Goal: Task Accomplishment & Management: Manage account settings

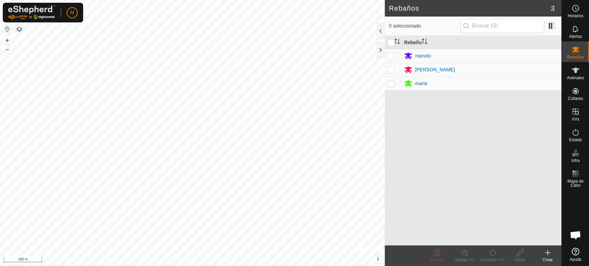
scroll to position [1223, 0]
click at [500, 118] on div "Rebaño [PERSON_NAME]" at bounding box center [473, 141] width 177 height 210
click at [575, 35] on span "Alertas" at bounding box center [575, 37] width 13 height 4
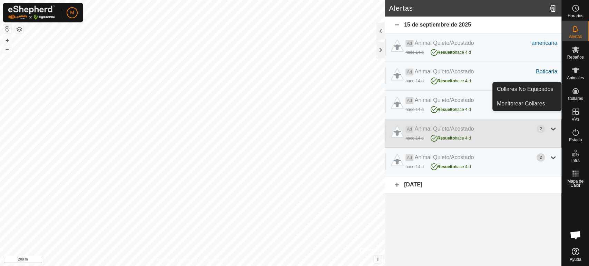
click at [540, 130] on div "2" at bounding box center [541, 129] width 8 height 8
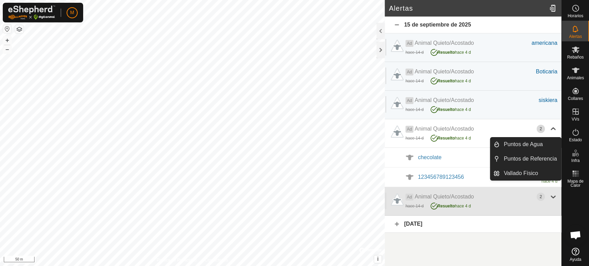
click at [552, 195] on div at bounding box center [553, 197] width 8 height 8
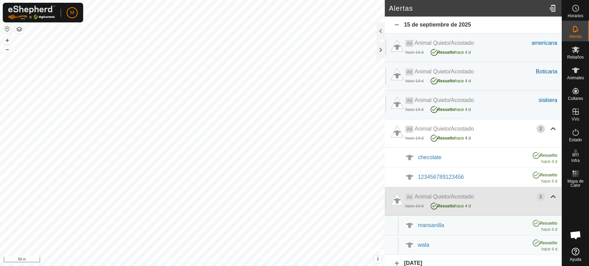
click at [552, 195] on div "Ad Animal Quieto/Acostado 2 hace 14 d Resuelto hace 4 d" at bounding box center [473, 201] width 177 height 29
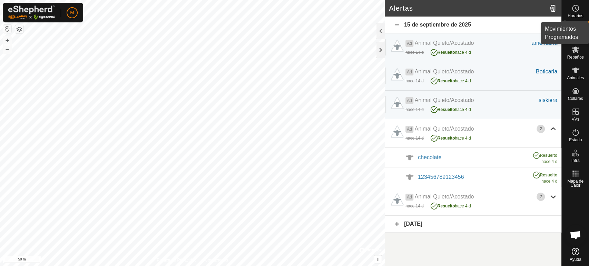
click at [578, 11] on icon at bounding box center [576, 8] width 8 height 8
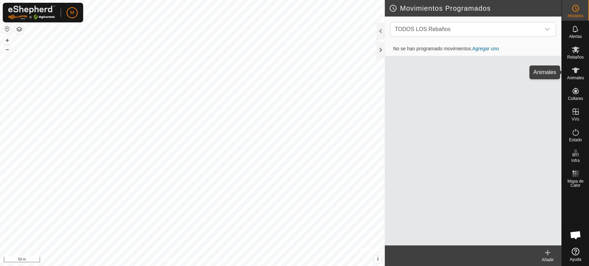
click at [576, 72] on icon at bounding box center [576, 71] width 8 height 6
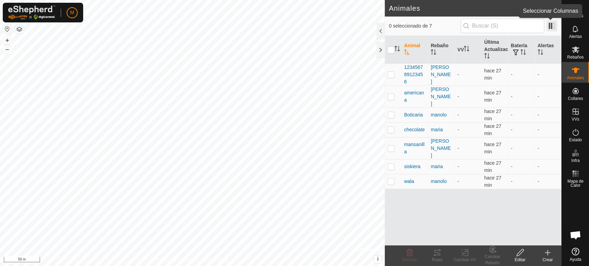
click at [552, 26] on span at bounding box center [551, 25] width 11 height 11
click at [390, 127] on p-checkbox at bounding box center [391, 130] width 7 height 6
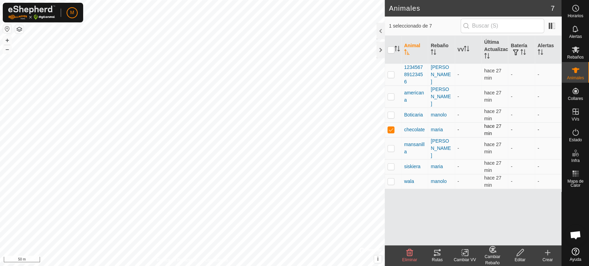
click at [390, 127] on p-checkbox at bounding box center [391, 130] width 7 height 6
checkbox input "false"
click at [380, 50] on div at bounding box center [381, 50] width 8 height 17
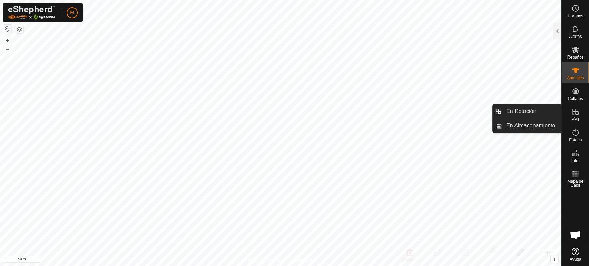
click at [574, 109] on icon at bounding box center [576, 112] width 6 height 6
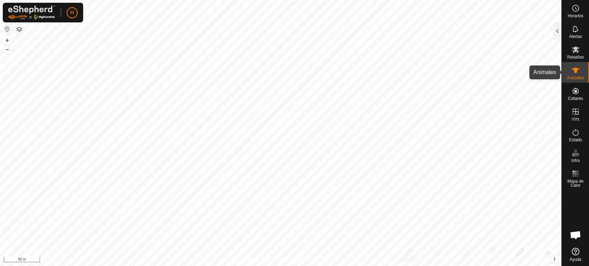
click at [577, 76] on span "Animales" at bounding box center [575, 78] width 17 height 4
click at [558, 37] on div at bounding box center [557, 31] width 8 height 17
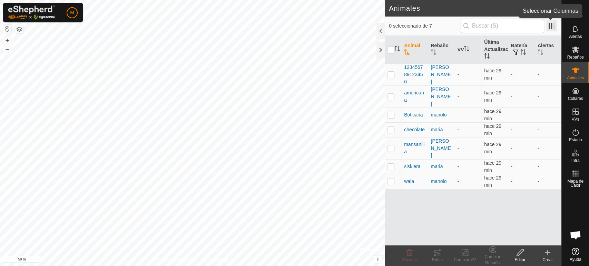
click at [551, 27] on span at bounding box center [551, 25] width 11 height 11
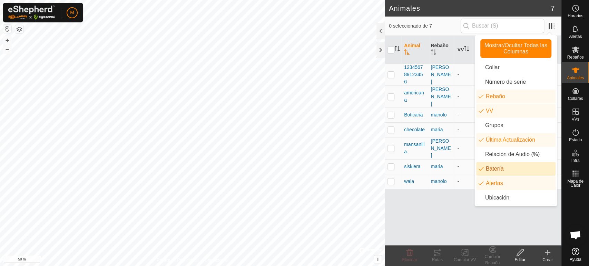
click at [501, 170] on li "Batería" at bounding box center [515, 169] width 79 height 14
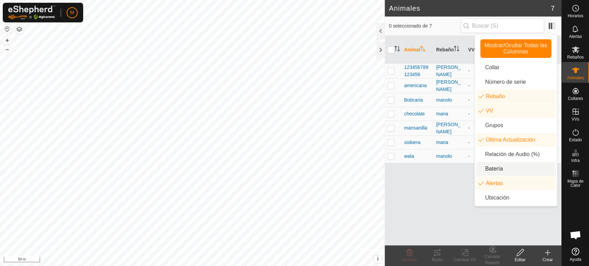
click at [501, 170] on li "Batería" at bounding box center [515, 169] width 79 height 14
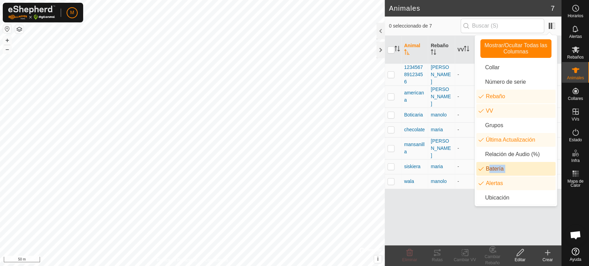
click at [501, 170] on li "Batería" at bounding box center [515, 169] width 79 height 14
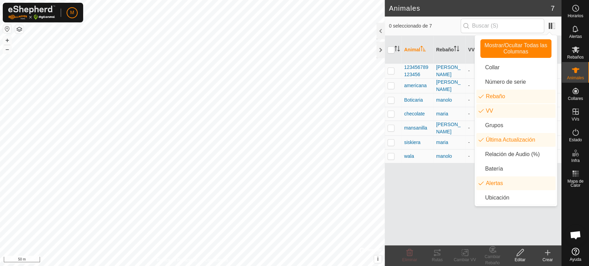
click at [554, 33] on div "0 seleccionado de 7" at bounding box center [473, 26] width 168 height 14
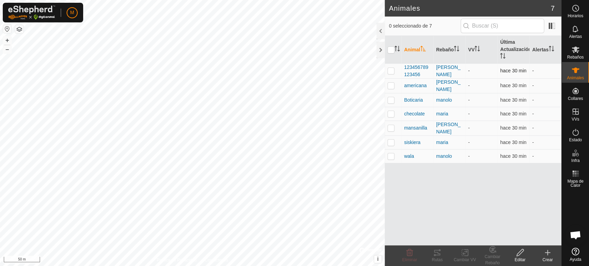
click at [389, 72] on p-checkbox at bounding box center [391, 71] width 7 height 6
click at [552, 27] on span at bounding box center [551, 25] width 11 height 11
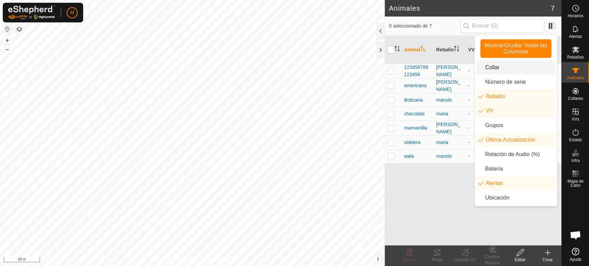
click at [491, 68] on li "Collar" at bounding box center [515, 68] width 79 height 14
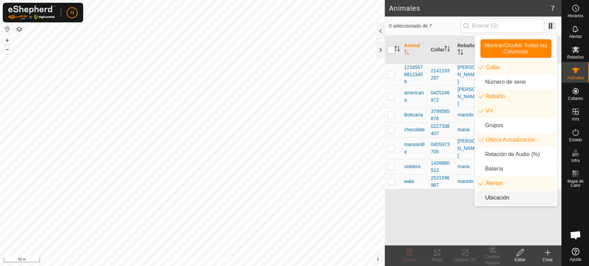
click at [504, 197] on li "Ubicación" at bounding box center [515, 198] width 79 height 14
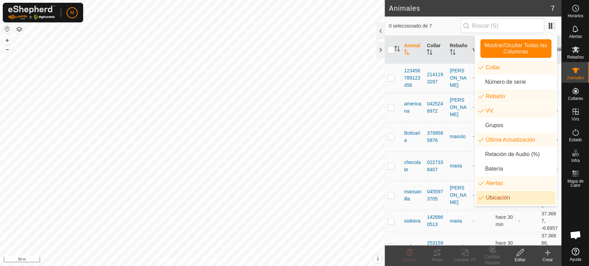
click at [504, 197] on li "Ubicación" at bounding box center [515, 198] width 79 height 14
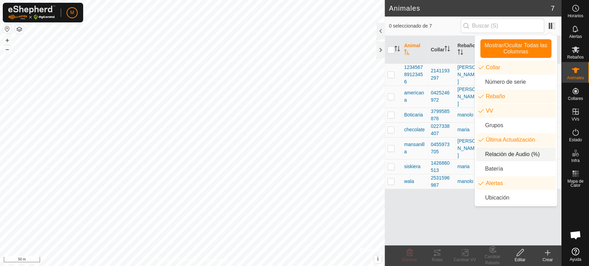
drag, startPoint x: 504, startPoint y: 197, endPoint x: 540, endPoint y: 98, distance: 105.7
click at [540, 98] on ul "Collar Número de serie Rebaño VV Grupos Última Actualización Relación de Audio …" at bounding box center [515, 133] width 79 height 144
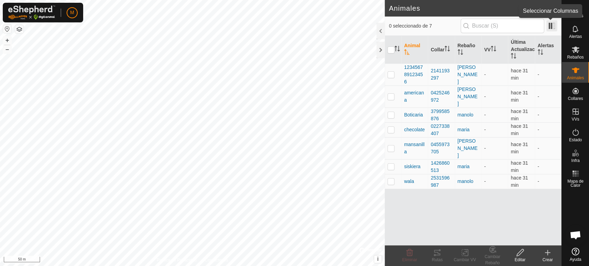
click at [552, 30] on span at bounding box center [551, 25] width 11 height 11
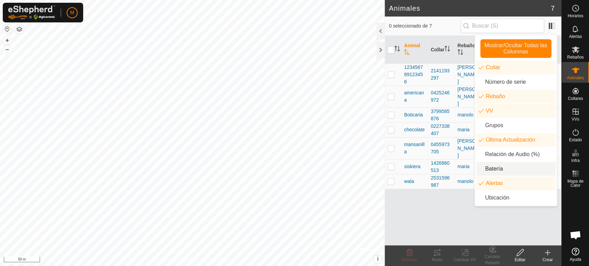
click at [495, 171] on li "Batería" at bounding box center [515, 169] width 79 height 14
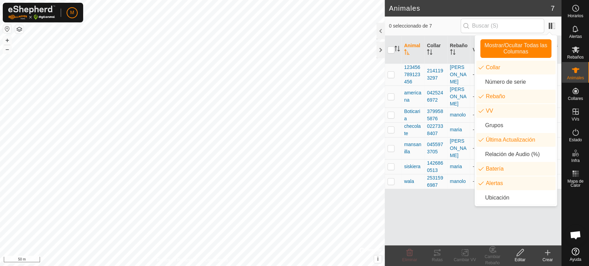
click at [391, 74] on p-checkbox at bounding box center [391, 75] width 7 height 6
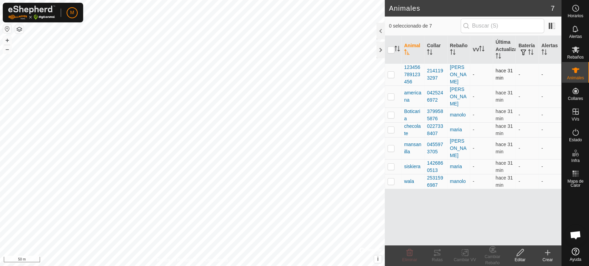
checkbox input "true"
click at [524, 53] on span "button" at bounding box center [523, 53] width 6 height 6
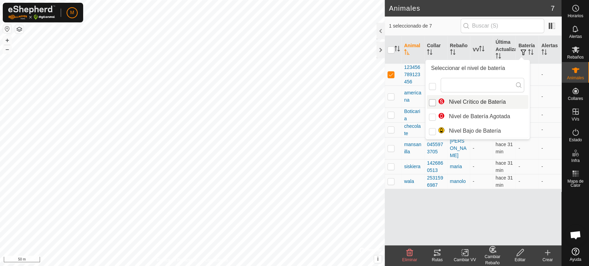
click at [433, 103] on input "Nivel Crítico de Batería" at bounding box center [432, 102] width 7 height 7
checkbox input "true"
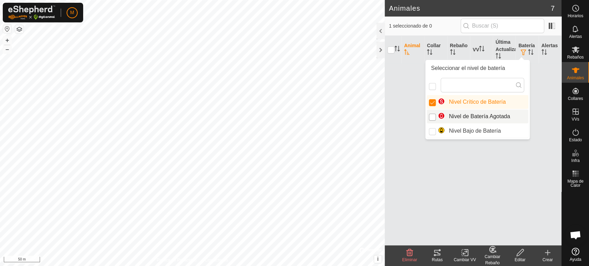
click at [431, 116] on input "Nivel de Batería Agotada" at bounding box center [432, 117] width 7 height 7
checkbox input "true"
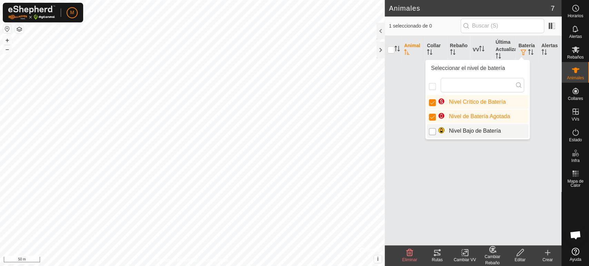
click at [433, 134] on input "Nivel Bajo de Batería" at bounding box center [432, 131] width 7 height 7
checkbox input "true"
click at [431, 132] on input "Nivel Bajo de Batería" at bounding box center [432, 131] width 7 height 7
checkbox input "false"
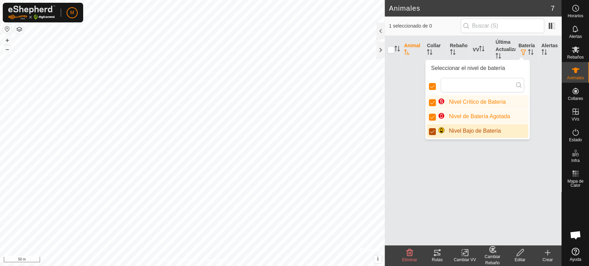
checkbox input "false"
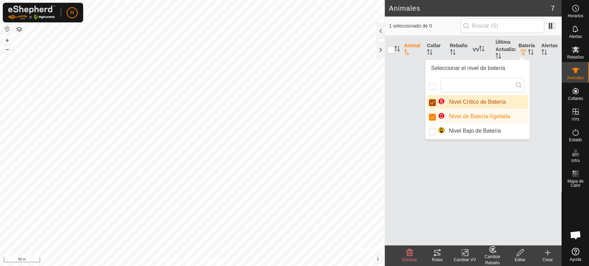
click at [431, 102] on input "Nivel Crítico de Batería" at bounding box center [432, 102] width 7 height 7
checkbox input "false"
click at [432, 85] on input "checkbox" at bounding box center [432, 86] width 7 height 7
checkbox input "false"
checkbox input "true"
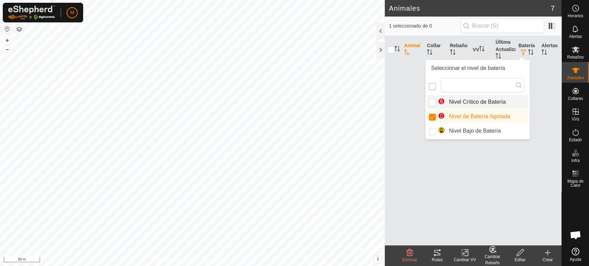
checkbox input "true"
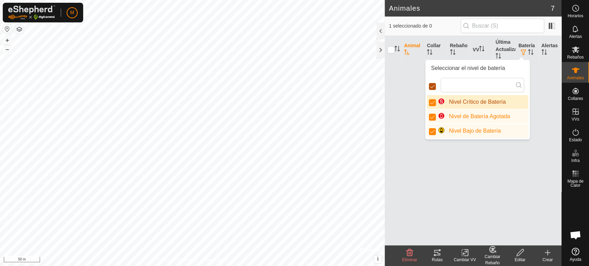
scroll to position [3, 3]
click at [516, 85] on icon at bounding box center [519, 85] width 6 height 6
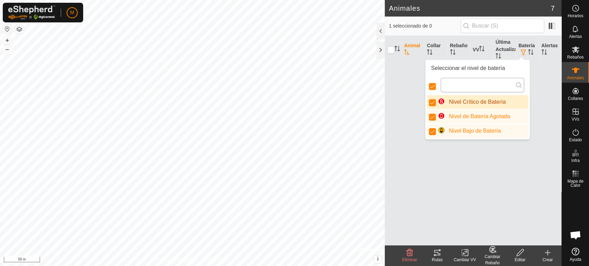
drag, startPoint x: 516, startPoint y: 85, endPoint x: 516, endPoint y: 90, distance: 4.8
click at [516, 90] on p-iconfield at bounding box center [483, 85] width 84 height 14
click at [516, 90] on input "text" at bounding box center [483, 85] width 84 height 14
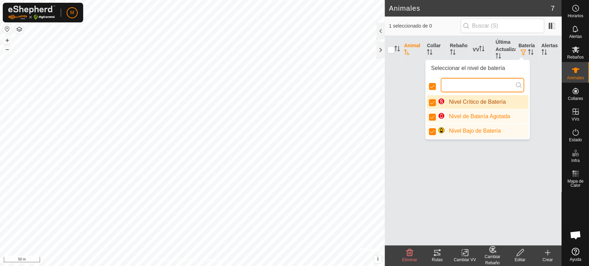
drag, startPoint x: 516, startPoint y: 90, endPoint x: 457, endPoint y: 86, distance: 59.8
click at [457, 86] on input "text" at bounding box center [483, 85] width 84 height 14
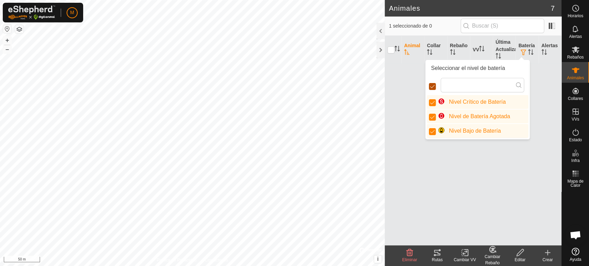
click at [431, 85] on input "checkbox" at bounding box center [432, 86] width 7 height 7
checkbox input "false"
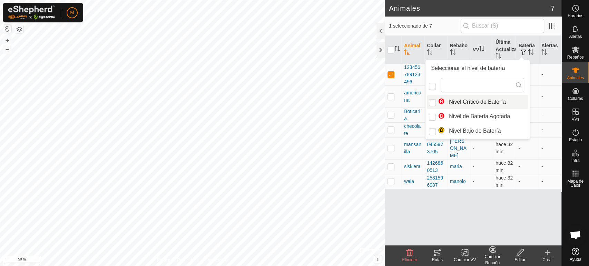
click at [389, 74] on p-checkbox at bounding box center [391, 75] width 7 height 6
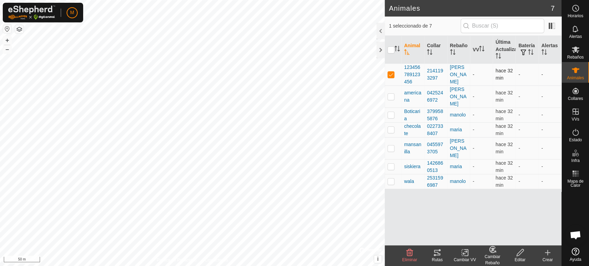
checkbox input "false"
click at [525, 43] on th "Batería" at bounding box center [527, 50] width 23 height 28
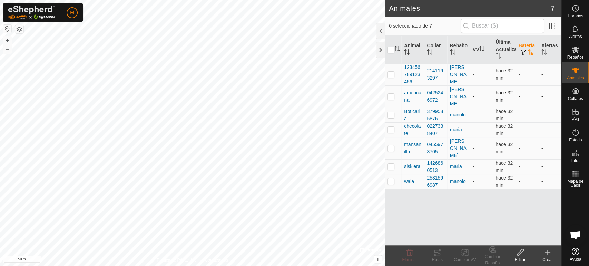
click at [391, 94] on p-checkbox at bounding box center [391, 97] width 7 height 6
checkbox input "true"
click at [524, 53] on span "button" at bounding box center [523, 53] width 6 height 6
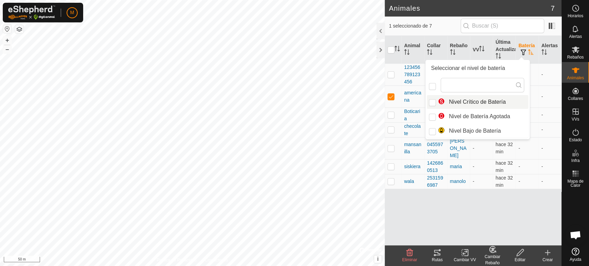
click at [524, 53] on span "button" at bounding box center [523, 53] width 6 height 6
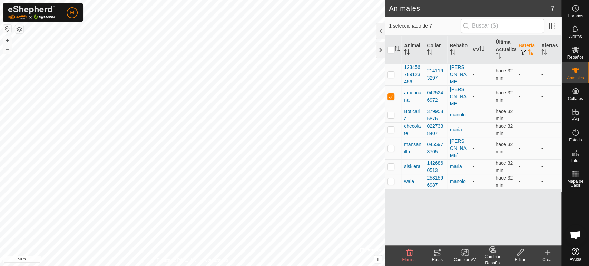
click at [524, 53] on span "button" at bounding box center [523, 53] width 6 height 6
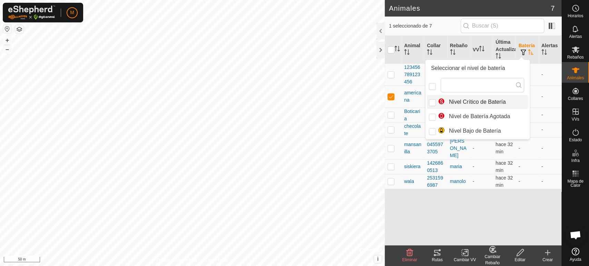
click at [524, 53] on span "button" at bounding box center [523, 53] width 6 height 6
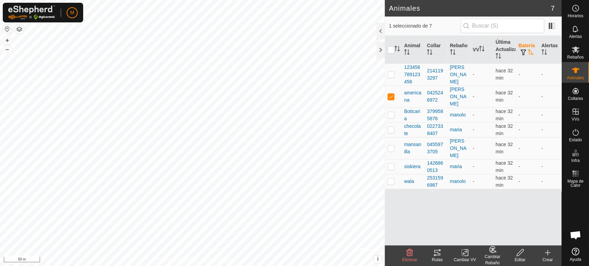
click at [524, 53] on span "button" at bounding box center [523, 53] width 6 height 6
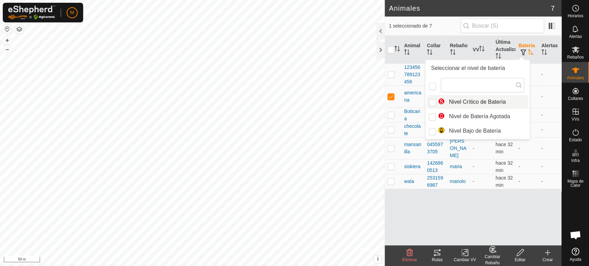
click at [524, 53] on span "button" at bounding box center [523, 53] width 6 height 6
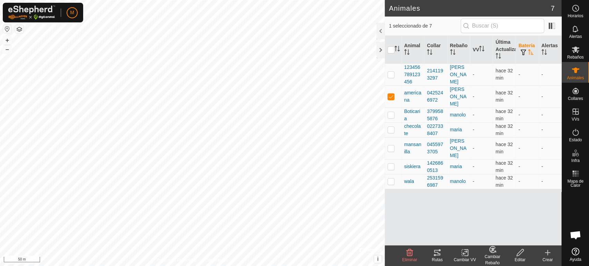
click at [524, 53] on span "button" at bounding box center [523, 53] width 6 height 6
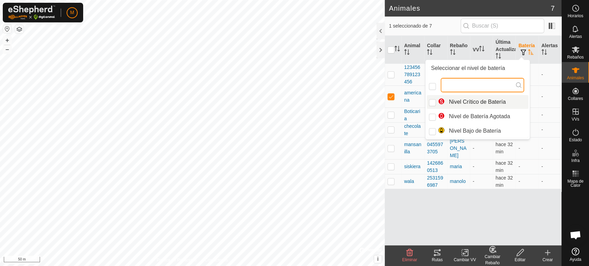
click at [454, 87] on input "text" at bounding box center [483, 85] width 84 height 14
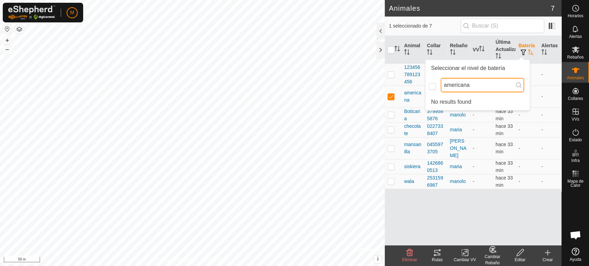
type input "americana"
click at [516, 85] on icon at bounding box center [519, 85] width 6 height 6
click at [548, 45] on th "Alertas" at bounding box center [550, 50] width 23 height 28
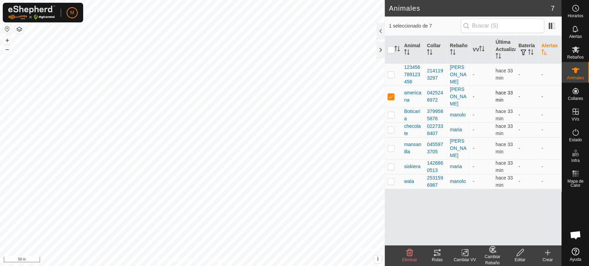
click at [387, 92] on td at bounding box center [393, 97] width 17 height 22
checkbox input "false"
click at [378, 49] on div at bounding box center [381, 50] width 8 height 17
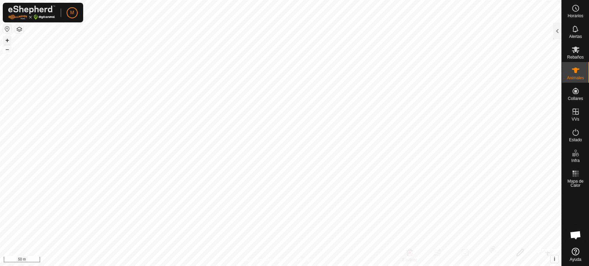
click at [6, 41] on button "+" at bounding box center [7, 40] width 8 height 8
click at [6, 50] on button "–" at bounding box center [7, 49] width 8 height 8
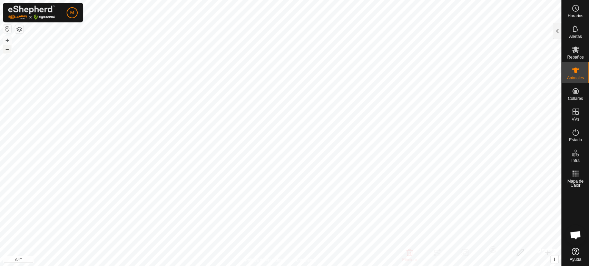
click at [6, 50] on button "–" at bounding box center [7, 49] width 8 height 8
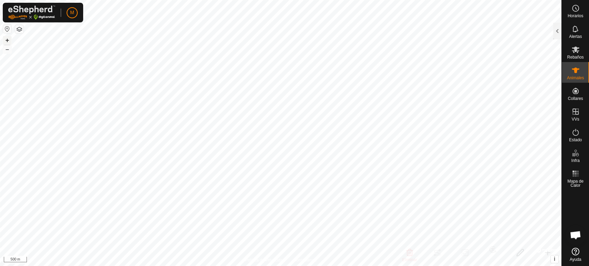
click at [6, 42] on button "+" at bounding box center [7, 40] width 8 height 8
click at [574, 33] on es-notification-svg-icon at bounding box center [575, 28] width 12 height 11
click at [558, 30] on div at bounding box center [557, 31] width 8 height 17
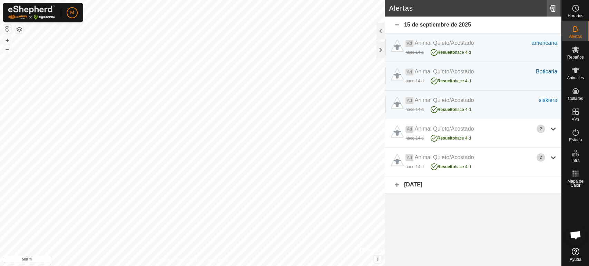
click at [552, 11] on div at bounding box center [554, 8] width 14 height 19
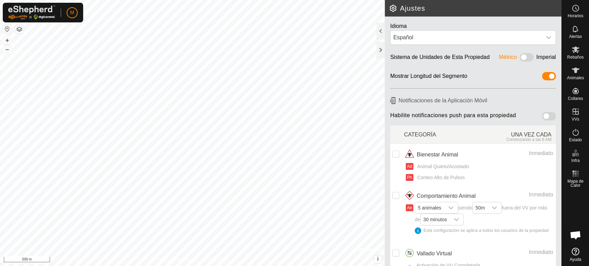
click at [542, 115] on span at bounding box center [549, 116] width 14 height 8
click at [520, 55] on span at bounding box center [527, 57] width 14 height 8
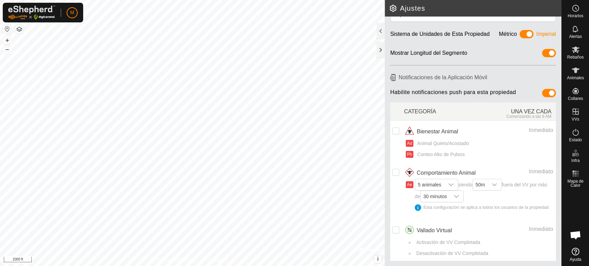
scroll to position [29, 0]
click at [452, 182] on icon "dropdown trigger" at bounding box center [451, 185] width 6 height 6
click at [433, 231] on li "10 animales" at bounding box center [437, 237] width 42 height 12
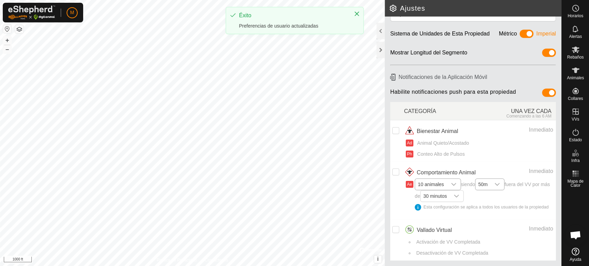
click at [498, 182] on icon "dropdown trigger" at bounding box center [498, 185] width 6 height 6
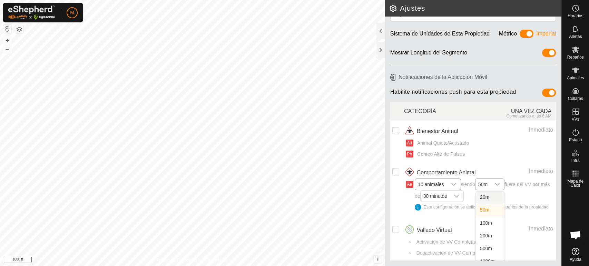
click at [496, 194] on li "20m" at bounding box center [490, 198] width 29 height 12
click at [459, 194] on icon "dropdown trigger" at bounding box center [457, 197] width 6 height 6
click at [464, 204] on li "10 minutos" at bounding box center [442, 210] width 43 height 12
click at [394, 230] on input "checkbox" at bounding box center [395, 229] width 7 height 7
checkbox input "true"
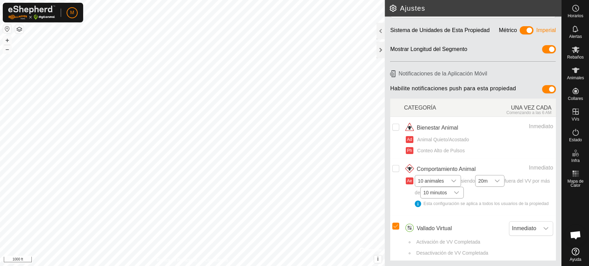
scroll to position [33, 0]
click at [544, 230] on icon "dropdown trigger" at bounding box center [546, 228] width 5 height 3
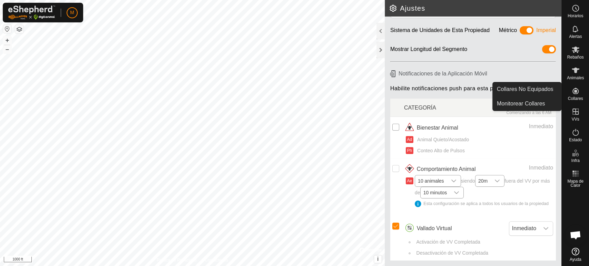
click at [394, 124] on input "Row Unselected" at bounding box center [395, 127] width 7 height 7
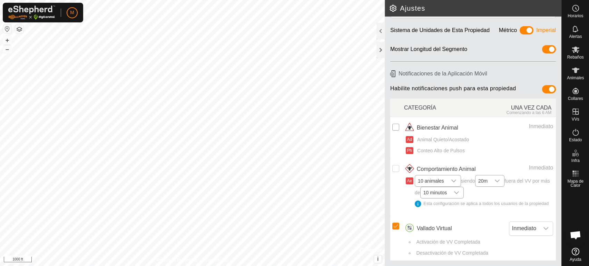
checkbox input "true"
click at [393, 165] on input "Row Unselected" at bounding box center [395, 168] width 7 height 7
checkbox input "true"
click at [378, 49] on div at bounding box center [381, 50] width 8 height 17
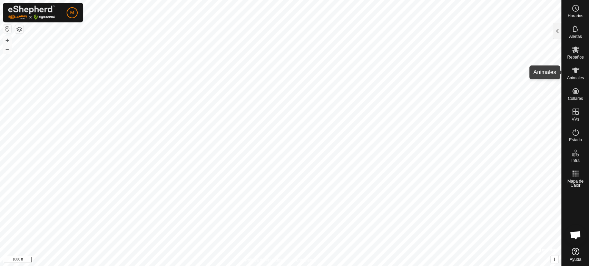
click at [573, 76] on span "Animales" at bounding box center [575, 78] width 17 height 4
click at [572, 76] on span "Animales" at bounding box center [575, 78] width 17 height 4
click at [558, 36] on div at bounding box center [557, 31] width 8 height 17
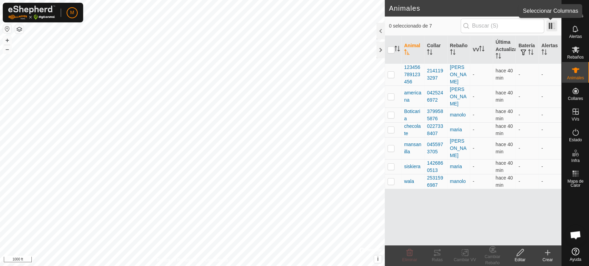
click at [549, 29] on span at bounding box center [551, 25] width 11 height 11
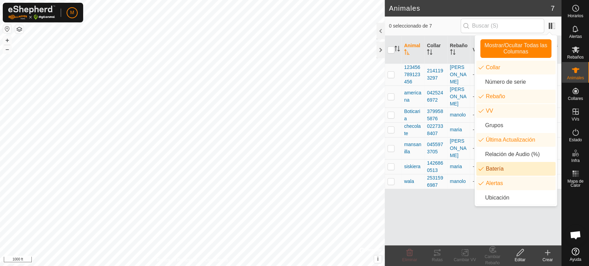
click at [509, 170] on li "Batería" at bounding box center [515, 169] width 79 height 14
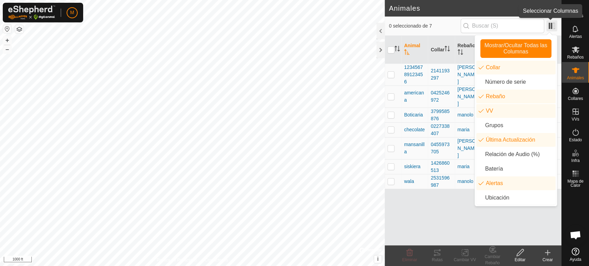
click at [546, 24] on span at bounding box center [551, 25] width 11 height 11
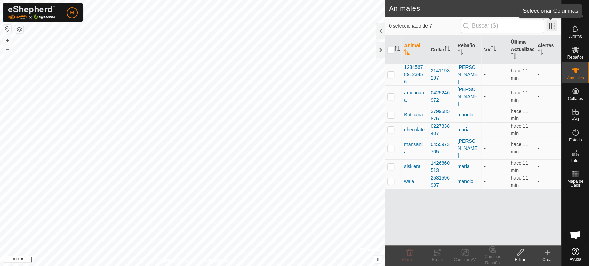
click at [551, 26] on span at bounding box center [551, 25] width 11 height 11
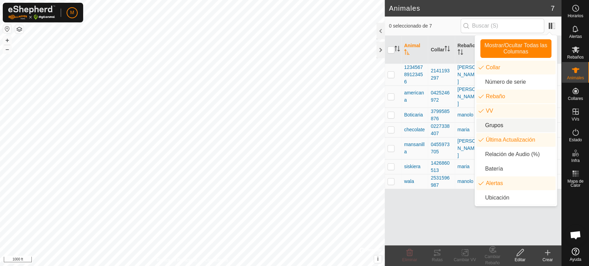
click at [498, 128] on li "Grupos" at bounding box center [515, 126] width 79 height 14
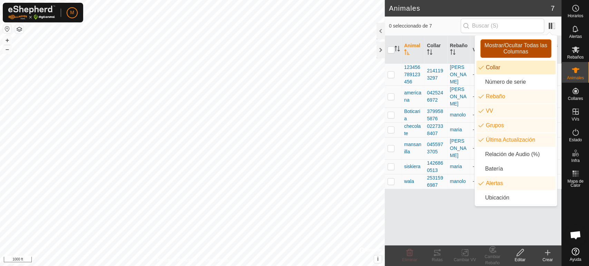
click at [487, 47] on span "Mostrar/Ocultar Todas las Columnas" at bounding box center [516, 48] width 65 height 12
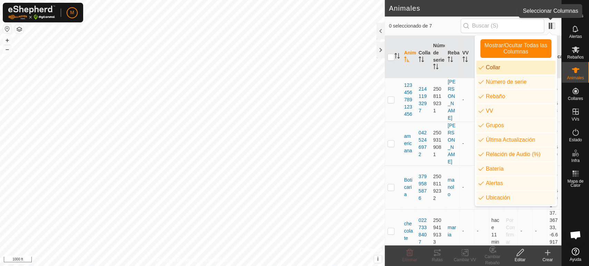
click at [546, 24] on app-column-selector at bounding box center [550, 25] width 13 height 13
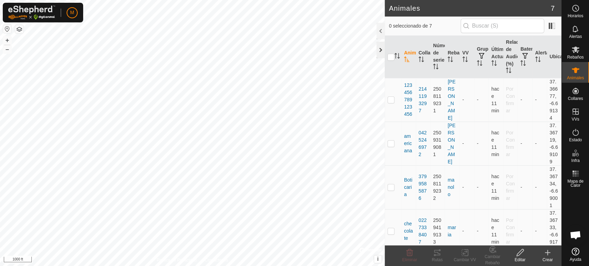
click at [381, 50] on div at bounding box center [381, 50] width 8 height 17
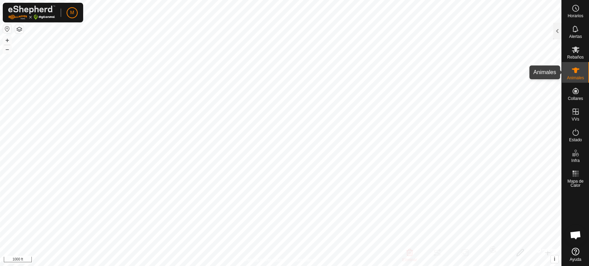
click at [565, 70] on div "Animales" at bounding box center [575, 72] width 27 height 21
click at [557, 29] on div at bounding box center [557, 31] width 8 height 17
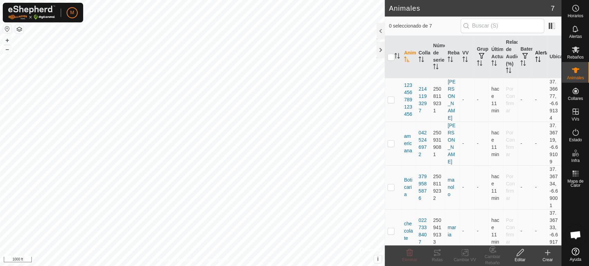
click at [539, 61] on icon "Activar para ordenar" at bounding box center [539, 60] width 1 height 6
click at [380, 52] on div at bounding box center [381, 50] width 8 height 17
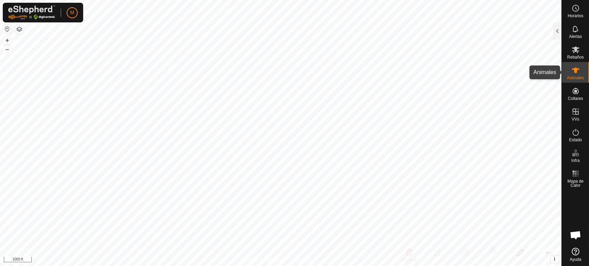
click at [570, 71] on es-animals-svg-icon at bounding box center [575, 70] width 12 height 11
click at [557, 33] on div at bounding box center [557, 31] width 8 height 17
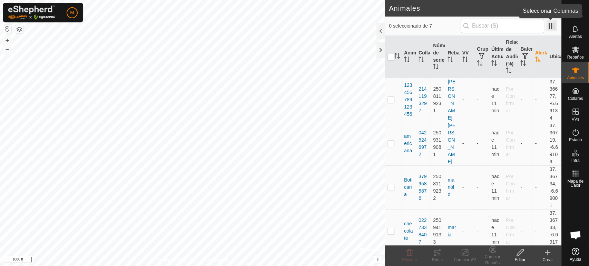
click at [550, 24] on span at bounding box center [551, 25] width 11 height 11
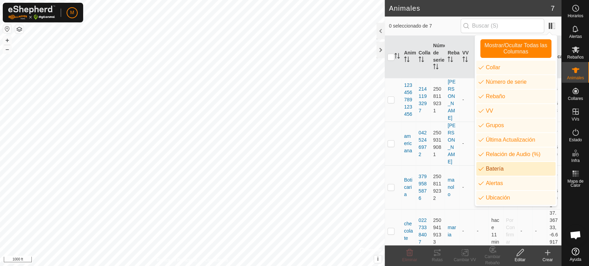
click at [512, 170] on li "Batería" at bounding box center [515, 169] width 79 height 14
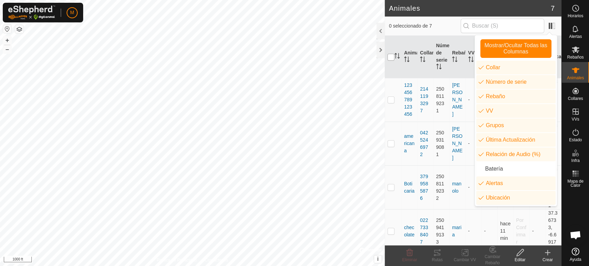
click at [389, 54] on input "checkbox" at bounding box center [391, 57] width 7 height 7
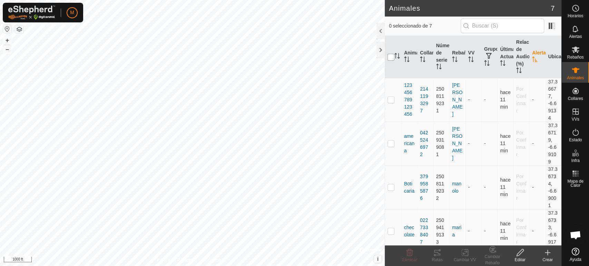
checkbox input "true"
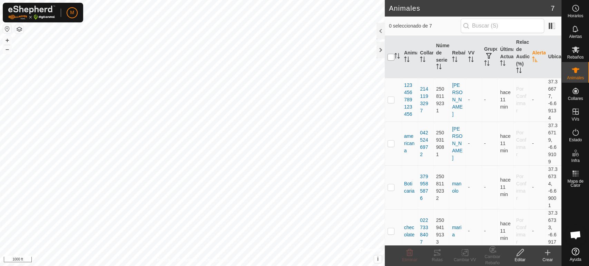
checkbox input "true"
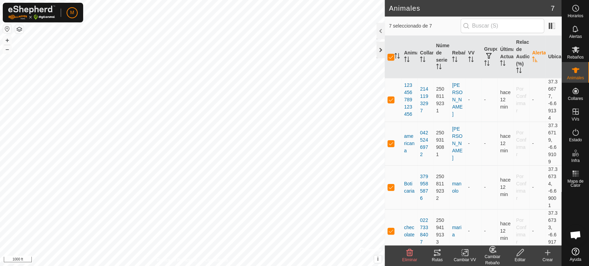
click at [378, 54] on div at bounding box center [381, 50] width 8 height 17
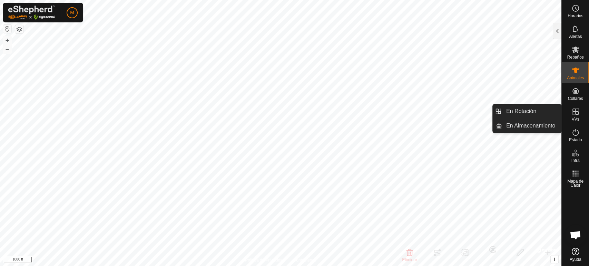
click at [574, 115] on icon at bounding box center [576, 112] width 8 height 8
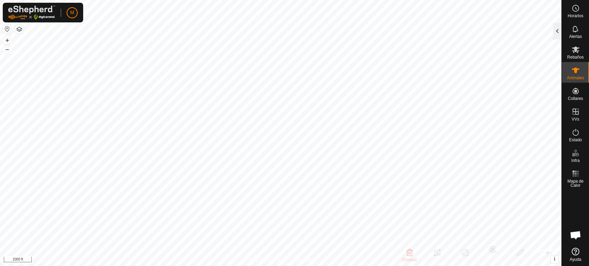
click at [556, 32] on div at bounding box center [557, 31] width 8 height 17
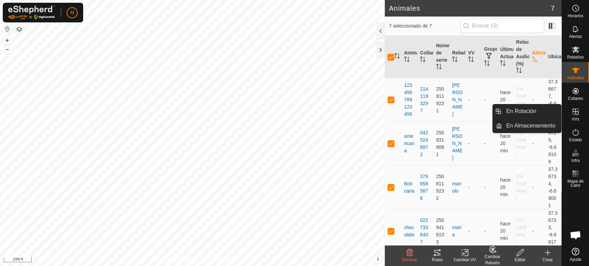
click at [574, 114] on icon at bounding box center [576, 112] width 8 height 8
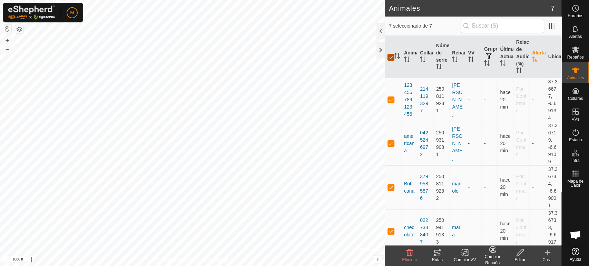
click at [389, 59] on input "checkbox" at bounding box center [391, 57] width 7 height 7
checkbox input "false"
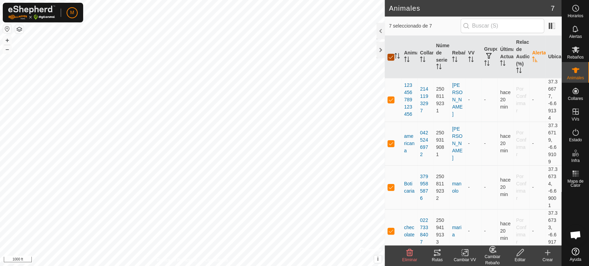
checkbox input "false"
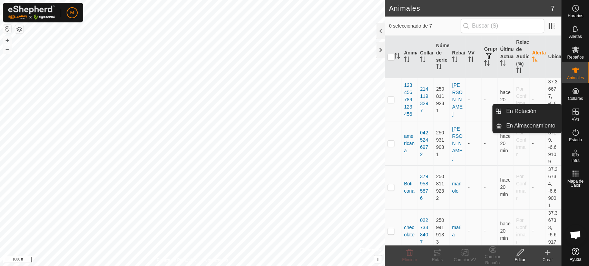
click at [573, 115] on icon at bounding box center [576, 112] width 8 height 8
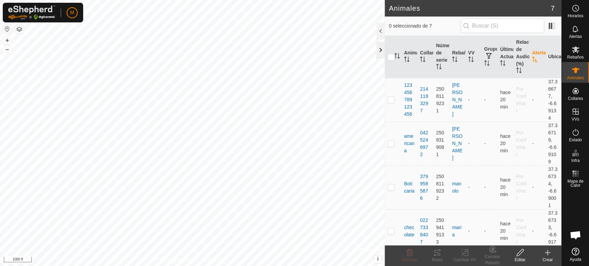
click at [381, 50] on div at bounding box center [381, 50] width 8 height 17
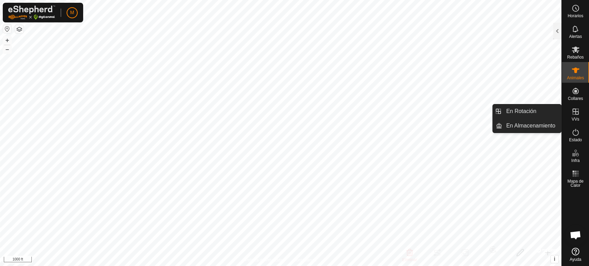
click at [573, 117] on span "VVs" at bounding box center [576, 119] width 8 height 4
click at [573, 115] on icon at bounding box center [576, 112] width 6 height 6
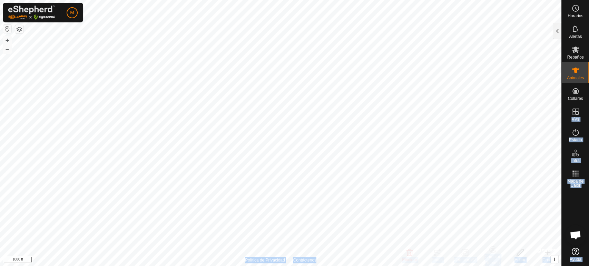
click at [519, 146] on div "Horarios Alertas Rebaños Animales Collares VVs Estado Infra Mapa de Calor Ayuda…" at bounding box center [294, 133] width 589 height 266
click at [555, 27] on div at bounding box center [557, 31] width 8 height 17
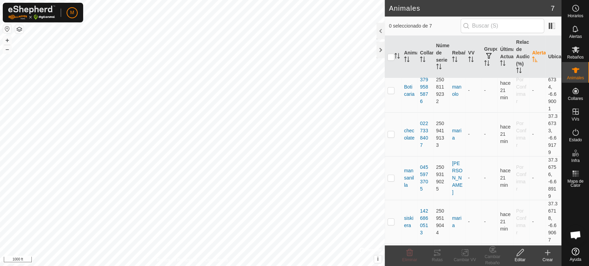
scroll to position [131, 0]
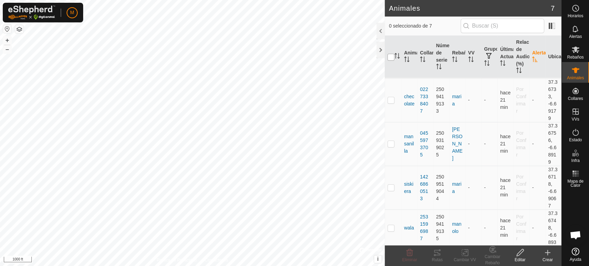
click at [388, 57] on input "checkbox" at bounding box center [391, 57] width 7 height 7
checkbox input "true"
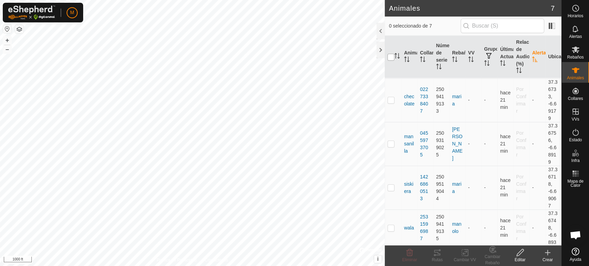
checkbox input "true"
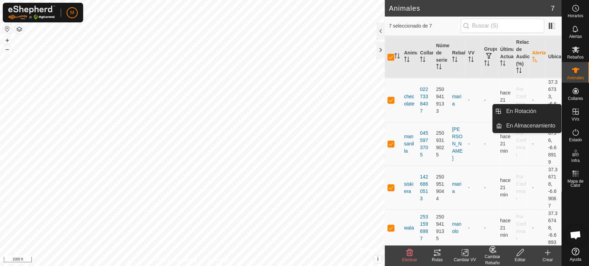
click at [574, 119] on span "VVs" at bounding box center [576, 119] width 8 height 4
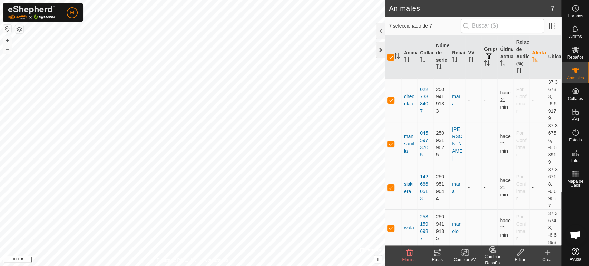
click at [379, 49] on div at bounding box center [381, 50] width 8 height 17
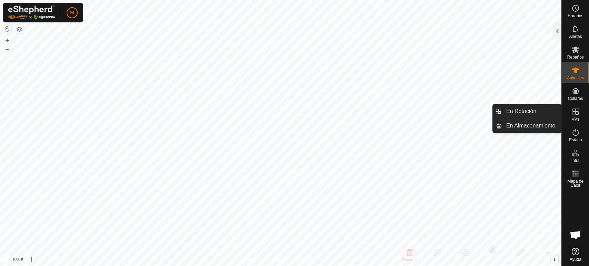
click at [577, 119] on span "VVs" at bounding box center [576, 119] width 8 height 4
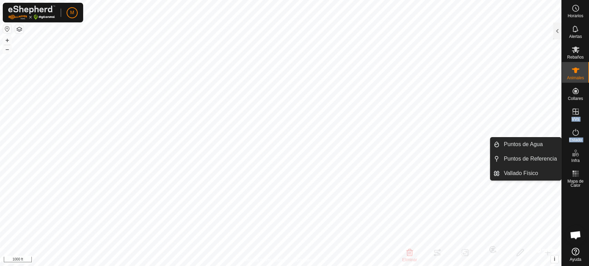
drag, startPoint x: 577, startPoint y: 119, endPoint x: 576, endPoint y: 152, distance: 32.5
click at [576, 152] on nav "Horarios Alertas Rebaños Animales Collares VVs Estado Infra Mapa de Calor Ayuda" at bounding box center [575, 133] width 27 height 266
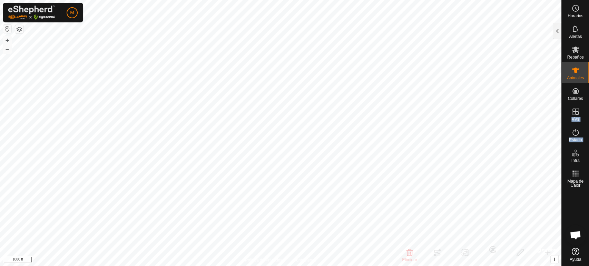
click at [576, 152] on icon at bounding box center [575, 151] width 2 height 2
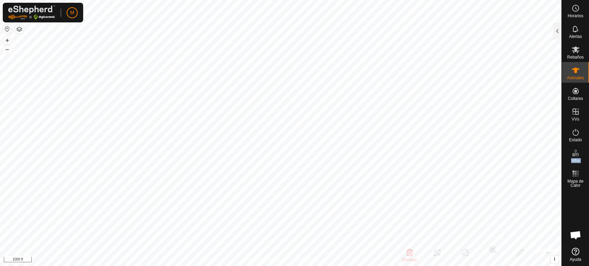
click at [576, 152] on icon at bounding box center [575, 151] width 2 height 2
click at [557, 35] on div at bounding box center [557, 31] width 8 height 17
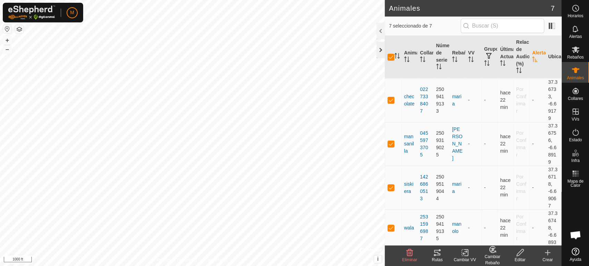
click at [379, 52] on div at bounding box center [381, 50] width 8 height 17
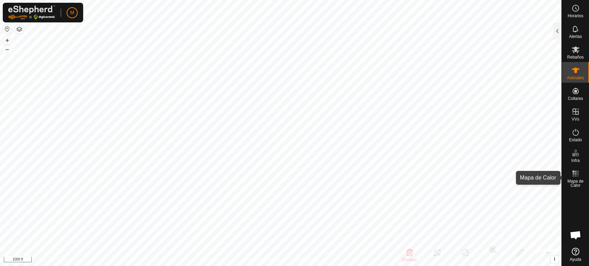
click at [578, 177] on icon at bounding box center [576, 174] width 8 height 8
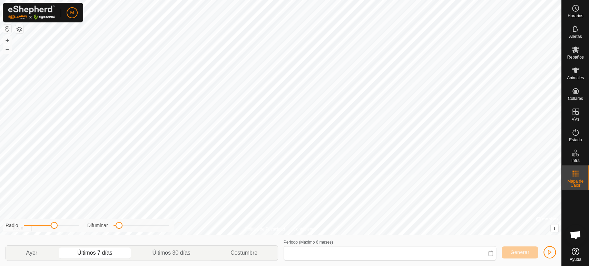
type input "23 Sep, 2025 - 29 Sep, 2025"
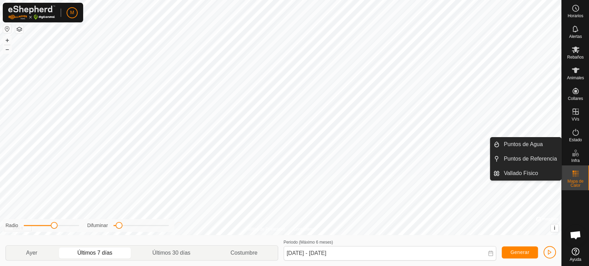
click at [575, 158] on es-infrastructure-svg-icon at bounding box center [575, 153] width 12 height 11
click at [577, 159] on span "Infra" at bounding box center [575, 161] width 8 height 4
click at [548, 173] on link "Vallado Físico" at bounding box center [530, 174] width 61 height 14
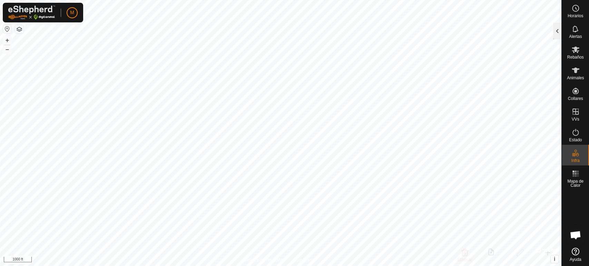
click at [557, 31] on div at bounding box center [557, 31] width 8 height 17
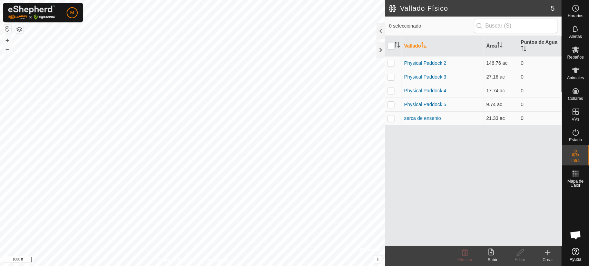
click at [393, 117] on p-checkbox at bounding box center [391, 119] width 7 height 6
click at [463, 252] on icon at bounding box center [465, 253] width 8 height 8
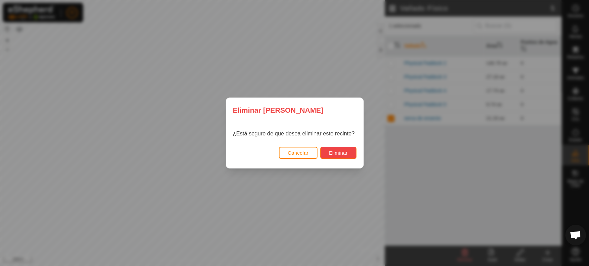
click at [343, 150] on span "Eliminar" at bounding box center [338, 153] width 19 height 6
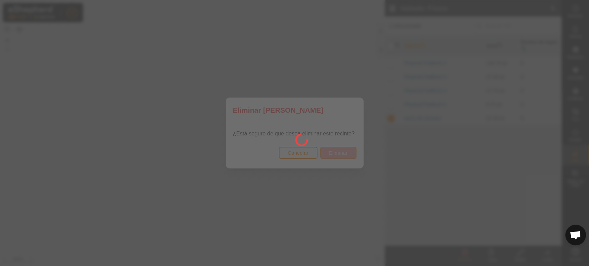
checkbox input "false"
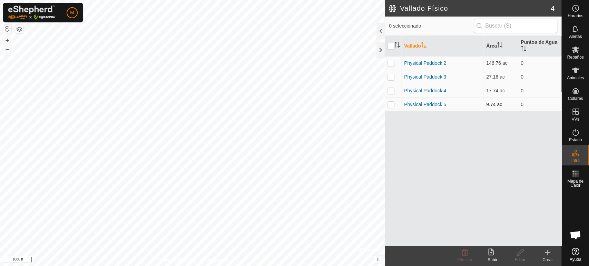
click at [392, 106] on p-checkbox at bounding box center [391, 105] width 7 height 6
click at [465, 255] on icon at bounding box center [465, 253] width 8 height 8
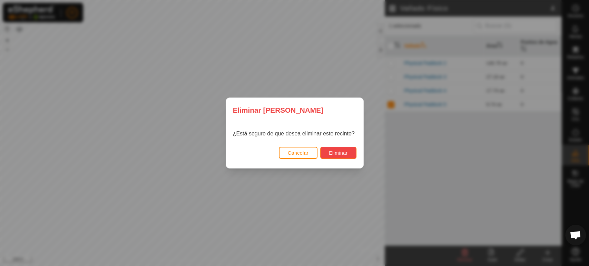
click at [343, 155] on span "Eliminar" at bounding box center [338, 153] width 19 height 6
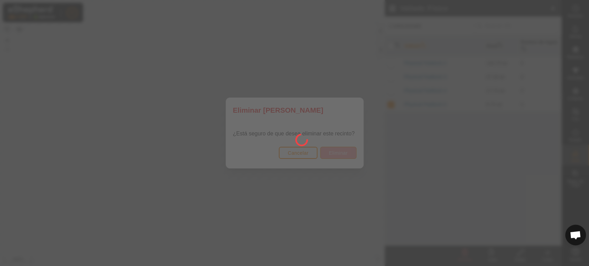
checkbox input "false"
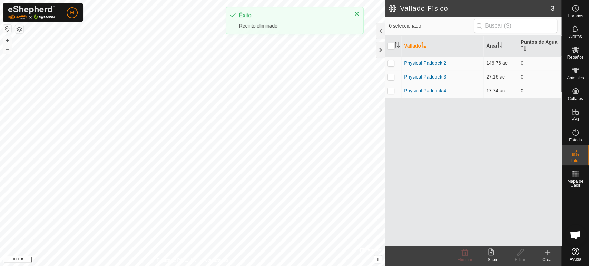
click at [390, 92] on p-checkbox at bounding box center [391, 91] width 7 height 6
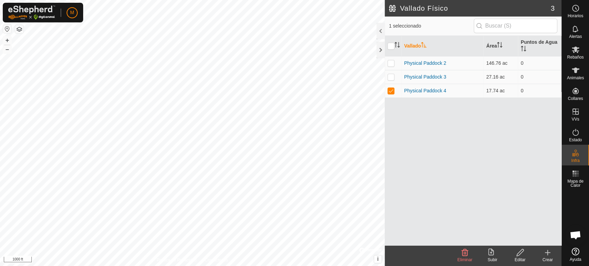
click at [464, 255] on icon at bounding box center [465, 253] width 7 height 7
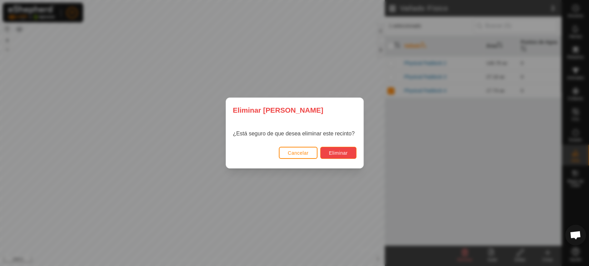
click at [338, 154] on span "Eliminar" at bounding box center [338, 153] width 19 height 6
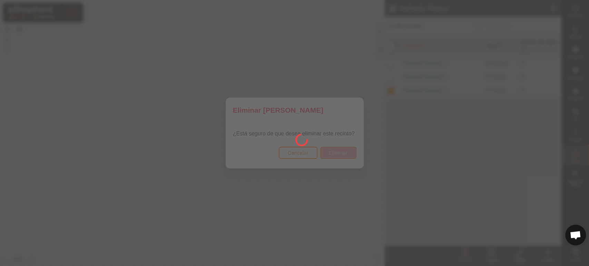
checkbox input "false"
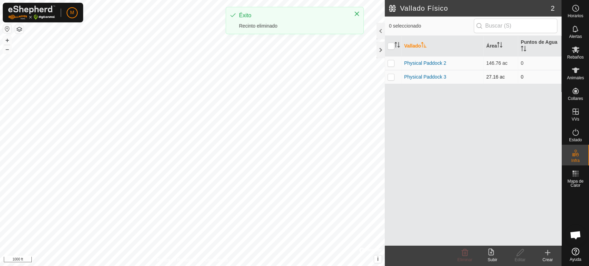
click at [391, 76] on p-checkbox at bounding box center [391, 77] width 7 height 6
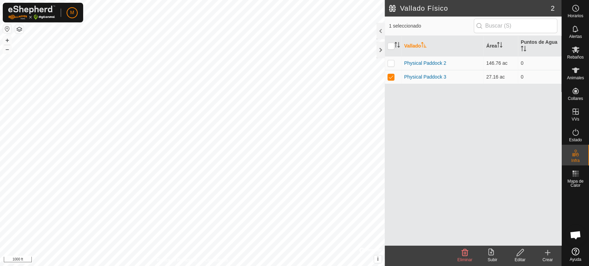
click at [464, 253] on icon at bounding box center [465, 253] width 7 height 7
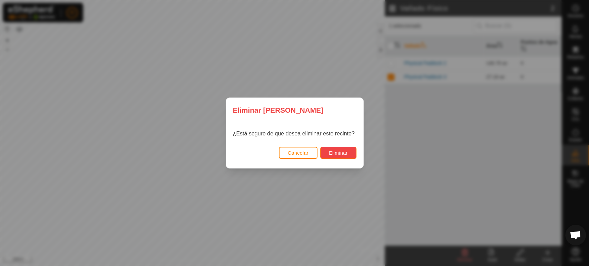
click at [345, 155] on span "Eliminar" at bounding box center [338, 153] width 19 height 6
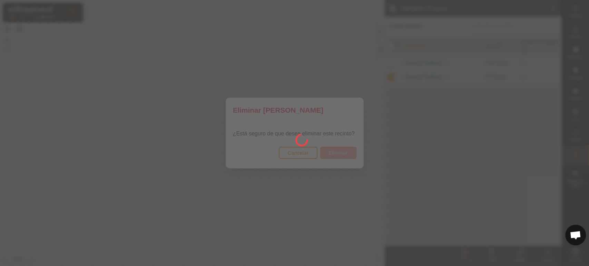
checkbox input "false"
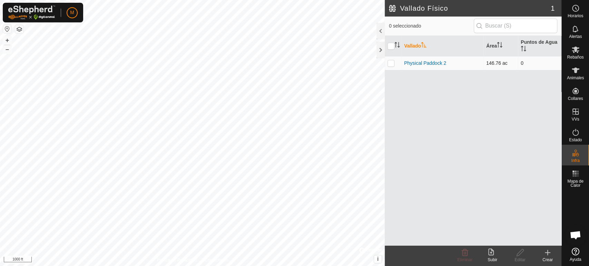
click at [391, 66] on td at bounding box center [393, 63] width 17 height 14
checkbox input "true"
click at [464, 252] on icon at bounding box center [465, 253] width 8 height 8
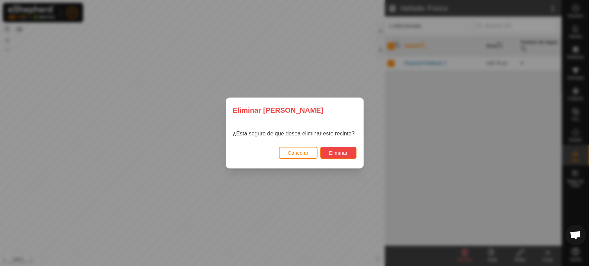
click at [343, 150] on span "Eliminar" at bounding box center [338, 153] width 19 height 6
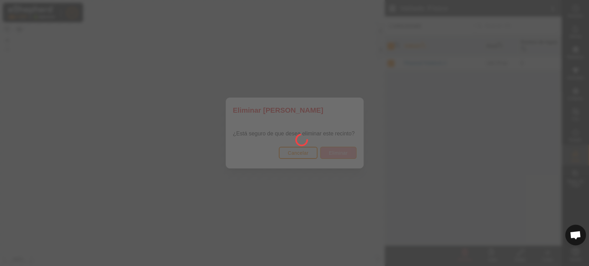
checkbox input "false"
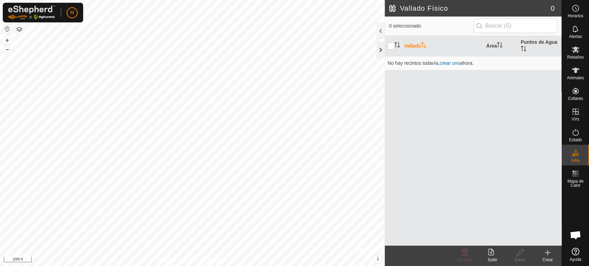
click at [380, 47] on div at bounding box center [381, 50] width 8 height 17
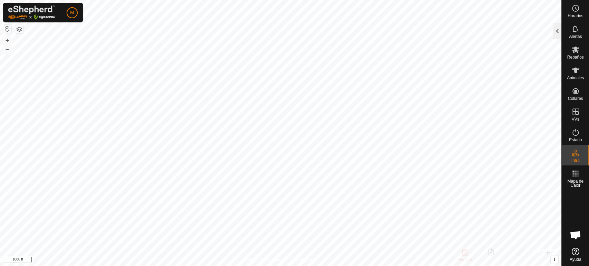
click at [558, 34] on div at bounding box center [557, 31] width 8 height 17
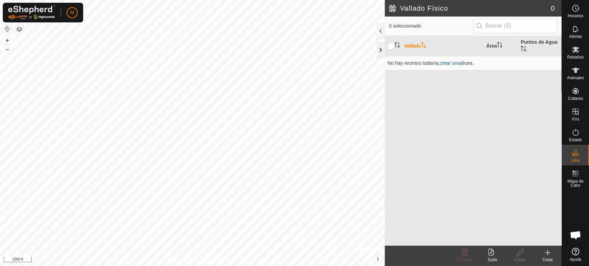
click at [381, 50] on div at bounding box center [381, 50] width 8 height 17
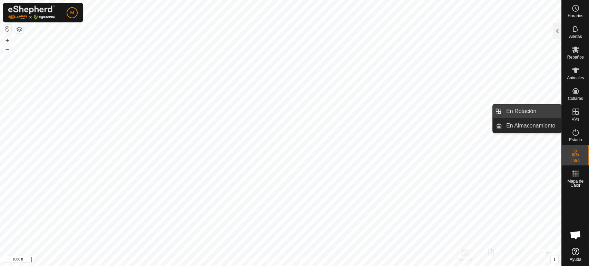
click at [551, 113] on link "En Rotación" at bounding box center [531, 112] width 59 height 14
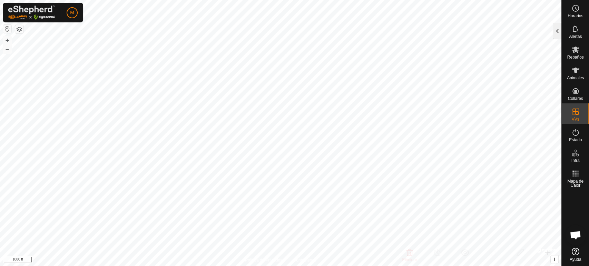
click at [554, 32] on div at bounding box center [557, 31] width 8 height 17
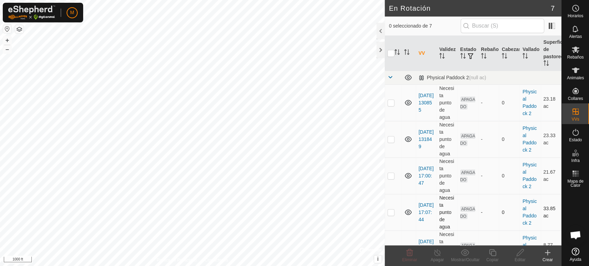
click at [392, 211] on p-checkbox at bounding box center [391, 213] width 7 height 6
click at [409, 252] on icon at bounding box center [410, 253] width 8 height 8
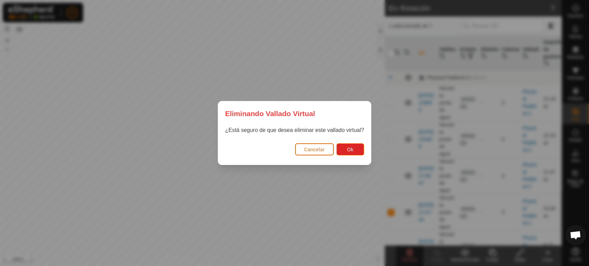
click at [409, 252] on div "Eliminando Vallado Virtual ¿Está seguro de que desea eliminar este vallado virt…" at bounding box center [294, 133] width 589 height 266
click at [351, 151] on span "Ok" at bounding box center [350, 150] width 7 height 6
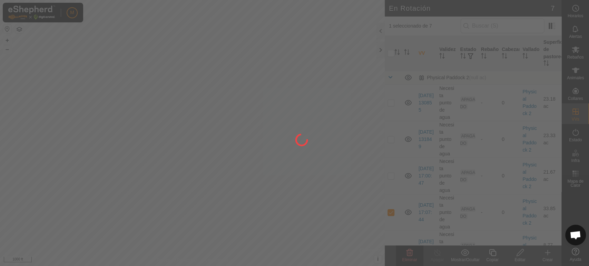
checkbox input "false"
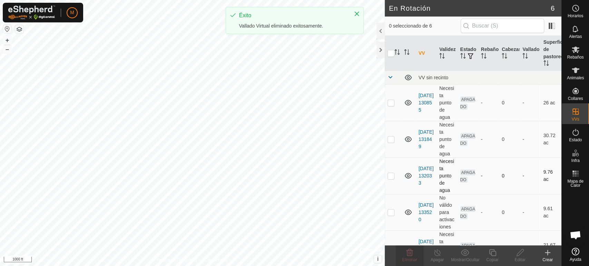
click at [391, 176] on p-checkbox at bounding box center [391, 176] width 7 height 6
checkbox input "true"
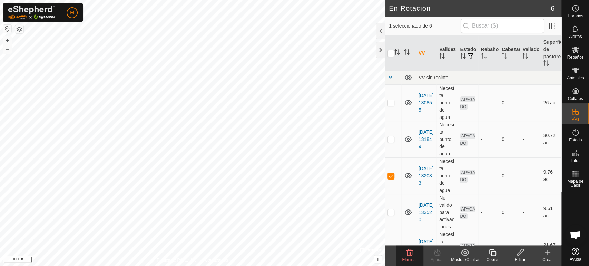
click at [406, 256] on icon at bounding box center [410, 253] width 8 height 8
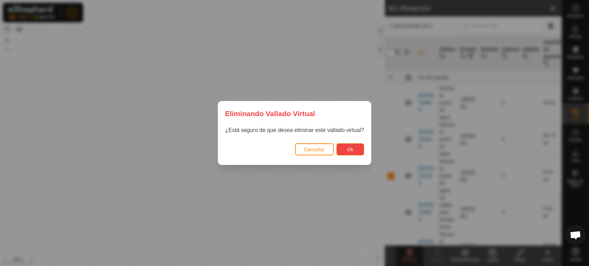
click at [350, 148] on span "Ok" at bounding box center [350, 150] width 7 height 6
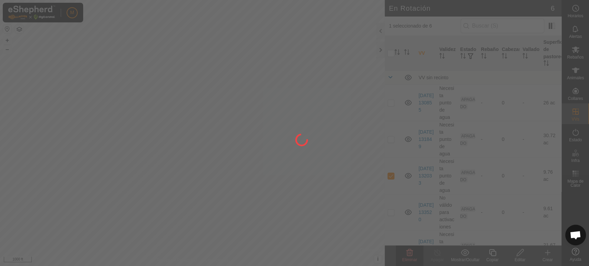
checkbox input "false"
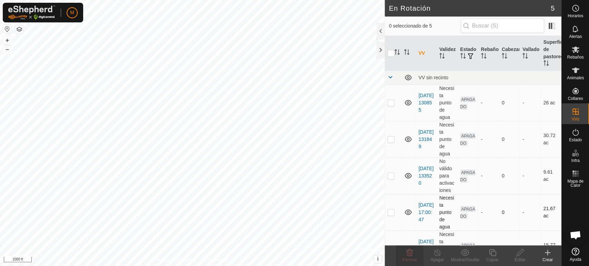
click at [390, 211] on p-checkbox at bounding box center [391, 213] width 7 height 6
checkbox input "true"
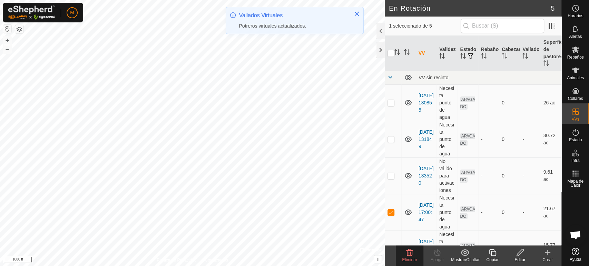
click at [412, 253] on icon at bounding box center [410, 253] width 7 height 7
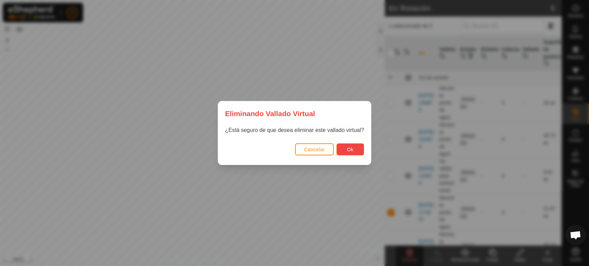
click at [355, 148] on button "Ok" at bounding box center [351, 150] width 28 height 12
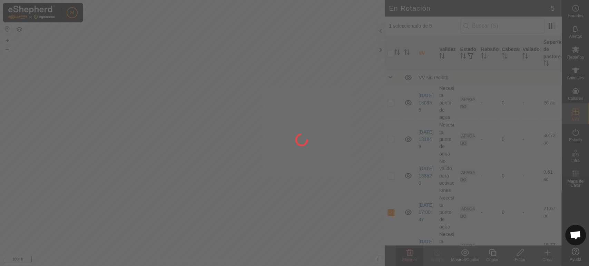
checkbox input "false"
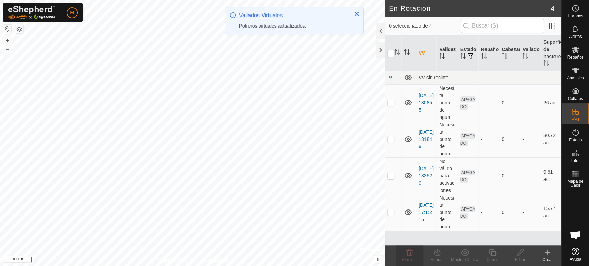
click at [392, 214] on p-checkbox at bounding box center [391, 213] width 7 height 6
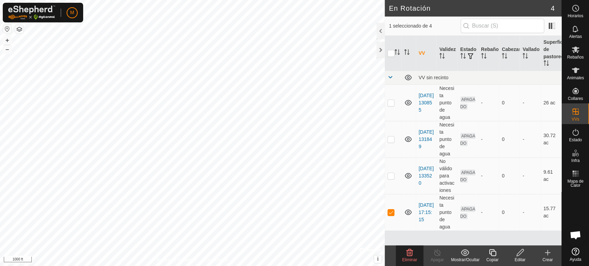
click at [408, 256] on icon at bounding box center [410, 253] width 7 height 7
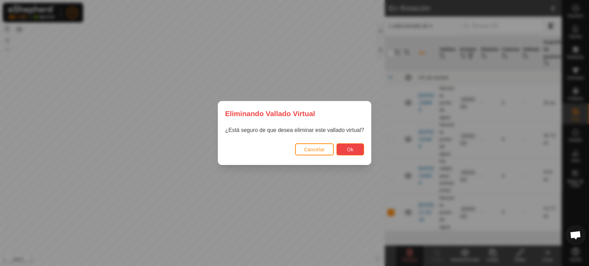
click at [354, 153] on button "Ok" at bounding box center [351, 150] width 28 height 12
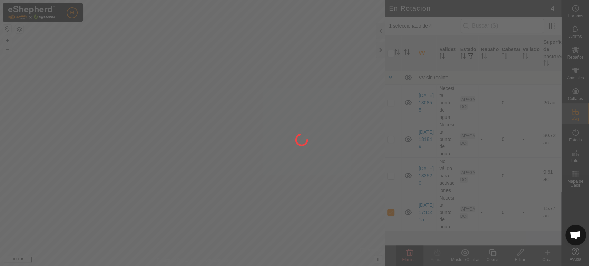
checkbox input "false"
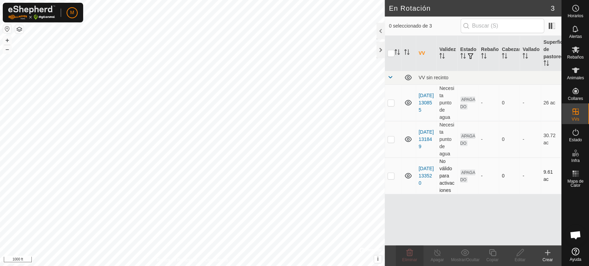
click at [391, 178] on p-checkbox at bounding box center [391, 176] width 7 height 6
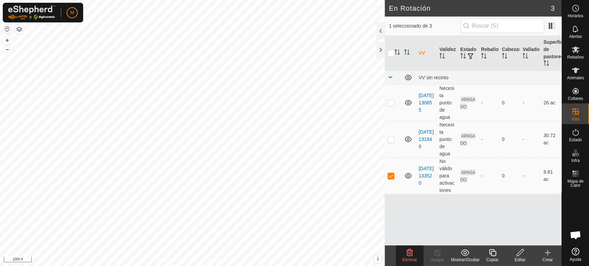
click at [411, 254] on icon at bounding box center [410, 253] width 8 height 8
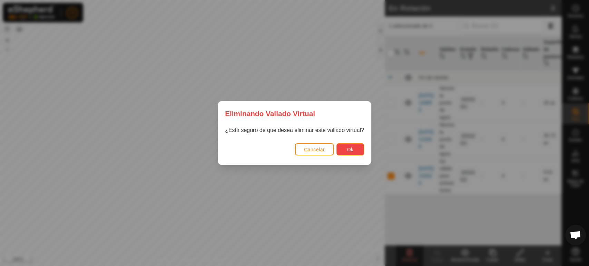
click at [353, 151] on button "Ok" at bounding box center [351, 150] width 28 height 12
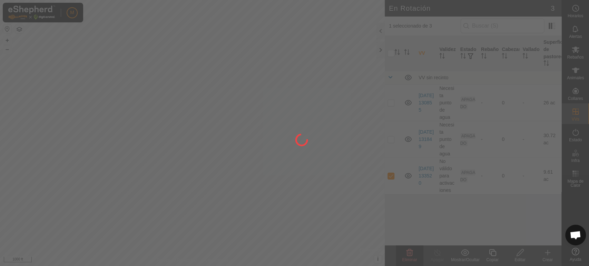
checkbox input "false"
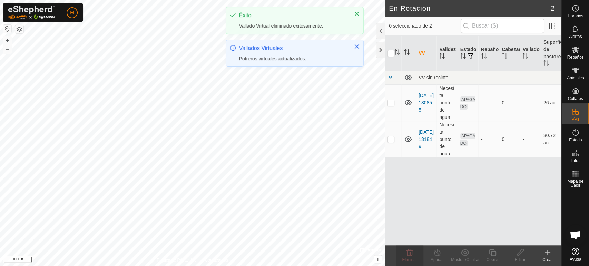
click at [391, 138] on p-checkbox at bounding box center [391, 140] width 7 height 6
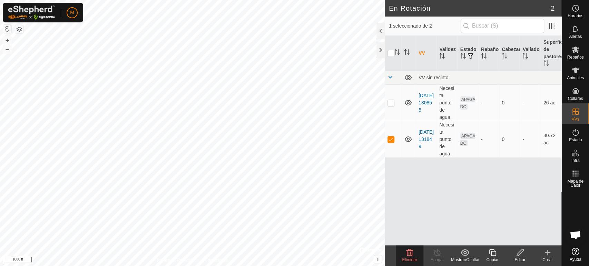
click at [411, 249] on icon at bounding box center [410, 253] width 8 height 8
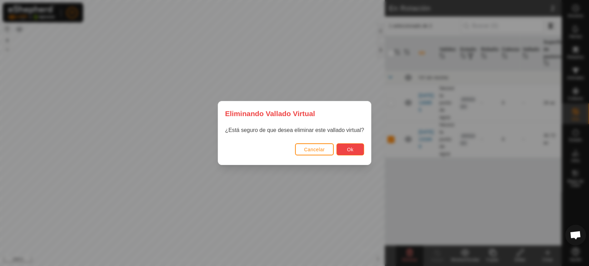
click at [351, 150] on span "Ok" at bounding box center [350, 150] width 7 height 6
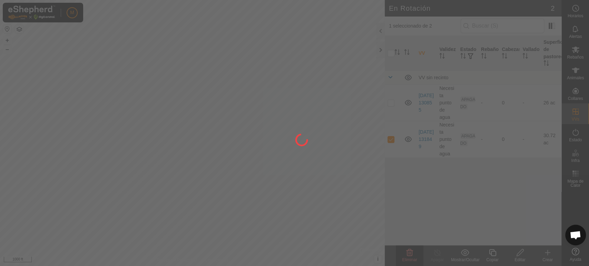
checkbox input "false"
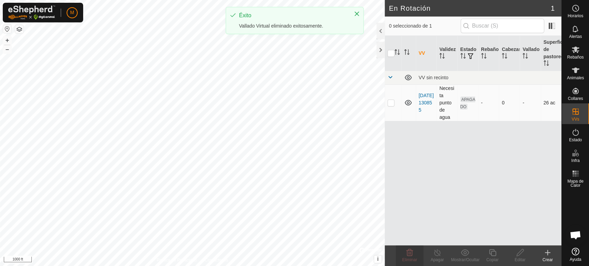
click at [389, 104] on div "M Horarios Alertas Rebaños Animales Collares VVs Estado Infra Mapa de Calor Ayu…" at bounding box center [294, 133] width 589 height 266
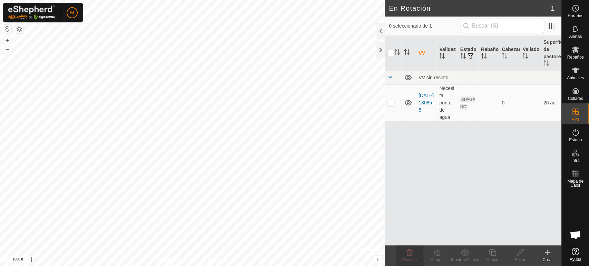
click at [389, 104] on p-checkbox at bounding box center [391, 103] width 7 height 6
checkbox input "true"
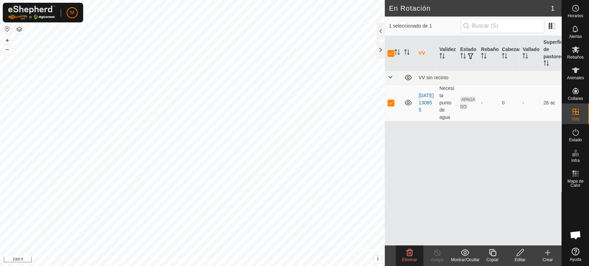
click at [408, 256] on icon at bounding box center [410, 253] width 7 height 7
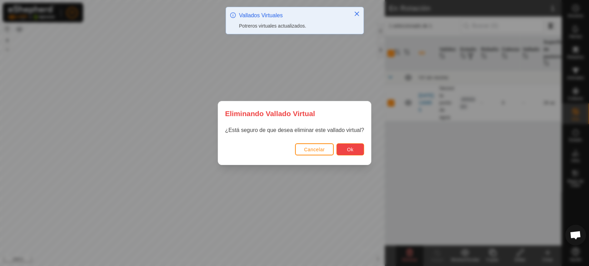
click at [348, 152] on span "Ok" at bounding box center [350, 150] width 7 height 6
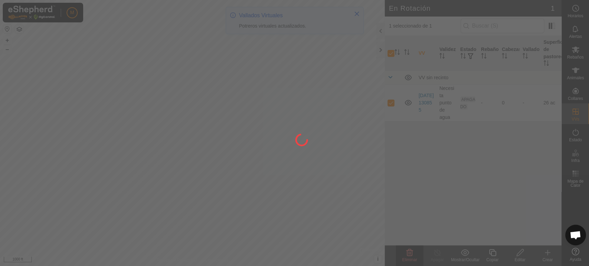
checkbox input "false"
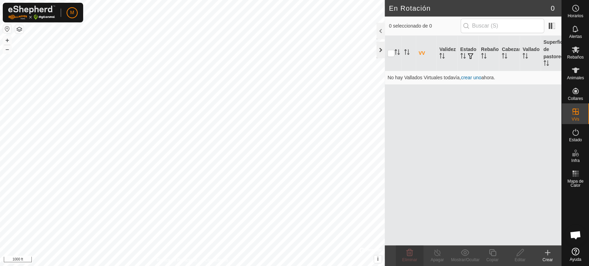
click at [381, 52] on div at bounding box center [381, 50] width 8 height 17
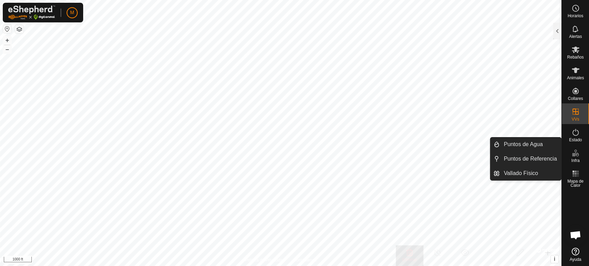
click at [575, 155] on icon at bounding box center [576, 153] width 8 height 8
click at [549, 171] on link "Vallado Físico" at bounding box center [530, 174] width 61 height 14
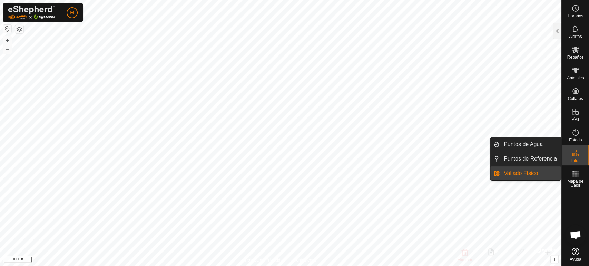
click at [494, 176] on li "Vallado Físico" at bounding box center [525, 174] width 71 height 14
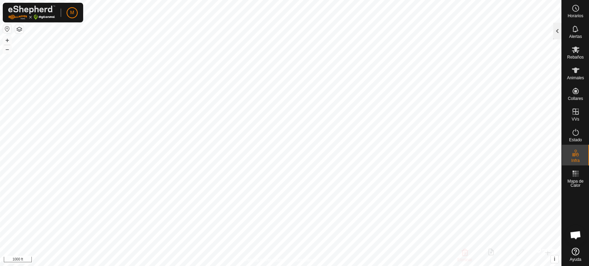
click at [558, 30] on div at bounding box center [557, 31] width 8 height 17
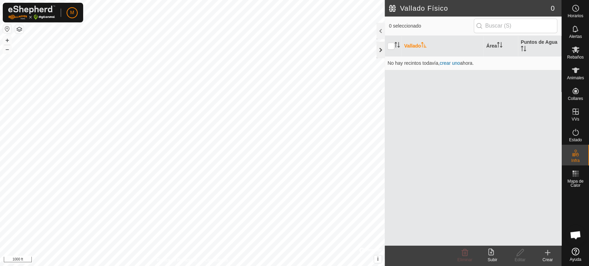
click at [377, 49] on div at bounding box center [381, 50] width 8 height 17
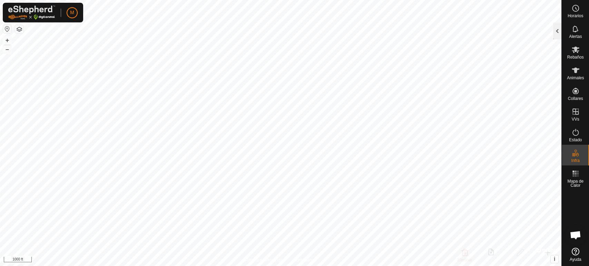
click at [558, 30] on div at bounding box center [557, 31] width 8 height 17
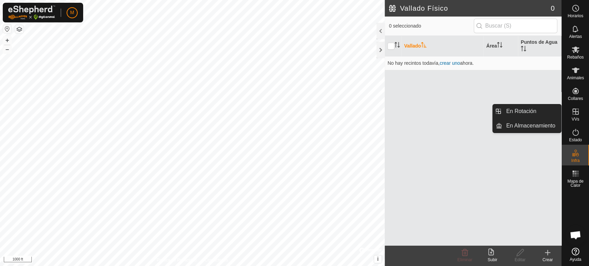
click at [574, 117] on span "VVs" at bounding box center [576, 119] width 8 height 4
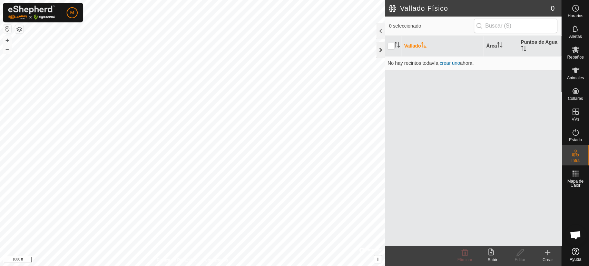
click at [381, 48] on div at bounding box center [381, 50] width 8 height 17
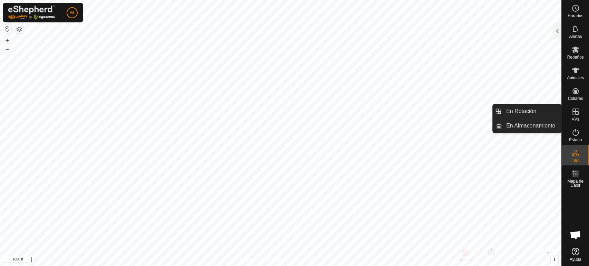
click at [573, 115] on icon at bounding box center [576, 112] width 8 height 8
click at [576, 111] on icon at bounding box center [576, 112] width 8 height 8
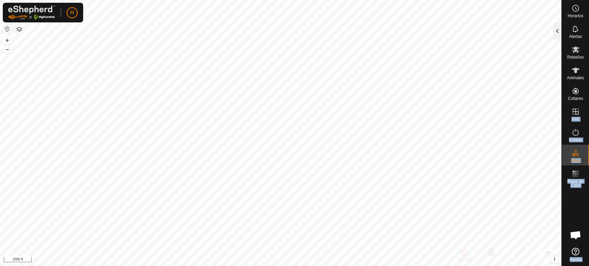
drag, startPoint x: 576, startPoint y: 111, endPoint x: 557, endPoint y: 34, distance: 78.9
click at [557, 34] on div "Horarios Alertas Rebaños Animales Collares VVs Estado Infra Mapa de Calor Ayuda…" at bounding box center [294, 133] width 589 height 266
click at [557, 34] on div at bounding box center [557, 31] width 8 height 17
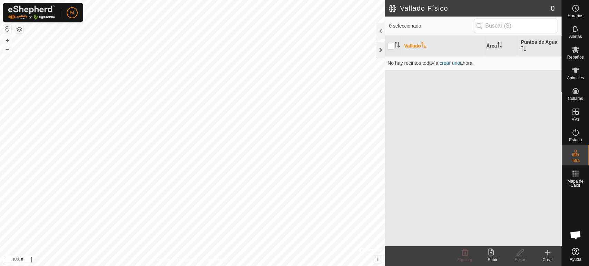
click at [383, 46] on div at bounding box center [381, 50] width 8 height 17
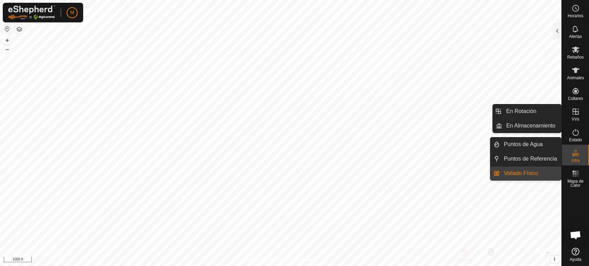
click at [576, 113] on icon at bounding box center [576, 112] width 8 height 8
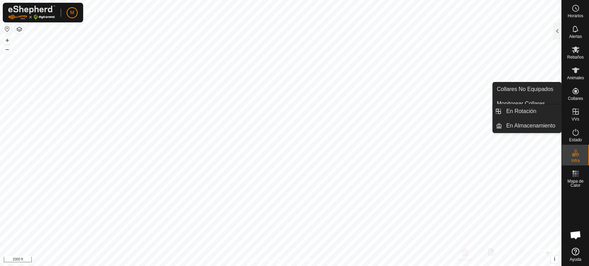
click at [577, 113] on icon at bounding box center [576, 112] width 8 height 8
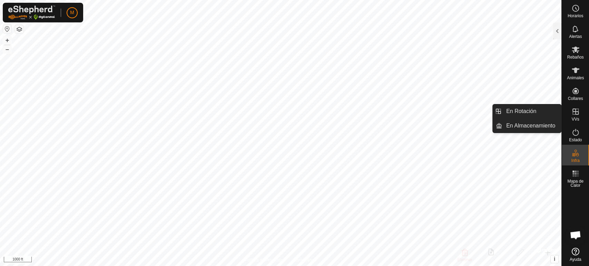
click at [574, 116] on es-virtualpaddocks-svg-icon at bounding box center [575, 111] width 12 height 11
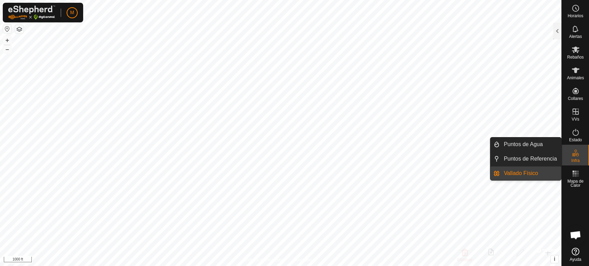
click at [576, 163] on span "Infra" at bounding box center [575, 161] width 8 height 4
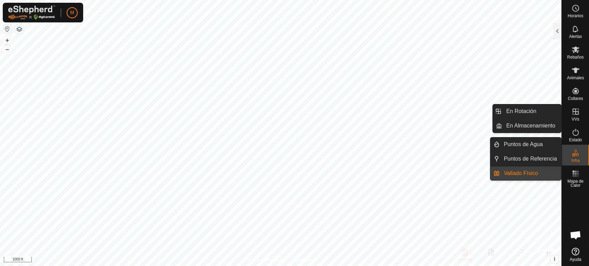
click at [572, 157] on icon at bounding box center [576, 153] width 8 height 8
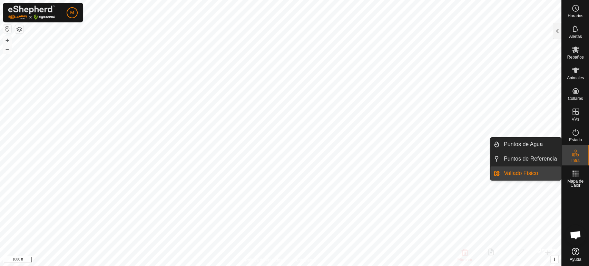
click at [537, 177] on link "Vallado Físico" at bounding box center [530, 174] width 61 height 14
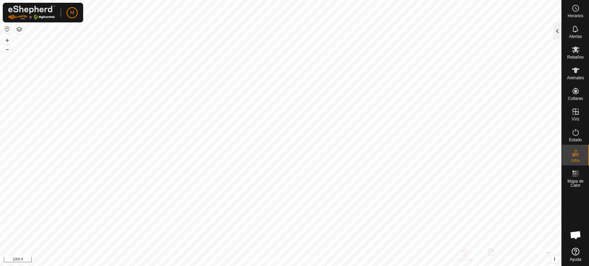
click at [557, 34] on div at bounding box center [557, 31] width 8 height 17
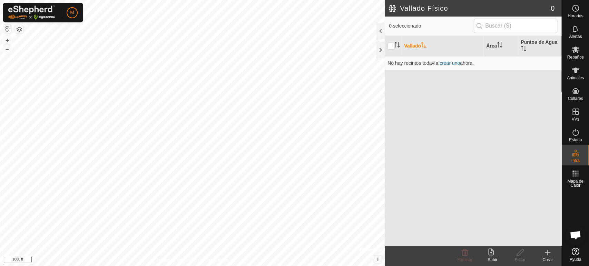
click at [549, 254] on icon at bounding box center [548, 253] width 8 height 8
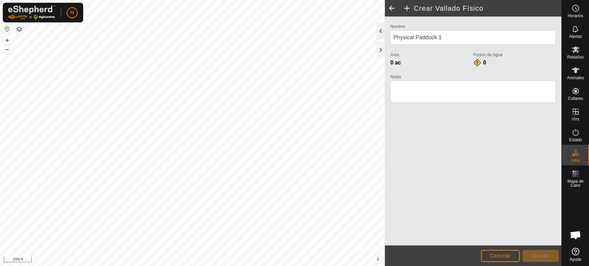
click at [381, 31] on div at bounding box center [381, 31] width 8 height 17
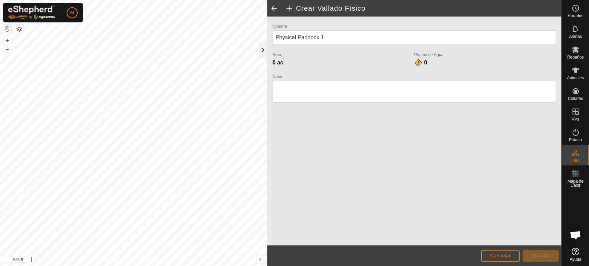
click at [261, 51] on div at bounding box center [263, 50] width 8 height 17
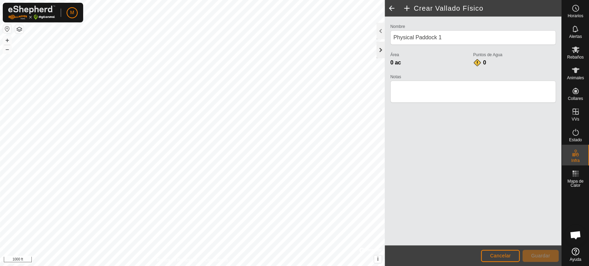
click at [378, 55] on div at bounding box center [381, 50] width 8 height 17
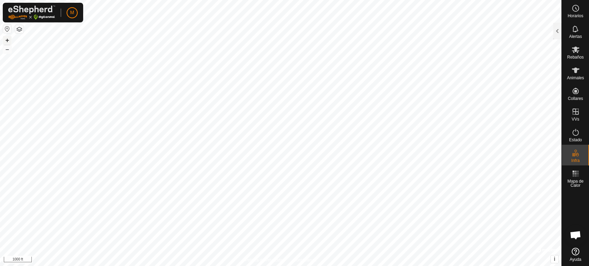
click at [8, 40] on button "+" at bounding box center [7, 40] width 8 height 8
click at [554, 35] on div at bounding box center [557, 31] width 8 height 17
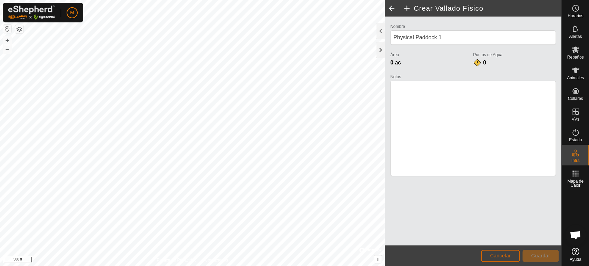
click at [497, 252] on button "Cancelar" at bounding box center [500, 256] width 39 height 12
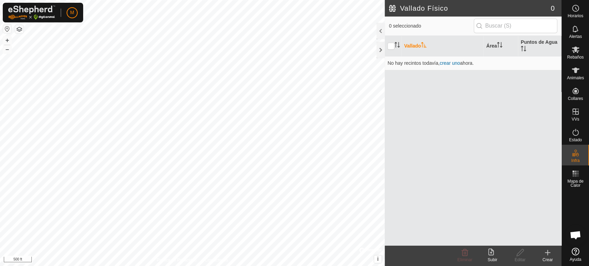
click at [549, 255] on icon at bounding box center [548, 253] width 8 height 8
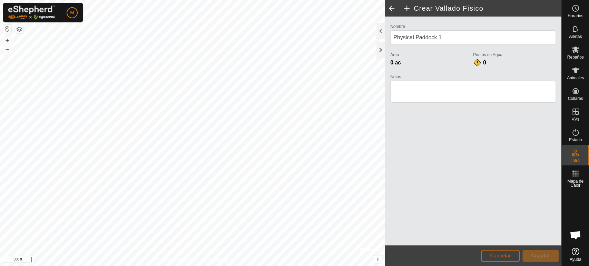
click at [503, 259] on button "Cancelar" at bounding box center [500, 256] width 39 height 12
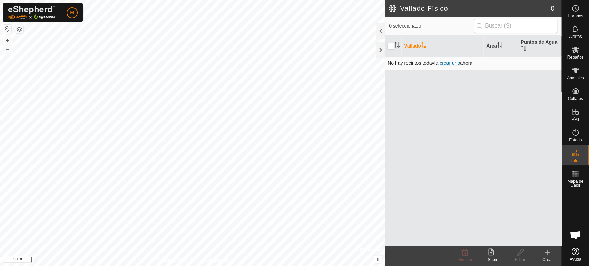
click at [446, 64] on span "crear uno" at bounding box center [450, 63] width 20 height 6
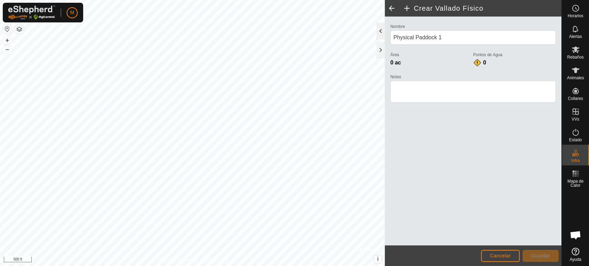
click at [380, 35] on div at bounding box center [381, 31] width 8 height 17
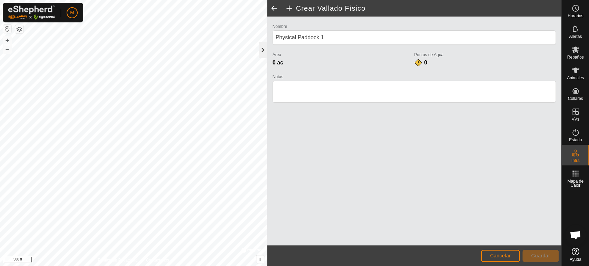
click at [265, 49] on div at bounding box center [263, 50] width 8 height 17
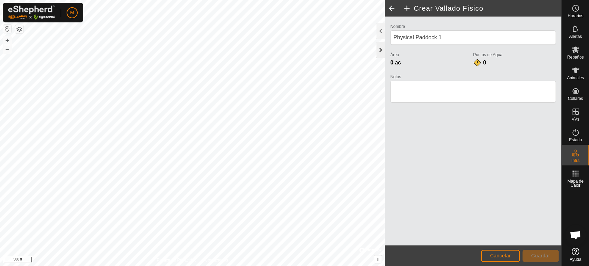
click at [381, 51] on div at bounding box center [381, 50] width 8 height 17
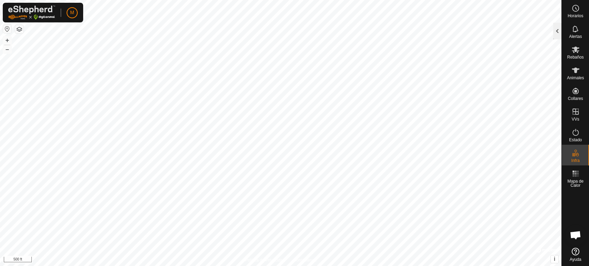
click at [558, 36] on div at bounding box center [557, 31] width 8 height 17
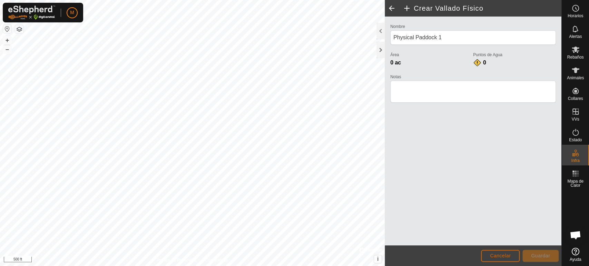
click at [504, 251] on button "Cancelar" at bounding box center [500, 256] width 39 height 12
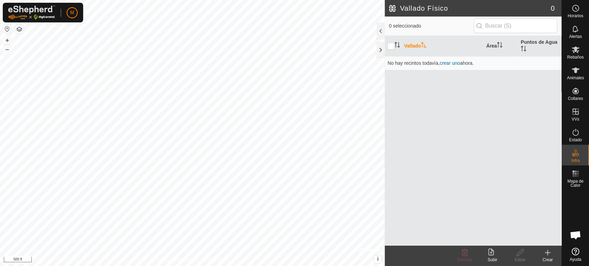
click at [504, 251] on upload-svg-icon at bounding box center [493, 253] width 28 height 8
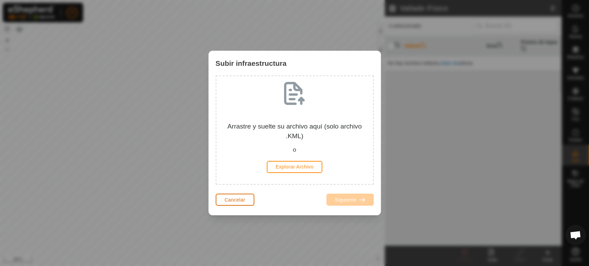
click at [239, 198] on span "Cancelar" at bounding box center [235, 200] width 21 height 6
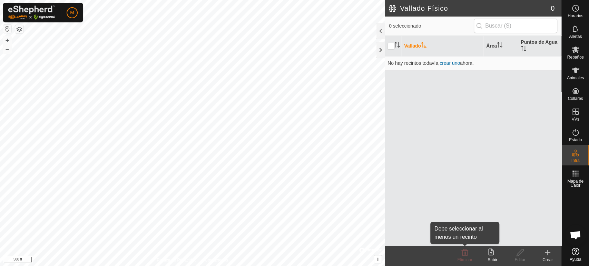
click at [465, 255] on icon at bounding box center [465, 253] width 7 height 7
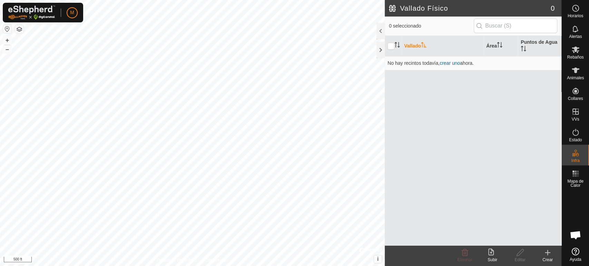
click at [548, 252] on icon at bounding box center [548, 253] width 8 height 8
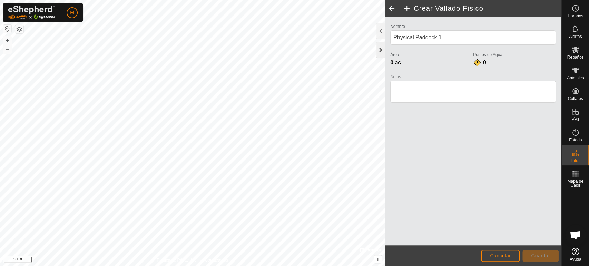
click at [378, 52] on div at bounding box center [381, 50] width 8 height 17
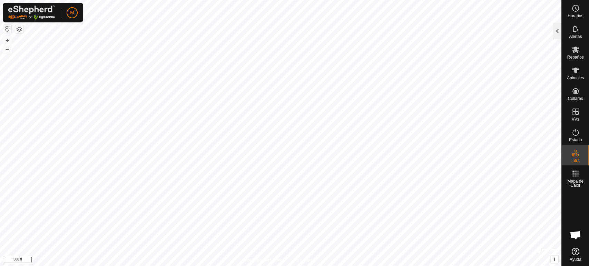
click at [559, 33] on div at bounding box center [557, 31] width 8 height 17
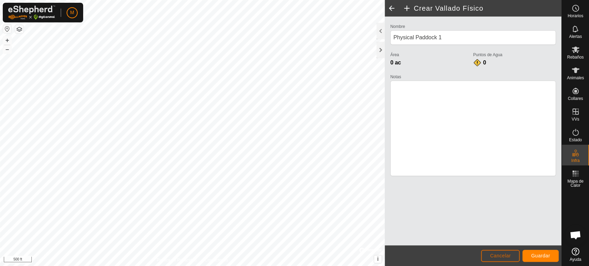
click at [500, 253] on button "Cancelar" at bounding box center [500, 256] width 39 height 12
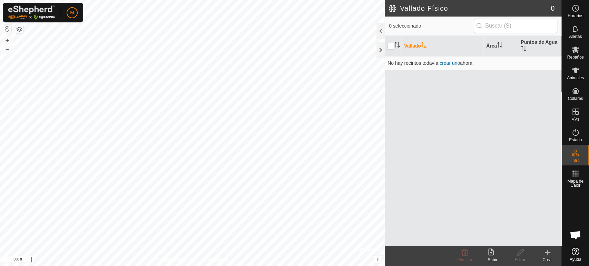
click at [549, 252] on icon at bounding box center [548, 253] width 8 height 8
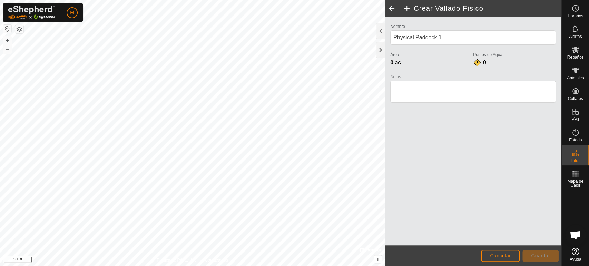
click at [499, 248] on footer "Cancelar Guardar" at bounding box center [473, 256] width 177 height 21
click at [497, 251] on button "Cancelar" at bounding box center [500, 256] width 39 height 12
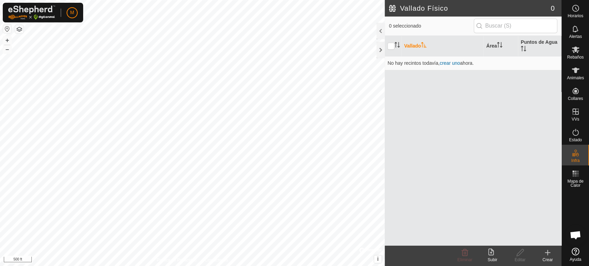
click at [546, 253] on icon at bounding box center [547, 253] width 5 height 0
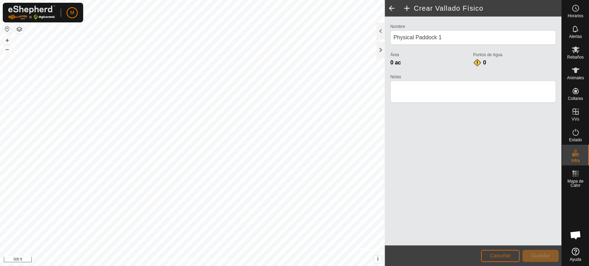
click at [491, 256] on span "Cancelar" at bounding box center [500, 256] width 21 height 6
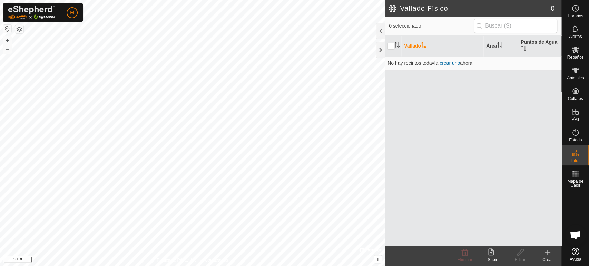
click at [550, 256] on icon at bounding box center [548, 253] width 8 height 8
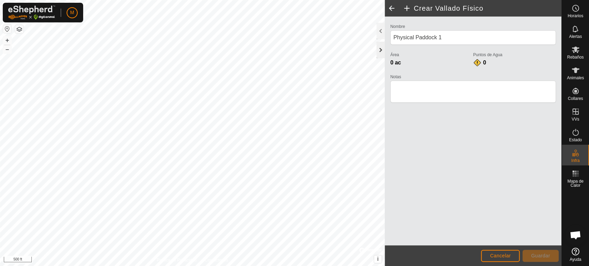
click at [381, 51] on div at bounding box center [381, 50] width 8 height 17
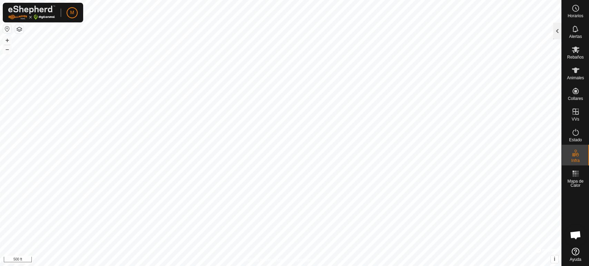
click at [555, 32] on div at bounding box center [557, 31] width 8 height 17
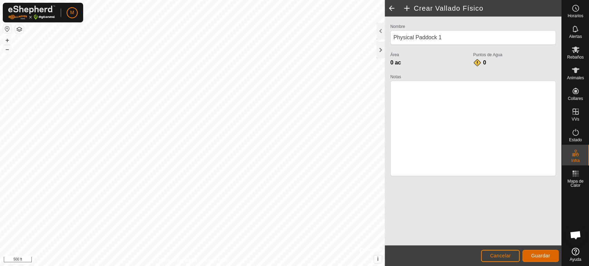
click at [544, 254] on span "Guardar" at bounding box center [540, 256] width 19 height 6
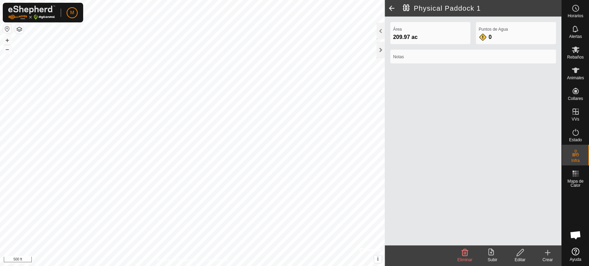
click at [404, 55] on label "Notas" at bounding box center [473, 57] width 160 height 6
click at [421, 58] on label "Notas" at bounding box center [473, 57] width 160 height 6
click at [489, 253] on icon at bounding box center [492, 253] width 8 height 8
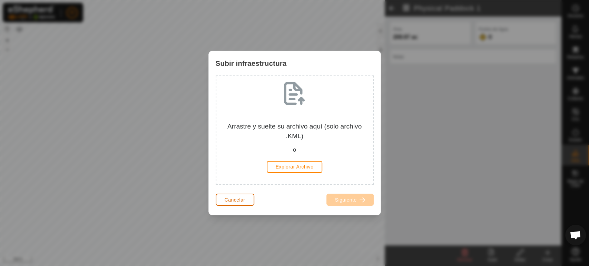
click at [237, 202] on span "Cancelar" at bounding box center [235, 200] width 21 height 6
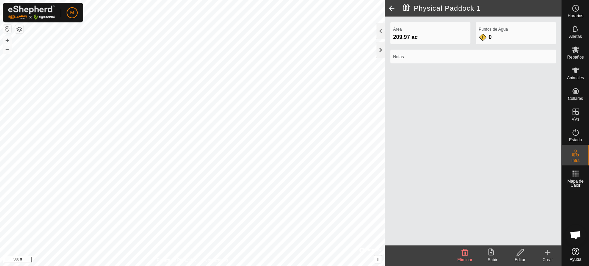
click at [548, 253] on icon at bounding box center [548, 253] width 8 height 8
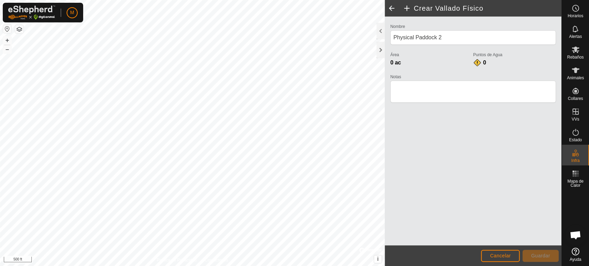
click at [384, 185] on div "Crear Vallado Físico Nombre Physical Paddock 2 Área 0 ac Puntos de Agua 0 Notas…" at bounding box center [281, 133] width 562 height 266
click at [379, 50] on div at bounding box center [381, 50] width 8 height 17
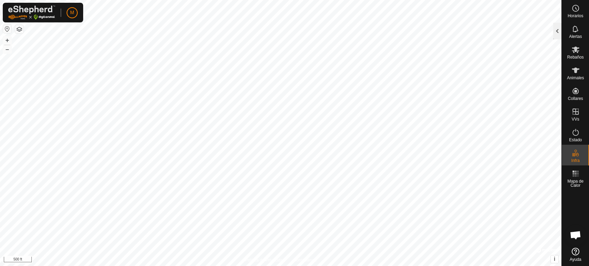
click at [555, 35] on div at bounding box center [557, 31] width 8 height 17
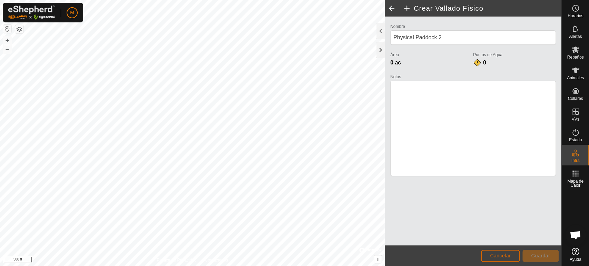
click at [507, 258] on span "Cancelar" at bounding box center [500, 256] width 21 height 6
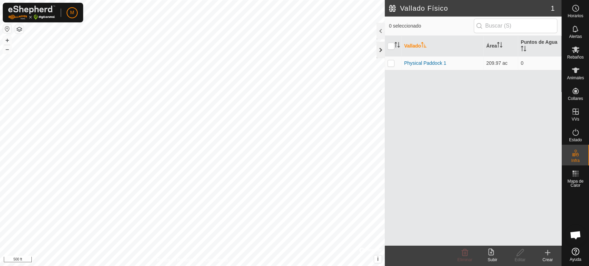
click at [378, 55] on div at bounding box center [381, 50] width 8 height 17
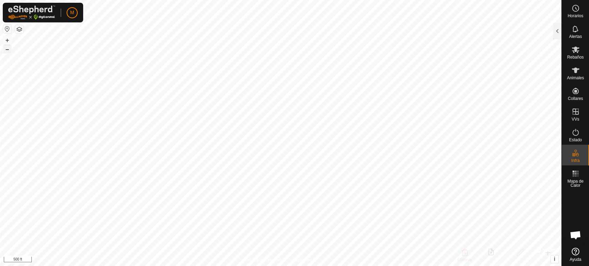
click at [6, 50] on button "–" at bounding box center [7, 49] width 8 height 8
click at [10, 38] on button "+" at bounding box center [7, 40] width 8 height 8
click at [8, 48] on button "–" at bounding box center [7, 49] width 8 height 8
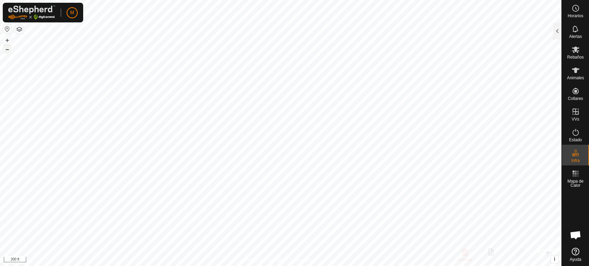
click at [8, 48] on button "–" at bounding box center [7, 49] width 8 height 8
click at [7, 40] on button "+" at bounding box center [7, 40] width 8 height 8
click at [556, 29] on div at bounding box center [557, 31] width 8 height 17
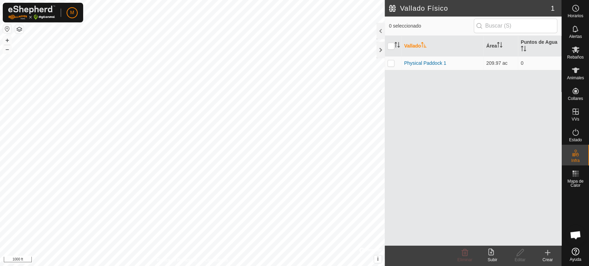
click at [549, 253] on icon at bounding box center [547, 253] width 5 height 0
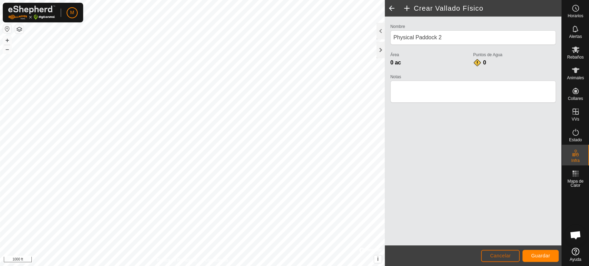
click at [491, 255] on span "Cancelar" at bounding box center [500, 256] width 21 height 6
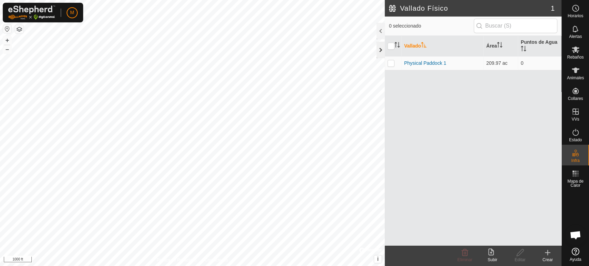
click at [381, 50] on div at bounding box center [381, 50] width 8 height 17
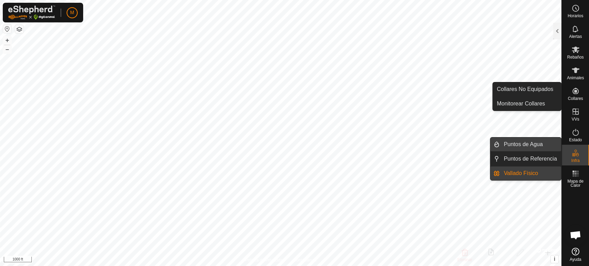
click at [547, 142] on link "Puntos de Agua" at bounding box center [530, 145] width 61 height 14
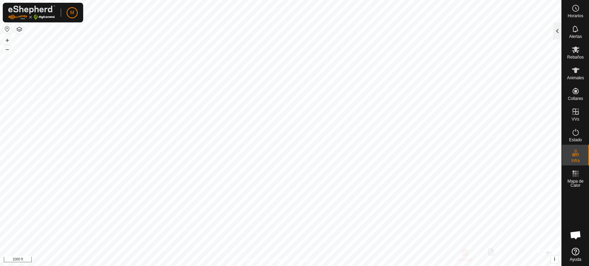
click at [558, 29] on div at bounding box center [557, 31] width 8 height 17
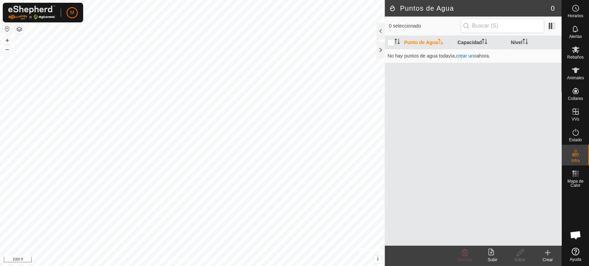
click at [547, 252] on icon at bounding box center [548, 253] width 8 height 8
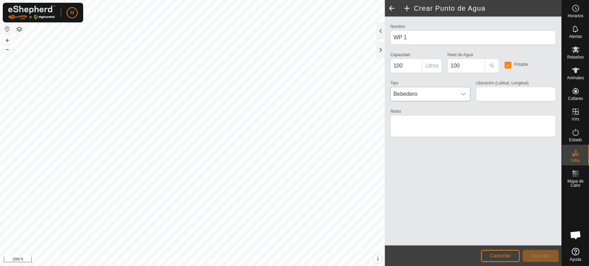
click at [463, 95] on icon "dropdown trigger" at bounding box center [463, 94] width 5 height 3
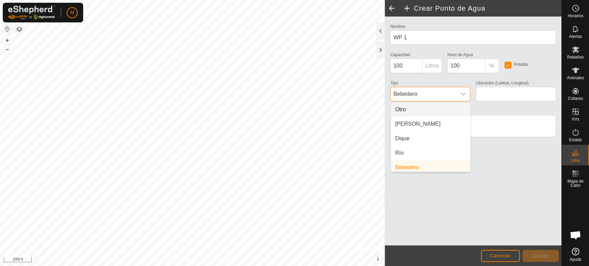
scroll to position [3, 0]
click at [451, 122] on li "Arroyo" at bounding box center [430, 122] width 79 height 14
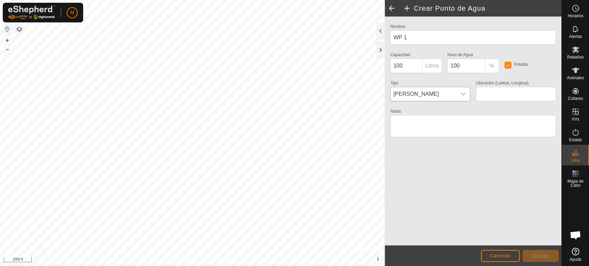
type input "37.368450, -6.691265"
click at [543, 258] on span "Guardar" at bounding box center [540, 256] width 19 height 6
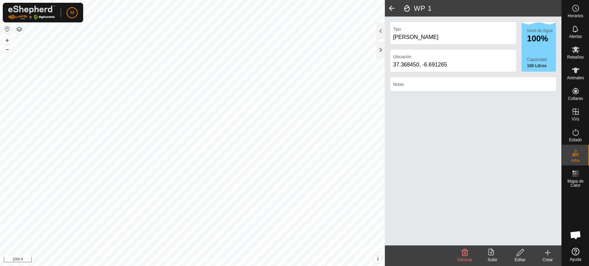
click at [547, 255] on icon at bounding box center [548, 253] width 8 height 8
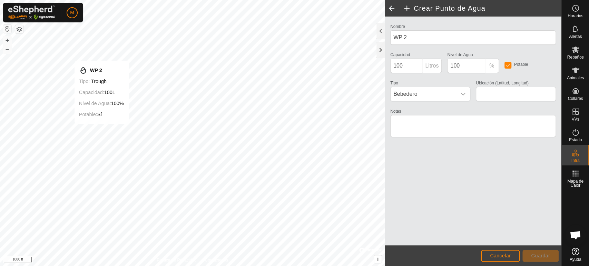
type input "37.368462, -6.695815"
click at [540, 257] on span "Guardar" at bounding box center [540, 256] width 19 height 6
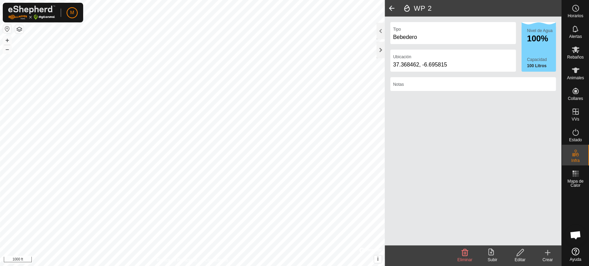
click at [547, 256] on icon at bounding box center [548, 253] width 8 height 8
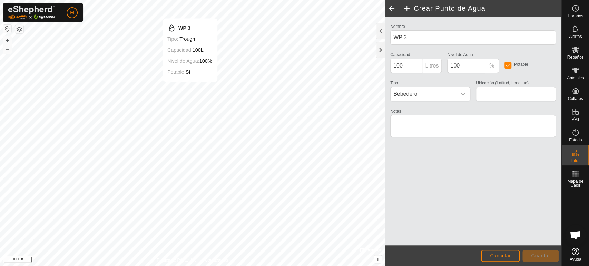
type input "37.372584, -6.684980"
click at [538, 256] on span "Guardar" at bounding box center [540, 256] width 19 height 6
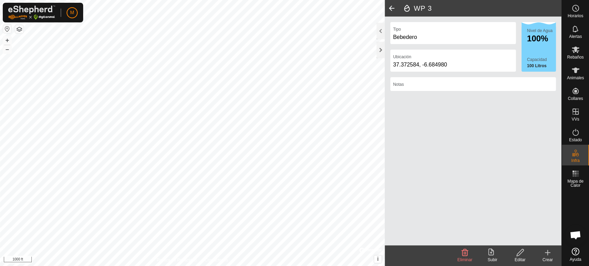
click at [549, 253] on icon at bounding box center [547, 253] width 5 height 0
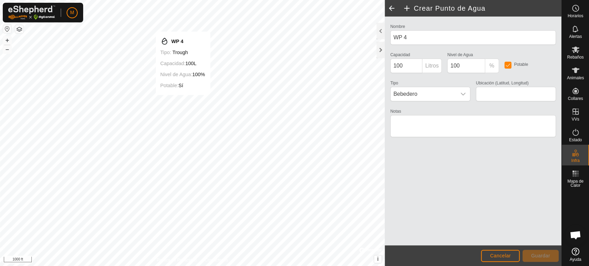
type input "37.371300, -6.685846"
click at [541, 255] on span "Guardar" at bounding box center [540, 256] width 19 height 6
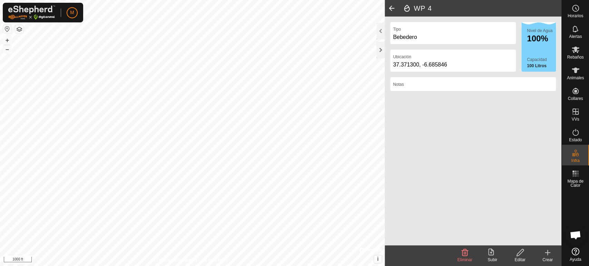
click at [549, 255] on icon at bounding box center [548, 253] width 8 height 8
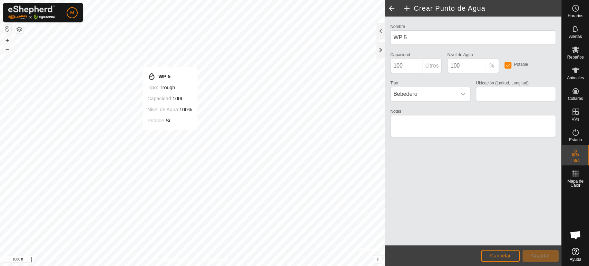
type input "37.367864, -6.687426"
click at [541, 256] on span "Guardar" at bounding box center [540, 256] width 19 height 6
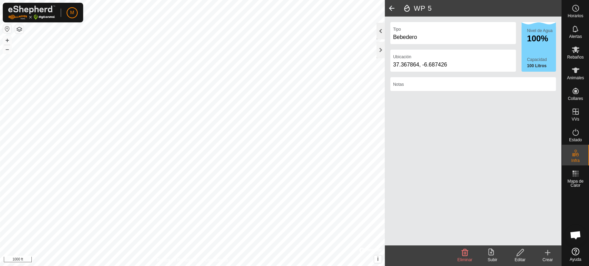
click at [378, 31] on div at bounding box center [381, 31] width 8 height 17
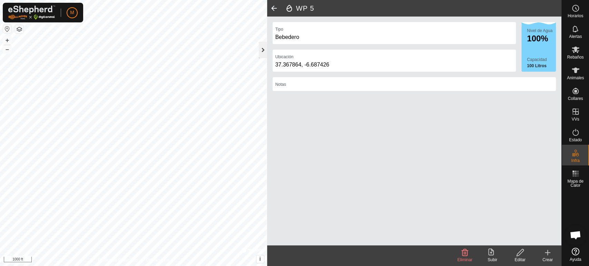
click at [261, 49] on div at bounding box center [263, 50] width 8 height 17
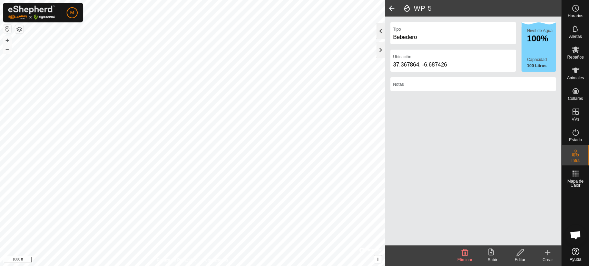
click at [380, 30] on div at bounding box center [381, 31] width 8 height 17
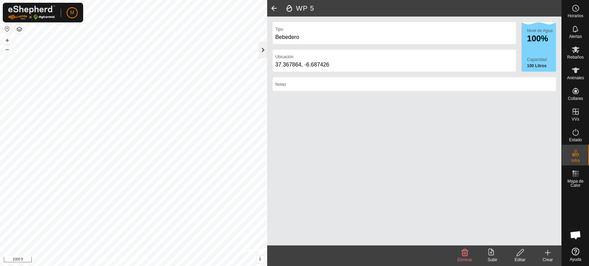
click at [262, 55] on div at bounding box center [263, 50] width 8 height 17
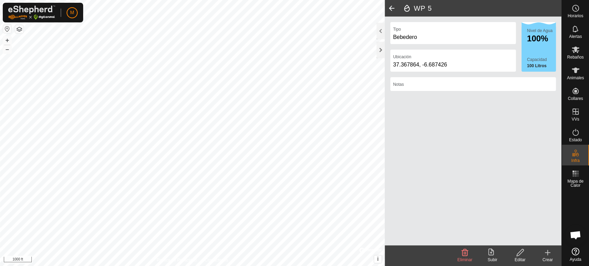
click at [385, 51] on div "Tipo Bebedero Ubicación 37.367864, -6.687426 Nivel de Agua 100% Capacidad 100 L…" at bounding box center [473, 131] width 177 height 229
click at [383, 51] on div at bounding box center [381, 50] width 8 height 17
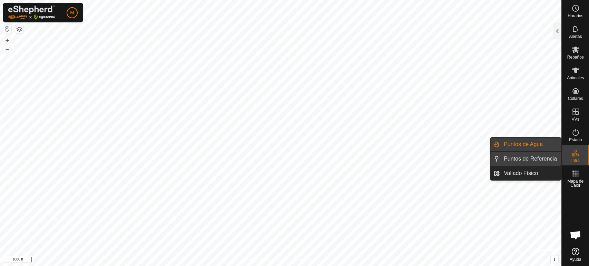
click at [547, 158] on link "Puntos de Referencia" at bounding box center [530, 159] width 61 height 14
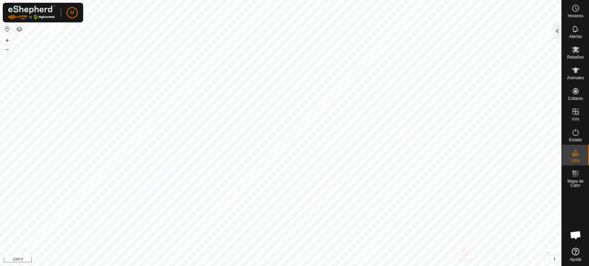
click at [559, 32] on div at bounding box center [557, 31] width 8 height 17
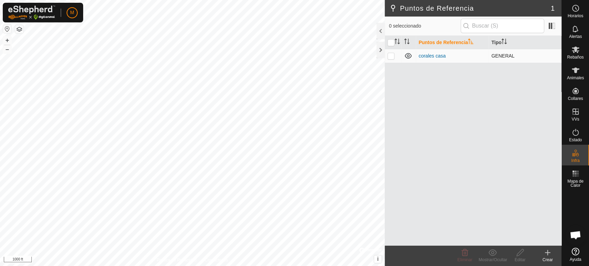
click at [390, 55] on p-checkbox at bounding box center [391, 56] width 7 height 6
checkbox input "true"
click at [379, 49] on div at bounding box center [381, 50] width 8 height 17
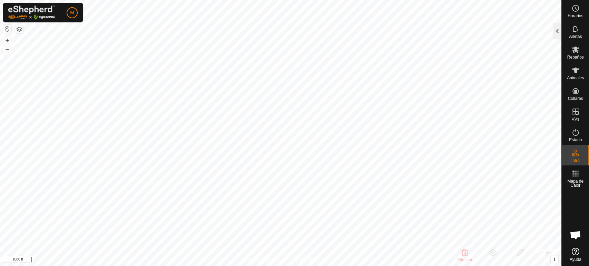
click at [556, 30] on div at bounding box center [557, 31] width 8 height 17
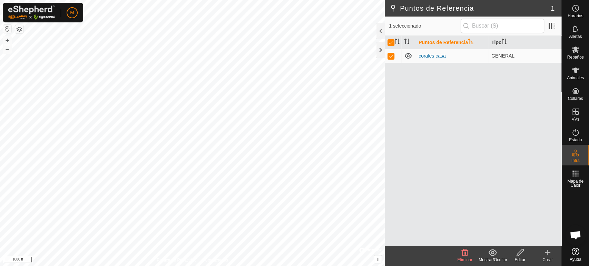
click at [549, 253] on icon at bounding box center [547, 253] width 5 height 0
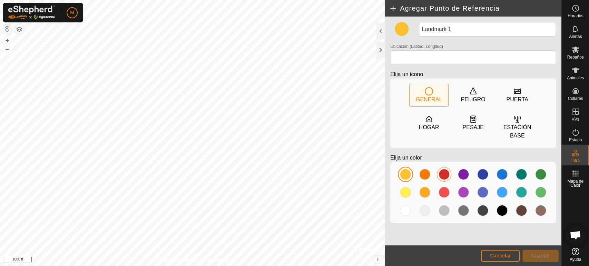
click at [447, 174] on div at bounding box center [444, 174] width 11 height 11
type input "37.363204, -6.694875"
click at [548, 257] on span "Guardar" at bounding box center [540, 256] width 19 height 6
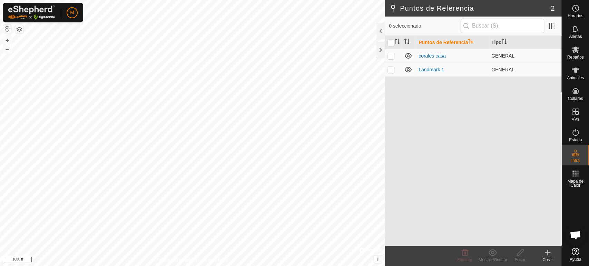
click at [410, 54] on icon at bounding box center [408, 56] width 7 height 6
click at [410, 54] on icon at bounding box center [408, 56] width 8 height 8
click at [380, 47] on div at bounding box center [381, 50] width 8 height 17
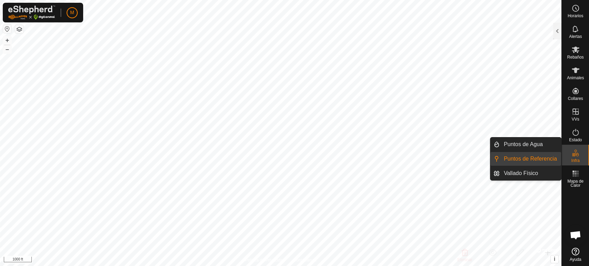
click at [569, 159] on div "Infra" at bounding box center [575, 155] width 27 height 21
click at [538, 173] on link "Vallado Físico" at bounding box center [530, 174] width 61 height 14
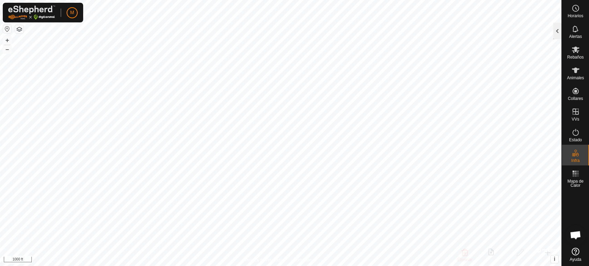
click at [556, 33] on div at bounding box center [557, 31] width 8 height 17
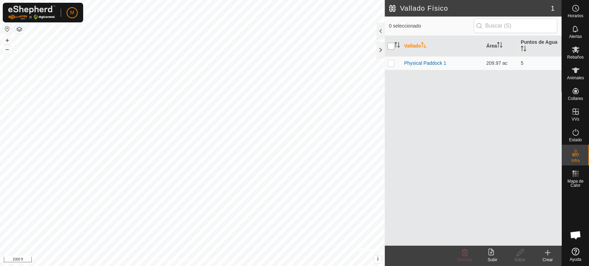
click at [389, 46] on input "checkbox" at bounding box center [391, 46] width 7 height 7
checkbox input "true"
click at [379, 50] on div at bounding box center [381, 50] width 8 height 17
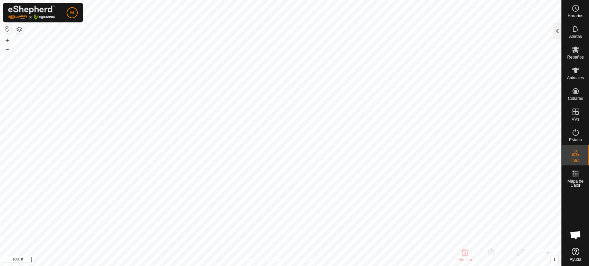
click at [559, 33] on div at bounding box center [557, 31] width 8 height 17
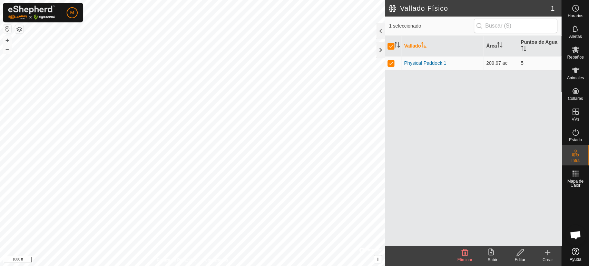
click at [545, 256] on icon at bounding box center [548, 253] width 8 height 8
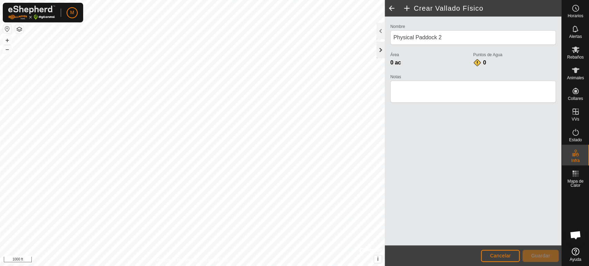
click at [382, 50] on div at bounding box center [381, 50] width 8 height 17
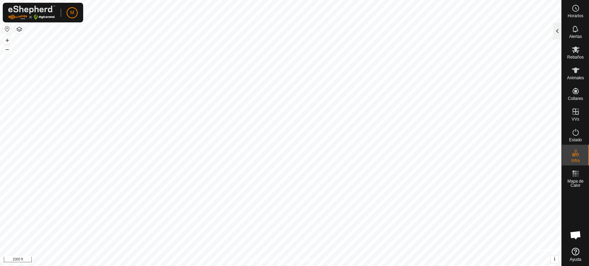
click at [557, 24] on div at bounding box center [557, 31] width 8 height 17
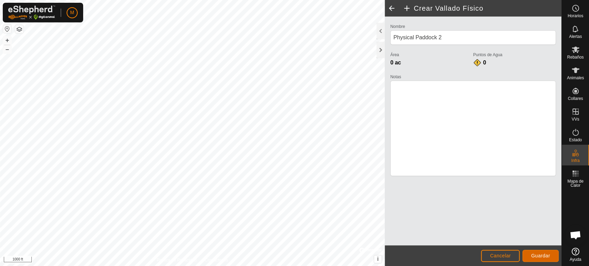
click at [541, 253] on button "Guardar" at bounding box center [541, 256] width 36 height 12
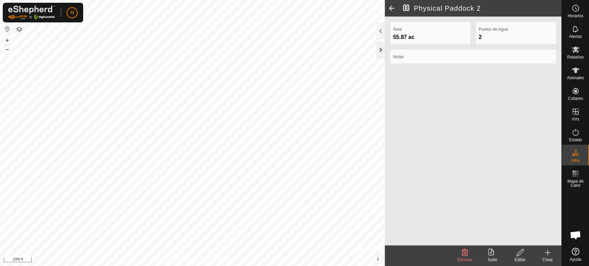
click at [378, 48] on div at bounding box center [381, 50] width 8 height 17
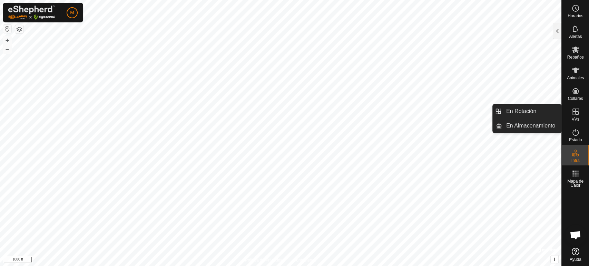
click at [574, 116] on icon at bounding box center [576, 112] width 8 height 8
click at [574, 113] on icon at bounding box center [576, 112] width 8 height 8
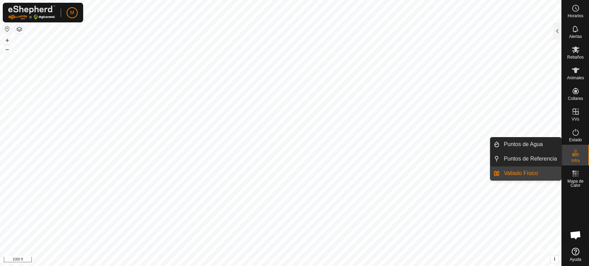
click at [577, 154] on icon at bounding box center [577, 155] width 3 height 4
click at [548, 173] on link "Vallado Físico" at bounding box center [530, 174] width 61 height 14
click at [526, 176] on link "Vallado Físico" at bounding box center [530, 174] width 61 height 14
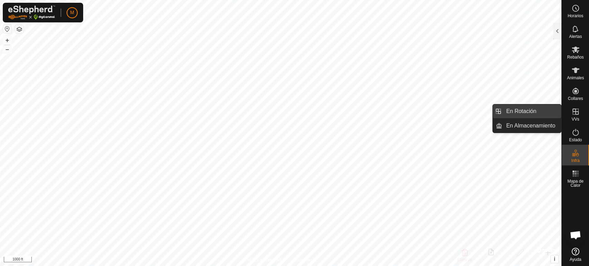
click at [540, 112] on link "En Rotación" at bounding box center [531, 112] width 59 height 14
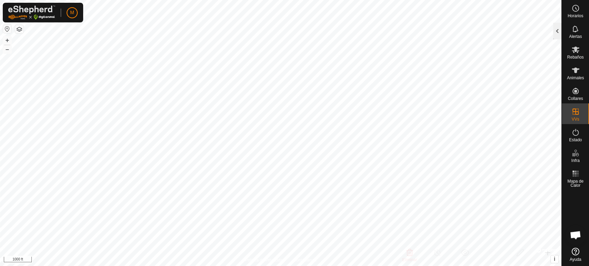
click at [557, 32] on div at bounding box center [557, 31] width 8 height 17
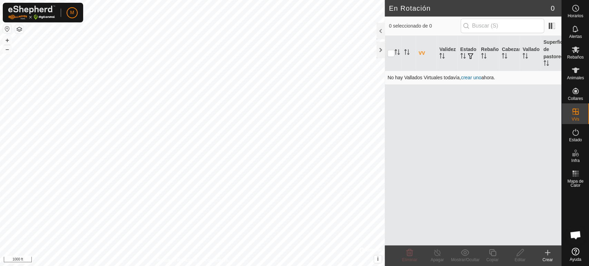
click at [470, 79] on link "crear uno" at bounding box center [471, 78] width 20 height 6
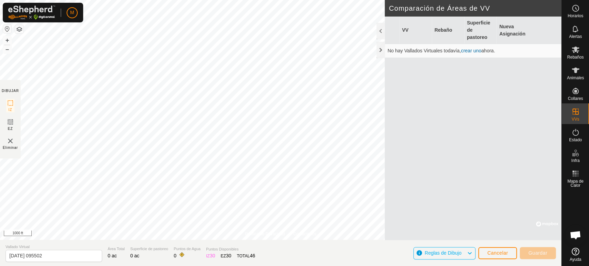
click at [471, 256] on icon at bounding box center [470, 253] width 6 height 9
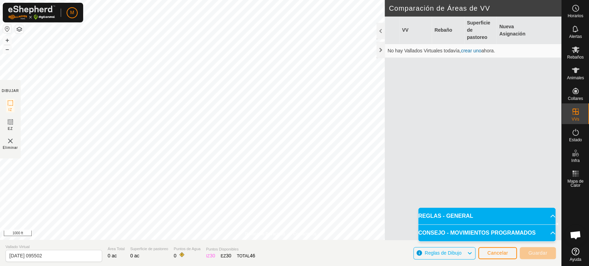
click at [550, 217] on p-accordion-header "REGLAS - GENERAL" at bounding box center [486, 216] width 137 height 17
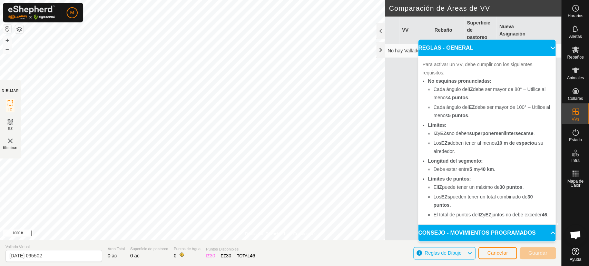
click at [548, 231] on p-accordion-header "CONSEJO - MOVIMIENTOS PROGRAMADOS" at bounding box center [486, 233] width 137 height 17
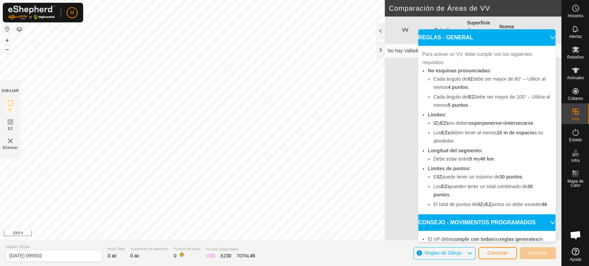
click at [469, 254] on icon at bounding box center [470, 253] width 6 height 9
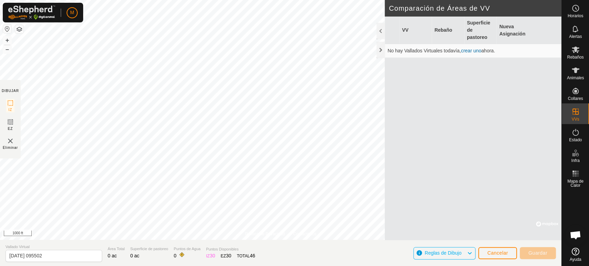
click at [468, 53] on link "crear uno" at bounding box center [471, 51] width 20 height 6
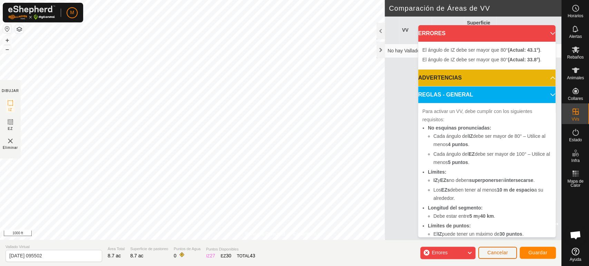
click at [497, 256] on button "Cancelar" at bounding box center [497, 253] width 39 height 12
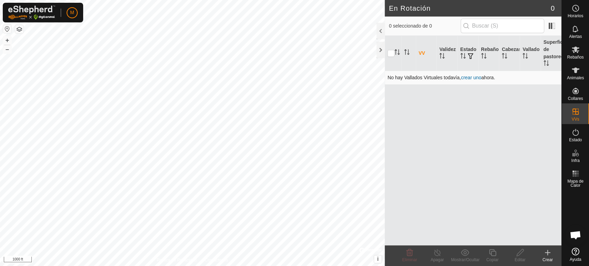
click at [470, 78] on link "crear uno" at bounding box center [471, 78] width 20 height 6
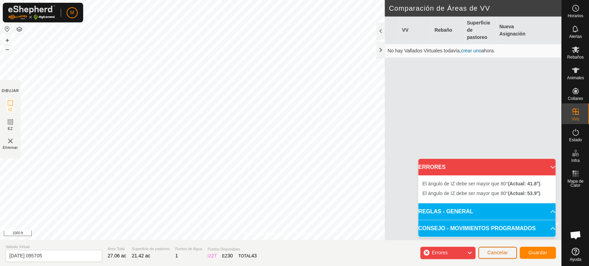
click at [500, 254] on span "Cancelar" at bounding box center [497, 253] width 21 height 6
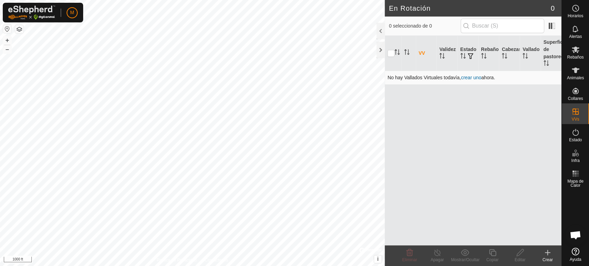
click at [473, 74] on td "No hay Vallados Virtuales todavía, crear uno ahora." at bounding box center [473, 78] width 177 height 14
click at [474, 80] on link "crear uno" at bounding box center [471, 78] width 20 height 6
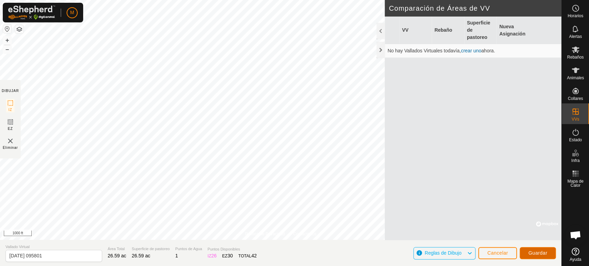
click at [543, 251] on span "Guardar" at bounding box center [537, 254] width 19 height 6
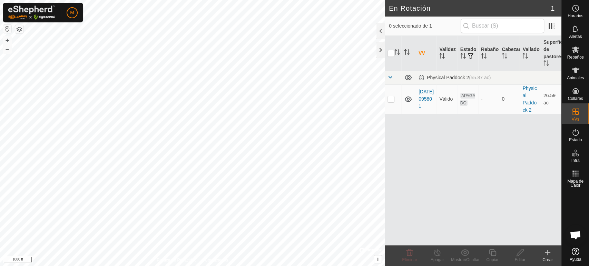
click at [546, 252] on icon at bounding box center [548, 253] width 8 height 8
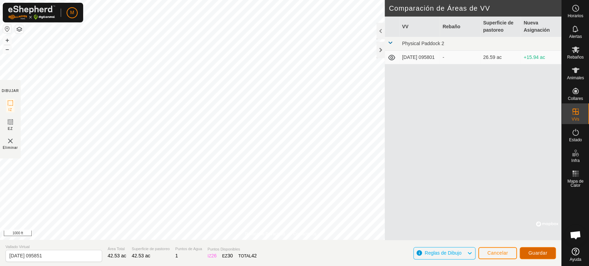
click at [536, 256] on span "Guardar" at bounding box center [537, 254] width 19 height 6
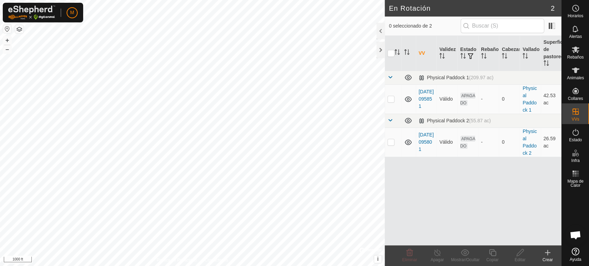
click at [548, 253] on icon at bounding box center [548, 253] width 8 height 8
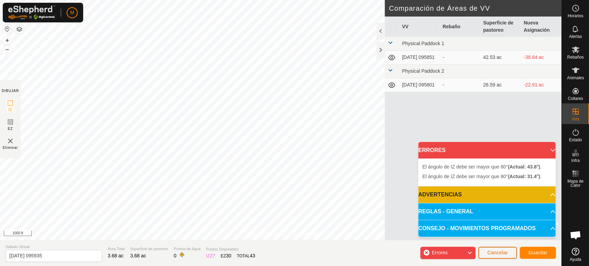
click at [504, 254] on span "Cancelar" at bounding box center [497, 253] width 21 height 6
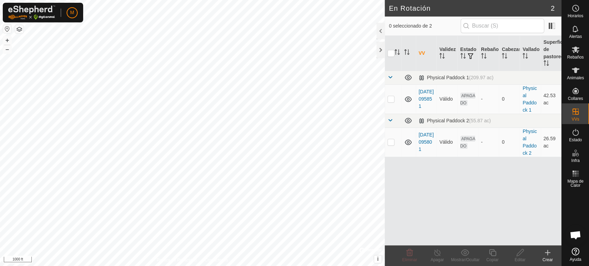
click at [546, 253] on icon at bounding box center [547, 253] width 5 height 0
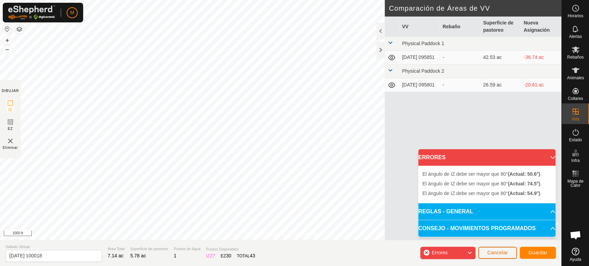
click at [499, 252] on span "Cancelar" at bounding box center [497, 253] width 21 height 6
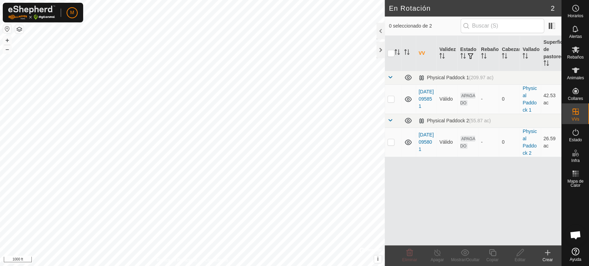
click at [548, 251] on icon at bounding box center [548, 253] width 0 height 5
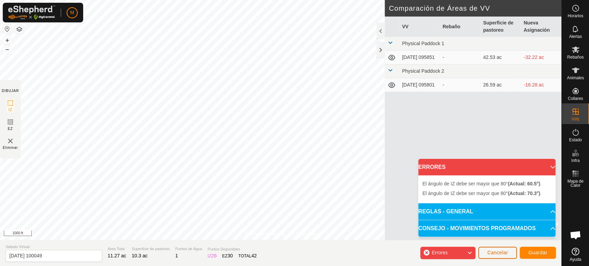
click at [497, 253] on span "Cancelar" at bounding box center [497, 253] width 21 height 6
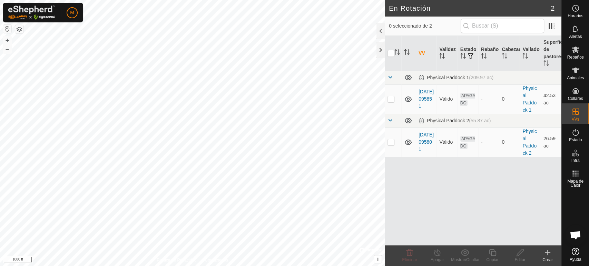
click at [548, 253] on icon at bounding box center [548, 253] width 0 height 5
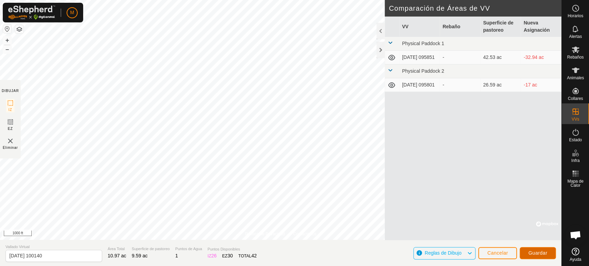
click at [538, 254] on span "Guardar" at bounding box center [537, 254] width 19 height 6
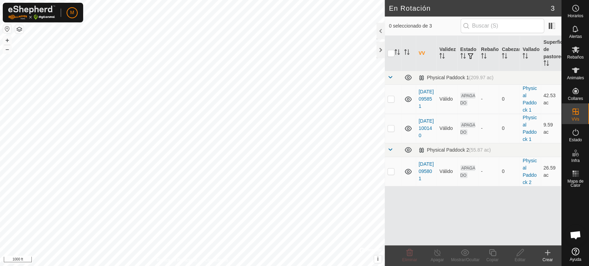
click at [547, 253] on icon at bounding box center [548, 253] width 8 height 8
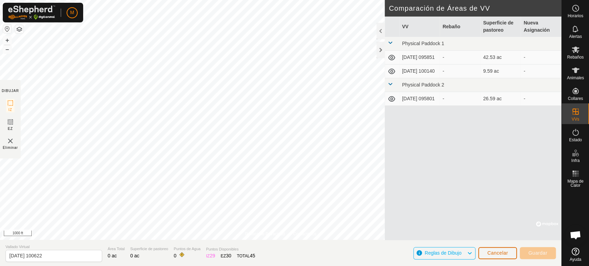
click at [503, 254] on span "Cancelar" at bounding box center [497, 254] width 21 height 6
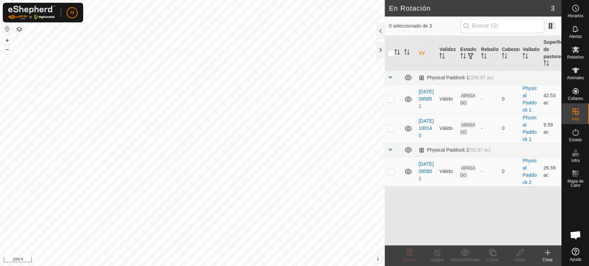
click at [546, 254] on icon at bounding box center [548, 253] width 8 height 8
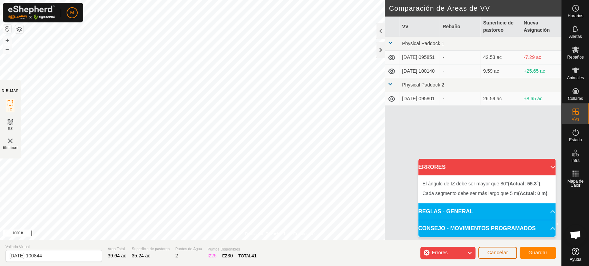
click at [498, 251] on span "Cancelar" at bounding box center [497, 253] width 21 height 6
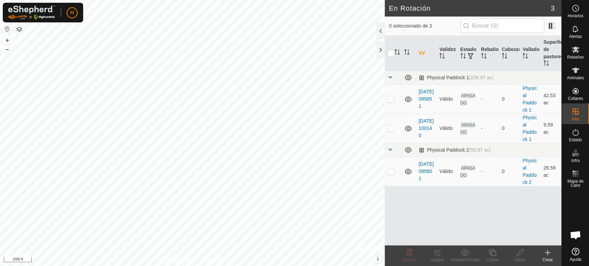
click at [547, 254] on icon at bounding box center [548, 253] width 8 height 8
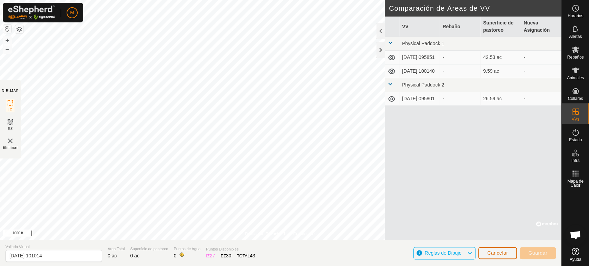
click at [497, 252] on span "Cancelar" at bounding box center [497, 254] width 21 height 6
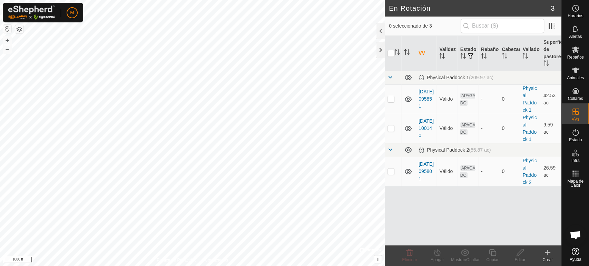
click at [549, 254] on icon at bounding box center [548, 253] width 8 height 8
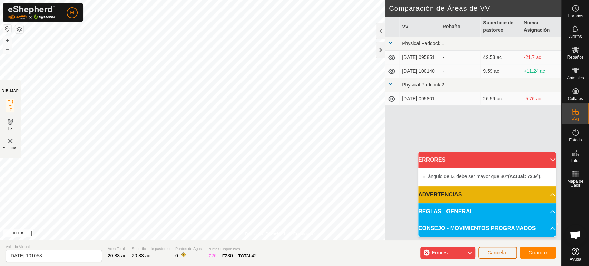
click at [494, 256] on span "Cancelar" at bounding box center [497, 253] width 21 height 6
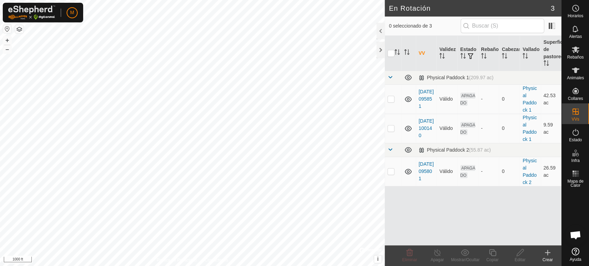
click at [547, 253] on icon at bounding box center [548, 253] width 8 height 8
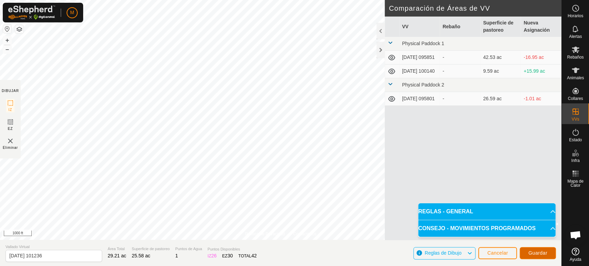
click at [532, 249] on button "Guardar" at bounding box center [538, 253] width 36 height 12
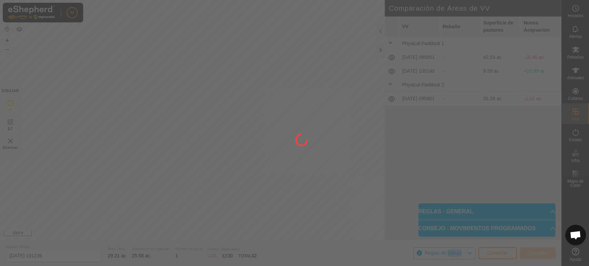
click at [532, 249] on div at bounding box center [294, 133] width 589 height 266
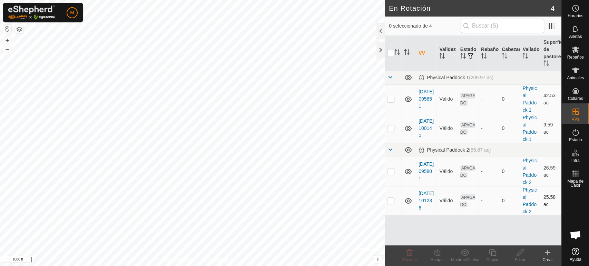
click at [390, 201] on p-checkbox at bounding box center [391, 201] width 7 height 6
checkbox input "false"
click at [378, 48] on div at bounding box center [381, 50] width 8 height 17
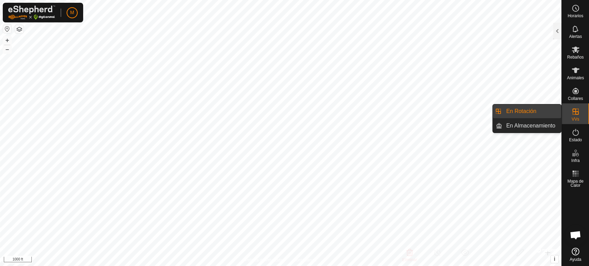
click at [573, 117] on es-virtualpaddocks-svg-icon at bounding box center [575, 111] width 12 height 11
click at [530, 129] on link "En Almacenamiento" at bounding box center [531, 126] width 59 height 14
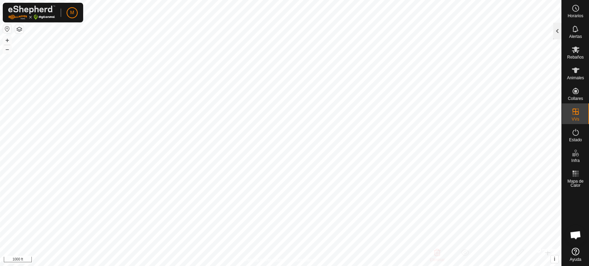
click at [555, 32] on div at bounding box center [557, 31] width 8 height 17
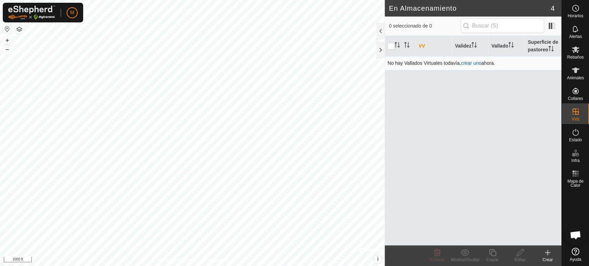
click at [469, 63] on link "crear uno" at bounding box center [471, 63] width 20 height 6
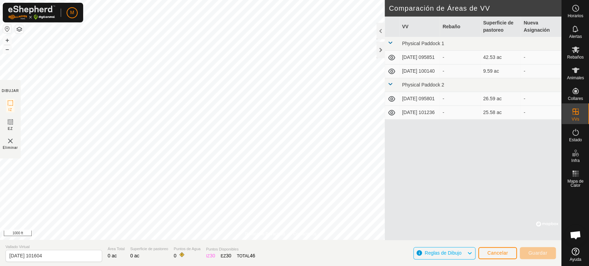
click at [392, 117] on icon at bounding box center [392, 113] width 8 height 8
click at [392, 116] on icon at bounding box center [392, 113] width 8 height 8
click at [381, 33] on div at bounding box center [381, 31] width 8 height 17
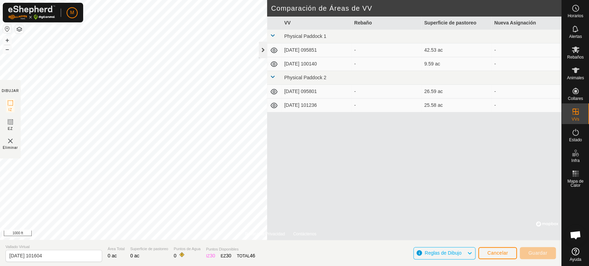
click at [262, 49] on div at bounding box center [263, 50] width 8 height 17
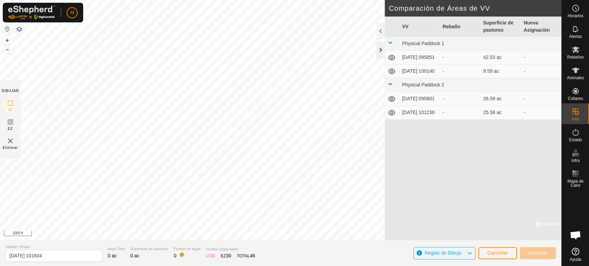
click at [378, 49] on div at bounding box center [381, 50] width 8 height 17
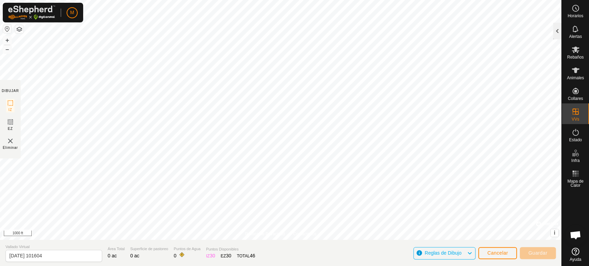
click at [555, 35] on div at bounding box center [557, 31] width 8 height 17
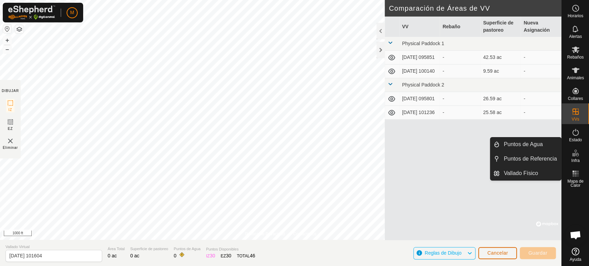
click at [507, 254] on span "Cancelar" at bounding box center [497, 254] width 21 height 6
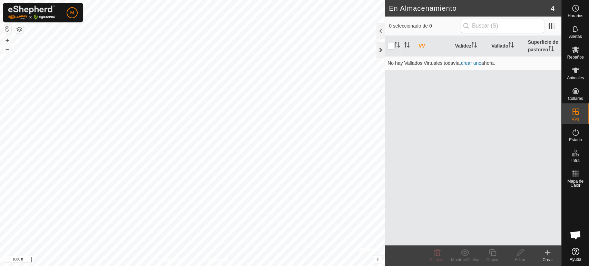
click at [379, 51] on div at bounding box center [381, 50] width 8 height 17
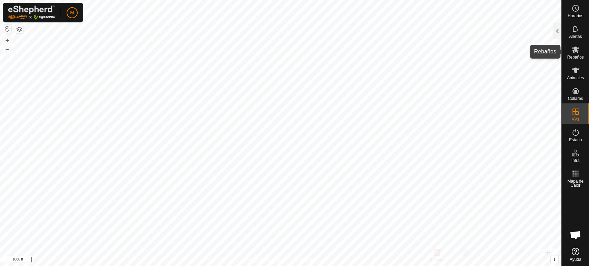
click at [574, 53] on icon at bounding box center [576, 50] width 8 height 7
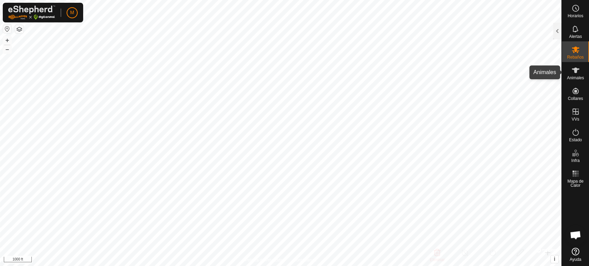
click at [577, 77] on span "Animales" at bounding box center [575, 78] width 17 height 4
click at [556, 33] on div at bounding box center [557, 31] width 8 height 17
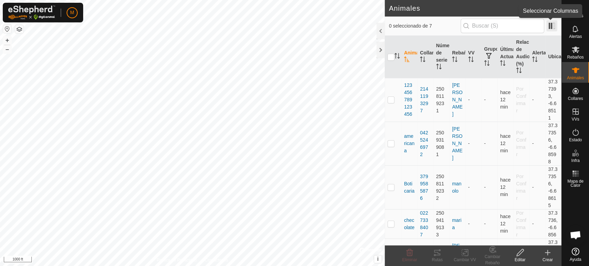
click at [550, 23] on span at bounding box center [551, 25] width 11 height 11
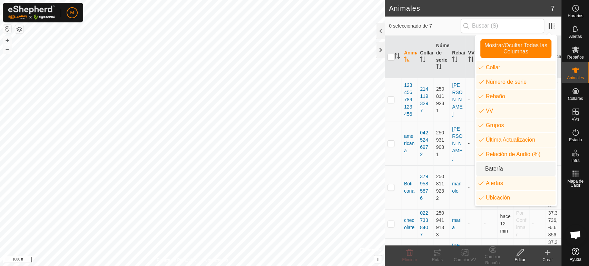
click at [495, 168] on li "Batería" at bounding box center [515, 169] width 79 height 14
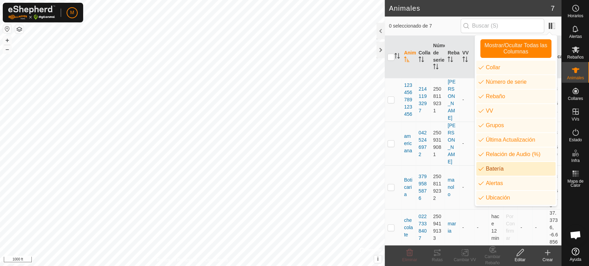
click at [495, 168] on li "Batería" at bounding box center [515, 169] width 79 height 14
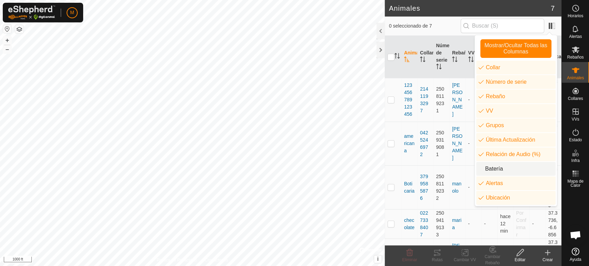
click at [495, 168] on li "Batería" at bounding box center [515, 169] width 79 height 14
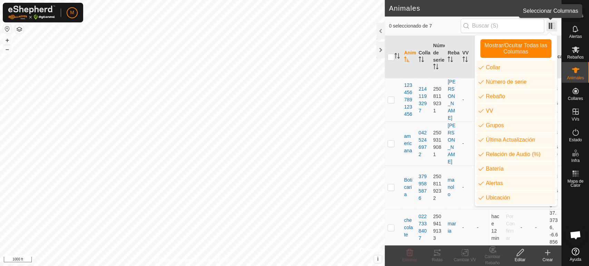
click at [549, 28] on span at bounding box center [551, 25] width 11 height 11
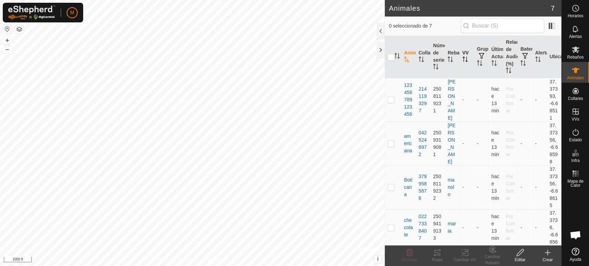
click at [464, 57] on icon "Activar para ordenar" at bounding box center [465, 60] width 6 height 6
click at [390, 59] on input "checkbox" at bounding box center [391, 57] width 7 height 7
checkbox input "true"
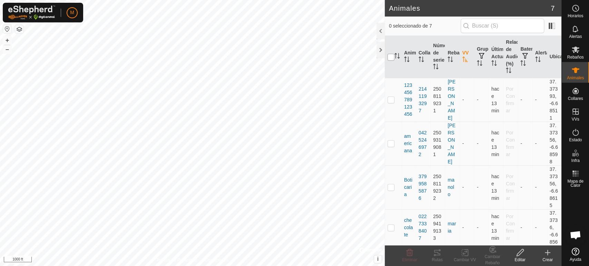
checkbox input "true"
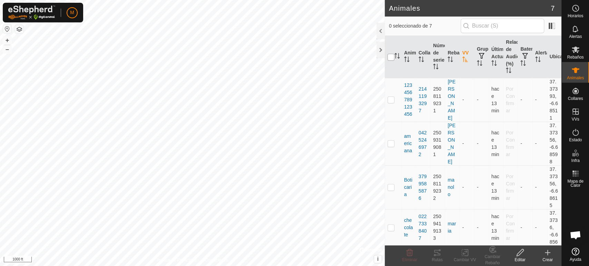
checkbox input "true"
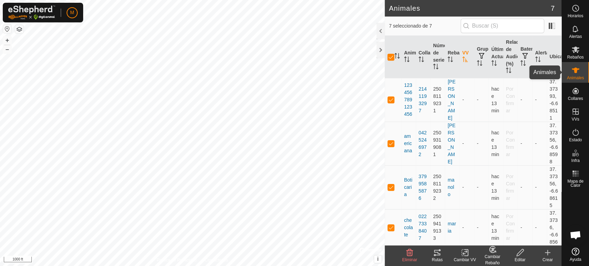
click at [579, 73] on es-animals-svg-icon at bounding box center [575, 70] width 12 height 11
click at [380, 48] on div at bounding box center [381, 50] width 8 height 17
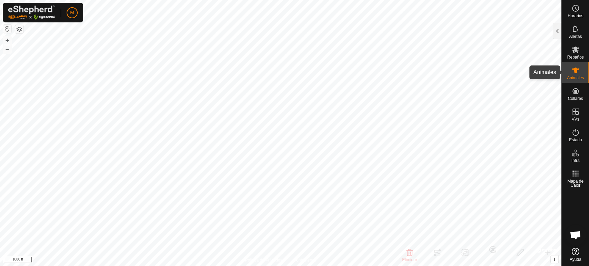
click at [577, 75] on es-animals-svg-icon at bounding box center [575, 70] width 12 height 11
click at [554, 29] on div at bounding box center [557, 31] width 8 height 17
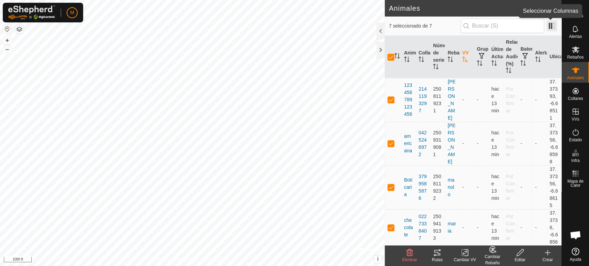
click at [554, 26] on span at bounding box center [551, 25] width 11 height 11
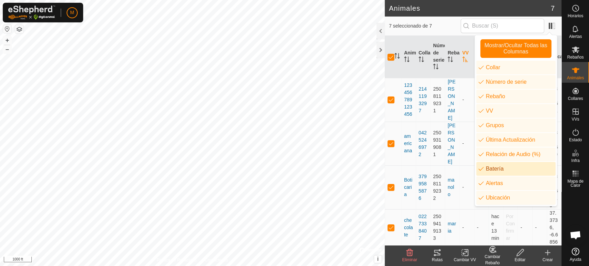
click at [525, 169] on li "Batería" at bounding box center [515, 169] width 79 height 14
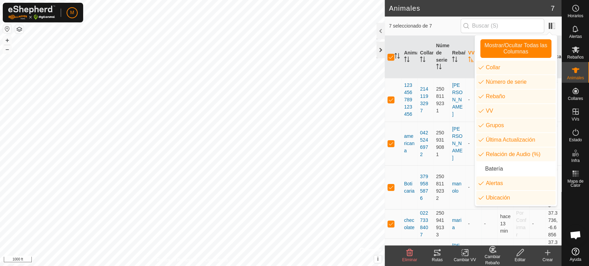
click at [378, 48] on div at bounding box center [381, 50] width 8 height 17
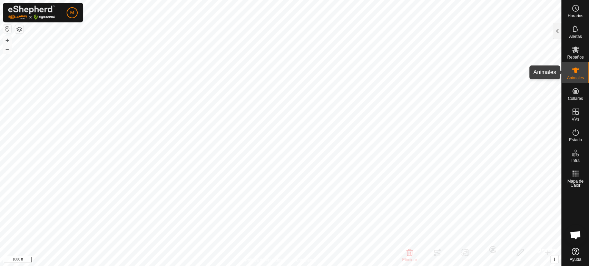
click at [575, 75] on es-animals-svg-icon at bounding box center [575, 70] width 12 height 11
click at [557, 35] on div at bounding box center [557, 31] width 8 height 17
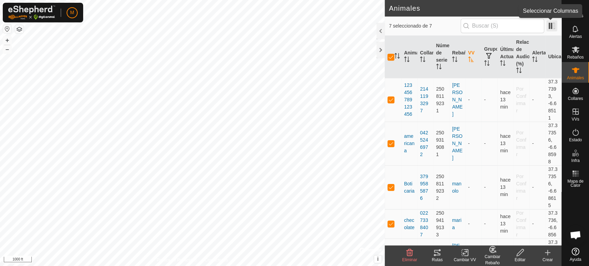
click at [554, 28] on span at bounding box center [551, 25] width 11 height 11
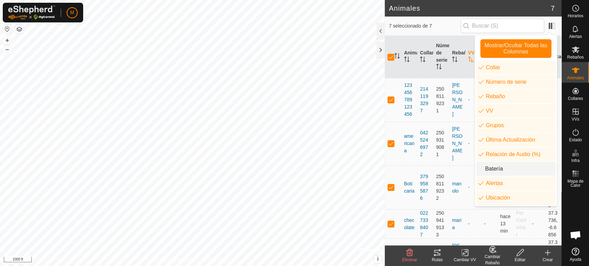
click at [508, 169] on li "Batería" at bounding box center [515, 169] width 79 height 14
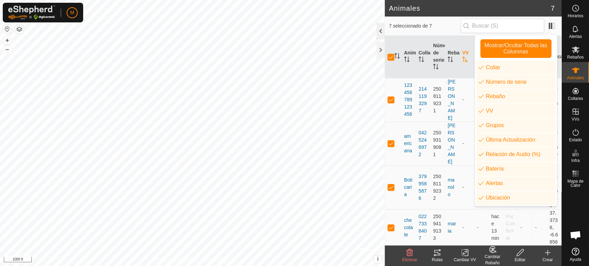
click at [379, 30] on div at bounding box center [381, 31] width 8 height 17
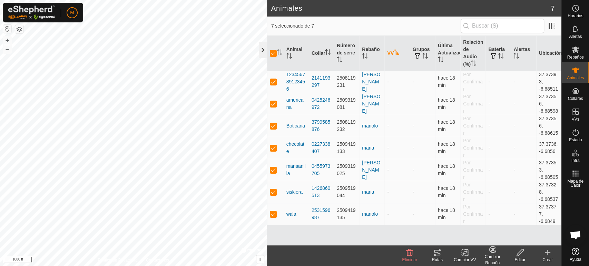
click at [259, 49] on div at bounding box center [263, 50] width 8 height 17
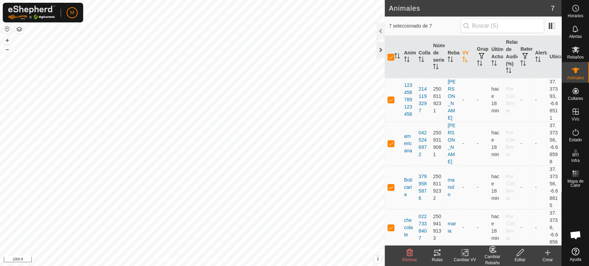
click at [381, 49] on div at bounding box center [381, 50] width 8 height 17
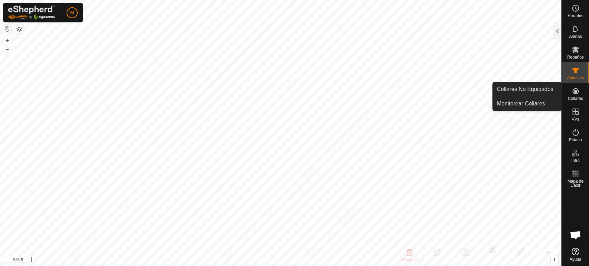
click at [573, 94] on icon at bounding box center [576, 91] width 6 height 6
click at [576, 93] on icon at bounding box center [576, 91] width 8 height 8
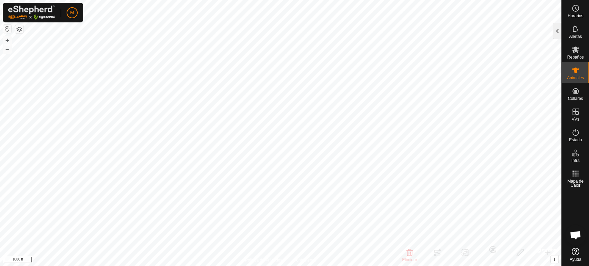
click at [560, 33] on div at bounding box center [557, 31] width 8 height 17
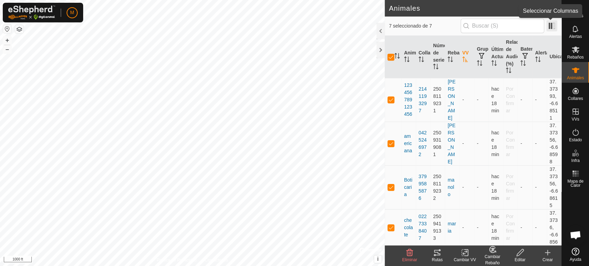
click at [555, 28] on span at bounding box center [551, 25] width 11 height 11
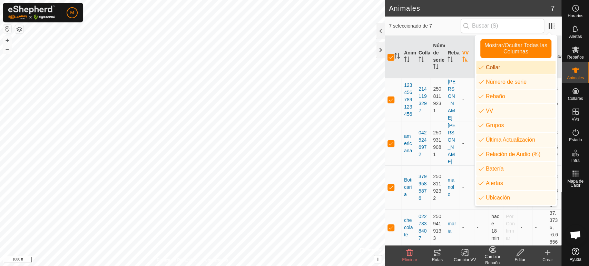
click at [499, 69] on li "Collar" at bounding box center [515, 68] width 79 height 14
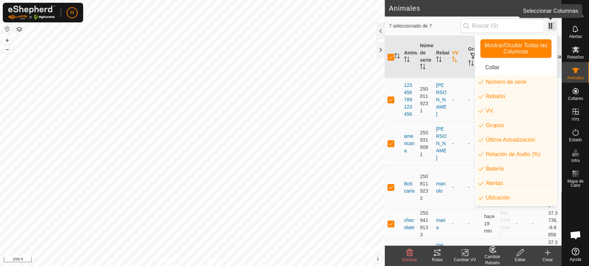
click at [551, 29] on span at bounding box center [551, 25] width 11 height 11
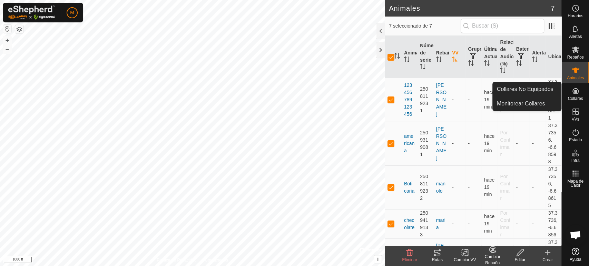
click at [575, 94] on icon at bounding box center [576, 91] width 6 height 6
click at [579, 92] on icon at bounding box center [576, 91] width 8 height 8
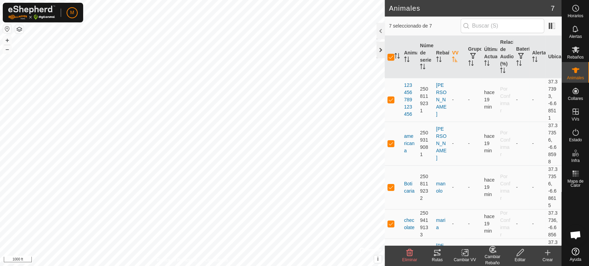
click at [380, 47] on div at bounding box center [381, 50] width 8 height 17
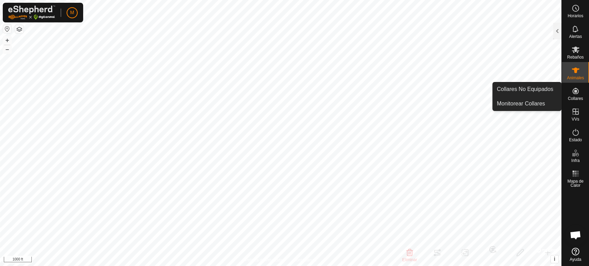
click at [574, 93] on icon at bounding box center [576, 91] width 8 height 8
click at [546, 88] on link "Collares No Equipados" at bounding box center [527, 89] width 68 height 14
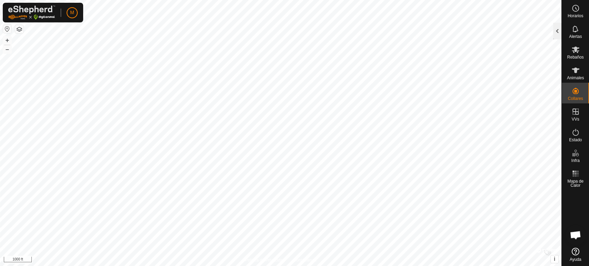
click at [556, 27] on div at bounding box center [557, 31] width 8 height 17
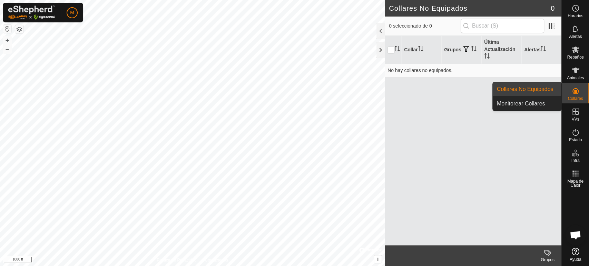
click at [574, 95] on es-neckbands-svg-icon at bounding box center [575, 91] width 12 height 11
click at [551, 102] on link "Monitorear Collares" at bounding box center [527, 104] width 68 height 14
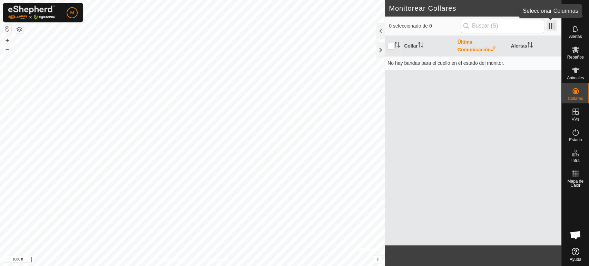
click at [550, 26] on span at bounding box center [551, 25] width 11 height 11
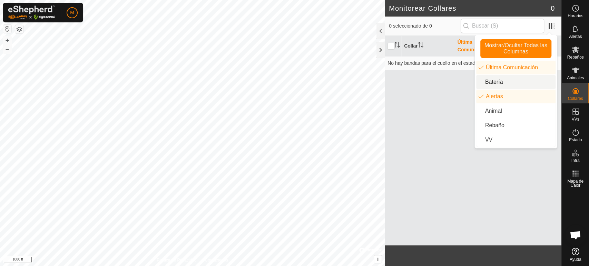
click at [503, 82] on li "Batería" at bounding box center [515, 82] width 79 height 14
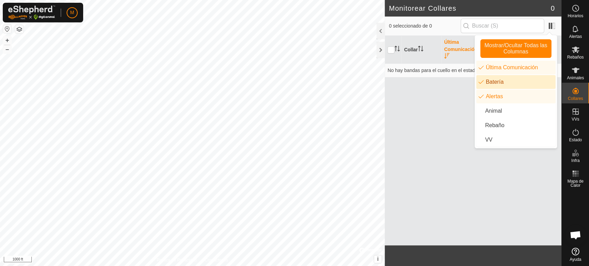
click at [503, 82] on li "Batería" at bounding box center [515, 82] width 79 height 14
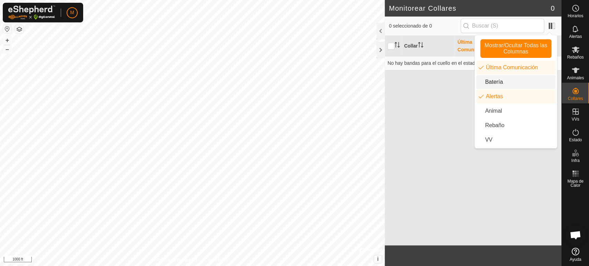
click at [503, 82] on li "Batería" at bounding box center [515, 82] width 79 height 14
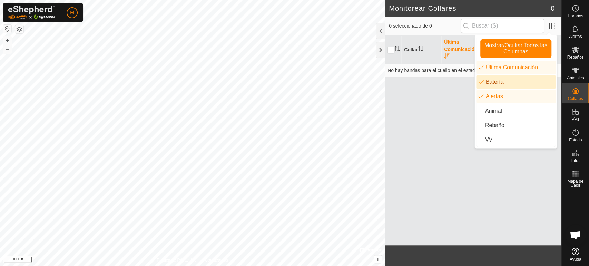
click at [501, 82] on li "Batería" at bounding box center [515, 82] width 79 height 14
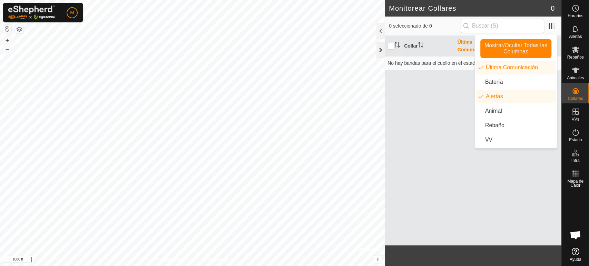
click at [381, 46] on div at bounding box center [381, 50] width 8 height 17
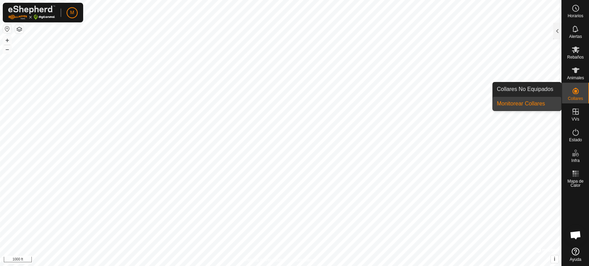
click at [572, 94] on icon at bounding box center [576, 91] width 8 height 8
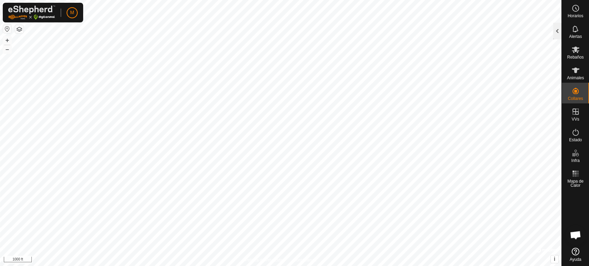
click at [555, 36] on div at bounding box center [557, 31] width 8 height 17
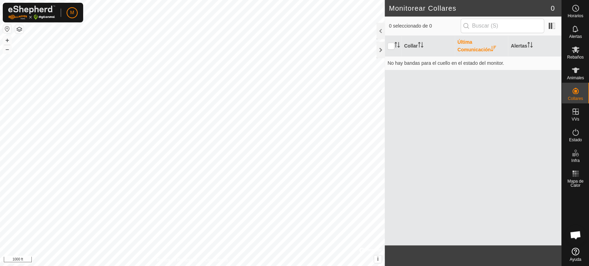
click at [492, 52] on th "Última Comunicación" at bounding box center [481, 46] width 53 height 21
drag, startPoint x: 492, startPoint y: 52, endPoint x: 394, endPoint y: 46, distance: 98.6
click at [394, 46] on tr "Collar Última Comunicación Alertas" at bounding box center [473, 46] width 177 height 21
click at [394, 46] on input "checkbox" at bounding box center [391, 46] width 7 height 7
checkbox input "true"
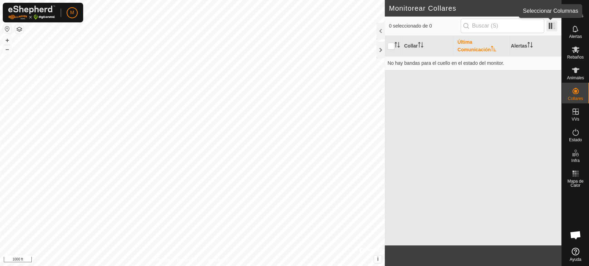
drag, startPoint x: 394, startPoint y: 46, endPoint x: 551, endPoint y: 26, distance: 158.6
click at [551, 26] on div "0 seleccionado de 0 Collar Última Comunicación Alertas No hay bandas para el cu…" at bounding box center [473, 131] width 177 height 229
click at [551, 26] on span at bounding box center [551, 25] width 11 height 11
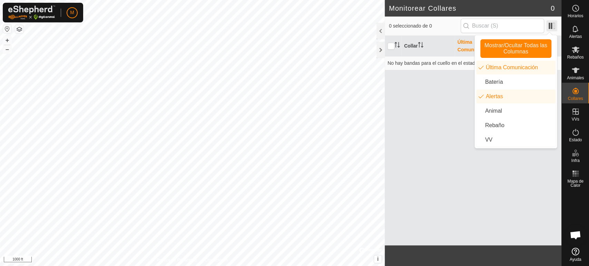
click at [551, 26] on span at bounding box center [551, 25] width 11 height 11
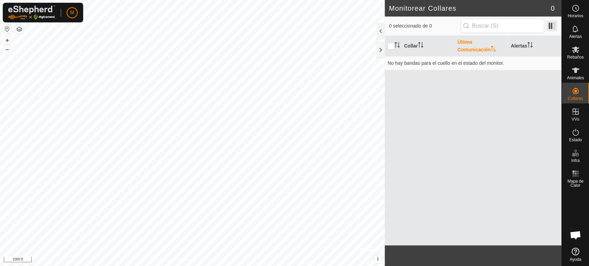
click at [551, 26] on span at bounding box center [551, 25] width 11 height 11
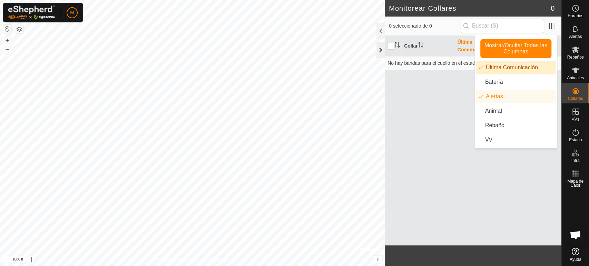
click at [378, 53] on div at bounding box center [381, 50] width 8 height 17
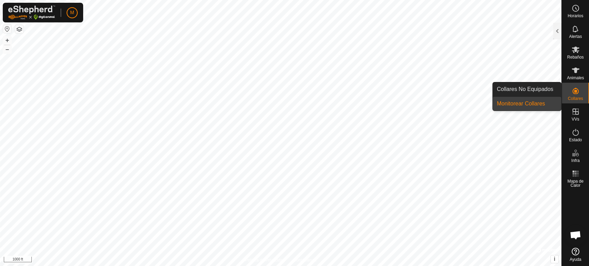
click at [577, 95] on es-neckbands-svg-icon at bounding box center [575, 91] width 12 height 11
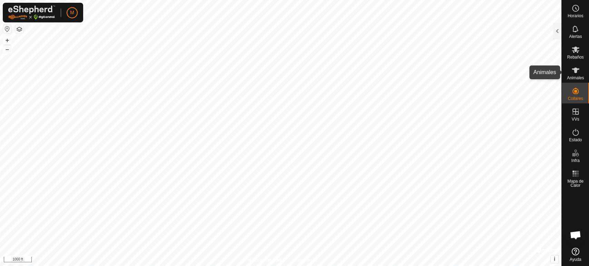
click at [569, 74] on es-animals-svg-icon at bounding box center [575, 70] width 12 height 11
click at [559, 33] on div at bounding box center [557, 31] width 8 height 17
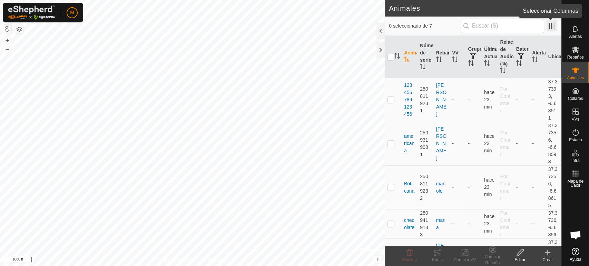
click at [553, 26] on span at bounding box center [551, 25] width 11 height 11
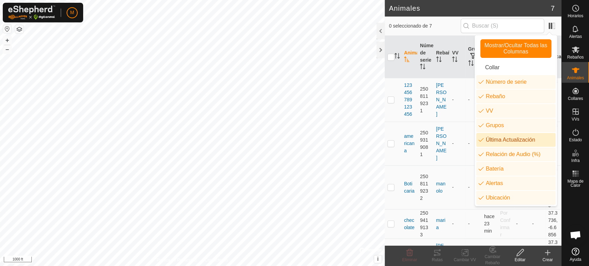
click at [505, 140] on li "Última Actualización" at bounding box center [515, 140] width 79 height 14
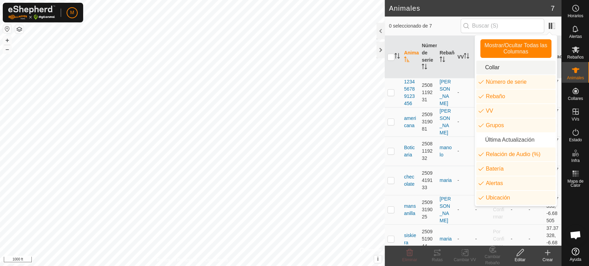
click at [501, 70] on li "Collar" at bounding box center [515, 68] width 79 height 14
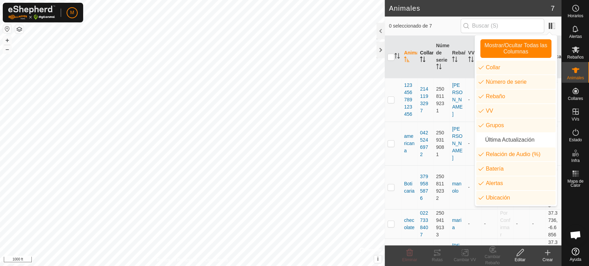
click at [428, 60] on th "Collar" at bounding box center [425, 57] width 16 height 42
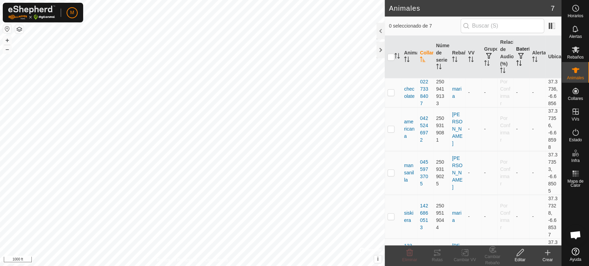
click at [517, 53] on button "button" at bounding box center [521, 56] width 10 height 7
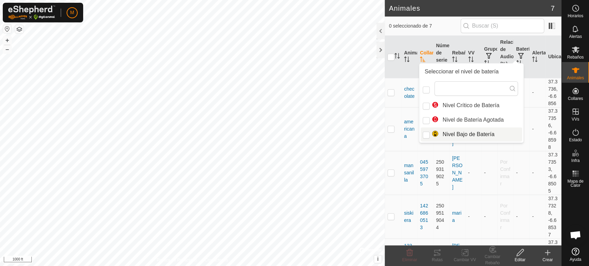
click at [473, 135] on li "Nivel Bajo de Batería" at bounding box center [471, 135] width 101 height 14
checkbox input "true"
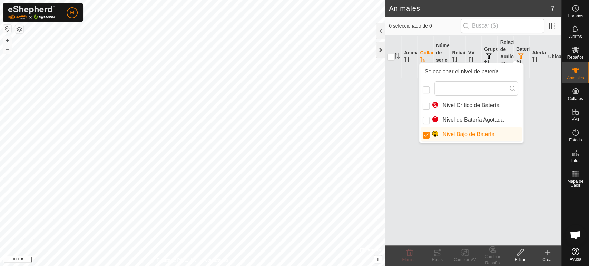
click at [379, 53] on div at bounding box center [381, 50] width 8 height 17
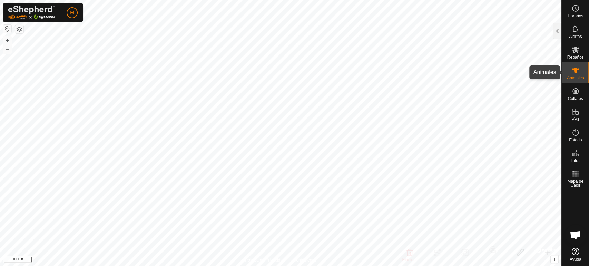
click at [569, 77] on span "Animales" at bounding box center [575, 78] width 17 height 4
click at [557, 32] on div at bounding box center [557, 31] width 8 height 17
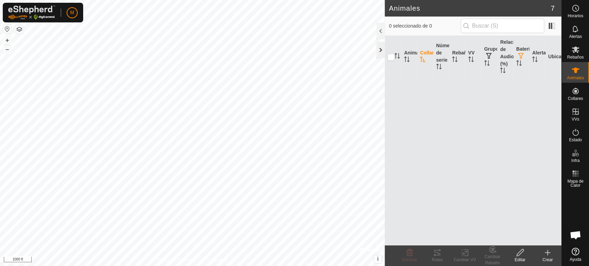
click at [381, 48] on div at bounding box center [381, 50] width 8 height 17
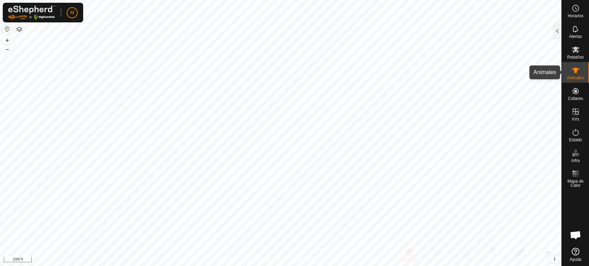
click at [576, 72] on icon at bounding box center [576, 71] width 8 height 6
click at [555, 31] on div at bounding box center [557, 31] width 8 height 17
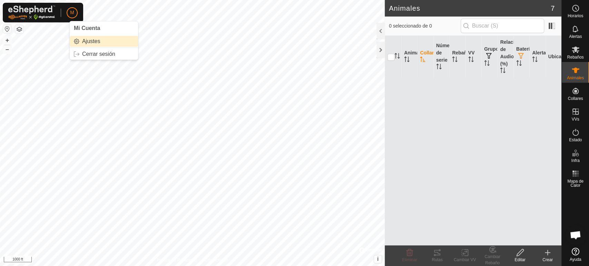
click at [83, 41] on link "Ajustes" at bounding box center [104, 41] width 68 height 11
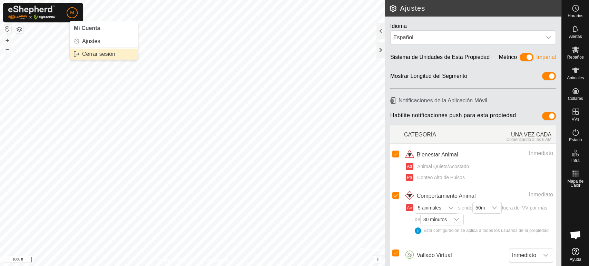
click at [91, 55] on link "Cerrar sesión" at bounding box center [104, 54] width 68 height 11
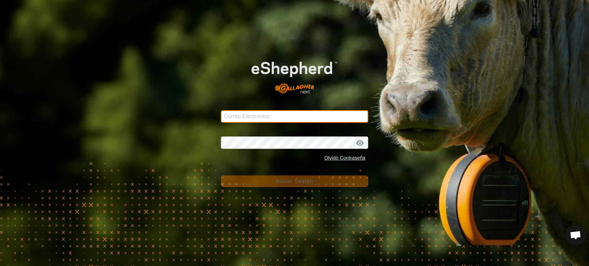
type input "Manuel.cuetbarb@correoganadero.es"
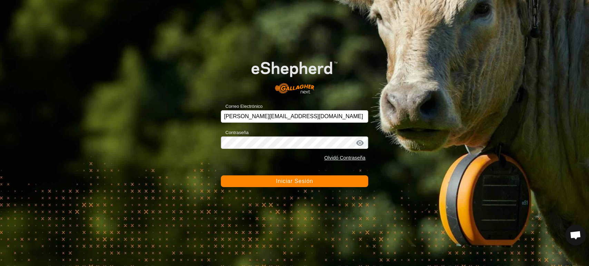
click at [305, 179] on span "Iniciar Sesión" at bounding box center [294, 181] width 37 height 6
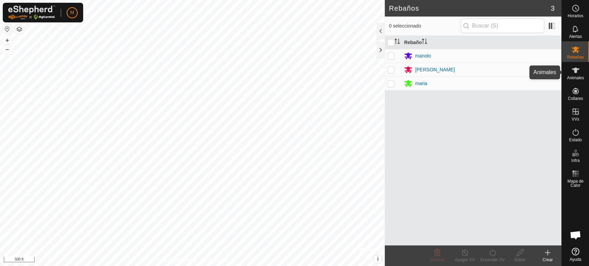
click at [579, 76] on span "Animales" at bounding box center [575, 78] width 17 height 4
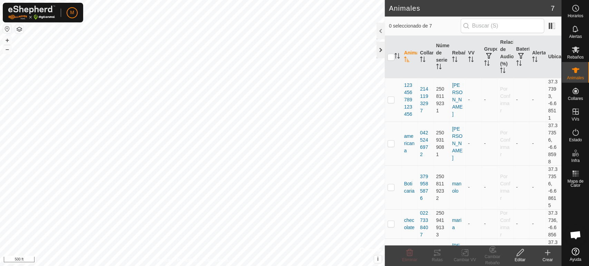
click at [383, 51] on div at bounding box center [381, 50] width 8 height 17
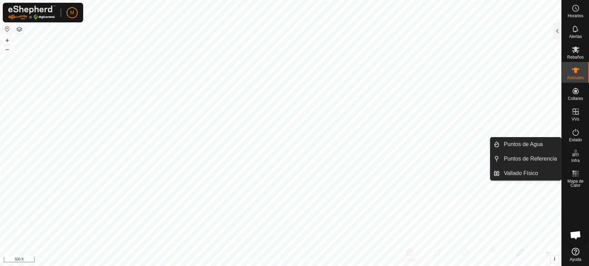
click at [577, 158] on es-infrastructure-svg-icon at bounding box center [575, 153] width 12 height 11
click at [552, 174] on link "Vallado Físico" at bounding box center [530, 174] width 61 height 14
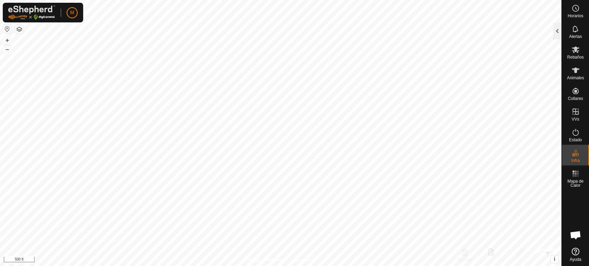
click at [555, 30] on div at bounding box center [557, 31] width 8 height 17
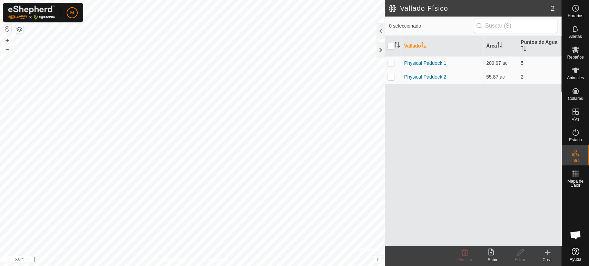
click at [547, 253] on icon at bounding box center [547, 253] width 5 height 0
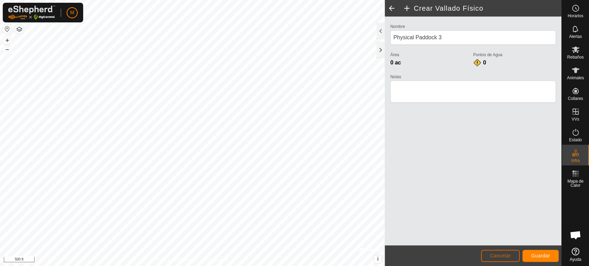
click at [495, 254] on span "Cancelar" at bounding box center [500, 256] width 21 height 6
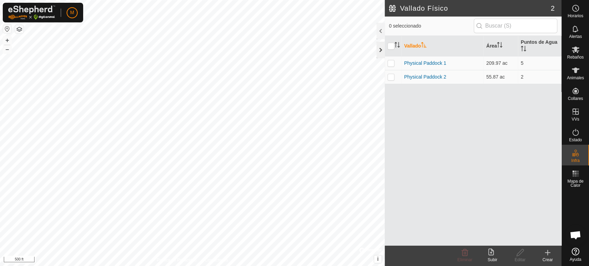
click at [378, 51] on div at bounding box center [381, 50] width 8 height 17
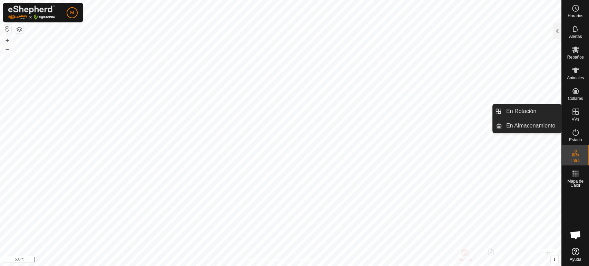
click at [572, 116] on icon at bounding box center [576, 112] width 8 height 8
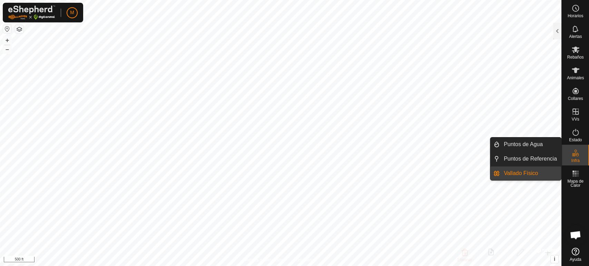
click at [575, 159] on span "Infra" at bounding box center [575, 161] width 8 height 4
click at [572, 153] on icon at bounding box center [576, 153] width 8 height 8
click at [550, 173] on link "Vallado Físico" at bounding box center [530, 174] width 61 height 14
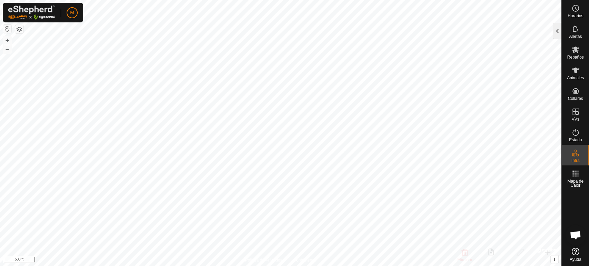
click at [558, 32] on div at bounding box center [557, 31] width 8 height 17
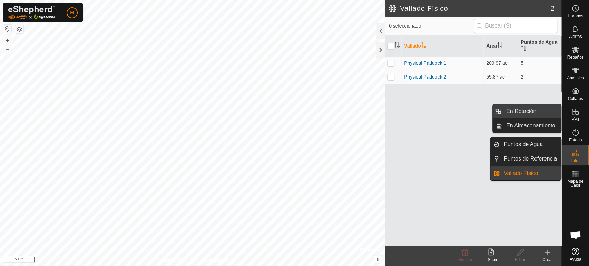
click at [548, 110] on link "En Rotación" at bounding box center [531, 112] width 59 height 14
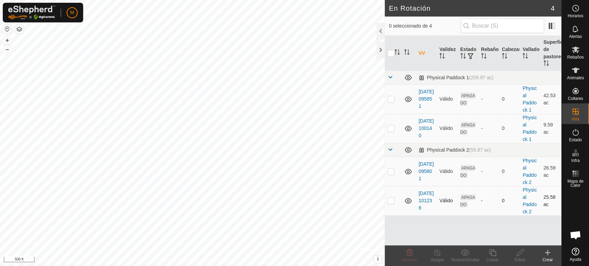
click at [392, 201] on p-checkbox at bounding box center [391, 201] width 7 height 6
checkbox input "false"
click at [382, 55] on div at bounding box center [381, 50] width 8 height 17
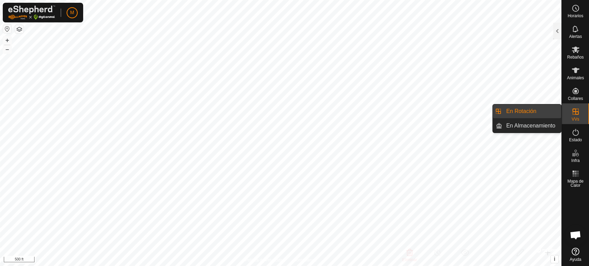
click at [571, 114] on es-virtualpaddocks-svg-icon at bounding box center [575, 111] width 12 height 11
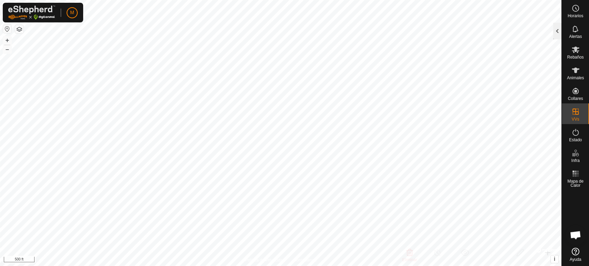
click at [558, 29] on div at bounding box center [557, 31] width 8 height 17
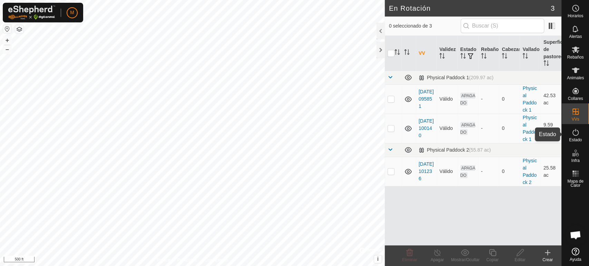
click at [574, 133] on icon at bounding box center [576, 132] width 8 height 8
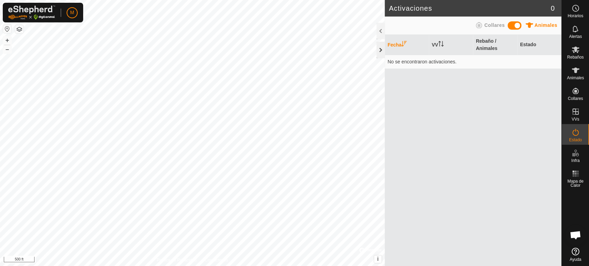
click at [381, 50] on div at bounding box center [381, 50] width 8 height 17
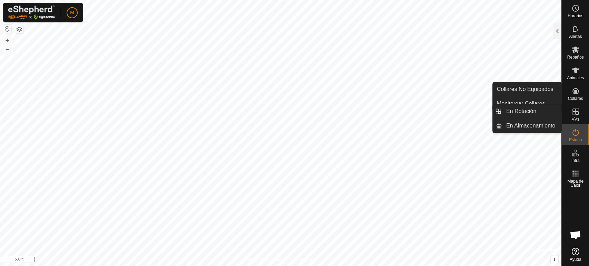
click at [577, 111] on icon at bounding box center [576, 112] width 6 height 6
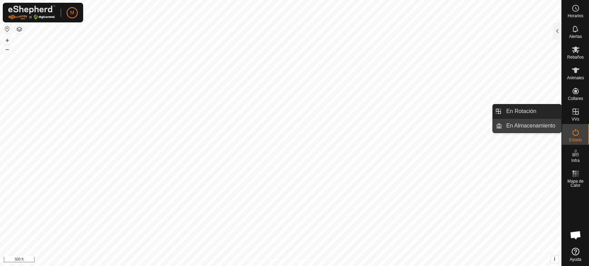
click at [552, 124] on link "En Almacenamiento" at bounding box center [531, 126] width 59 height 14
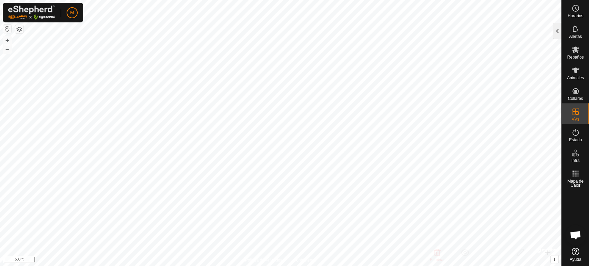
click at [557, 29] on div at bounding box center [557, 31] width 8 height 17
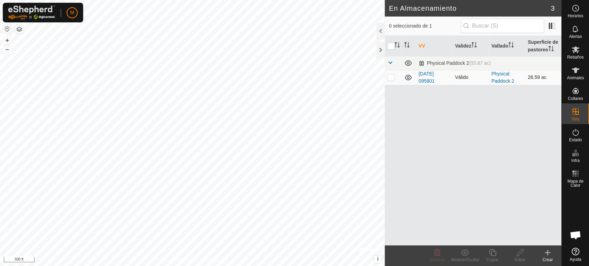
click at [390, 78] on p-checkbox at bounding box center [391, 78] width 7 height 6
checkbox input "true"
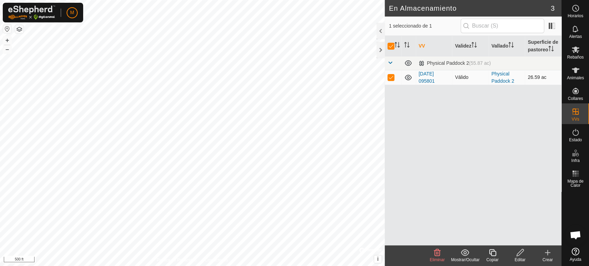
click at [389, 77] on p-checkbox at bounding box center [391, 78] width 7 height 6
checkbox input "false"
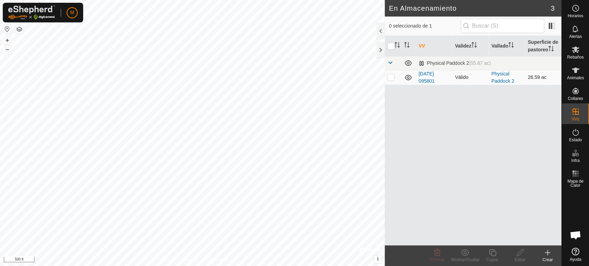
click at [389, 77] on p-checkbox at bounding box center [391, 78] width 7 height 6
checkbox input "true"
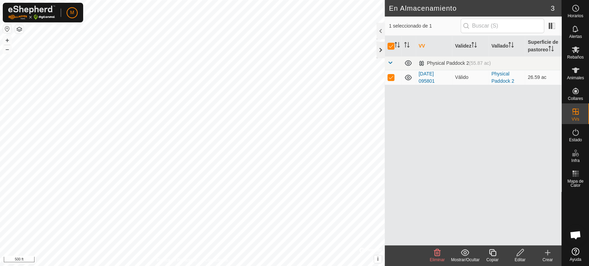
click at [380, 47] on div at bounding box center [381, 50] width 8 height 17
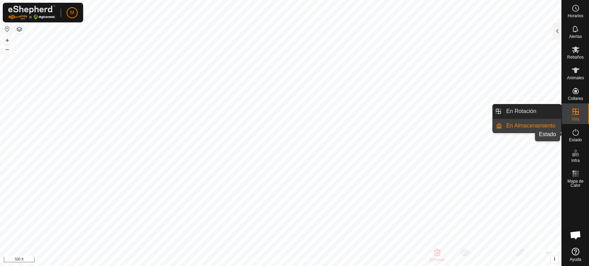
click at [576, 135] on icon at bounding box center [576, 132] width 6 height 7
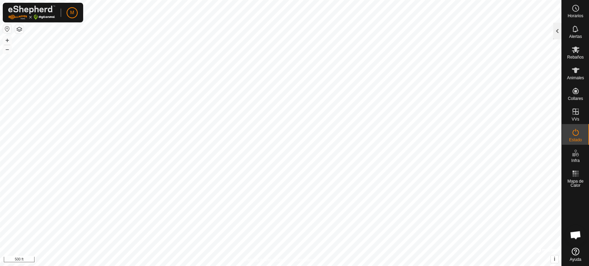
click at [555, 35] on div at bounding box center [557, 31] width 8 height 17
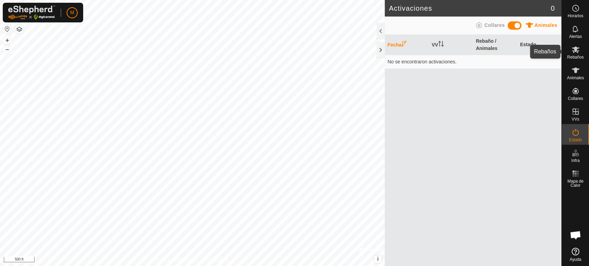
click at [574, 54] on es-mob-svg-icon at bounding box center [575, 49] width 12 height 11
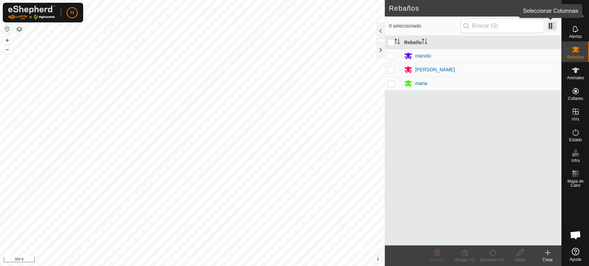
click at [550, 29] on span at bounding box center [551, 25] width 11 height 11
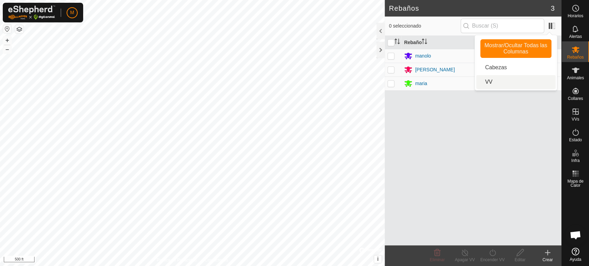
click at [508, 83] on li "VV" at bounding box center [515, 82] width 79 height 14
click at [394, 41] on input "checkbox" at bounding box center [391, 42] width 7 height 7
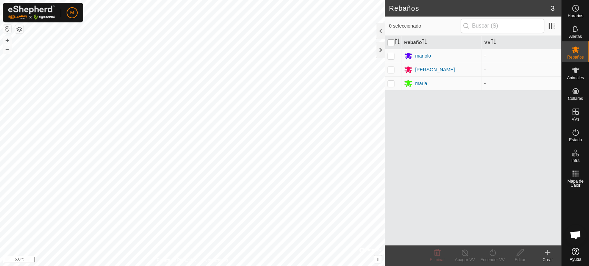
checkbox input "true"
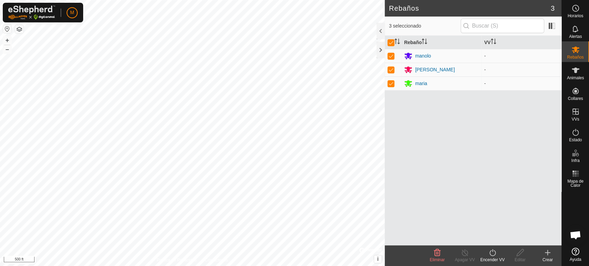
click at [491, 252] on icon at bounding box center [492, 253] width 9 height 8
click at [392, 42] on input "checkbox" at bounding box center [391, 42] width 7 height 7
checkbox input "false"
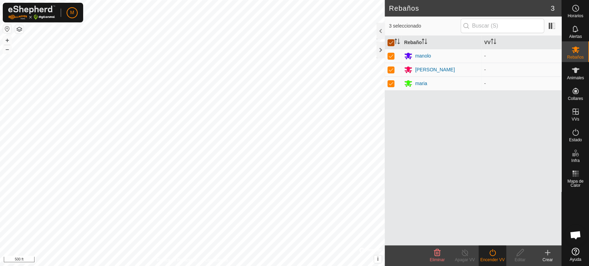
checkbox input "false"
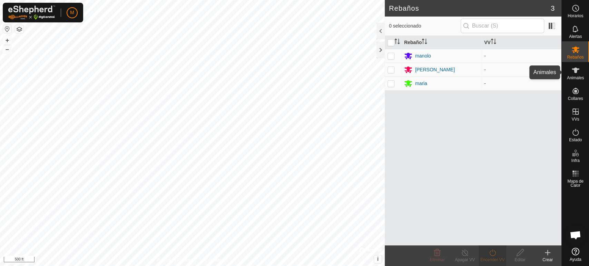
click at [577, 74] on icon at bounding box center [576, 70] width 8 height 8
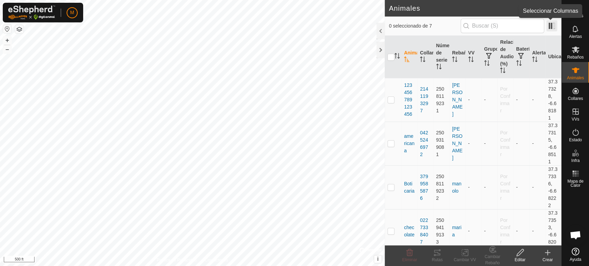
click at [552, 26] on span at bounding box center [551, 25] width 11 height 11
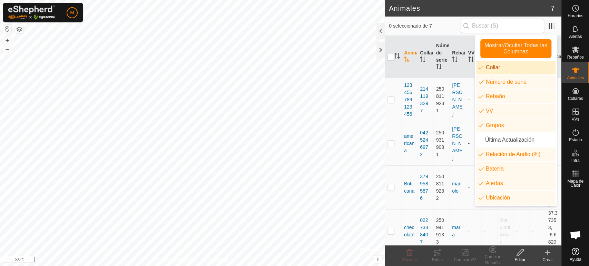
click at [488, 67] on li "Collar" at bounding box center [515, 68] width 79 height 14
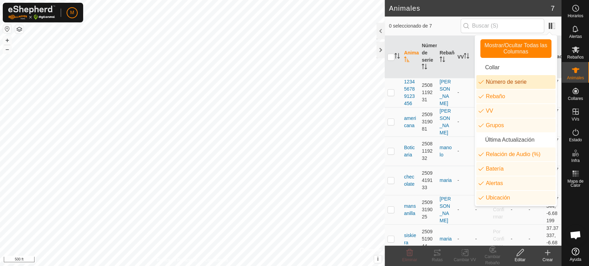
click at [492, 85] on li "Número de serie" at bounding box center [515, 82] width 79 height 14
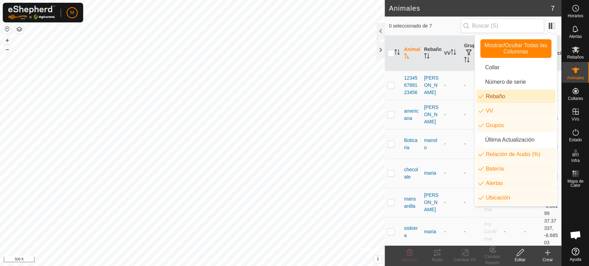
click at [496, 98] on li "Rebaño" at bounding box center [515, 97] width 79 height 14
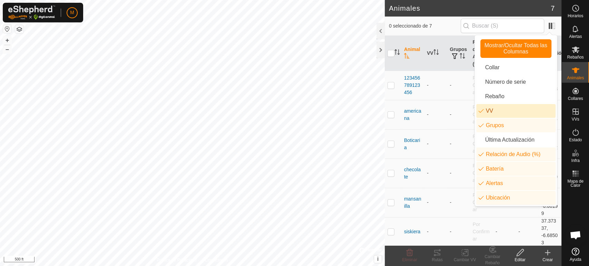
click at [495, 112] on li "VV" at bounding box center [515, 111] width 79 height 14
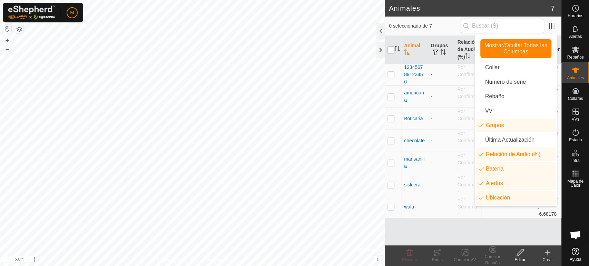
click at [392, 48] on input "checkbox" at bounding box center [391, 50] width 7 height 7
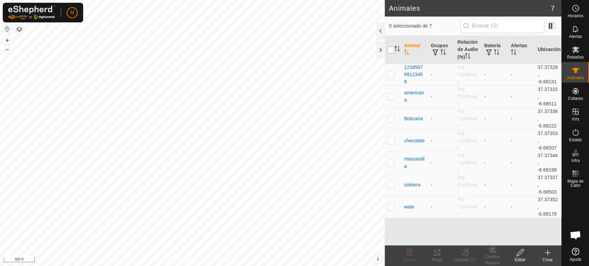
checkbox input "true"
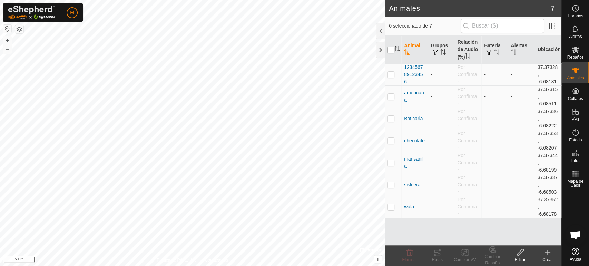
checkbox input "true"
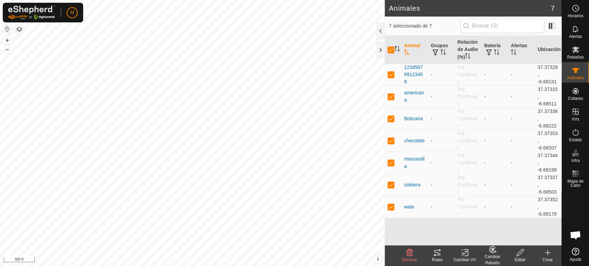
click at [467, 252] on icon at bounding box center [464, 253] width 5 height 4
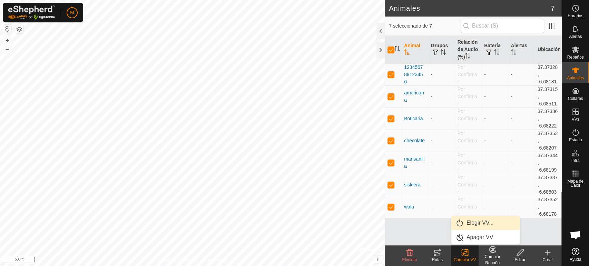
click at [472, 221] on link "Elegir VV..." at bounding box center [485, 223] width 68 height 14
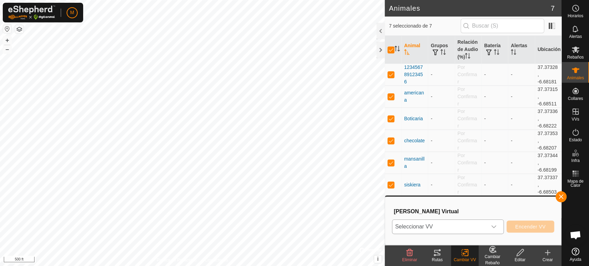
click at [494, 227] on icon "dropdown trigger" at bounding box center [493, 227] width 5 height 3
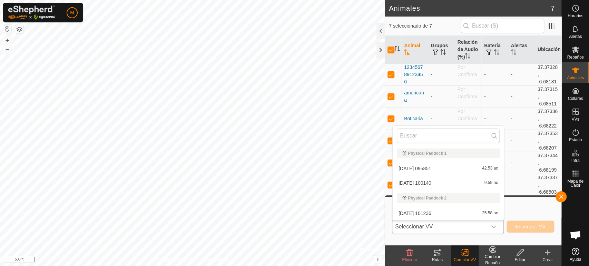
click at [494, 227] on icon "dropdown trigger" at bounding box center [493, 227] width 5 height 3
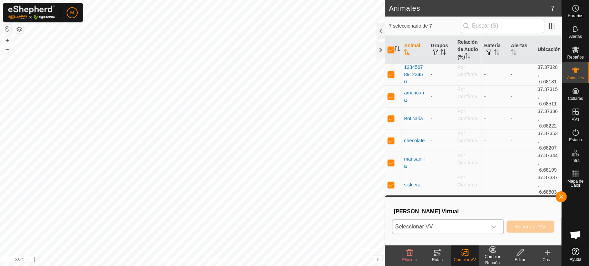
click at [494, 227] on icon "dropdown trigger" at bounding box center [493, 227] width 5 height 3
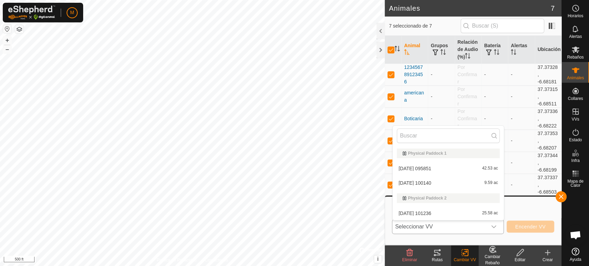
click at [494, 227] on icon "dropdown trigger" at bounding box center [493, 227] width 5 height 3
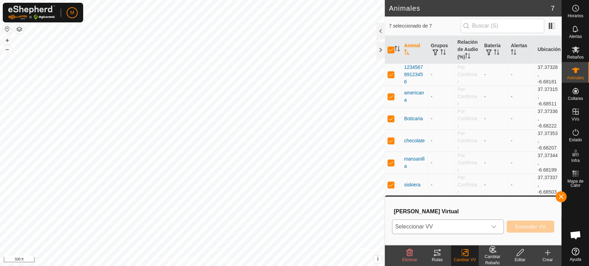
click at [494, 227] on icon "dropdown trigger" at bounding box center [493, 227] width 5 height 3
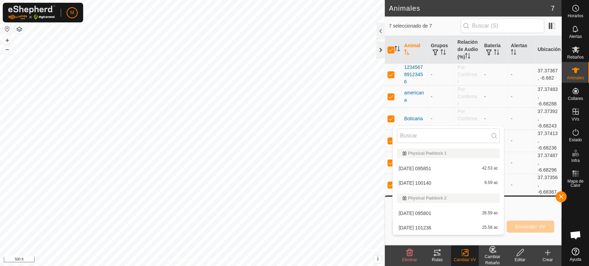
click at [380, 50] on div at bounding box center [381, 50] width 8 height 17
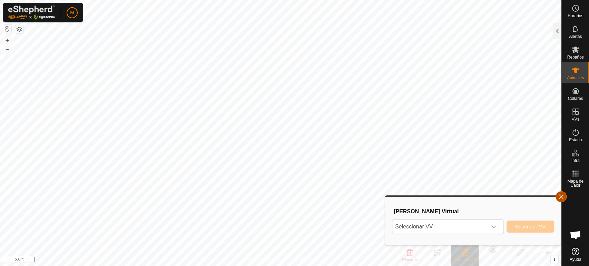
click at [563, 196] on button "button" at bounding box center [561, 197] width 11 height 11
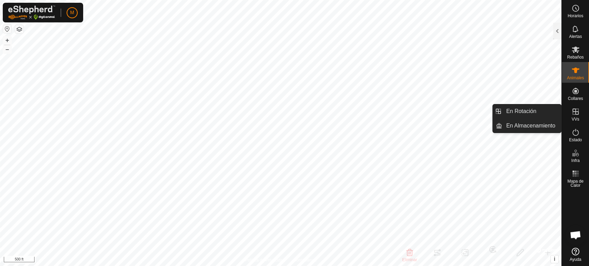
click at [575, 116] on es-virtualpaddocks-svg-icon at bounding box center [575, 111] width 12 height 11
click at [575, 119] on span "VVs" at bounding box center [576, 119] width 8 height 4
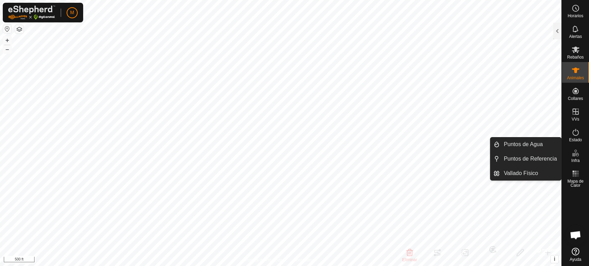
click at [575, 157] on icon at bounding box center [576, 153] width 8 height 8
click at [575, 159] on span "Infra" at bounding box center [575, 161] width 8 height 4
click at [553, 175] on link "Vallado Físico" at bounding box center [530, 174] width 61 height 14
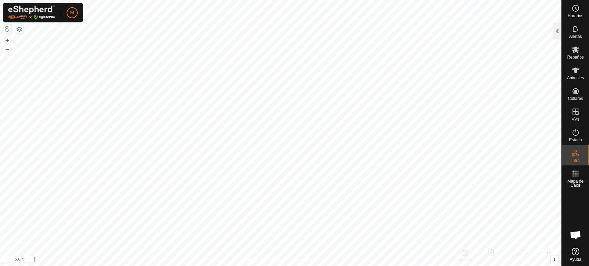
click at [556, 37] on div at bounding box center [557, 31] width 8 height 17
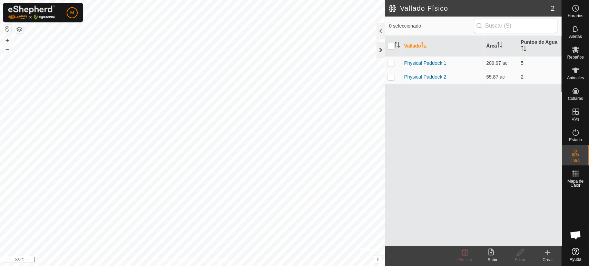
click at [381, 48] on div at bounding box center [381, 50] width 8 height 17
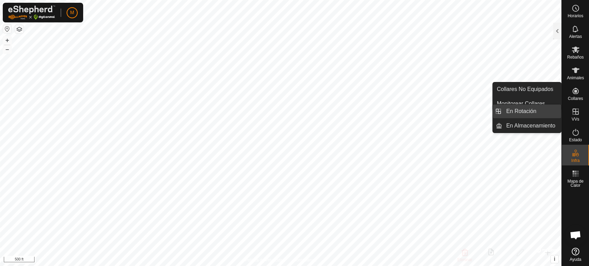
click at [555, 113] on link "En Rotación" at bounding box center [531, 112] width 59 height 14
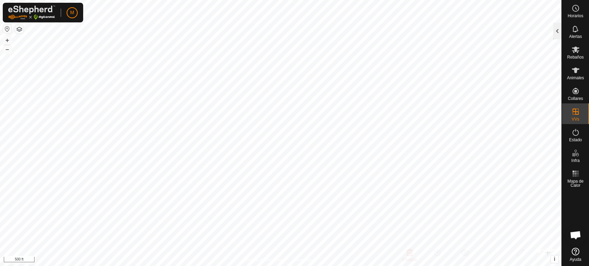
click at [558, 33] on div at bounding box center [557, 31] width 8 height 17
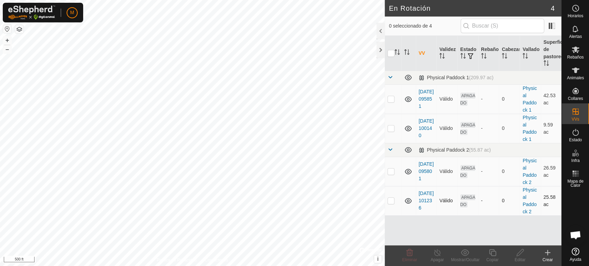
click at [392, 202] on p-checkbox at bounding box center [391, 201] width 7 height 6
click at [409, 209] on td at bounding box center [408, 200] width 14 height 29
click at [486, 210] on td "-" at bounding box center [488, 200] width 21 height 29
click at [388, 200] on p-checkbox at bounding box center [391, 201] width 7 height 6
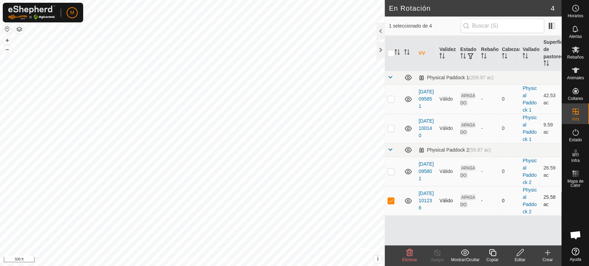
checkbox input "false"
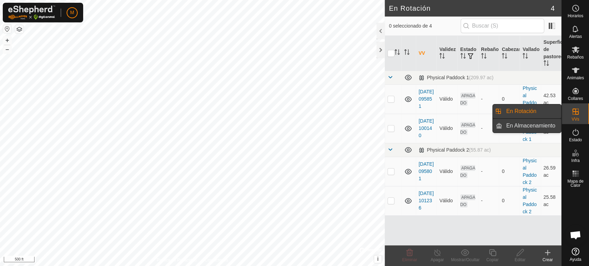
click at [556, 125] on link "En Almacenamiento" at bounding box center [531, 126] width 59 height 14
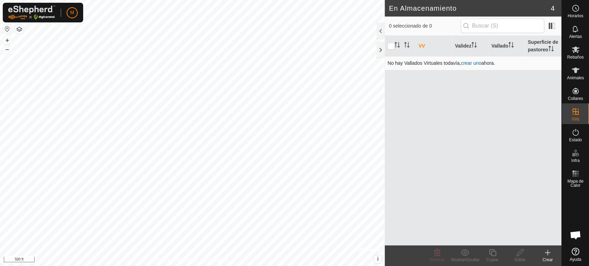
click at [466, 62] on link "crear uno" at bounding box center [471, 63] width 20 height 6
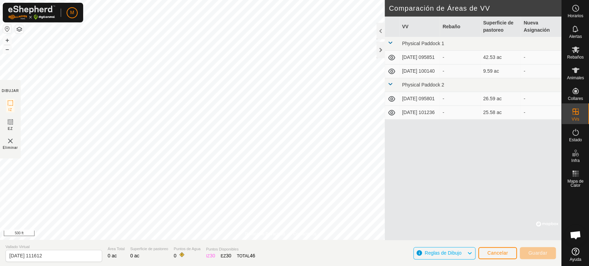
click at [437, 118] on td "2025-09-30 101236" at bounding box center [419, 113] width 41 height 14
click at [497, 253] on span "Cancelar" at bounding box center [497, 254] width 21 height 6
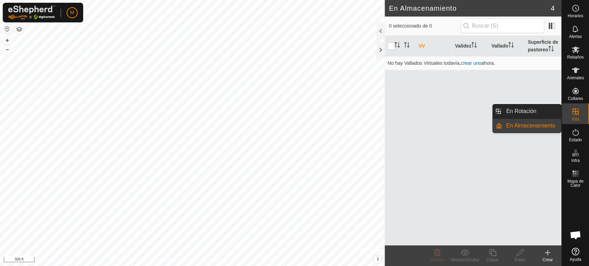
click at [550, 128] on link "En Almacenamiento" at bounding box center [531, 126] width 59 height 14
click at [549, 112] on link "En Rotación" at bounding box center [531, 112] width 59 height 14
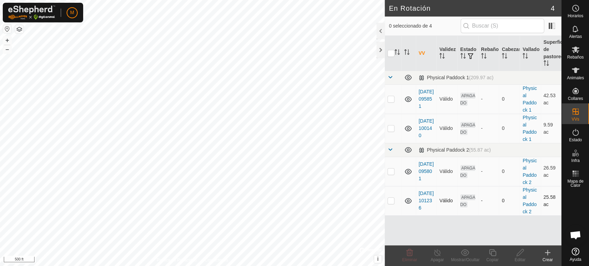
click at [391, 202] on p-checkbox at bounding box center [391, 201] width 7 height 6
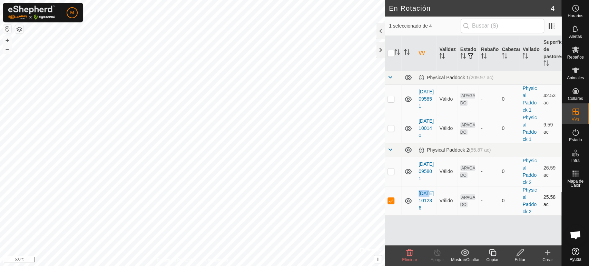
click at [391, 202] on p-checkbox at bounding box center [391, 201] width 7 height 6
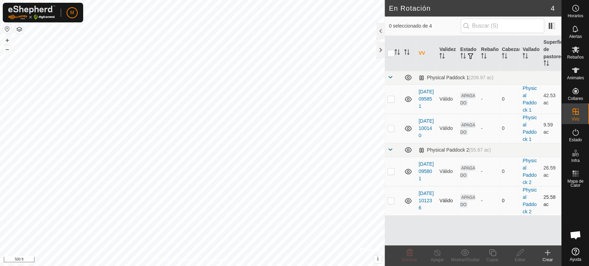
click at [391, 202] on p-checkbox at bounding box center [391, 201] width 7 height 6
click at [393, 201] on p-checkbox at bounding box center [391, 201] width 7 height 6
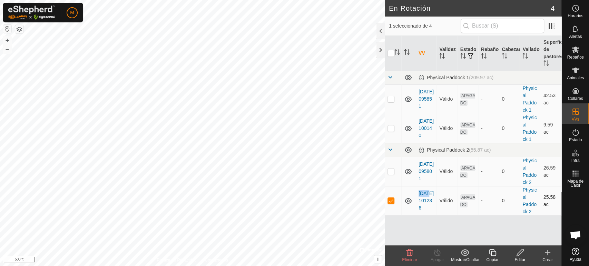
click at [393, 201] on p-checkbox at bounding box center [391, 201] width 7 height 6
checkbox input "false"
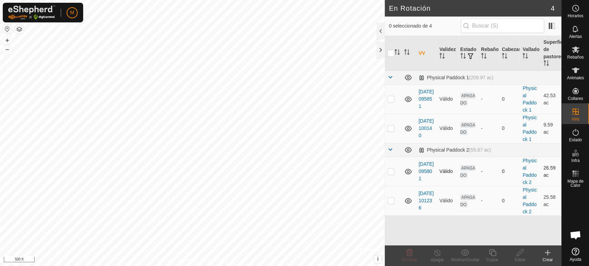
click at [389, 173] on p-checkbox at bounding box center [391, 172] width 7 height 6
checkbox input "true"
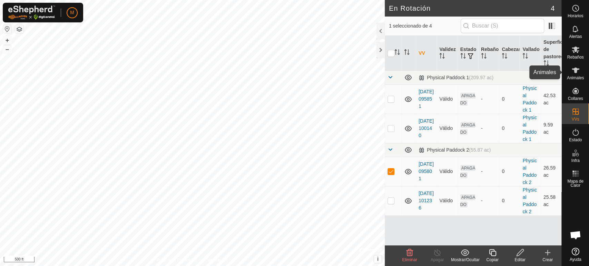
click at [577, 74] on icon at bounding box center [576, 70] width 8 height 8
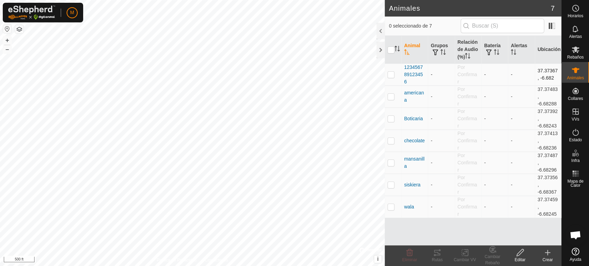
click at [391, 73] on p-checkbox at bounding box center [391, 75] width 7 height 6
checkbox input "true"
click at [390, 47] on input "checkbox" at bounding box center [391, 50] width 7 height 7
checkbox input "true"
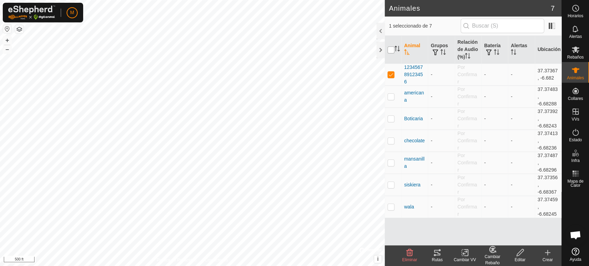
checkbox input "true"
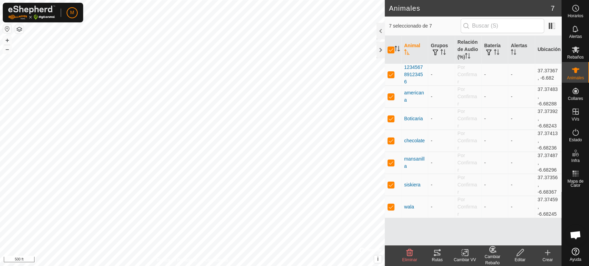
click at [466, 254] on icon at bounding box center [465, 253] width 9 height 8
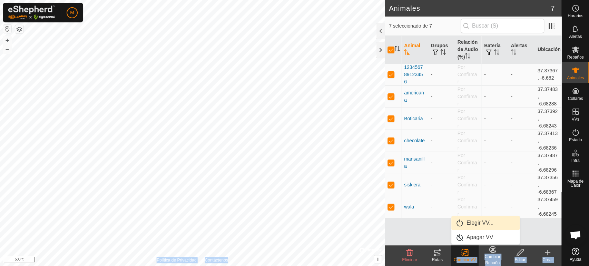
drag, startPoint x: 466, startPoint y: 254, endPoint x: 468, endPoint y: 223, distance: 31.1
click at [468, 223] on body "M Horarios Alertas Rebaños Animales Collares VVs Estado Infra Mapa de Calor Ayu…" at bounding box center [294, 133] width 589 height 266
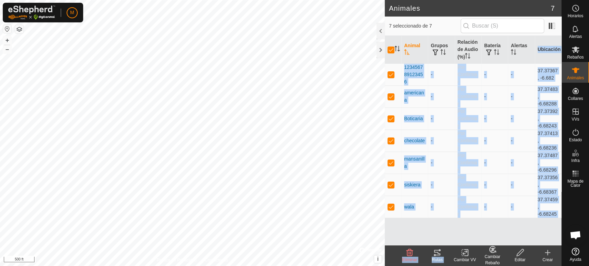
drag, startPoint x: 468, startPoint y: 223, endPoint x: 464, endPoint y: 252, distance: 28.6
click at [464, 252] on article "Animales 7 7 seleccionado de 7 Animal Grupos Relación de Audio (%) Batería Aler…" at bounding box center [473, 133] width 177 height 266
click at [464, 253] on icon at bounding box center [465, 253] width 9 height 8
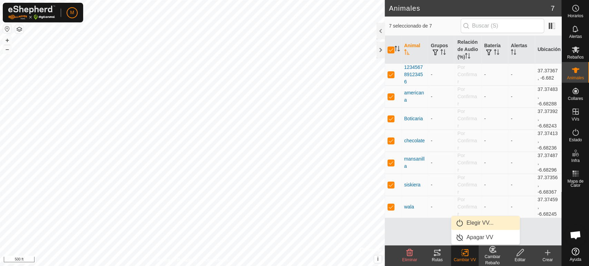
click at [469, 222] on link "Elegir VV..." at bounding box center [485, 223] width 68 height 14
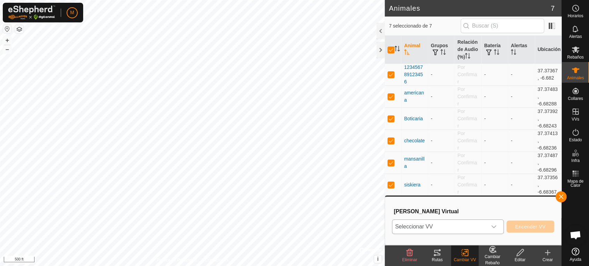
click at [493, 225] on icon "dropdown trigger" at bounding box center [494, 227] width 6 height 6
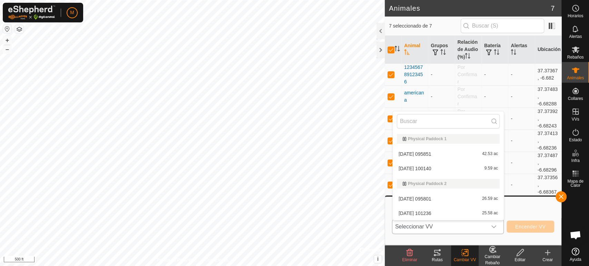
click at [452, 198] on li "2025-09-30 095801 26.59 ac" at bounding box center [448, 199] width 111 height 14
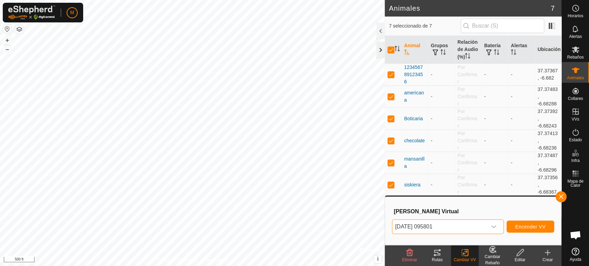
click at [380, 49] on div at bounding box center [381, 50] width 8 height 17
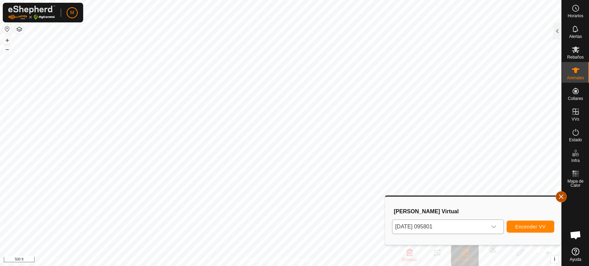
click at [560, 195] on button "button" at bounding box center [561, 197] width 11 height 11
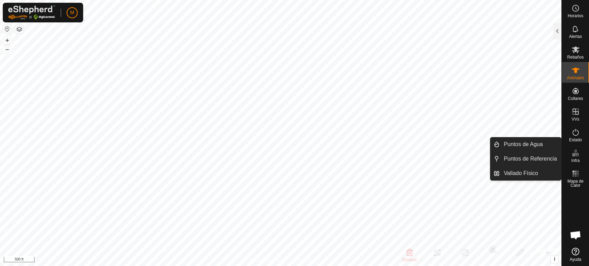
click at [574, 154] on icon at bounding box center [573, 154] width 3 height 3
click at [541, 173] on link "Vallado Físico" at bounding box center [530, 174] width 61 height 14
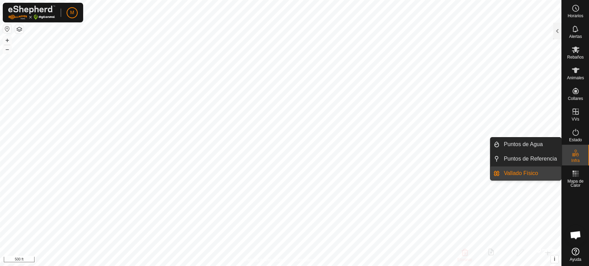
click at [529, 176] on link "Vallado Físico" at bounding box center [530, 174] width 61 height 14
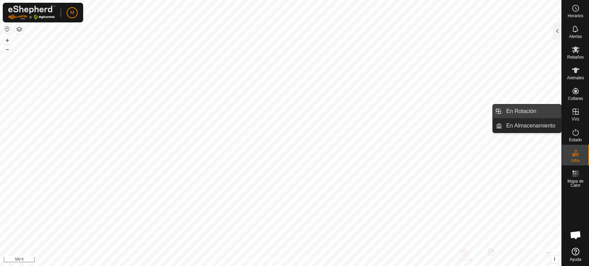
click at [554, 111] on link "En Rotación" at bounding box center [531, 112] width 59 height 14
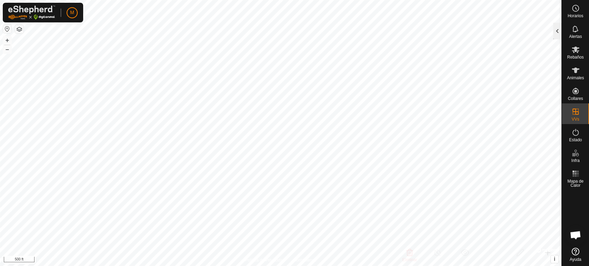
click at [558, 32] on div at bounding box center [557, 31] width 8 height 17
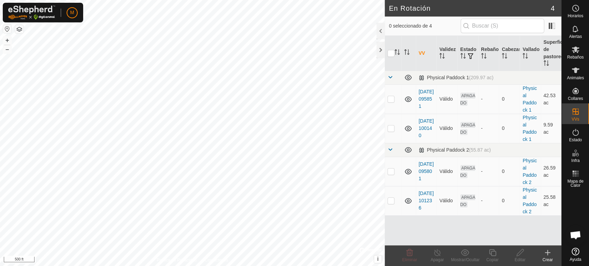
click at [547, 254] on icon at bounding box center [548, 253] width 8 height 8
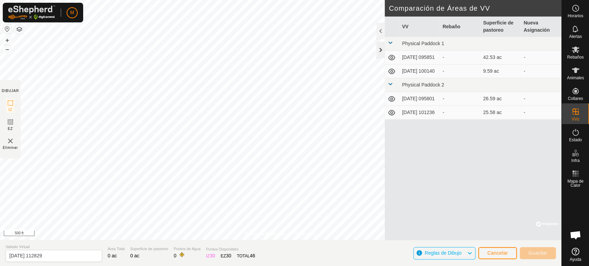
click at [381, 52] on div at bounding box center [381, 50] width 8 height 17
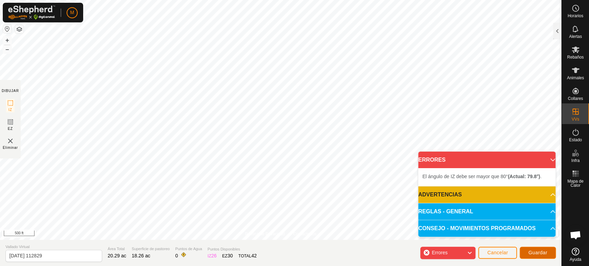
click at [535, 254] on span "Guardar" at bounding box center [537, 253] width 19 height 6
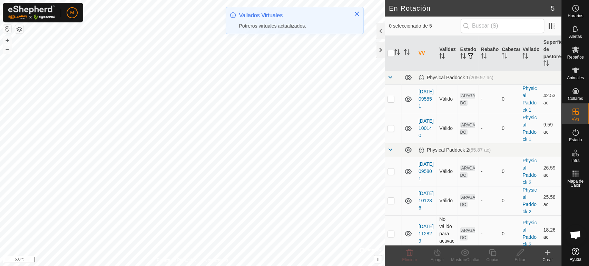
click at [445, 227] on td "No válido para activaciones" at bounding box center [447, 234] width 21 height 37
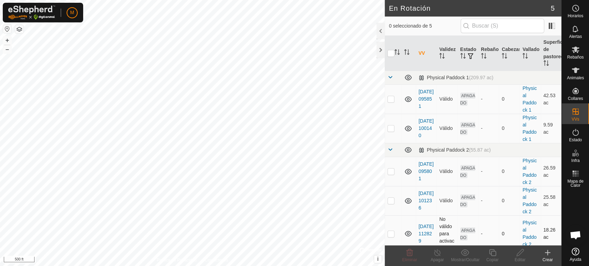
click at [389, 233] on p-checkbox at bounding box center [391, 234] width 7 height 6
click at [410, 253] on icon at bounding box center [410, 253] width 7 height 7
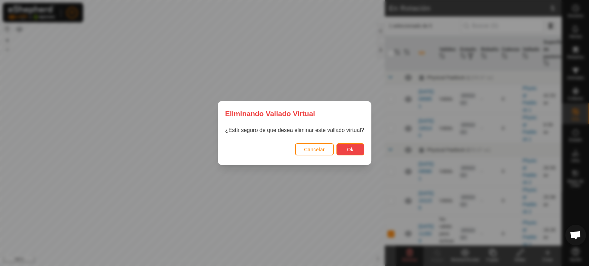
click at [355, 150] on button "Ok" at bounding box center [351, 150] width 28 height 12
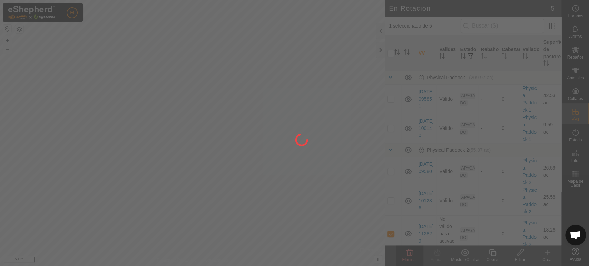
checkbox input "false"
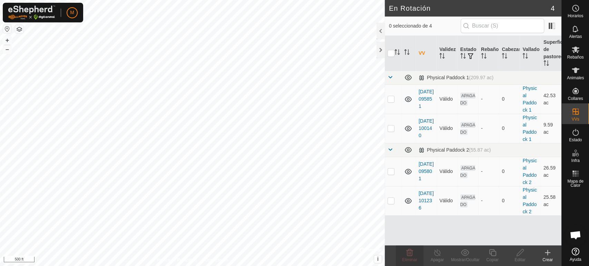
click at [549, 253] on icon at bounding box center [547, 253] width 5 height 0
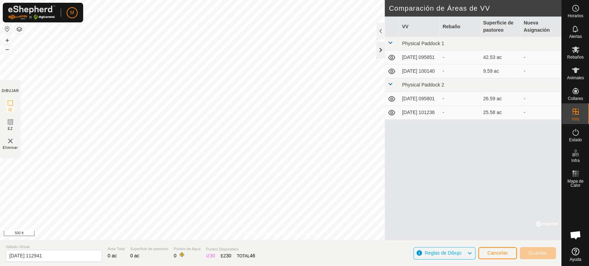
click at [381, 52] on div at bounding box center [381, 50] width 8 height 17
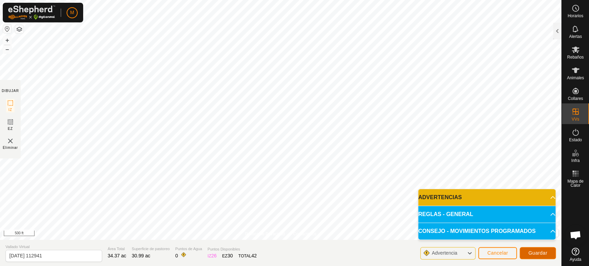
click at [536, 252] on span "Guardar" at bounding box center [537, 254] width 19 height 6
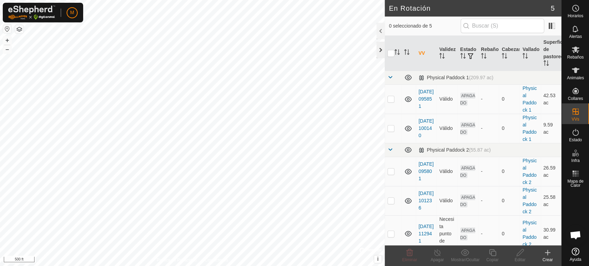
click at [379, 51] on div at bounding box center [381, 50] width 8 height 17
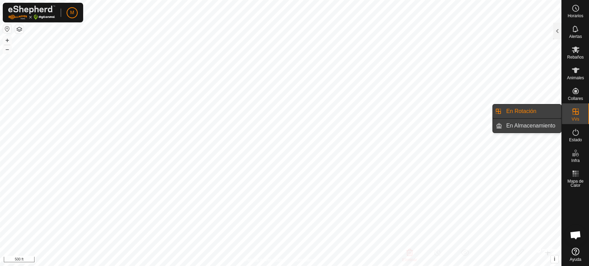
click at [556, 124] on link "En Almacenamiento" at bounding box center [531, 126] width 59 height 14
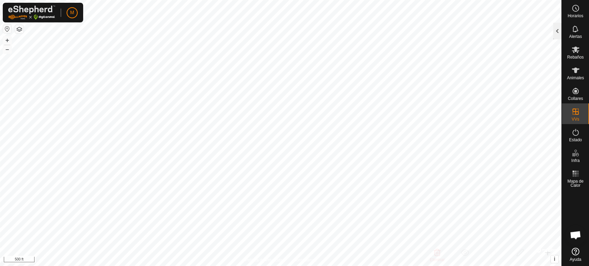
click at [560, 33] on div at bounding box center [557, 31] width 8 height 17
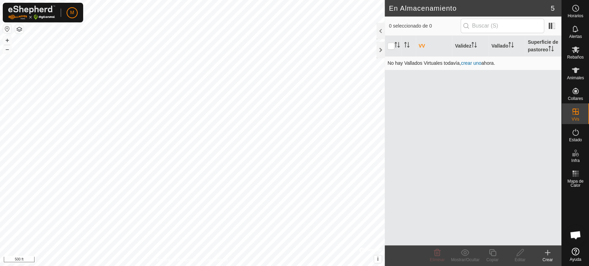
click at [468, 63] on link "crear uno" at bounding box center [471, 63] width 20 height 6
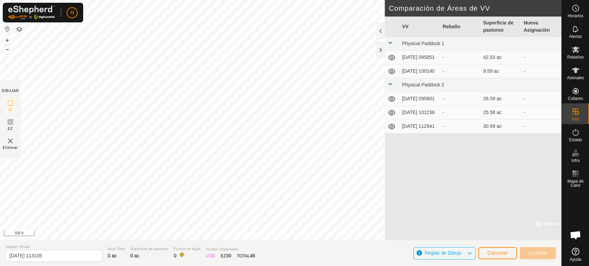
click at [452, 130] on div "-" at bounding box center [459, 126] width 35 height 7
click at [454, 127] on div "-" at bounding box center [459, 126] width 35 height 7
click at [574, 71] on icon at bounding box center [576, 70] width 8 height 8
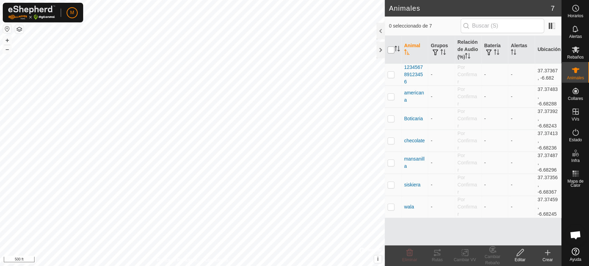
click at [390, 49] on input "checkbox" at bounding box center [391, 50] width 7 height 7
checkbox input "true"
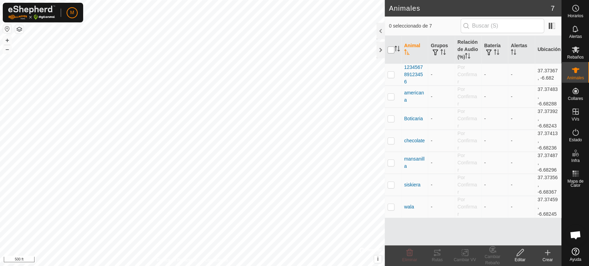
checkbox input "true"
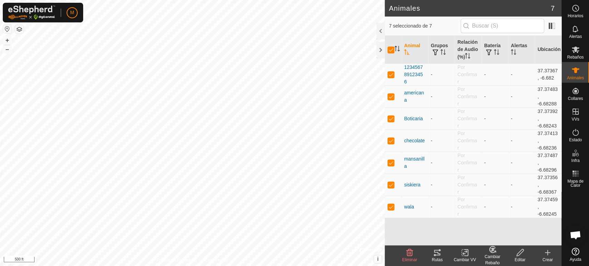
click at [463, 252] on icon at bounding box center [465, 253] width 9 height 8
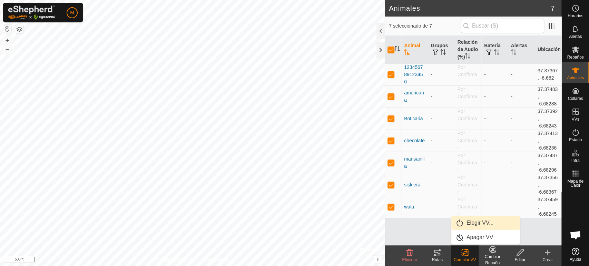
click at [467, 223] on link "Elegir VV..." at bounding box center [485, 223] width 68 height 14
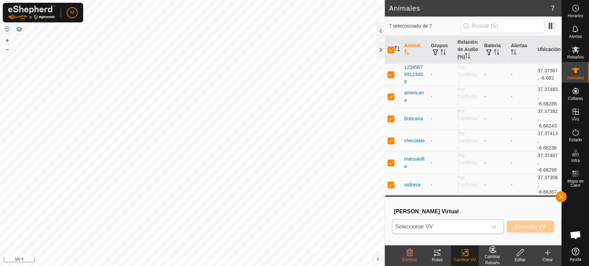
click at [493, 227] on icon "dropdown trigger" at bounding box center [494, 227] width 6 height 6
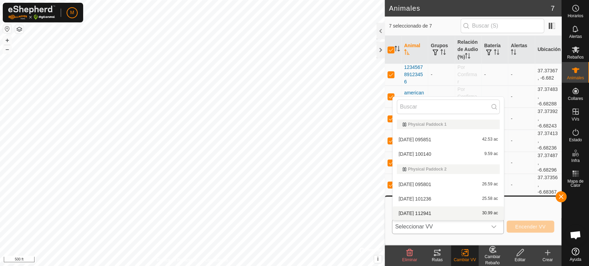
click at [427, 216] on li "2025-09-30 112941 30.99 ac" at bounding box center [448, 214] width 111 height 14
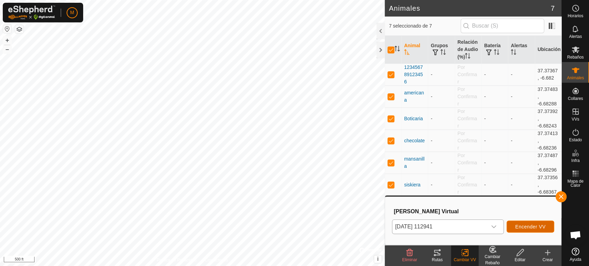
click at [525, 227] on span "Encender VV" at bounding box center [530, 227] width 30 height 6
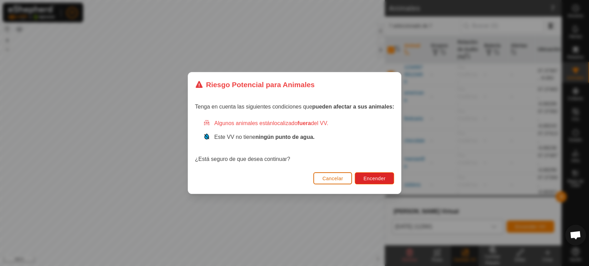
click at [327, 181] on span "Cancelar" at bounding box center [332, 179] width 21 height 6
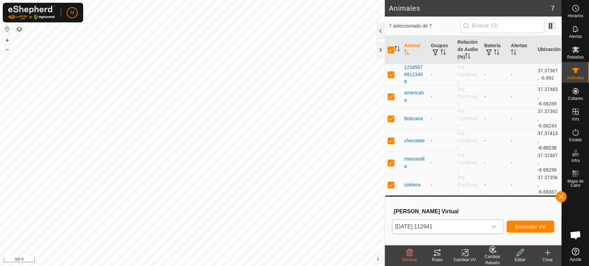
drag, startPoint x: 451, startPoint y: 236, endPoint x: 387, endPoint y: 145, distance: 111.2
click at [387, 145] on body "M Horarios Alertas Rebaños Animales Collares VVs Estado Infra Mapa de Calor Ayu…" at bounding box center [294, 133] width 589 height 266
click at [381, 49] on div at bounding box center [381, 50] width 8 height 17
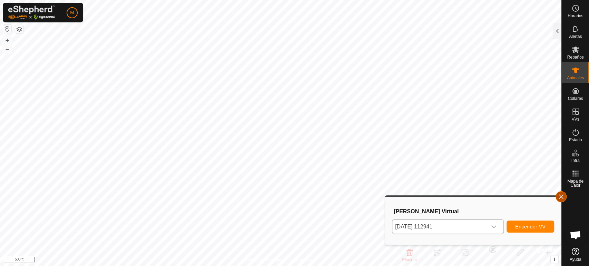
click at [559, 197] on button "button" at bounding box center [561, 197] width 11 height 11
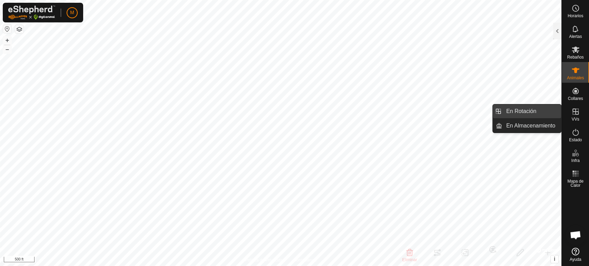
click at [551, 112] on link "En Rotación" at bounding box center [531, 112] width 59 height 14
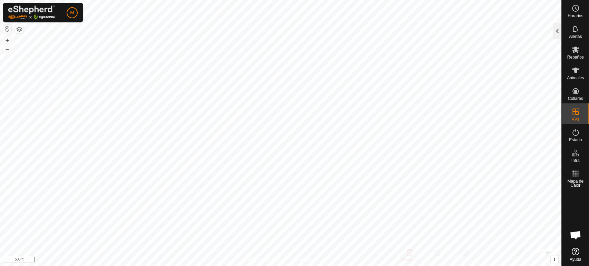
click at [556, 30] on div at bounding box center [557, 31] width 8 height 17
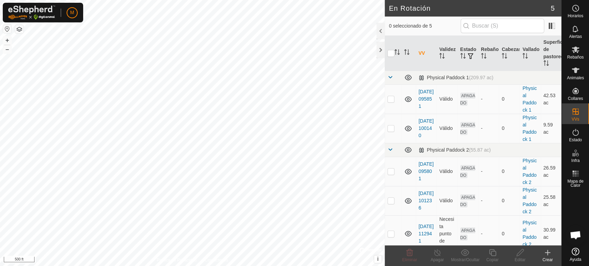
click at [548, 253] on icon at bounding box center [548, 253] width 8 height 8
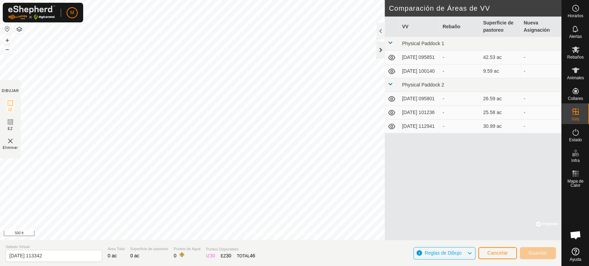
click at [380, 49] on div at bounding box center [381, 50] width 8 height 17
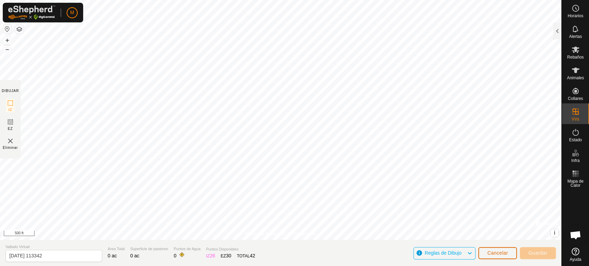
click at [494, 250] on button "Cancelar" at bounding box center [497, 253] width 39 height 12
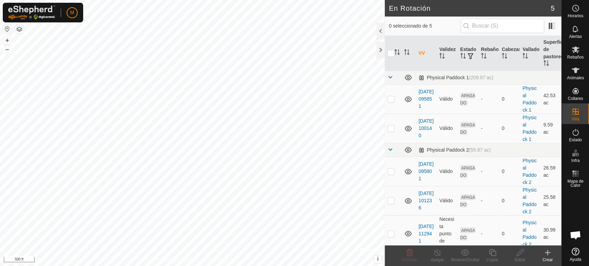
click at [547, 251] on icon at bounding box center [548, 253] width 8 height 8
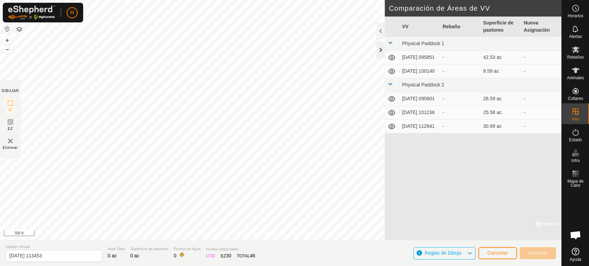
click at [381, 50] on div at bounding box center [381, 50] width 8 height 17
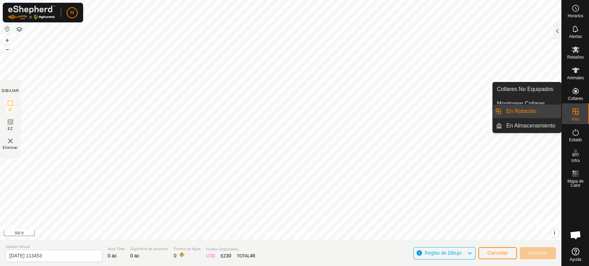
click at [574, 113] on icon at bounding box center [576, 112] width 8 height 8
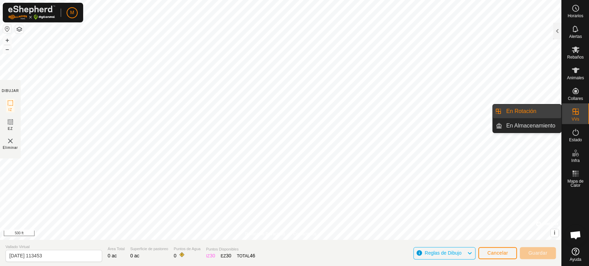
click at [555, 125] on link "En Almacenamiento" at bounding box center [531, 126] width 59 height 14
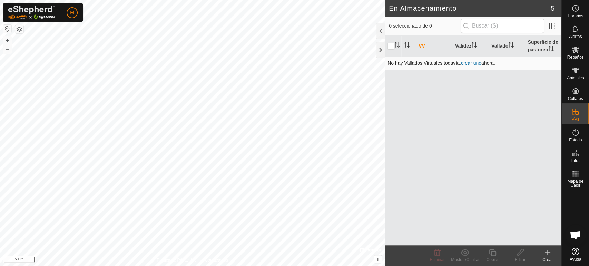
click at [470, 62] on link "crear uno" at bounding box center [471, 63] width 20 height 6
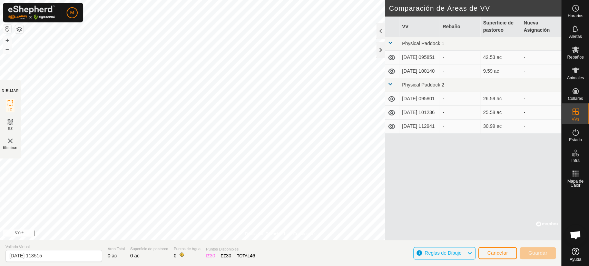
click at [456, 130] on div "-" at bounding box center [459, 126] width 35 height 7
click at [576, 75] on es-animals-svg-icon at bounding box center [575, 70] width 12 height 11
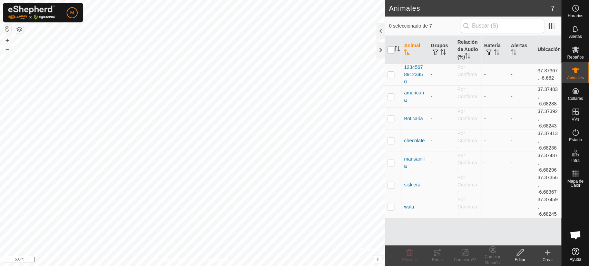
click at [389, 50] on input "checkbox" at bounding box center [391, 50] width 7 height 7
checkbox input "true"
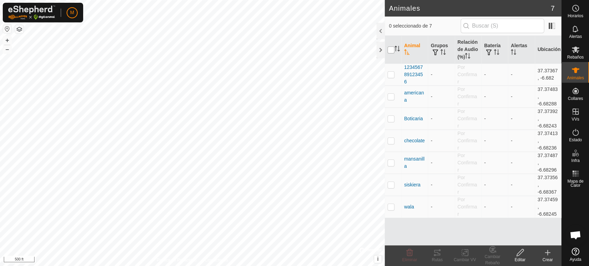
checkbox input "true"
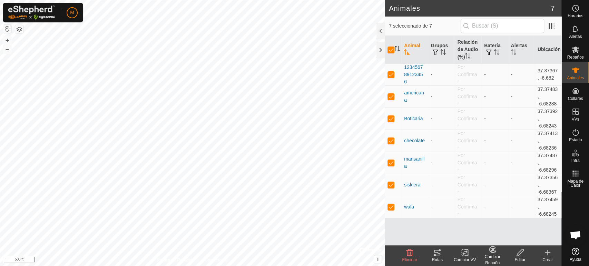
click at [467, 253] on icon at bounding box center [465, 253] width 9 height 8
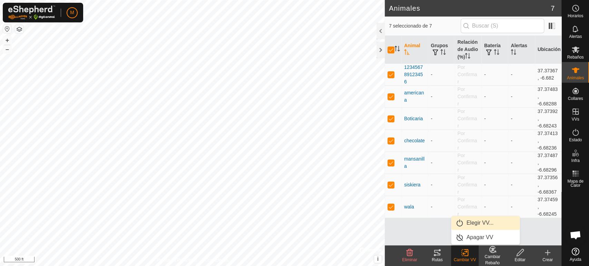
click at [472, 224] on link "Elegir VV..." at bounding box center [485, 223] width 68 height 14
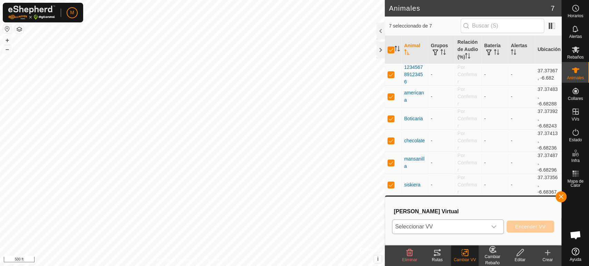
click at [495, 227] on icon "dropdown trigger" at bounding box center [494, 227] width 6 height 6
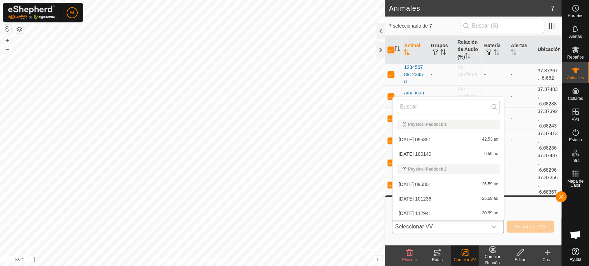
click at [469, 215] on li "2025-09-30 112941 30.99 ac" at bounding box center [448, 214] width 111 height 14
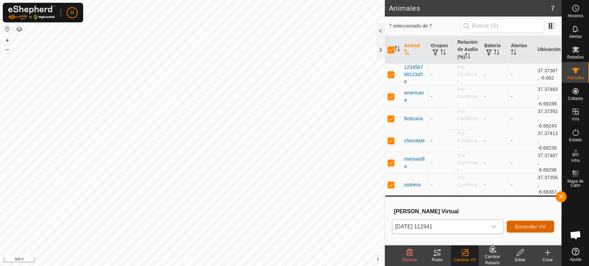
click at [523, 225] on span "Encender VV" at bounding box center [530, 227] width 30 height 6
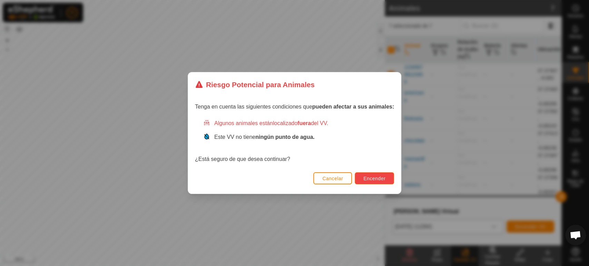
click at [386, 179] on span "Encender" at bounding box center [374, 179] width 22 height 6
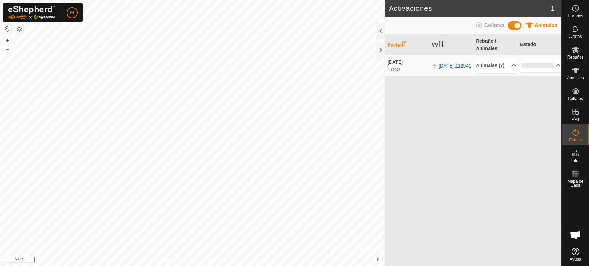
click at [535, 70] on p-accordion-header "0%" at bounding box center [540, 66] width 41 height 14
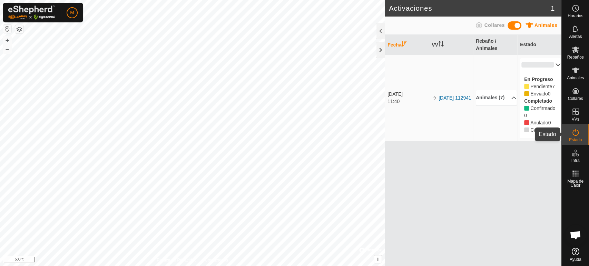
click at [578, 139] on span "Estado" at bounding box center [575, 140] width 13 height 4
click at [553, 63] on p-accordion-header "0%" at bounding box center [540, 65] width 41 height 14
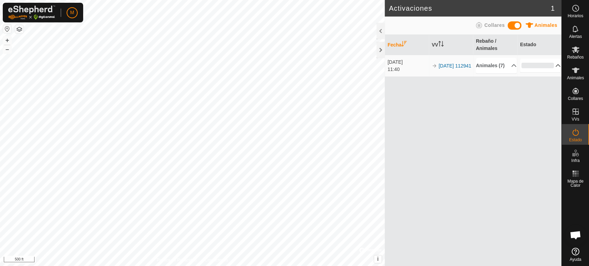
click at [553, 71] on p-accordion-header "0%" at bounding box center [540, 66] width 41 height 14
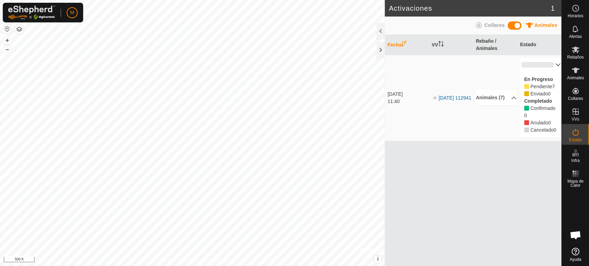
click at [385, 53] on th "Fecha" at bounding box center [407, 45] width 44 height 20
click at [380, 52] on div at bounding box center [381, 50] width 8 height 17
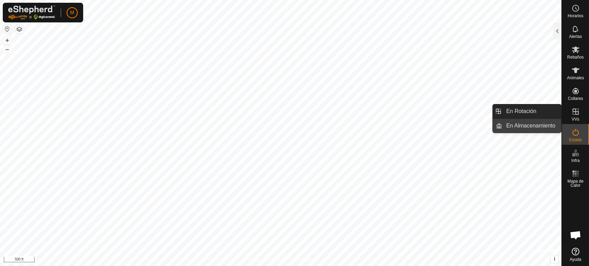
click at [556, 126] on link "En Almacenamiento" at bounding box center [531, 126] width 59 height 14
click at [579, 119] on span "VVs" at bounding box center [576, 119] width 8 height 4
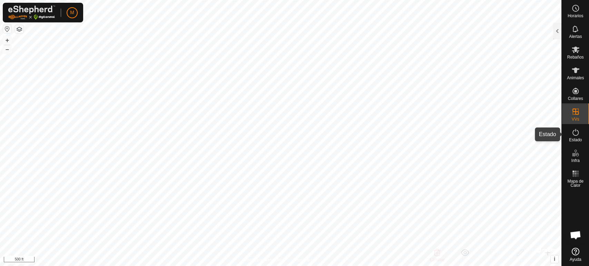
click at [574, 139] on span "Estado" at bounding box center [575, 140] width 13 height 4
click at [556, 33] on div at bounding box center [557, 31] width 8 height 17
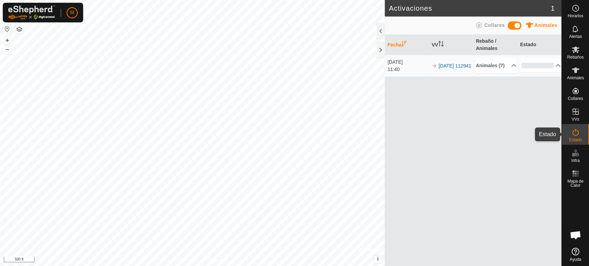
click at [574, 135] on icon at bounding box center [576, 132] width 6 height 7
click at [381, 49] on div at bounding box center [381, 50] width 8 height 17
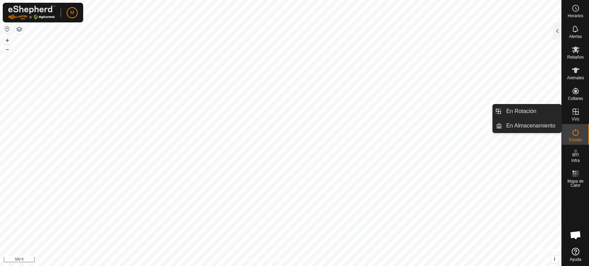
click at [575, 113] on icon at bounding box center [576, 112] width 8 height 8
click at [535, 114] on link "En Rotación" at bounding box center [531, 112] width 59 height 14
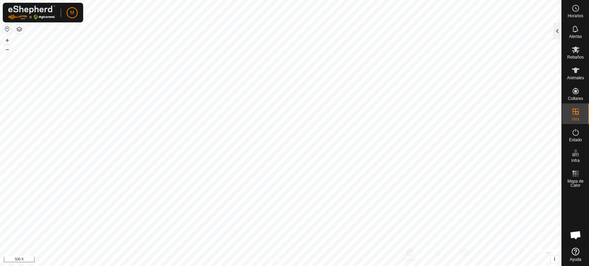
click at [557, 31] on div at bounding box center [557, 31] width 8 height 17
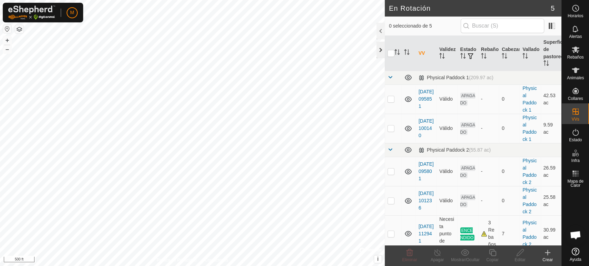
click at [382, 47] on div at bounding box center [381, 50] width 8 height 17
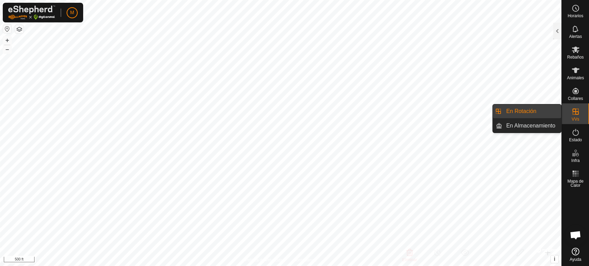
click at [552, 113] on link "En Rotación" at bounding box center [531, 112] width 59 height 14
click at [529, 114] on link "En Rotación" at bounding box center [531, 112] width 59 height 14
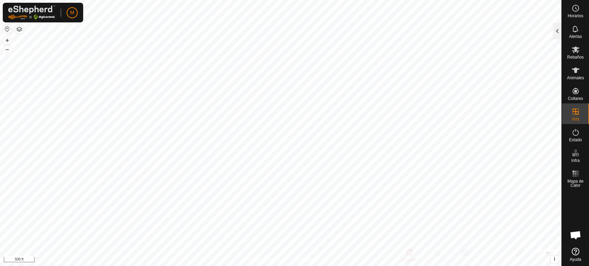
click at [556, 32] on div at bounding box center [557, 31] width 8 height 17
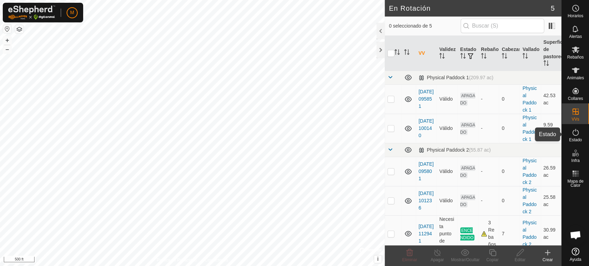
click at [575, 131] on icon at bounding box center [576, 132] width 6 height 7
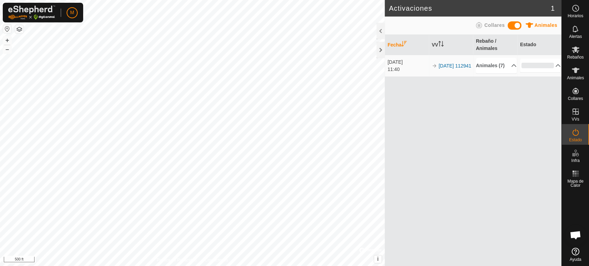
click at [399, 77] on td "30 sept 2025 11:40" at bounding box center [407, 66] width 44 height 22
click at [553, 68] on p-accordion-header "0%" at bounding box center [540, 66] width 41 height 14
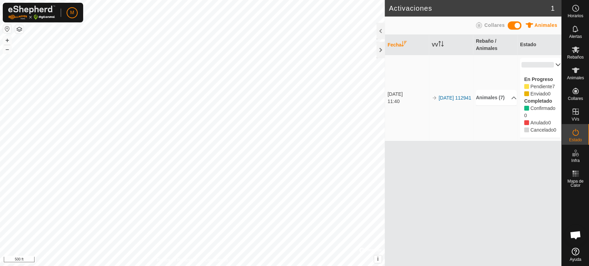
click at [553, 65] on p-accordion-header "0%" at bounding box center [540, 65] width 41 height 14
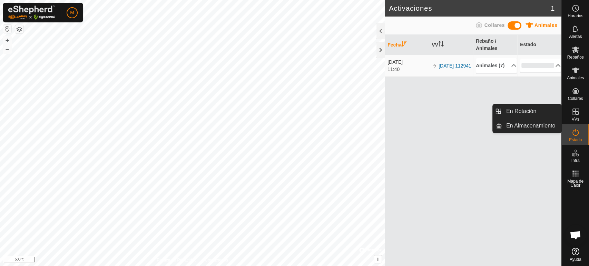
click at [573, 118] on span "VVs" at bounding box center [576, 119] width 8 height 4
click at [555, 112] on link "En Rotación" at bounding box center [531, 112] width 59 height 14
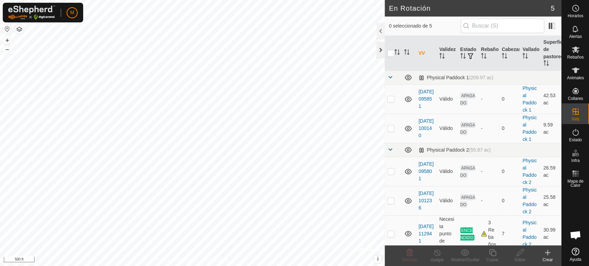
click at [380, 49] on div at bounding box center [381, 50] width 8 height 17
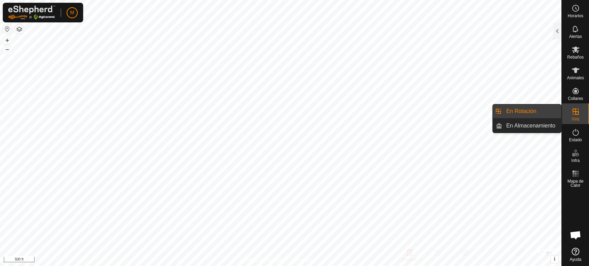
click at [569, 113] on es-virtualpaddocks-svg-icon at bounding box center [575, 111] width 12 height 11
click at [541, 115] on link "En Rotación" at bounding box center [531, 112] width 59 height 14
click at [569, 110] on es-virtualpaddocks-svg-icon at bounding box center [575, 111] width 12 height 11
click at [545, 111] on link "En Rotación" at bounding box center [531, 112] width 59 height 14
click at [529, 126] on link "En Almacenamiento" at bounding box center [531, 126] width 59 height 14
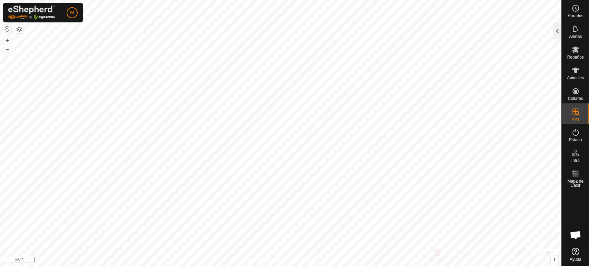
click at [556, 32] on div at bounding box center [557, 31] width 8 height 17
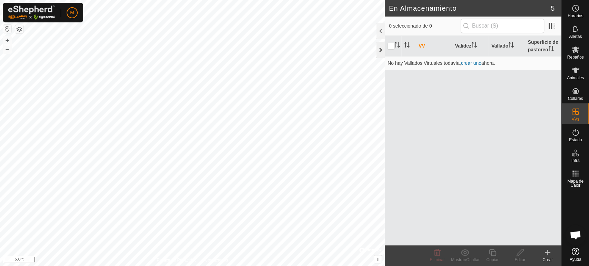
click at [380, 50] on div at bounding box center [381, 50] width 8 height 17
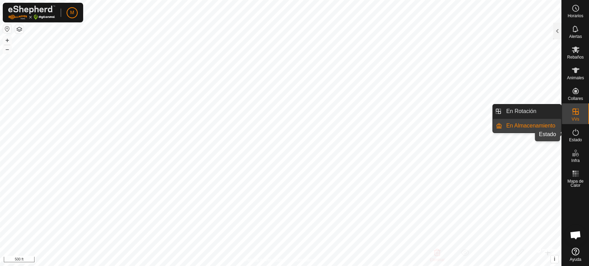
click at [575, 133] on icon at bounding box center [576, 132] width 8 height 8
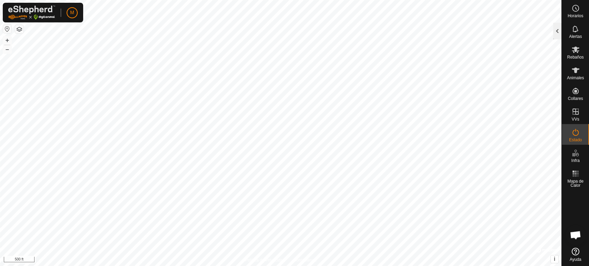
click at [558, 29] on div at bounding box center [557, 31] width 8 height 17
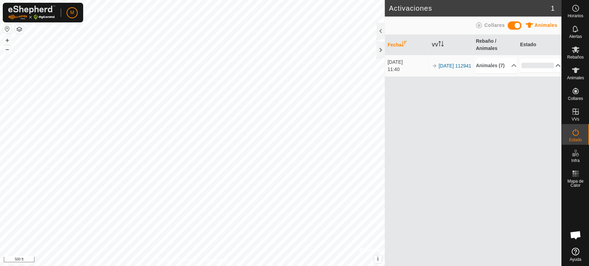
click at [557, 68] on p-accordion-header "0%" at bounding box center [540, 66] width 41 height 14
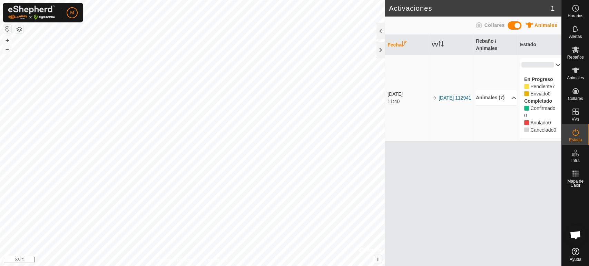
click at [542, 134] on div "Cancelado 0" at bounding box center [540, 130] width 32 height 7
drag, startPoint x: 542, startPoint y: 139, endPoint x: 394, endPoint y: 130, distance: 147.3
click at [394, 130] on tr "30 sept 2025 11:40 2025-09-30 112941 Animales (7) checolate americana mansanill…" at bounding box center [473, 98] width 177 height 86
click at [378, 52] on div at bounding box center [381, 50] width 8 height 17
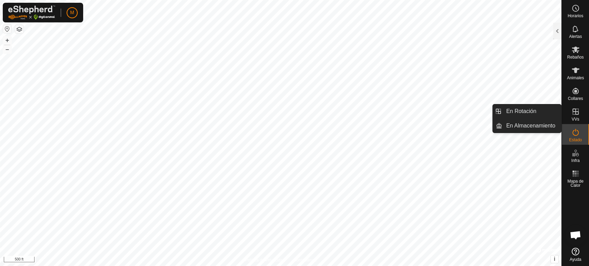
click at [576, 114] on icon at bounding box center [576, 112] width 8 height 8
click at [546, 108] on link "En Rotación" at bounding box center [531, 112] width 59 height 14
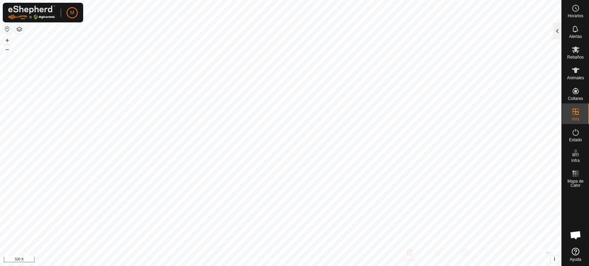
click at [557, 32] on div at bounding box center [557, 31] width 8 height 17
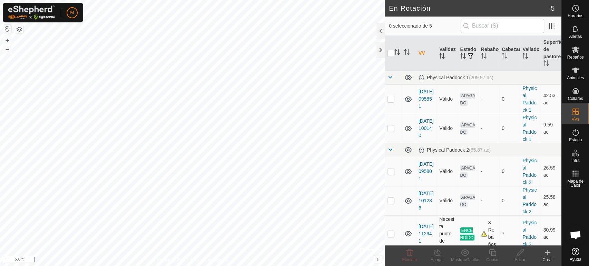
click at [483, 234] on div "3 Rebaños" at bounding box center [488, 234] width 15 height 29
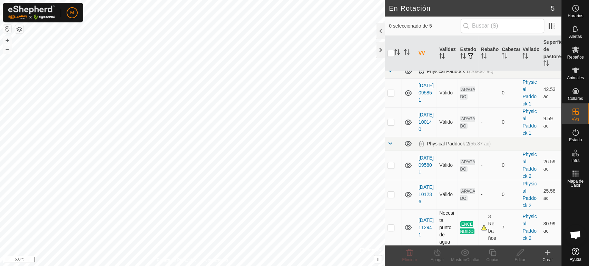
drag, startPoint x: 483, startPoint y: 234, endPoint x: 417, endPoint y: 233, distance: 66.3
click at [417, 233] on tr "2025-09-30 112941 Necesita punto de agua ENCENDIDO 3 Rebaños 7 Physical Paddock…" at bounding box center [473, 227] width 177 height 37
click at [391, 226] on p-checkbox at bounding box center [391, 228] width 7 height 6
click at [389, 228] on p-checkbox at bounding box center [391, 228] width 7 height 6
click at [392, 230] on td at bounding box center [393, 227] width 17 height 37
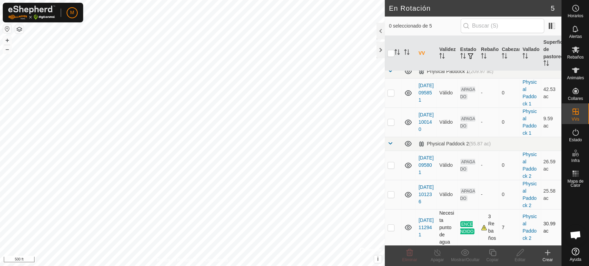
checkbox input "true"
drag, startPoint x: 409, startPoint y: 256, endPoint x: 547, endPoint y: 221, distance: 141.9
click at [547, 221] on article "En Rotación 5 1 seleccionado de 5 VV Validez Estado Rebaño Cabezas Vallado Supe…" at bounding box center [473, 133] width 177 height 266
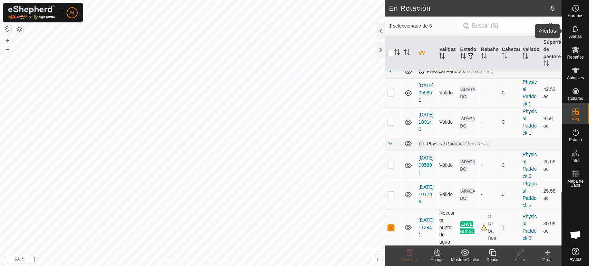
click at [574, 35] on span "Alertas" at bounding box center [575, 37] width 13 height 4
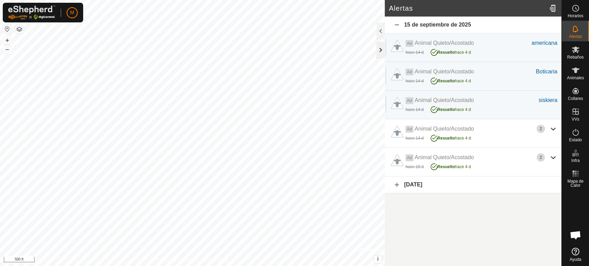
click at [381, 50] on div at bounding box center [381, 50] width 8 height 17
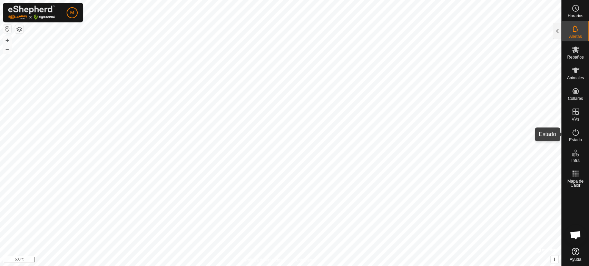
click at [572, 138] on span "Estado" at bounding box center [575, 140] width 13 height 4
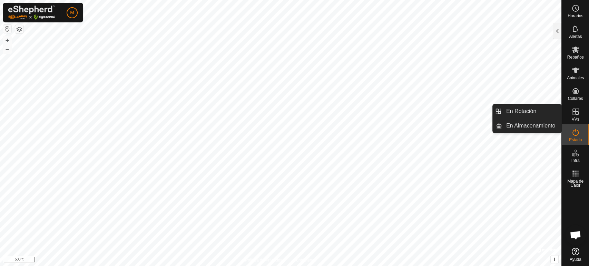
click at [574, 117] on es-virtualpaddocks-svg-icon at bounding box center [575, 111] width 12 height 11
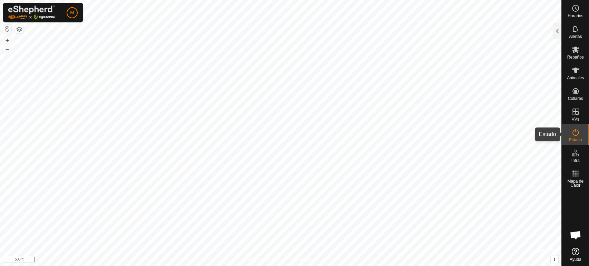
click at [576, 134] on icon at bounding box center [576, 132] width 8 height 8
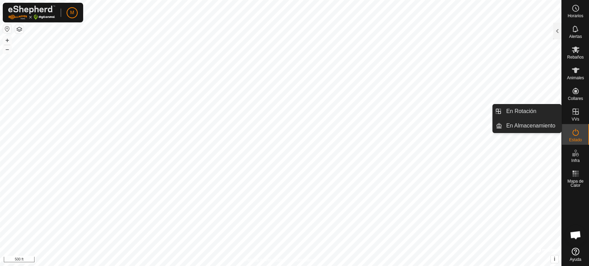
click at [557, 111] on link "En Rotación" at bounding box center [531, 112] width 59 height 14
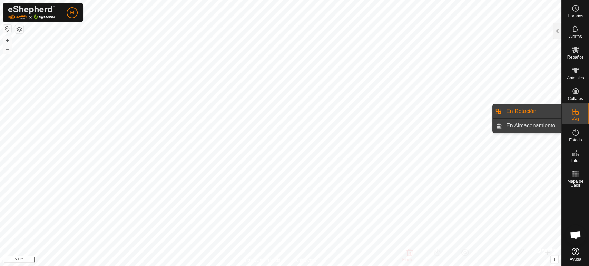
click at [555, 125] on link "En Almacenamiento" at bounding box center [531, 126] width 59 height 14
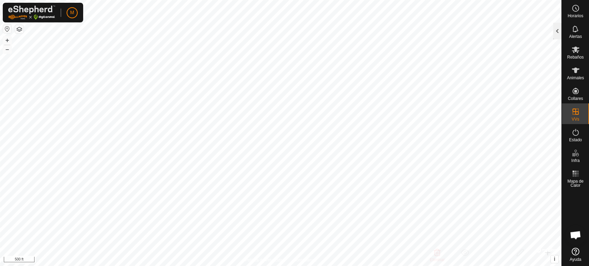
click at [556, 35] on div at bounding box center [557, 31] width 8 height 17
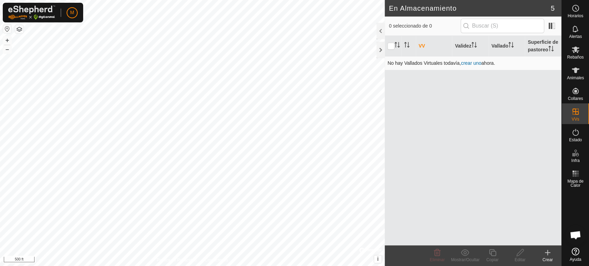
click at [475, 62] on link "crear uno" at bounding box center [471, 63] width 20 height 6
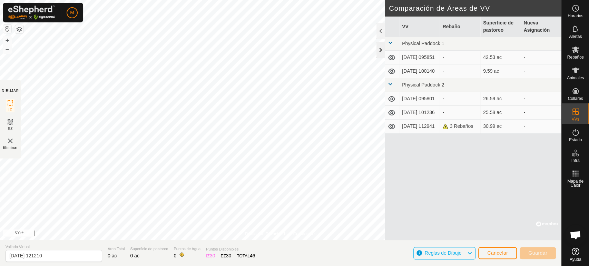
click at [379, 52] on div at bounding box center [381, 50] width 8 height 17
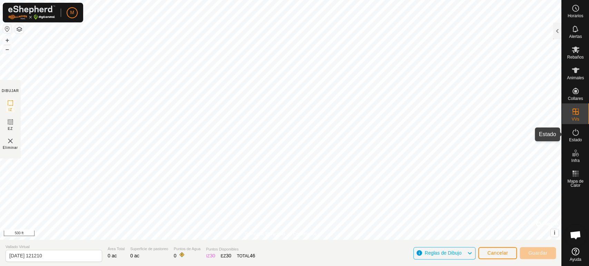
click at [573, 134] on icon at bounding box center [576, 132] width 6 height 7
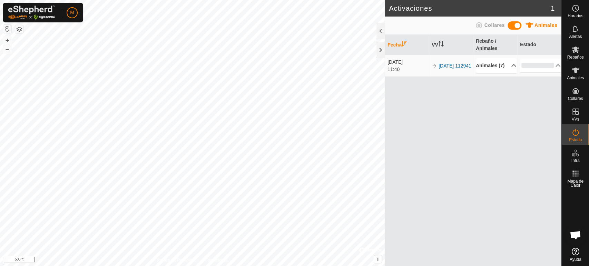
click at [509, 71] on p-accordion-header "Animales (7)" at bounding box center [496, 66] width 41 height 16
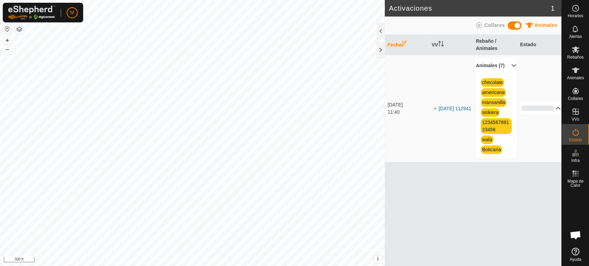
click at [553, 112] on p-accordion-header "0%" at bounding box center [540, 108] width 41 height 14
click at [380, 55] on div at bounding box center [381, 50] width 8 height 17
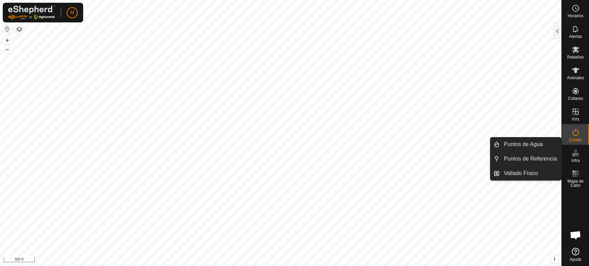
click at [576, 161] on span "Infra" at bounding box center [575, 161] width 8 height 4
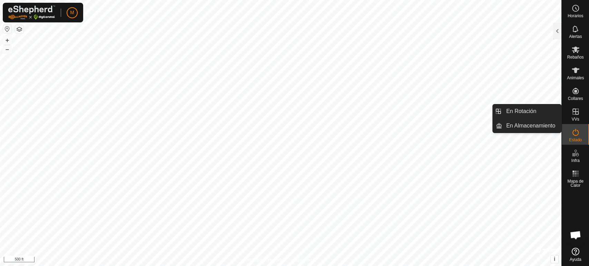
click at [576, 116] on es-virtualpaddocks-svg-icon at bounding box center [575, 111] width 12 height 11
click at [538, 126] on link "En Almacenamiento" at bounding box center [531, 126] width 59 height 14
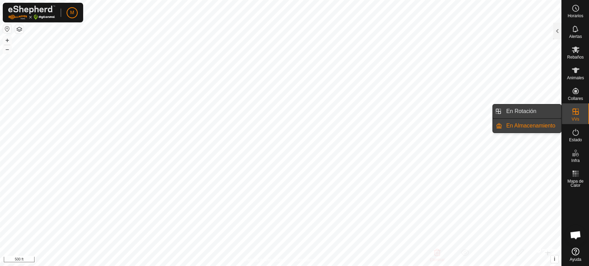
click at [532, 110] on link "En Rotación" at bounding box center [531, 112] width 59 height 14
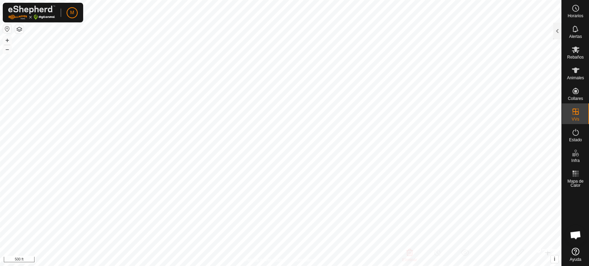
scroll to position [1223, 0]
click at [558, 35] on div at bounding box center [557, 31] width 8 height 17
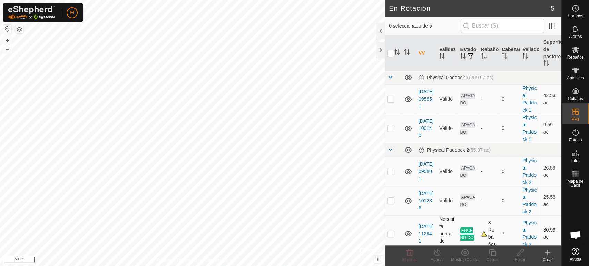
click at [389, 234] on p-checkbox at bounding box center [391, 234] width 7 height 6
checkbox input "true"
click at [437, 256] on icon at bounding box center [437, 253] width 9 height 8
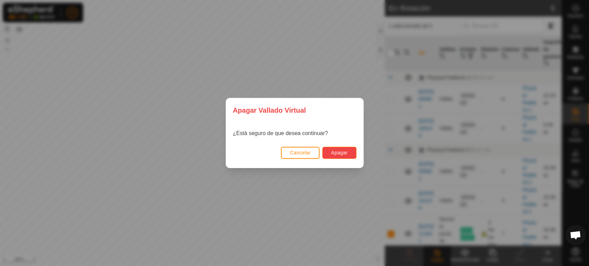
click at [339, 153] on span "Apagar" at bounding box center [339, 153] width 17 height 6
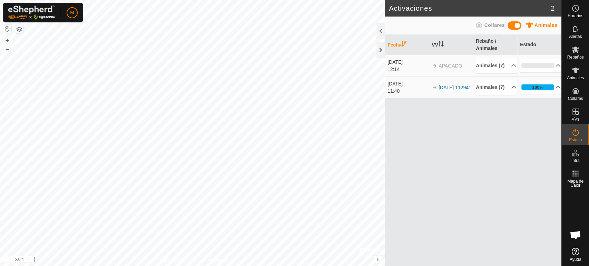
click at [469, 98] on td "[DATE] 112941" at bounding box center [451, 88] width 44 height 22
click at [435, 46] on th "VV" at bounding box center [451, 45] width 44 height 20
click at [554, 94] on p-accordion-header "100%" at bounding box center [540, 87] width 41 height 14
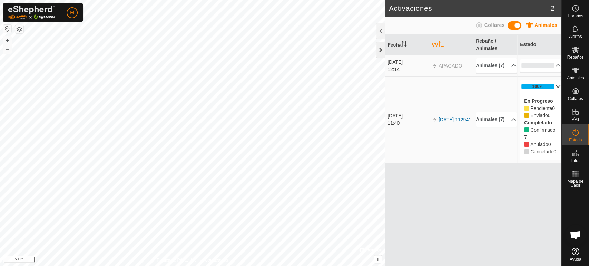
click at [379, 50] on div at bounding box center [381, 50] width 8 height 17
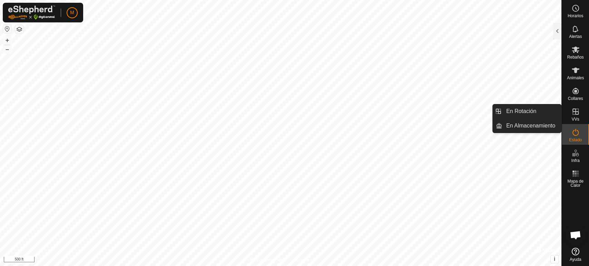
click at [575, 117] on span "VVs" at bounding box center [576, 119] width 8 height 4
click at [549, 125] on link "En Almacenamiento" at bounding box center [531, 126] width 59 height 14
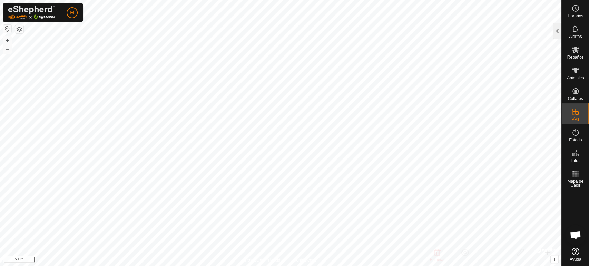
click at [555, 33] on div at bounding box center [557, 31] width 8 height 17
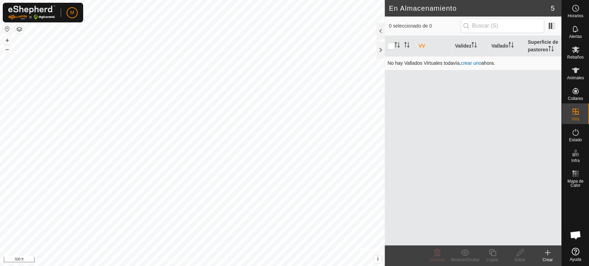
click at [469, 64] on link "crear uno" at bounding box center [471, 63] width 20 height 6
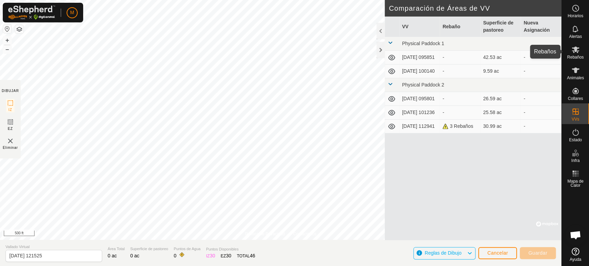
click at [577, 53] on icon at bounding box center [576, 50] width 8 height 8
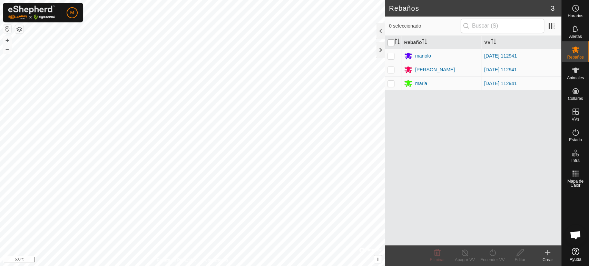
click at [389, 41] on input "checkbox" at bounding box center [391, 42] width 7 height 7
checkbox input "true"
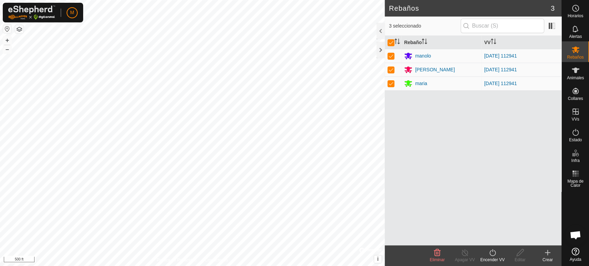
click at [491, 252] on icon at bounding box center [492, 253] width 9 height 8
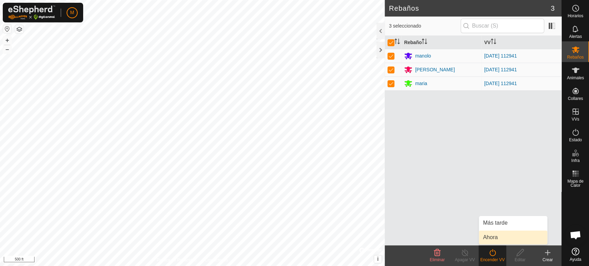
click at [490, 240] on link "Ahora" at bounding box center [513, 238] width 68 height 14
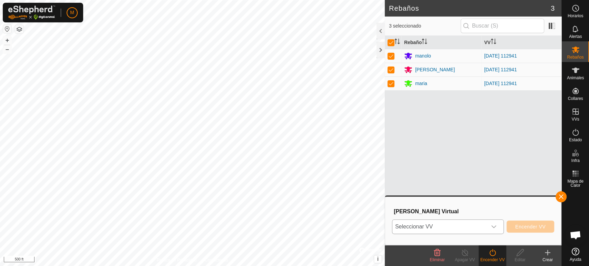
click at [495, 226] on icon "dropdown trigger" at bounding box center [494, 227] width 6 height 6
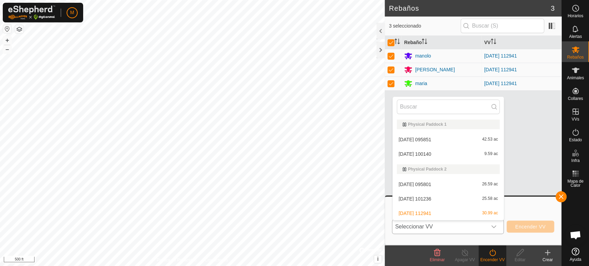
click at [460, 214] on li "[DATE] 112941 30.99 ac" at bounding box center [448, 214] width 111 height 14
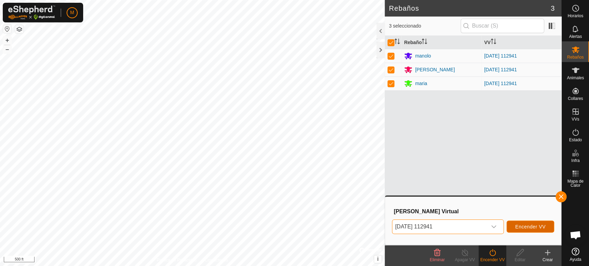
click at [527, 227] on span "Encender VV" at bounding box center [530, 227] width 30 height 6
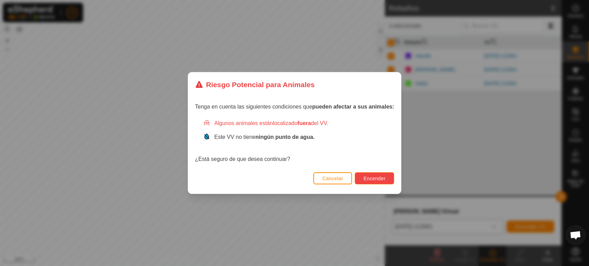
click at [380, 181] on span "Encender" at bounding box center [374, 179] width 22 height 6
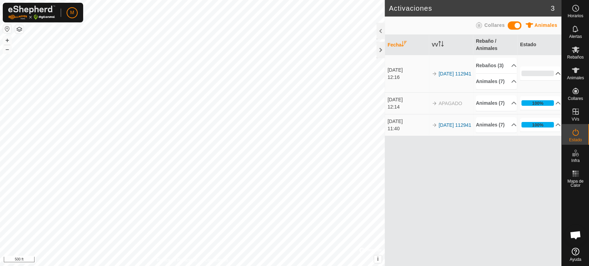
click at [554, 80] on p-accordion-header "0%" at bounding box center [540, 74] width 41 height 14
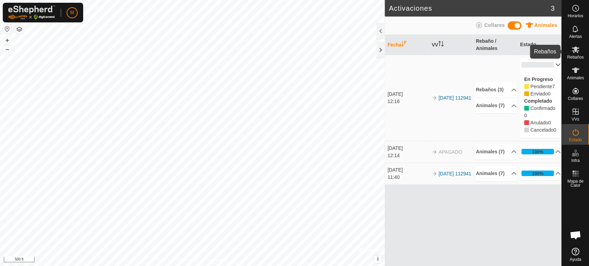
click at [577, 51] on icon at bounding box center [576, 50] width 8 height 8
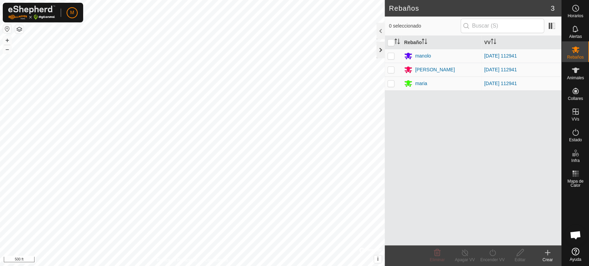
click at [378, 48] on div at bounding box center [381, 50] width 8 height 17
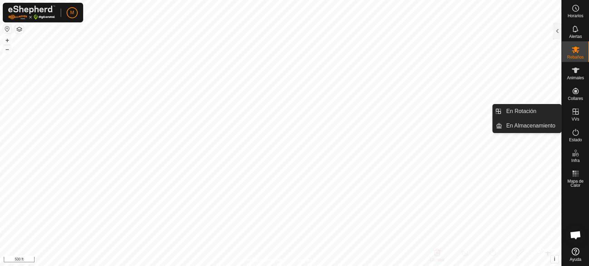
click at [575, 112] on icon at bounding box center [576, 112] width 6 height 6
click at [575, 114] on icon at bounding box center [576, 112] width 8 height 8
click at [548, 124] on link "En Almacenamiento" at bounding box center [531, 126] width 59 height 14
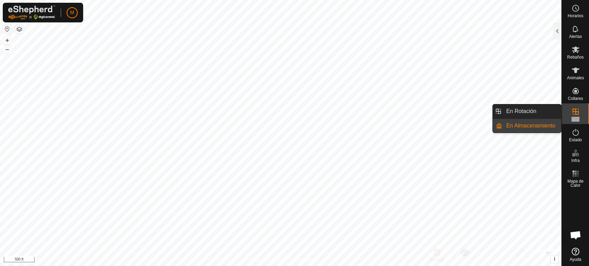
click at [548, 124] on link "En Almacenamiento" at bounding box center [531, 126] width 59 height 14
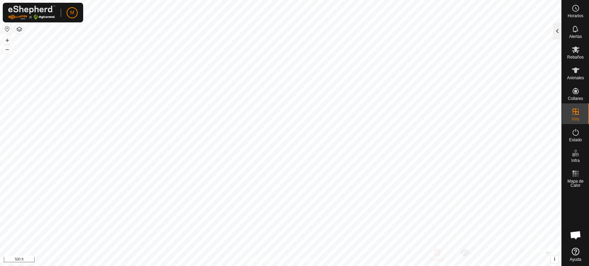
click at [556, 33] on div at bounding box center [557, 31] width 8 height 17
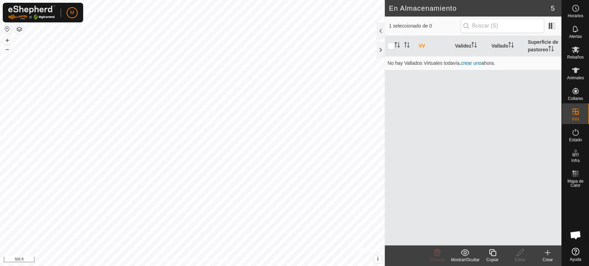
click at [422, 46] on th "VV" at bounding box center [434, 46] width 37 height 21
click at [465, 46] on th "Validez" at bounding box center [470, 46] width 37 height 21
click at [467, 28] on p-inputicon at bounding box center [467, 26] width 6 height 6
click at [469, 27] on p-inputicon at bounding box center [467, 26] width 6 height 6
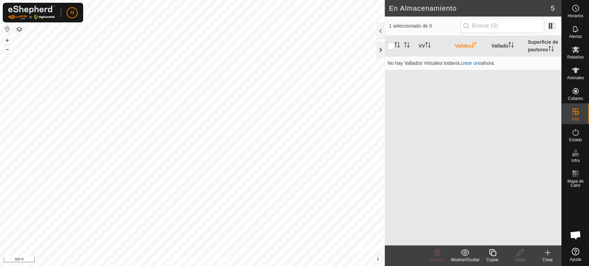
click at [381, 50] on div at bounding box center [381, 50] width 8 height 17
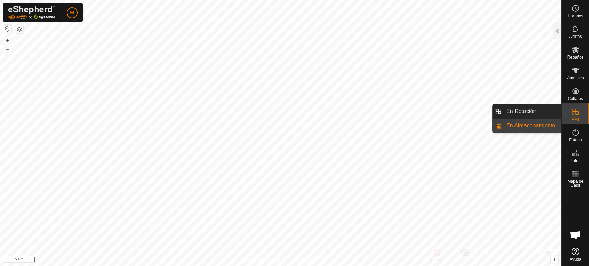
click at [554, 126] on link "En Almacenamiento" at bounding box center [531, 126] width 59 height 14
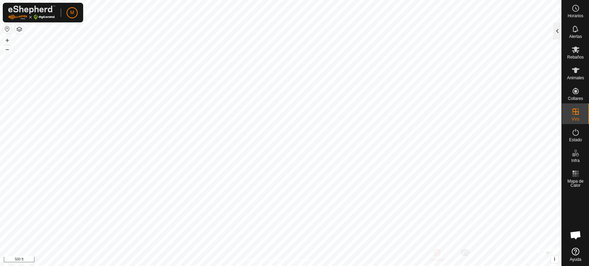
click at [558, 30] on div at bounding box center [557, 31] width 8 height 17
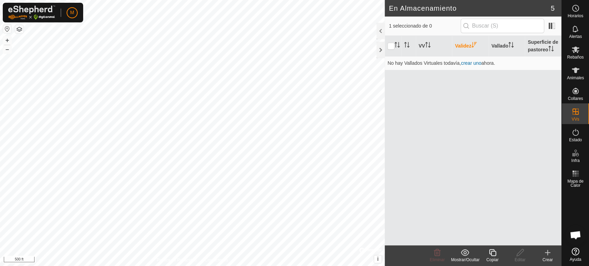
click at [463, 252] on icon at bounding box center [465, 253] width 9 height 8
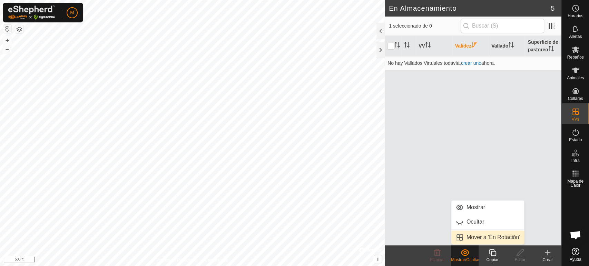
click at [471, 237] on link "Mover a 'En Rotación'" at bounding box center [487, 238] width 73 height 14
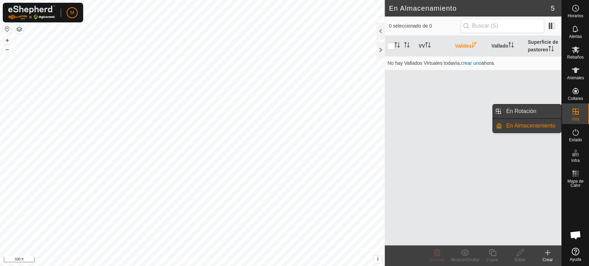
click at [543, 110] on link "En Rotación" at bounding box center [531, 112] width 59 height 14
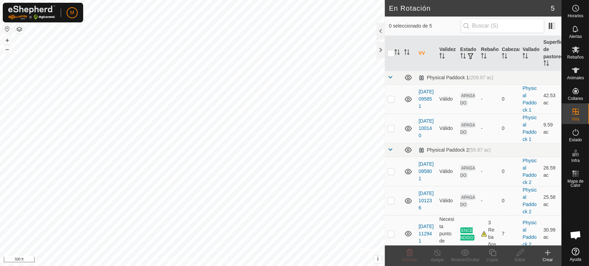
scroll to position [6, 0]
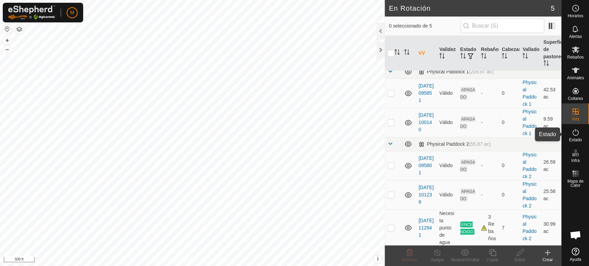
click at [576, 135] on icon at bounding box center [576, 132] width 8 height 8
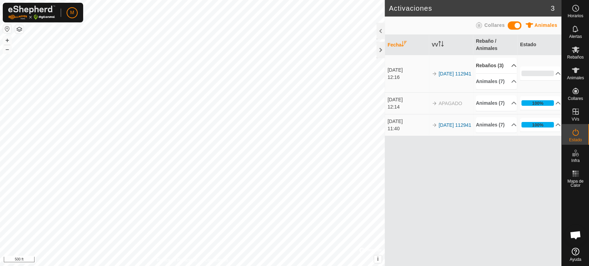
click at [509, 68] on p-accordion-header "Rebaños (3)" at bounding box center [496, 66] width 41 height 16
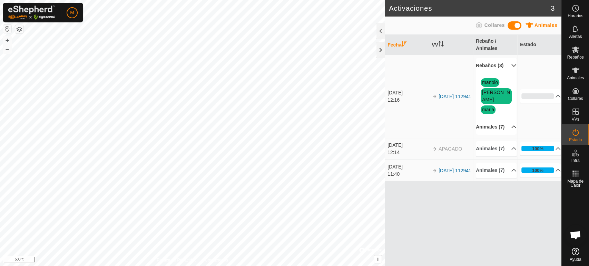
click at [510, 119] on p-accordion-header "Animales (7)" at bounding box center [496, 127] width 41 height 16
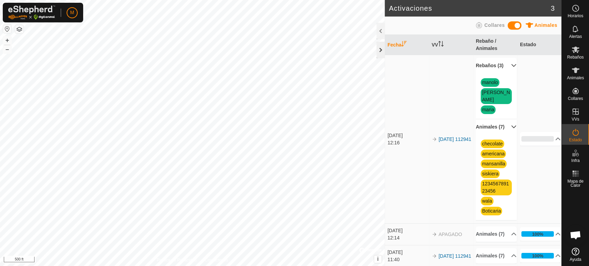
click at [379, 50] on div at bounding box center [381, 50] width 8 height 17
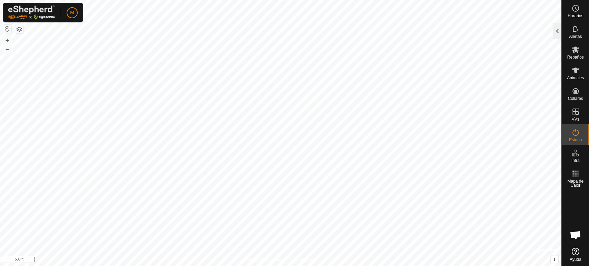
click at [555, 29] on div at bounding box center [557, 31] width 8 height 17
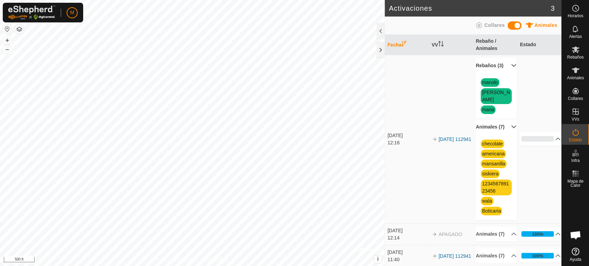
click at [505, 133] on p-accordion-header "Animales (7)" at bounding box center [496, 127] width 41 height 16
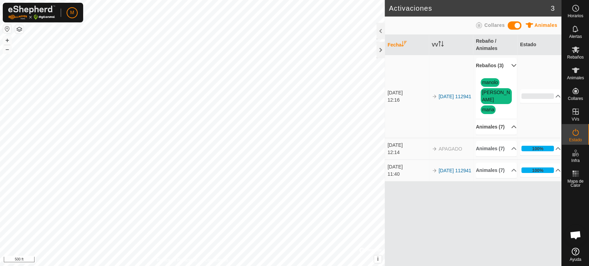
click at [508, 67] on p-accordion-header "Rebaños (3)" at bounding box center [496, 66] width 41 height 16
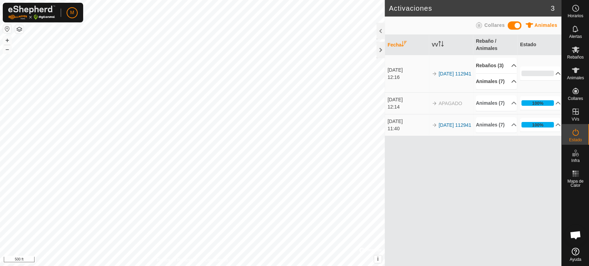
click at [554, 79] on p-accordion-header "0%" at bounding box center [540, 74] width 41 height 14
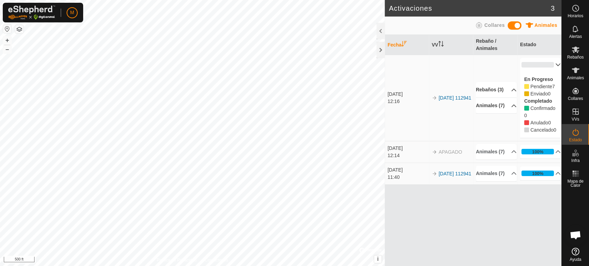
click at [552, 65] on p-accordion-header "0%" at bounding box center [540, 65] width 41 height 14
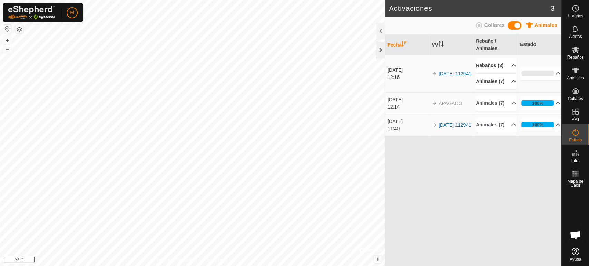
click at [380, 49] on div at bounding box center [381, 50] width 8 height 17
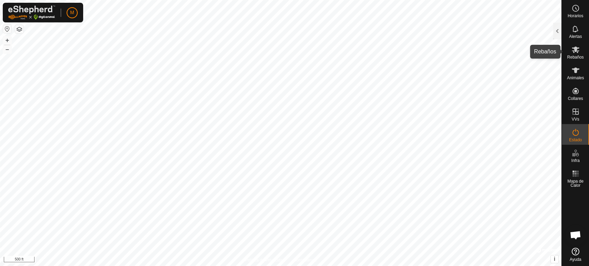
click at [572, 51] on icon at bounding box center [576, 50] width 8 height 8
click at [559, 32] on div at bounding box center [557, 31] width 8 height 17
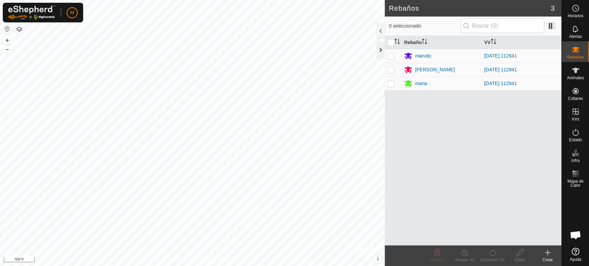
click at [379, 48] on div at bounding box center [381, 50] width 8 height 17
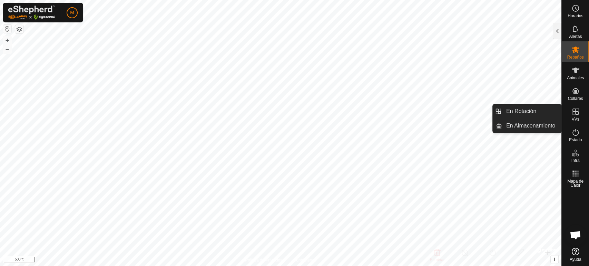
click at [575, 115] on icon at bounding box center [576, 112] width 8 height 8
click at [545, 124] on link "En Almacenamiento" at bounding box center [531, 126] width 59 height 14
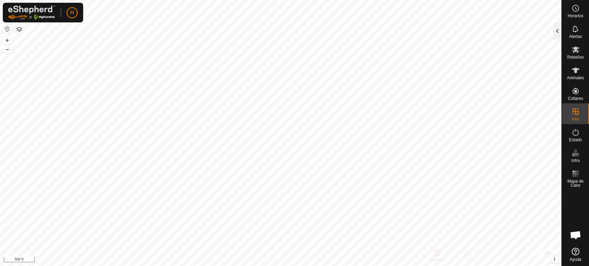
click at [557, 32] on div at bounding box center [557, 31] width 8 height 17
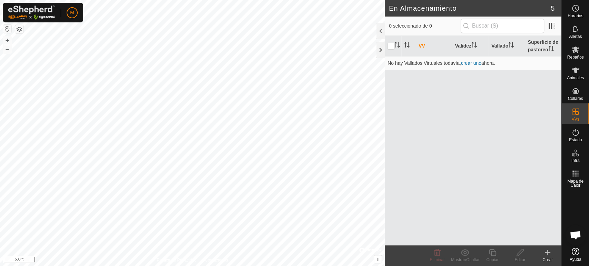
click at [548, 252] on icon at bounding box center [548, 253] width 8 height 8
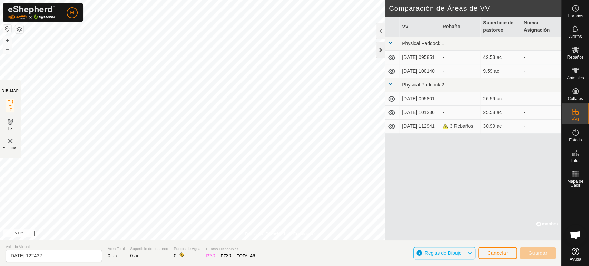
click at [381, 50] on div at bounding box center [381, 50] width 8 height 17
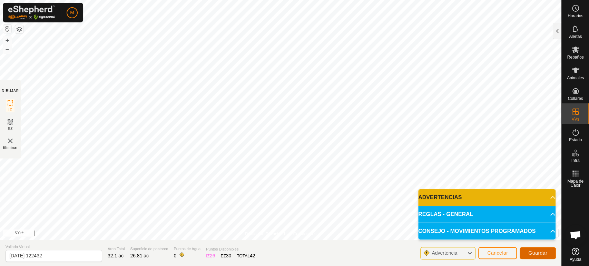
click at [534, 251] on span "Guardar" at bounding box center [537, 254] width 19 height 6
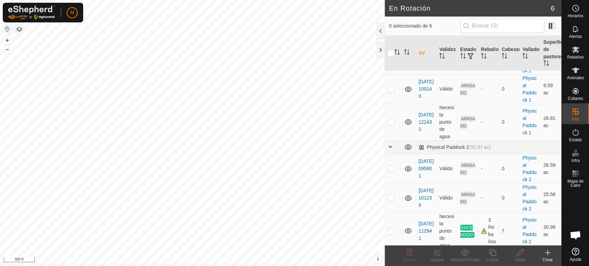
scroll to position [42, 0]
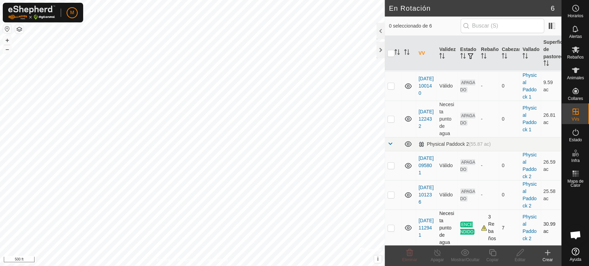
click at [392, 228] on p-checkbox at bounding box center [391, 228] width 7 height 6
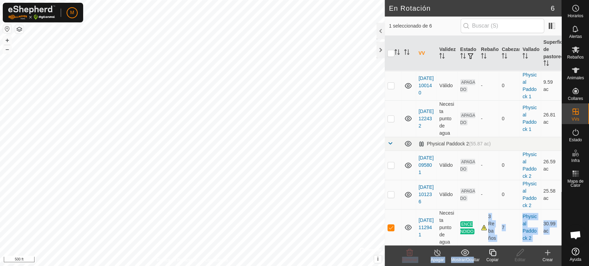
drag, startPoint x: 471, startPoint y: 232, endPoint x: 471, endPoint y: 265, distance: 33.8
click at [471, 265] on article "En Rotación 6 1 seleccionado de 6 VV Validez Estado Rebaño Cabezas Vallado Supe…" at bounding box center [473, 133] width 177 height 266
click at [389, 228] on p-checkbox at bounding box center [391, 228] width 7 height 6
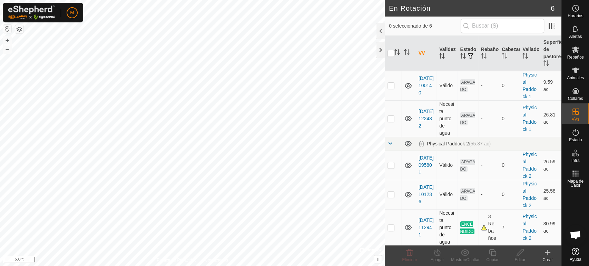
click at [389, 228] on p-checkbox at bounding box center [391, 228] width 7 height 6
checkbox input "true"
click at [435, 254] on icon at bounding box center [437, 253] width 9 height 8
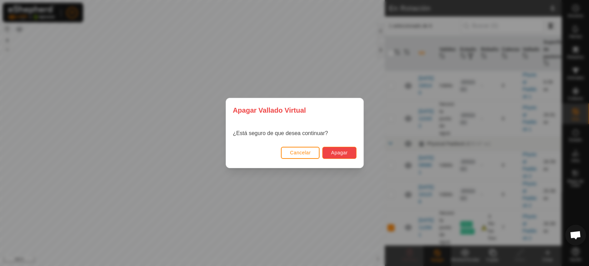
click at [339, 155] on span "Apagar" at bounding box center [339, 153] width 17 height 6
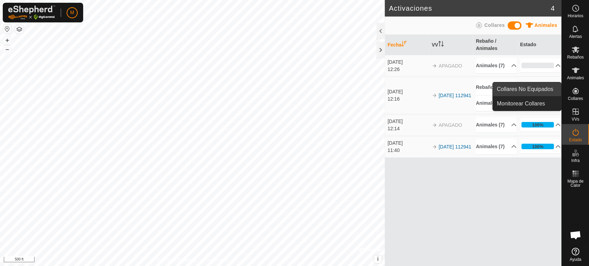
click at [542, 88] on link "Collares No Equipados" at bounding box center [527, 89] width 68 height 14
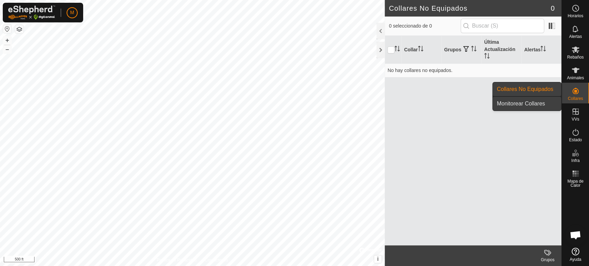
click at [545, 106] on link "Monitorear Collares" at bounding box center [527, 104] width 68 height 14
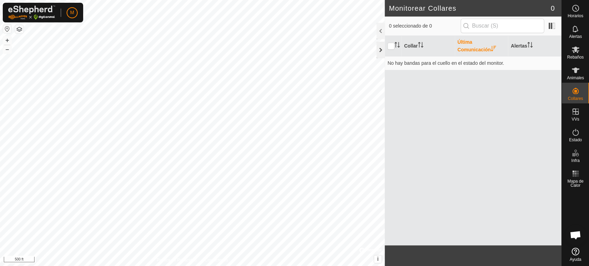
click at [382, 49] on div at bounding box center [381, 50] width 8 height 17
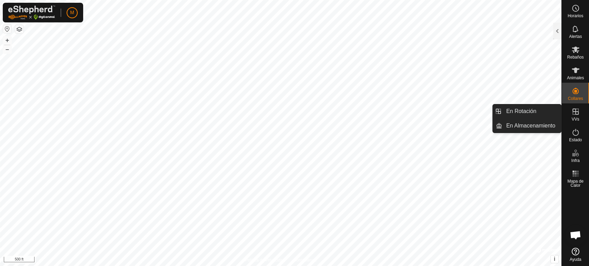
click at [572, 119] on span "VVs" at bounding box center [576, 119] width 8 height 4
click at [575, 113] on icon at bounding box center [576, 112] width 6 height 6
click at [550, 115] on link "En Rotación" at bounding box center [531, 112] width 59 height 14
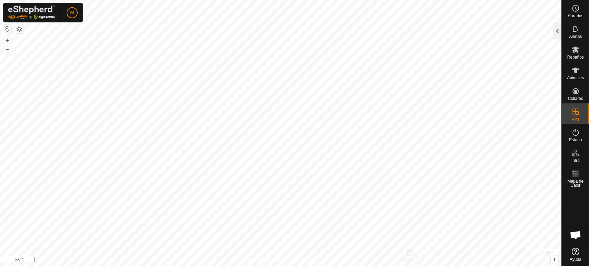
click at [557, 28] on div at bounding box center [557, 31] width 8 height 17
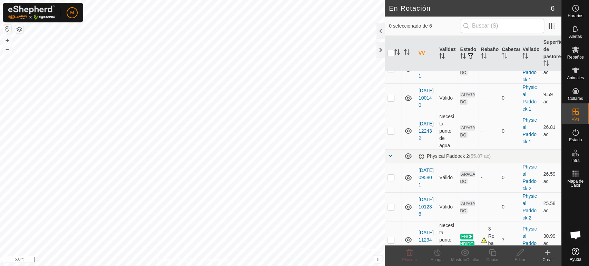
scroll to position [42, 0]
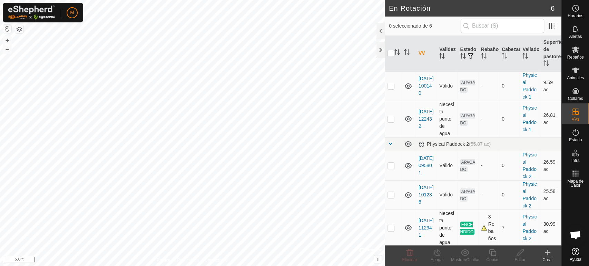
click at [390, 228] on p-checkbox at bounding box center [391, 228] width 7 height 6
checkbox input "true"
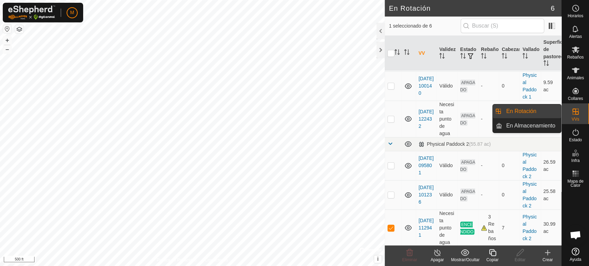
click at [574, 118] on span "VVs" at bounding box center [576, 119] width 8 height 4
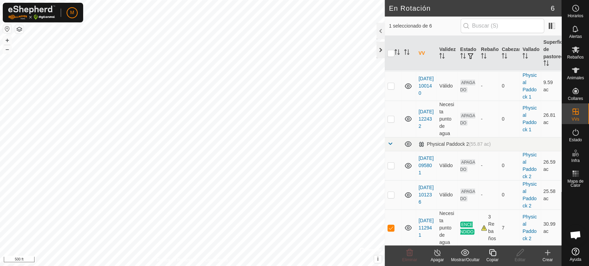
click at [377, 47] on div at bounding box center [381, 50] width 8 height 17
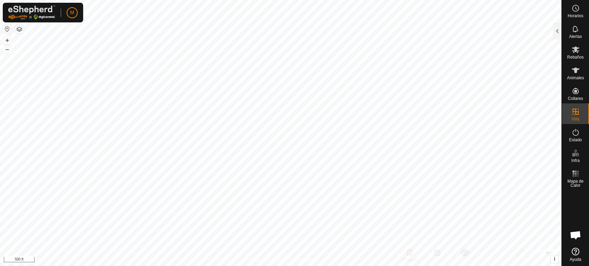
scroll to position [111, 0]
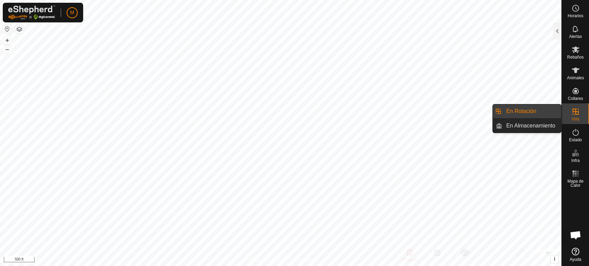
click at [549, 115] on link "En Rotación" at bounding box center [531, 112] width 59 height 14
click at [552, 126] on link "En Almacenamiento" at bounding box center [531, 126] width 59 height 14
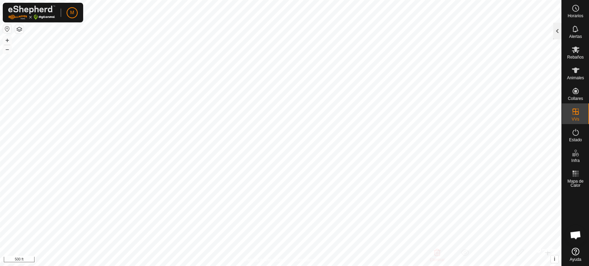
click at [558, 32] on div at bounding box center [557, 31] width 8 height 17
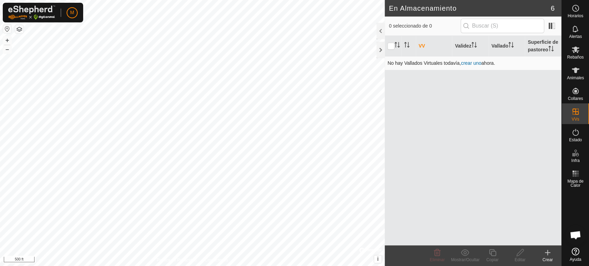
click at [468, 62] on link "crear uno" at bounding box center [471, 63] width 20 height 6
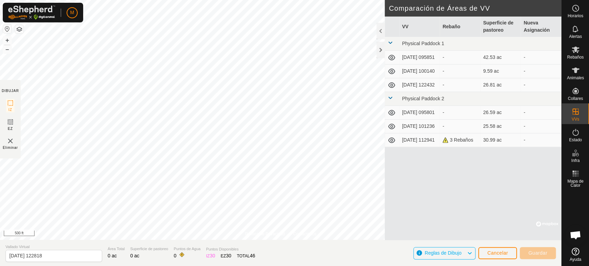
click at [472, 144] on div "3 Rebaños" at bounding box center [459, 140] width 35 height 7
click at [377, 50] on div at bounding box center [381, 50] width 8 height 17
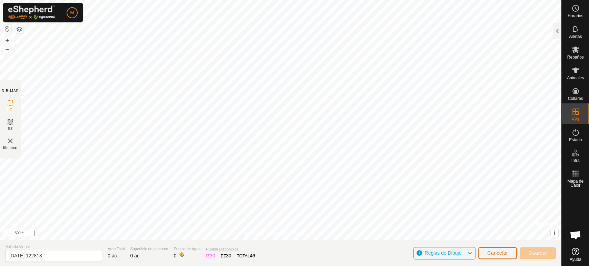
click at [499, 256] on span "Cancelar" at bounding box center [497, 254] width 21 height 6
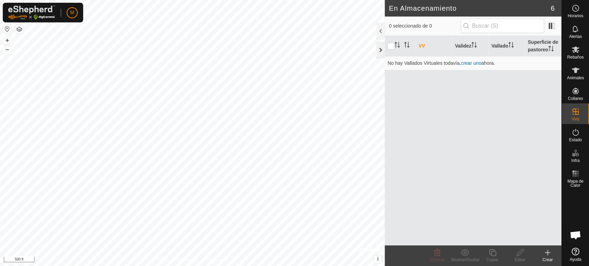
click at [381, 51] on div at bounding box center [381, 50] width 8 height 17
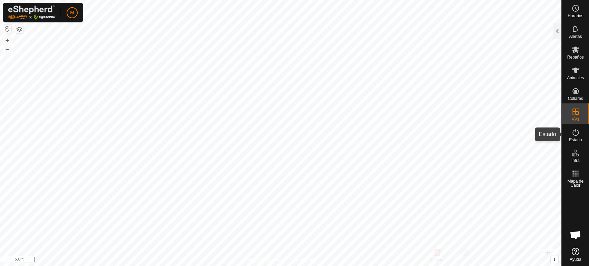
click at [577, 132] on icon at bounding box center [576, 132] width 8 height 8
click at [557, 37] on div at bounding box center [557, 31] width 8 height 17
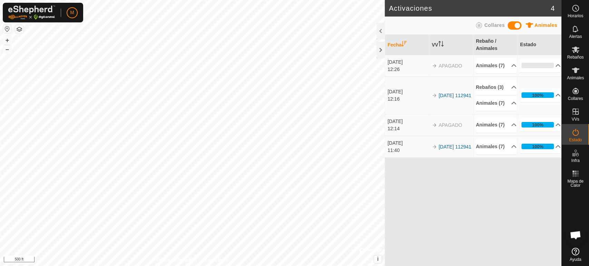
click at [403, 154] on div "11:40" at bounding box center [408, 150] width 41 height 7
click at [436, 48] on th "VV" at bounding box center [451, 45] width 44 height 20
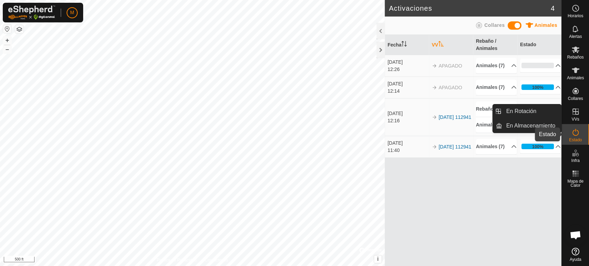
click at [578, 133] on icon at bounding box center [576, 132] width 6 height 7
click at [577, 135] on icon at bounding box center [576, 132] width 6 height 7
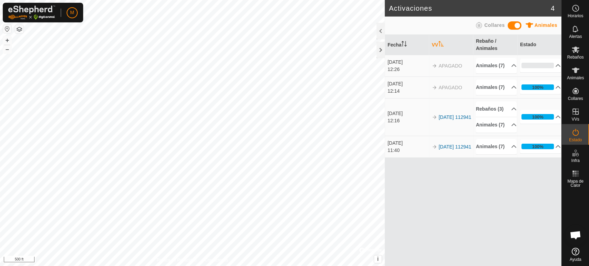
click at [577, 135] on icon at bounding box center [576, 132] width 6 height 7
click at [574, 138] on span "Estado" at bounding box center [575, 140] width 13 height 4
click at [574, 133] on icon at bounding box center [576, 132] width 8 height 8
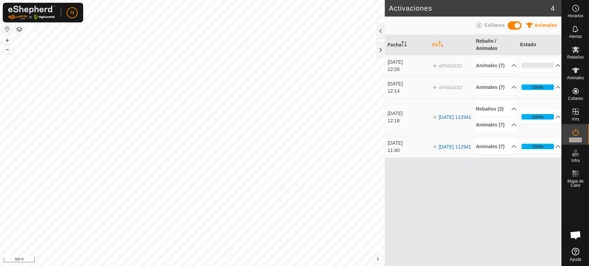
click at [574, 133] on icon at bounding box center [576, 132] width 8 height 8
click at [576, 130] on icon at bounding box center [576, 132] width 8 height 8
click at [378, 53] on div at bounding box center [381, 50] width 8 height 17
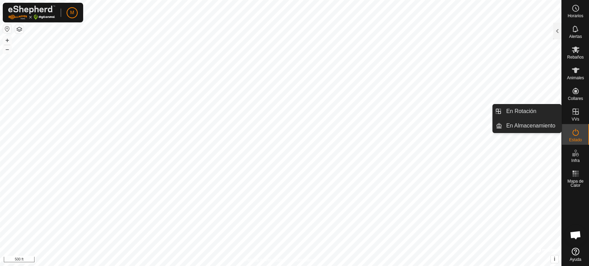
click at [575, 112] on icon at bounding box center [576, 112] width 6 height 6
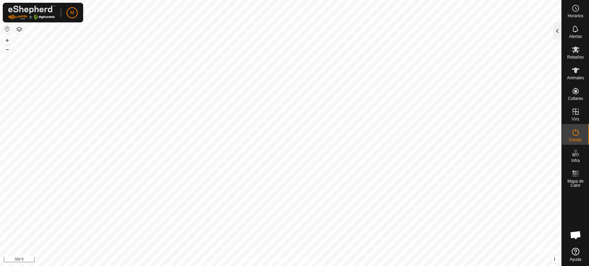
click at [556, 29] on div at bounding box center [557, 31] width 8 height 17
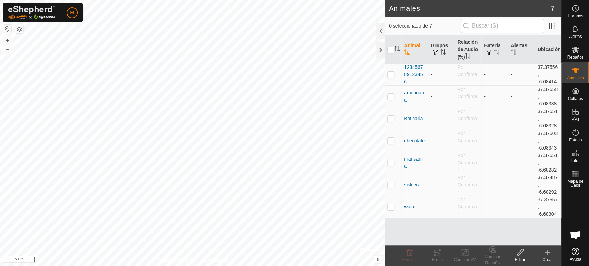
scroll to position [1223, 0]
click at [381, 49] on div at bounding box center [381, 50] width 8 height 17
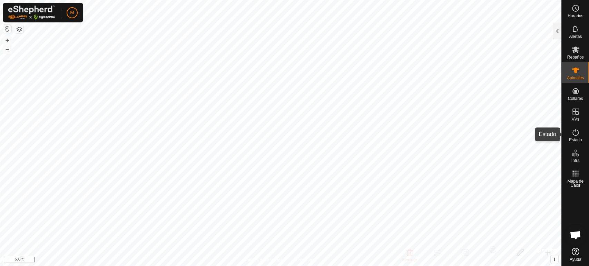
click at [574, 140] on span "Estado" at bounding box center [575, 140] width 13 height 4
click at [557, 33] on div at bounding box center [557, 31] width 8 height 17
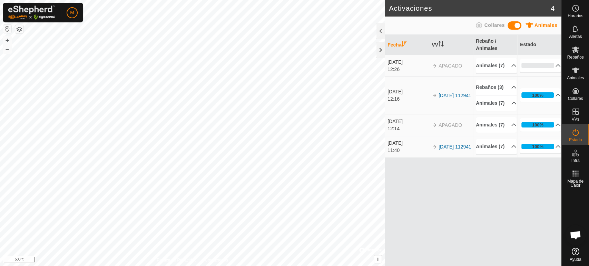
click at [479, 25] on icon at bounding box center [479, 25] width 6 height 6
click at [574, 71] on icon at bounding box center [576, 70] width 8 height 8
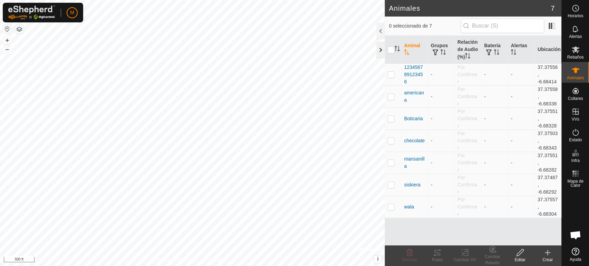
click at [384, 52] on div at bounding box center [381, 50] width 8 height 17
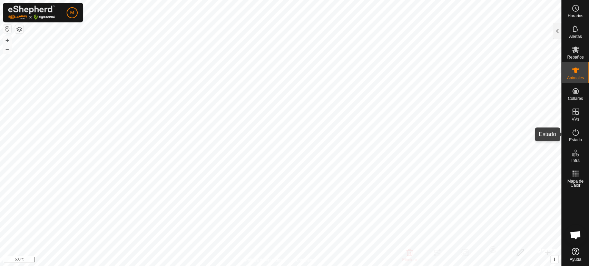
click at [575, 134] on icon at bounding box center [576, 132] width 8 height 8
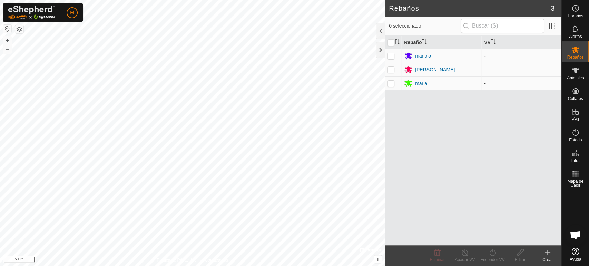
scroll to position [1223, 0]
click at [381, 51] on div at bounding box center [381, 50] width 8 height 17
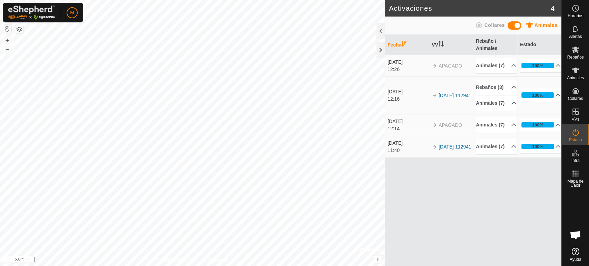
scroll to position [1223, 0]
click at [379, 51] on div at bounding box center [381, 50] width 8 height 17
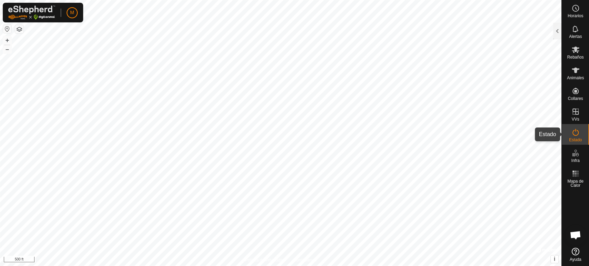
click at [578, 135] on icon at bounding box center [576, 132] width 8 height 8
click at [573, 54] on es-mob-svg-icon at bounding box center [575, 49] width 12 height 11
click at [556, 32] on div at bounding box center [557, 31] width 8 height 17
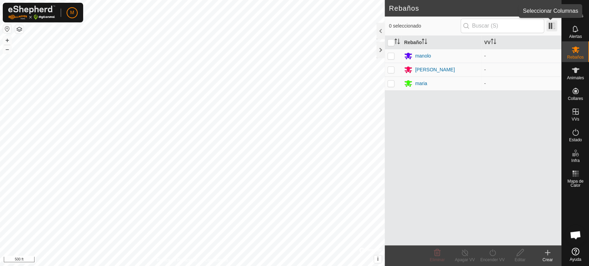
click at [553, 24] on span at bounding box center [551, 25] width 11 height 11
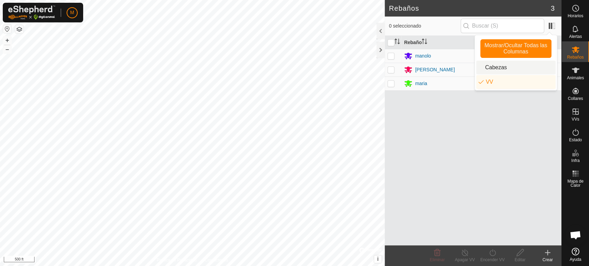
click at [506, 66] on li "Cabezas" at bounding box center [515, 68] width 79 height 14
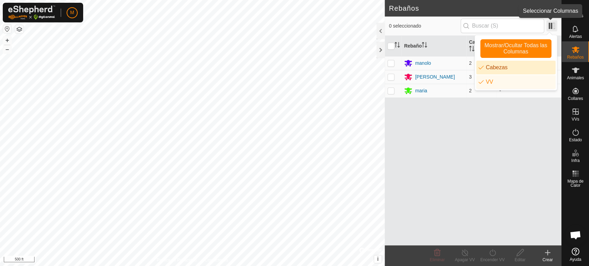
click at [548, 30] on span at bounding box center [551, 25] width 11 height 11
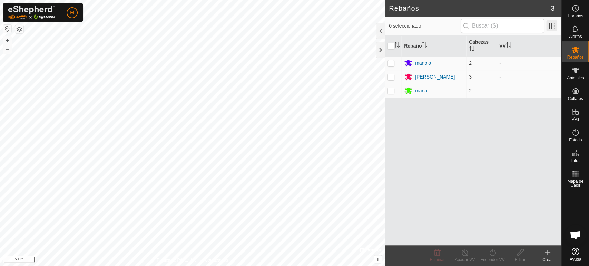
click at [550, 29] on span at bounding box center [551, 25] width 11 height 11
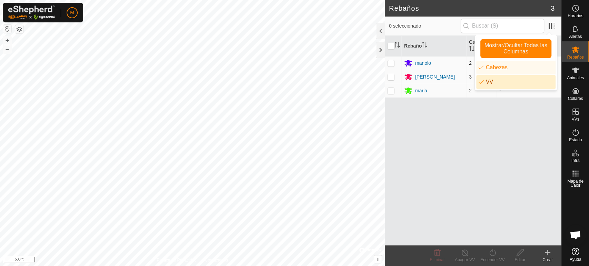
click at [391, 63] on p-checkbox at bounding box center [391, 63] width 7 height 6
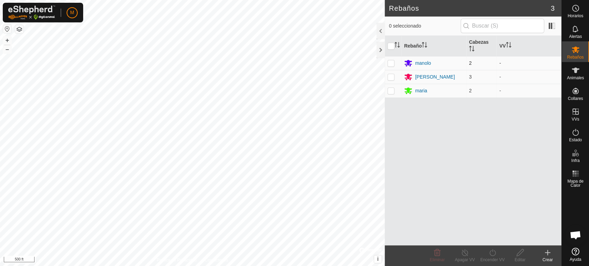
checkbox input "true"
click at [390, 75] on p-checkbox at bounding box center [391, 77] width 7 height 6
checkbox input "true"
click at [390, 95] on td at bounding box center [393, 91] width 17 height 14
checkbox input "true"
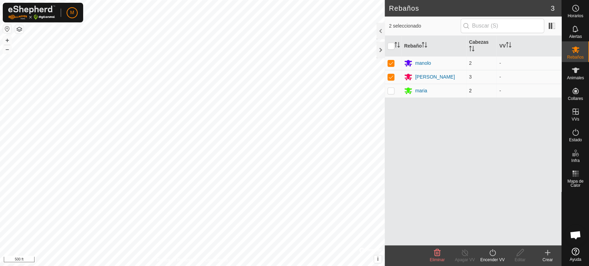
checkbox input "true"
click at [501, 64] on td "-" at bounding box center [529, 63] width 65 height 14
click at [380, 51] on div at bounding box center [381, 50] width 8 height 17
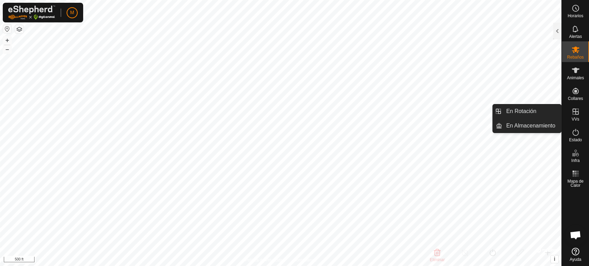
click at [573, 118] on span "VVs" at bounding box center [576, 119] width 8 height 4
click at [542, 113] on link "En Rotación" at bounding box center [531, 112] width 59 height 14
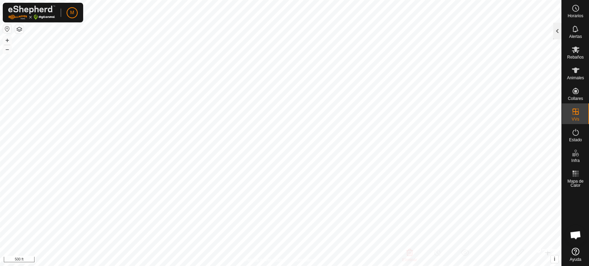
click at [555, 36] on div at bounding box center [557, 31] width 8 height 17
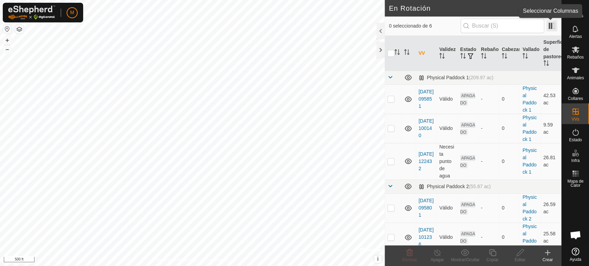
click at [552, 28] on span at bounding box center [551, 25] width 11 height 11
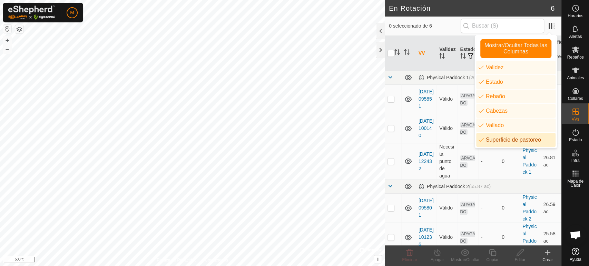
click at [527, 140] on li "Superficie de pastoreo" at bounding box center [515, 140] width 79 height 14
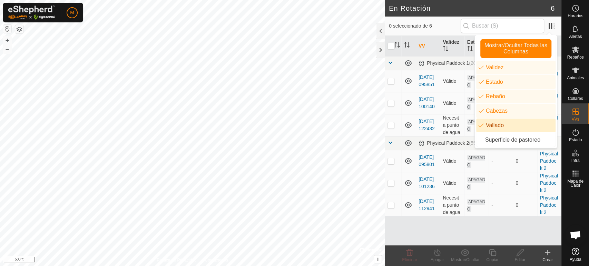
click at [508, 124] on li "Vallado" at bounding box center [515, 126] width 79 height 14
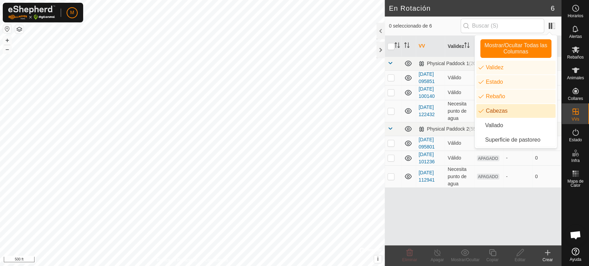
click at [507, 108] on li "Cabezas" at bounding box center [515, 111] width 79 height 14
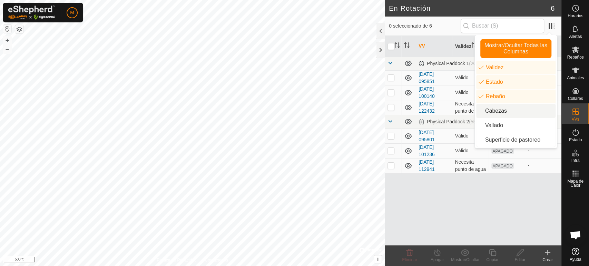
click at [507, 108] on li "Cabezas" at bounding box center [515, 111] width 79 height 14
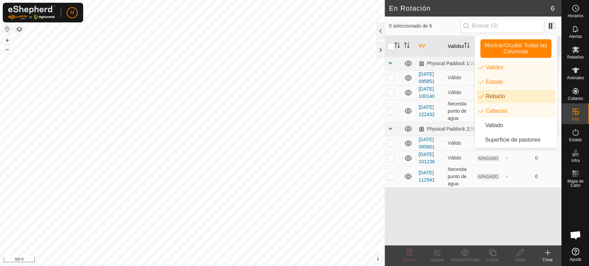
click at [505, 97] on li "Rebaño" at bounding box center [515, 97] width 79 height 14
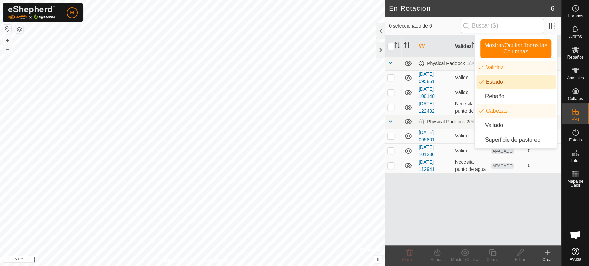
click at [501, 83] on li "Estado" at bounding box center [515, 82] width 79 height 14
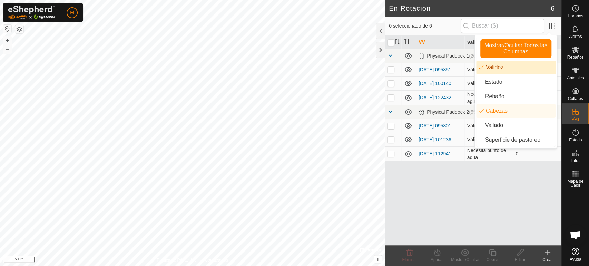
click at [500, 67] on li "Validez" at bounding box center [515, 68] width 79 height 14
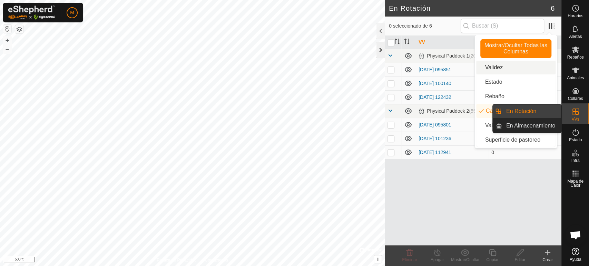
click at [381, 51] on div at bounding box center [381, 50] width 8 height 17
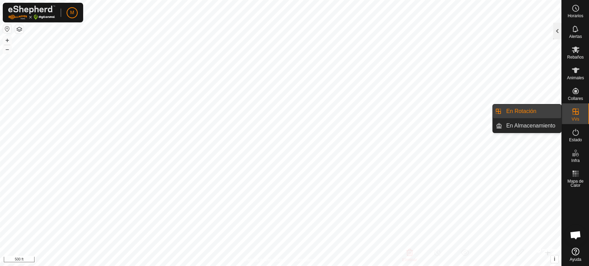
click at [554, 33] on div at bounding box center [557, 31] width 8 height 17
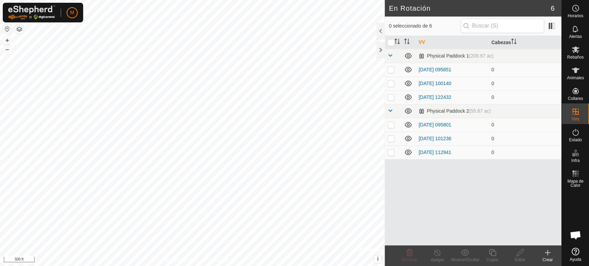
click at [548, 251] on icon at bounding box center [548, 253] width 8 height 8
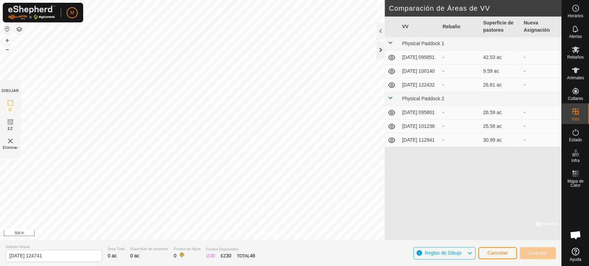
click at [381, 48] on div at bounding box center [381, 50] width 8 height 17
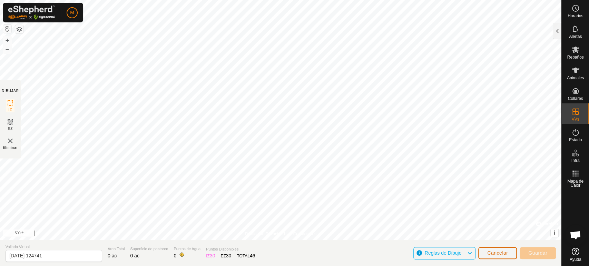
click at [500, 256] on span "Cancelar" at bounding box center [497, 254] width 21 height 6
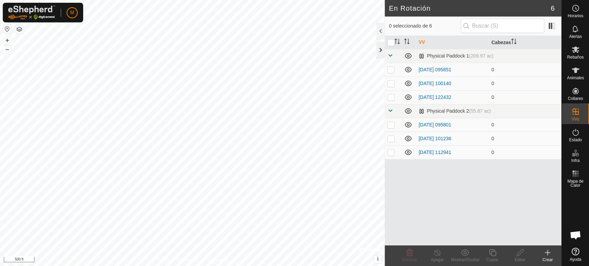
click at [381, 51] on div at bounding box center [381, 50] width 8 height 17
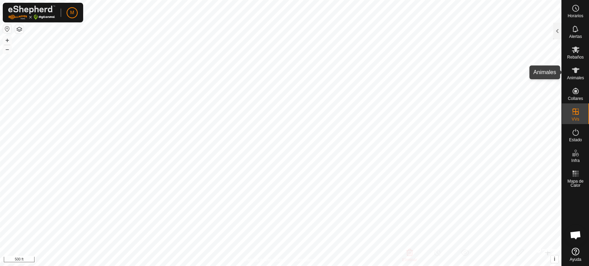
click at [574, 74] on icon at bounding box center [576, 70] width 8 height 8
click at [556, 35] on div at bounding box center [557, 31] width 8 height 17
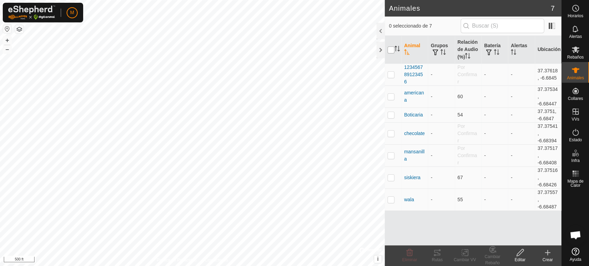
click at [392, 49] on input "checkbox" at bounding box center [391, 50] width 7 height 7
checkbox input "true"
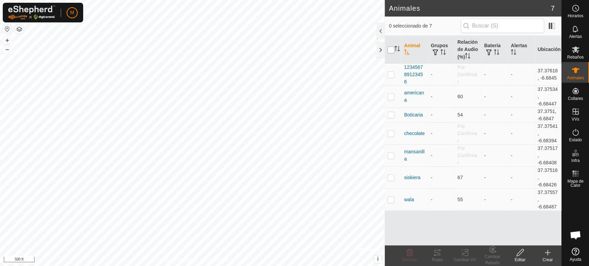
checkbox input "true"
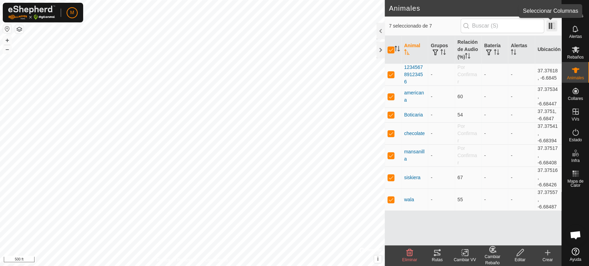
click at [550, 27] on span at bounding box center [551, 25] width 11 height 11
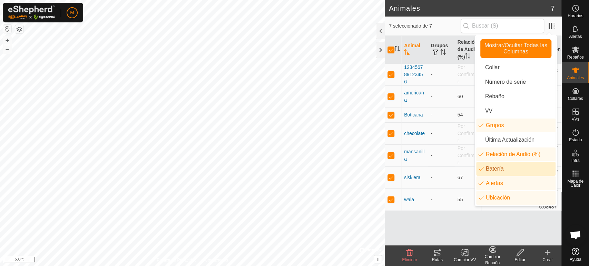
click at [509, 172] on li "Batería" at bounding box center [515, 169] width 79 height 14
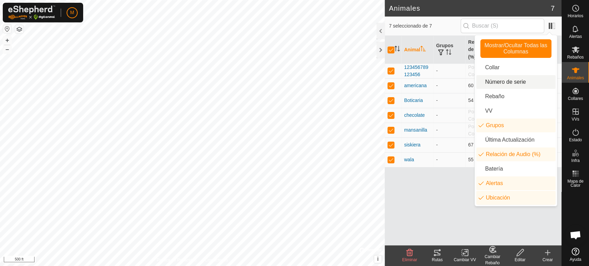
click at [515, 84] on li "Número de serie" at bounding box center [515, 82] width 79 height 14
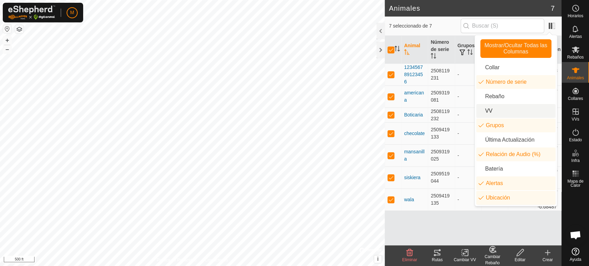
click at [507, 113] on li "VV" at bounding box center [515, 111] width 79 height 14
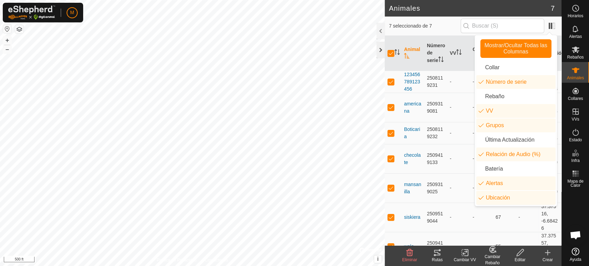
click at [378, 47] on div at bounding box center [381, 50] width 8 height 17
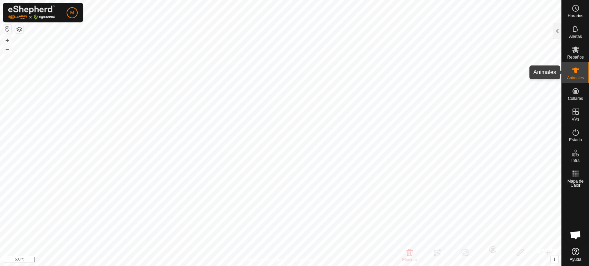
click at [575, 73] on icon at bounding box center [576, 71] width 8 height 6
click at [557, 32] on div at bounding box center [557, 31] width 8 height 17
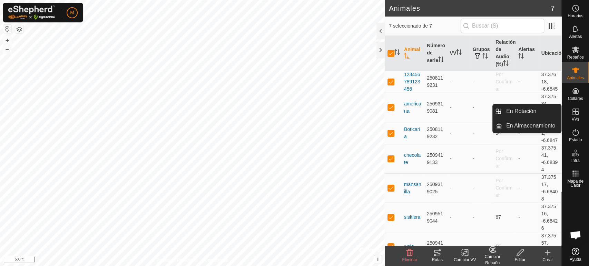
click at [574, 116] on es-virtualpaddocks-svg-icon at bounding box center [575, 111] width 12 height 11
click at [545, 126] on link "En Almacenamiento" at bounding box center [531, 126] width 59 height 14
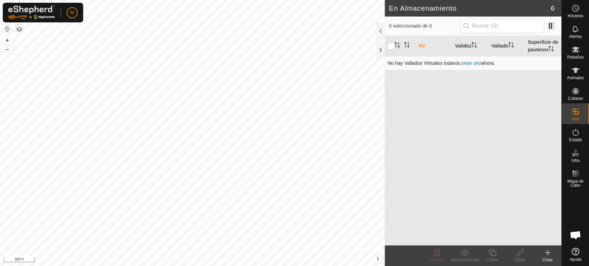
click at [477, 61] on link "crear uno" at bounding box center [471, 63] width 20 height 6
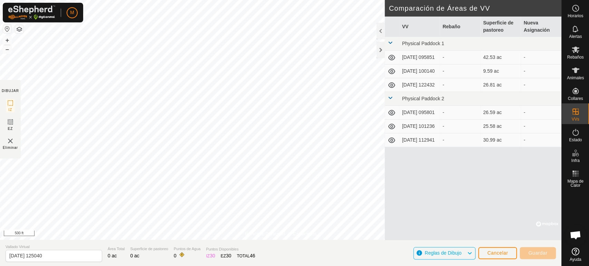
click at [463, 89] on div "-" at bounding box center [459, 84] width 35 height 7
drag, startPoint x: 527, startPoint y: 90, endPoint x: 547, endPoint y: 126, distance: 40.9
click at [547, 126] on tbody "Physical Paddock 1 2025-09-30 095851 - 42.53 ac - 2025-09-30 100140 - 9.59 ac -…" at bounding box center [473, 92] width 177 height 110
drag, startPoint x: 458, startPoint y: 87, endPoint x: 406, endPoint y: 134, distance: 71.1
click at [406, 134] on tbody "Physical Paddock 1 2025-09-30 095851 - 42.53 ac - 2025-09-30 100140 - 9.59 ac -…" at bounding box center [473, 92] width 177 height 110
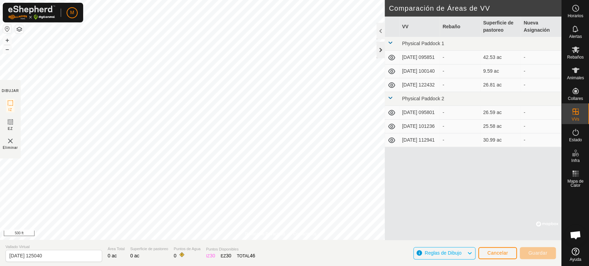
click at [379, 50] on div at bounding box center [381, 50] width 8 height 17
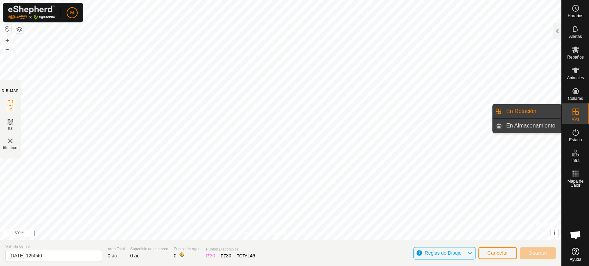
click at [553, 128] on link "En Almacenamiento" at bounding box center [531, 126] width 59 height 14
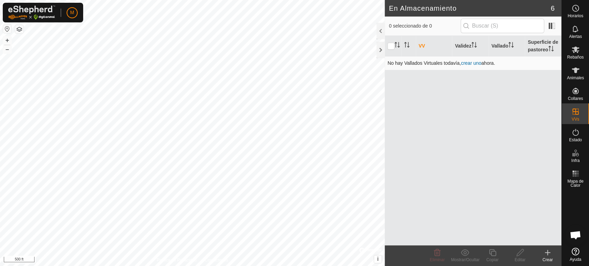
click at [468, 65] on link "crear uno" at bounding box center [471, 63] width 20 height 6
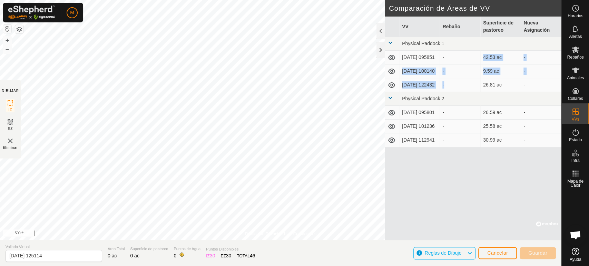
drag, startPoint x: 468, startPoint y: 65, endPoint x: 456, endPoint y: 91, distance: 28.9
click at [456, 91] on tbody "Physical Paddock 1 2025-09-30 095851 - 42.53 ac - 2025-09-30 100140 - 9.59 ac -…" at bounding box center [473, 92] width 177 height 110
click at [518, 90] on td "26.81 ac" at bounding box center [500, 85] width 41 height 14
click at [394, 88] on icon at bounding box center [391, 85] width 7 height 6
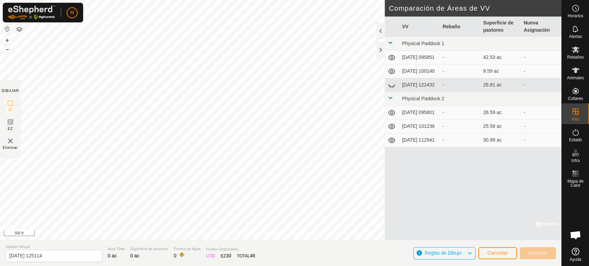
click at [394, 88] on icon at bounding box center [392, 85] width 8 height 8
click at [538, 86] on td "-" at bounding box center [541, 85] width 41 height 14
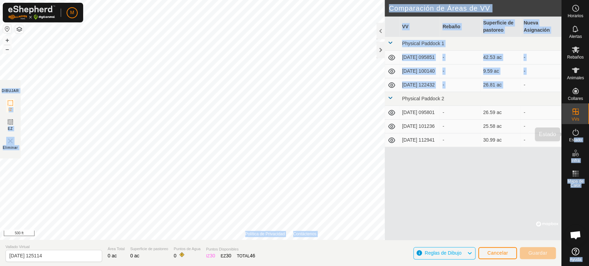
drag, startPoint x: 524, startPoint y: 85, endPoint x: 582, endPoint y: 138, distance: 78.7
click at [582, 138] on div "Horarios Alertas Rebaños Animales Collares VVs Estado Infra Mapa de Calor Ayuda…" at bounding box center [294, 133] width 589 height 266
click at [7, 140] on img at bounding box center [10, 141] width 8 height 8
click at [502, 253] on span "Cancelar" at bounding box center [497, 254] width 21 height 6
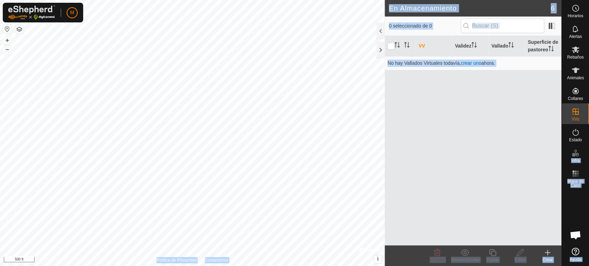
click at [505, 140] on div "VV Validez Vallado Superficie de pastoreo No hay Vallados Virtuales todavía, cr…" at bounding box center [473, 141] width 177 height 210
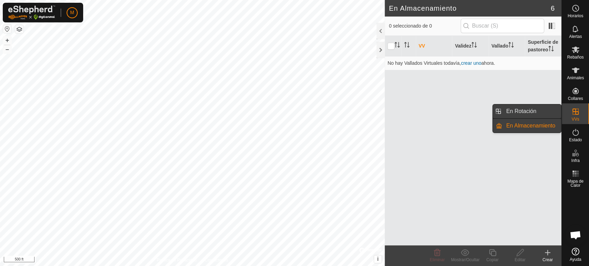
click at [550, 110] on link "En Rotación" at bounding box center [531, 112] width 59 height 14
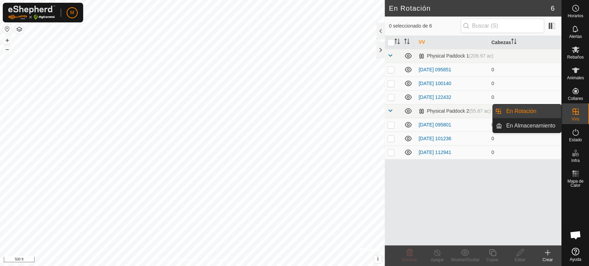
click at [575, 119] on span "VVs" at bounding box center [576, 119] width 8 height 4
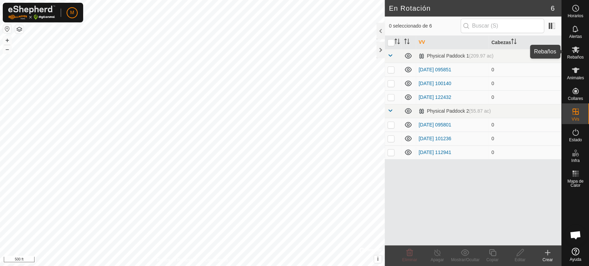
click at [572, 57] on span "Rebaños" at bounding box center [575, 57] width 17 height 4
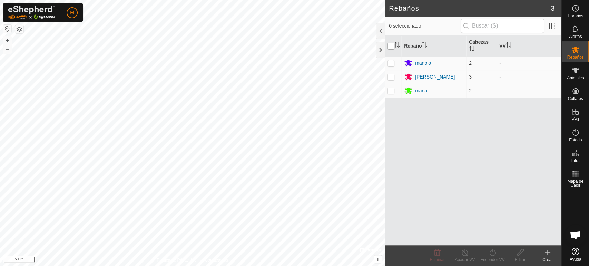
click at [392, 46] on input "checkbox" at bounding box center [391, 46] width 7 height 7
checkbox input "true"
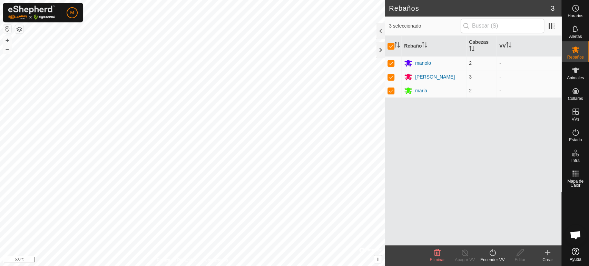
click at [491, 256] on icon at bounding box center [492, 253] width 6 height 7
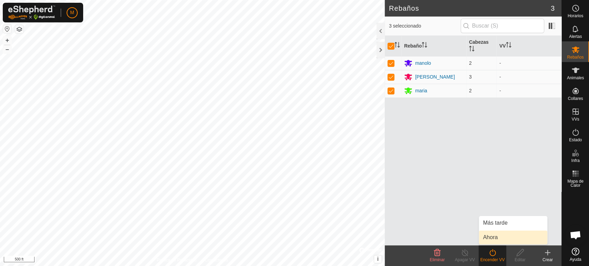
click at [488, 237] on link "Ahora" at bounding box center [513, 238] width 68 height 14
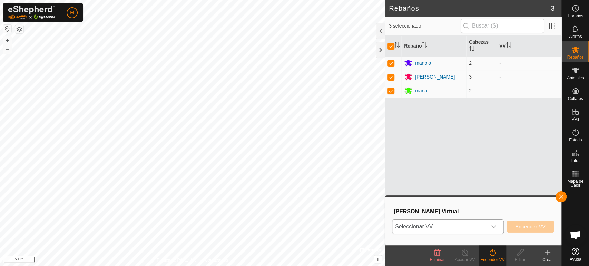
click at [494, 226] on icon "dropdown trigger" at bounding box center [494, 227] width 6 height 6
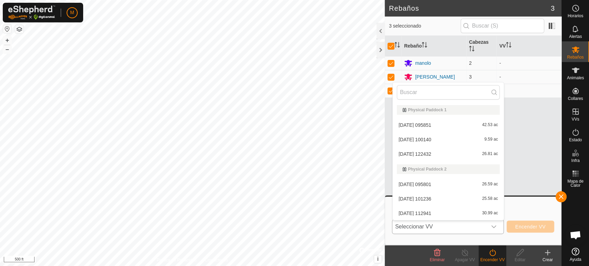
click at [475, 156] on li "2025-09-30 122432 26.81 ac" at bounding box center [448, 154] width 111 height 14
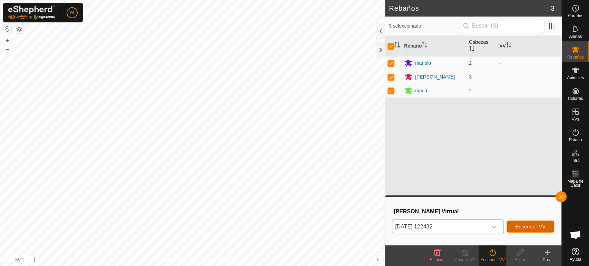
click at [522, 228] on span "Encender VV" at bounding box center [530, 227] width 30 height 6
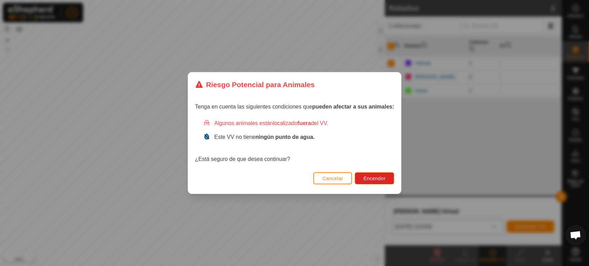
click at [333, 181] on span "Cancelar" at bounding box center [332, 179] width 21 height 6
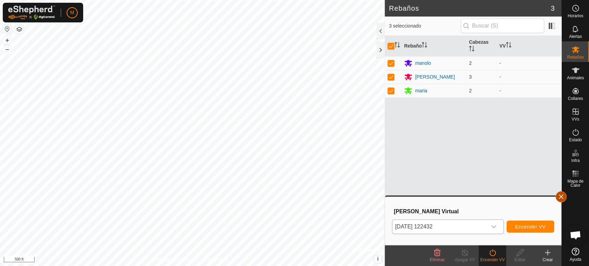
click at [561, 197] on button "button" at bounding box center [561, 197] width 11 height 11
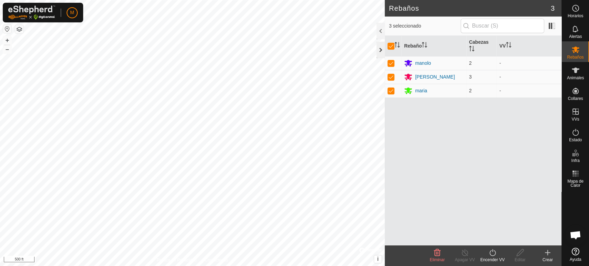
click at [378, 50] on div at bounding box center [381, 50] width 8 height 17
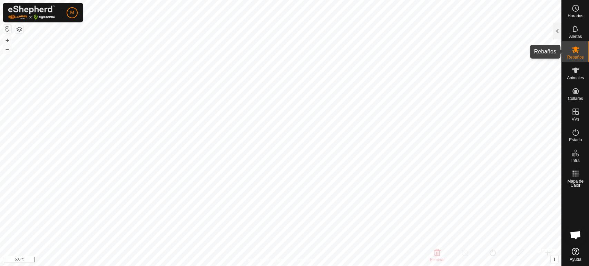
click at [574, 50] on icon at bounding box center [576, 50] width 8 height 7
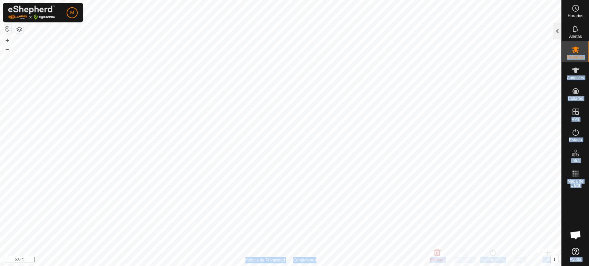
click at [552, 30] on div "Horarios Alertas Rebaños Animales Collares VVs Estado Infra Mapa de Calor Ayuda…" at bounding box center [294, 133] width 589 height 266
click at [558, 32] on div at bounding box center [557, 31] width 8 height 17
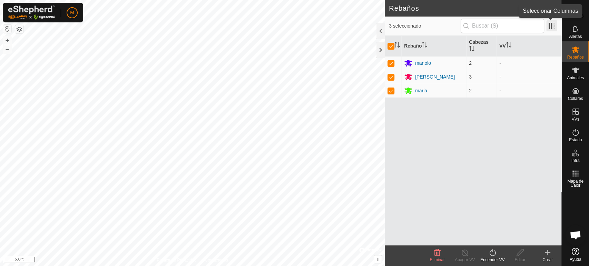
click at [552, 25] on span at bounding box center [551, 25] width 11 height 11
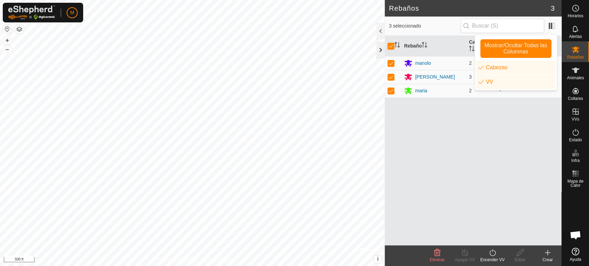
click at [378, 52] on div at bounding box center [381, 50] width 8 height 17
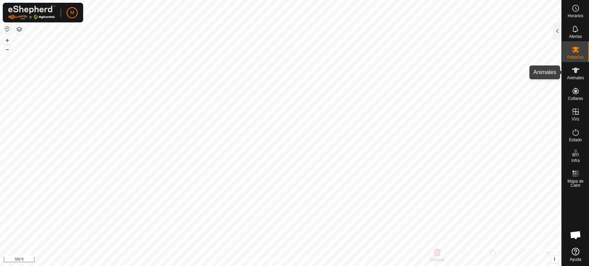
click at [572, 75] on es-animals-svg-icon at bounding box center [575, 70] width 12 height 11
click at [555, 31] on div at bounding box center [557, 31] width 8 height 17
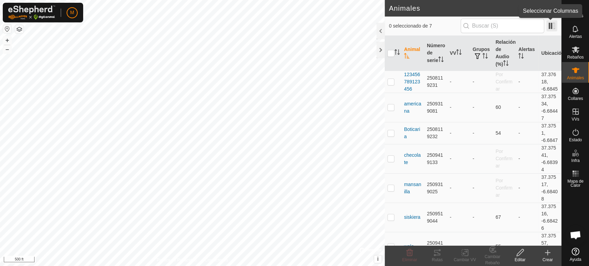
click at [552, 29] on span at bounding box center [551, 25] width 11 height 11
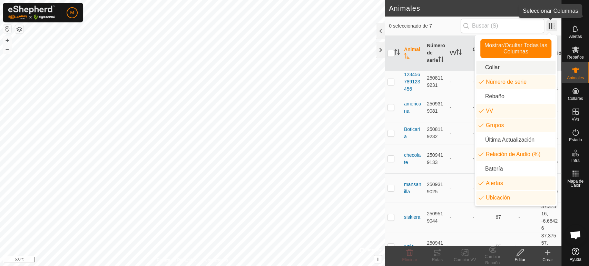
click at [552, 26] on span at bounding box center [551, 25] width 11 height 11
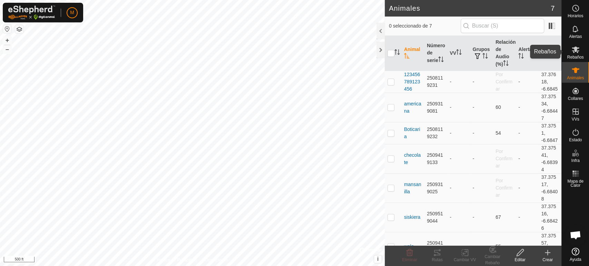
click at [572, 52] on icon at bounding box center [576, 50] width 8 height 8
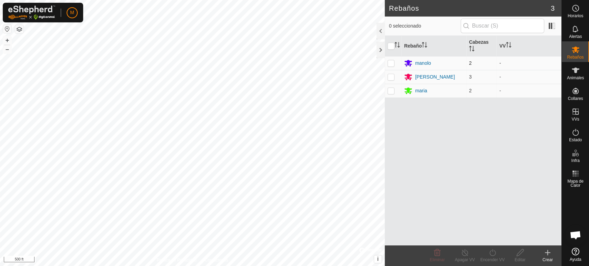
click at [390, 64] on p-checkbox at bounding box center [391, 63] width 7 height 6
checkbox input "true"
click at [393, 77] on p-checkbox at bounding box center [391, 77] width 7 height 6
checkbox input "true"
click at [389, 91] on p-checkbox at bounding box center [391, 91] width 7 height 6
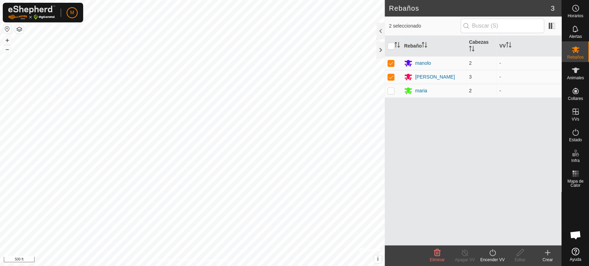
checkbox input "true"
click at [506, 65] on td "-" at bounding box center [529, 63] width 65 height 14
click at [549, 256] on icon at bounding box center [548, 253] width 8 height 8
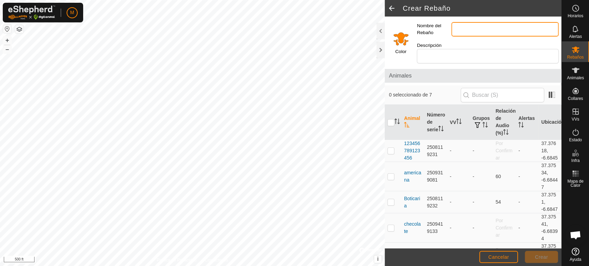
click at [456, 29] on input "Nombre del Rebaño" at bounding box center [504, 29] width 107 height 14
click at [455, 29] on input "Nombre del Rebaño" at bounding box center [504, 29] width 107 height 14
type input "alicia"
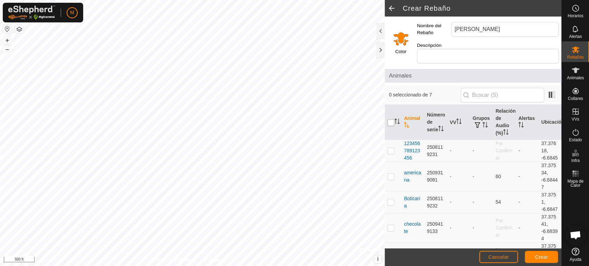
click at [390, 119] on input "checkbox" at bounding box center [391, 122] width 7 height 7
checkbox input "true"
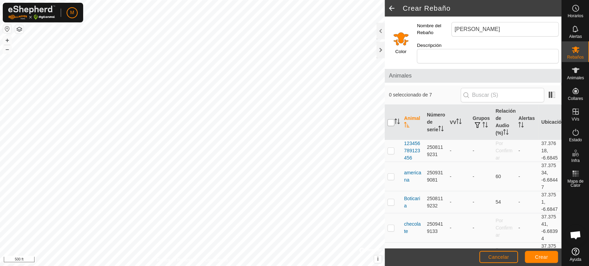
checkbox input "true"
click at [380, 49] on div at bounding box center [381, 50] width 8 height 17
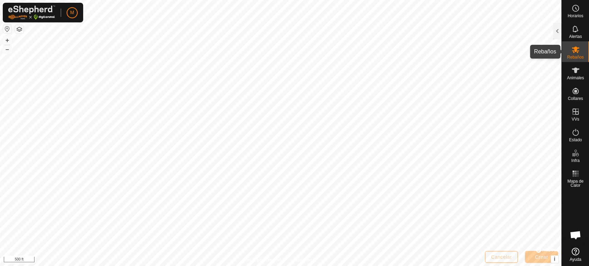
click at [575, 53] on icon at bounding box center [576, 50] width 8 height 8
click at [556, 35] on div at bounding box center [557, 31] width 8 height 17
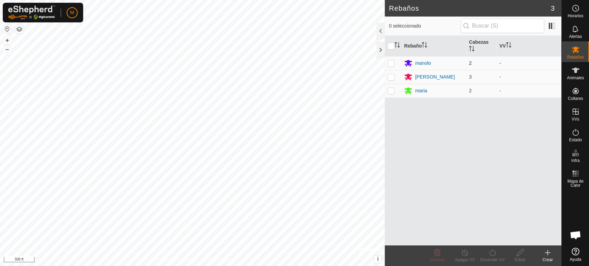
click at [390, 63] on p-checkbox at bounding box center [391, 63] width 7 height 6
click at [391, 61] on p-checkbox at bounding box center [391, 63] width 7 height 6
click at [390, 62] on p-checkbox at bounding box center [391, 63] width 7 height 6
checkbox input "true"
click at [390, 79] on p-checkbox at bounding box center [391, 77] width 7 height 6
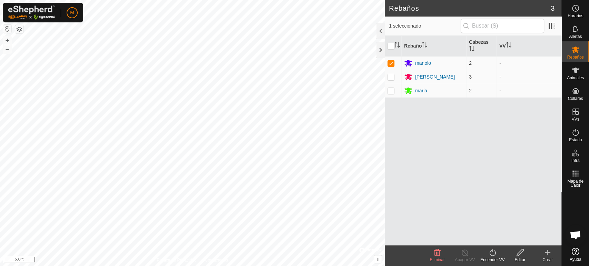
checkbox input "true"
click at [390, 89] on p-checkbox at bounding box center [391, 91] width 7 height 6
checkbox input "true"
click at [378, 53] on div at bounding box center [381, 50] width 8 height 17
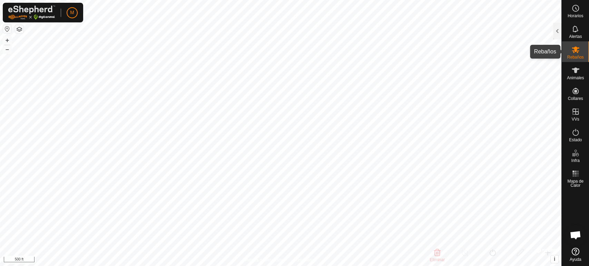
click at [567, 57] on span "Rebaños" at bounding box center [575, 57] width 17 height 4
click at [572, 53] on icon at bounding box center [576, 50] width 8 height 8
click at [555, 32] on div at bounding box center [557, 31] width 8 height 17
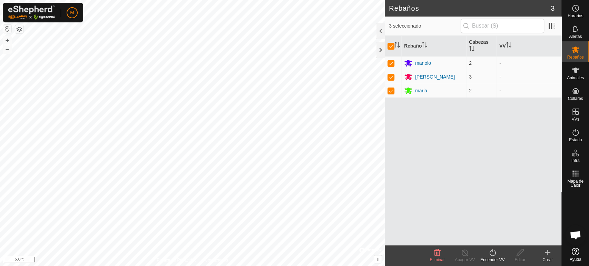
click at [494, 253] on icon at bounding box center [492, 253] width 9 height 8
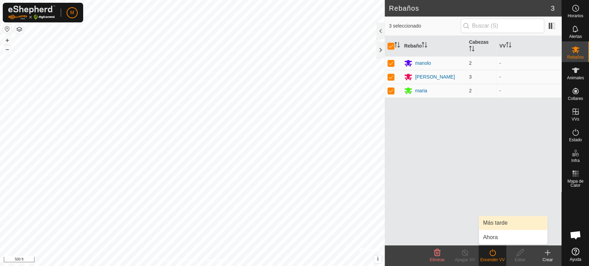
click at [498, 222] on link "Más tarde" at bounding box center [513, 223] width 68 height 14
click at [382, 48] on div at bounding box center [381, 50] width 8 height 17
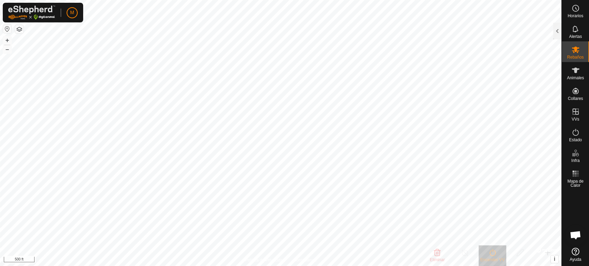
click at [35, 15] on img at bounding box center [31, 13] width 47 height 14
click at [7, 29] on button "button" at bounding box center [7, 29] width 8 height 8
drag, startPoint x: 7, startPoint y: 29, endPoint x: 21, endPoint y: 29, distance: 14.2
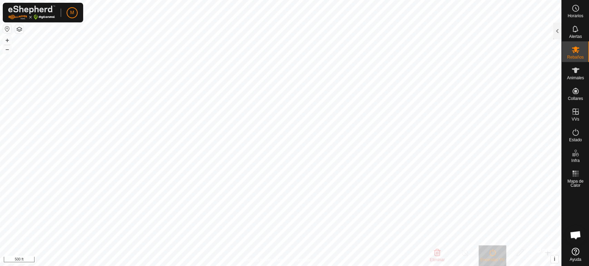
click at [21, 29] on div "Política de Privacidad Contáctenos + – ⇧ i © Mapbox , © OpenStreetMap , Improve…" at bounding box center [281, 133] width 562 height 266
click at [21, 29] on button "button" at bounding box center [19, 29] width 8 height 8
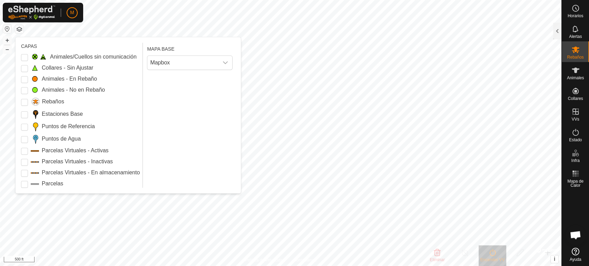
click at [50, 150] on label "Parcelas Virtuales - Activas" at bounding box center [75, 151] width 67 height 8
click at [28, 150] on Active "Parcelas Virtuales - Activas" at bounding box center [24, 151] width 7 height 7
click at [22, 162] on Inactive "Parcelas Virtuales - Inactivas" at bounding box center [24, 162] width 7 height 7
click at [25, 172] on Storage "Parcelas Virtuales - En almacenamiento" at bounding box center [24, 173] width 7 height 7
drag, startPoint x: 23, startPoint y: 184, endPoint x: 22, endPoint y: 137, distance: 47.0
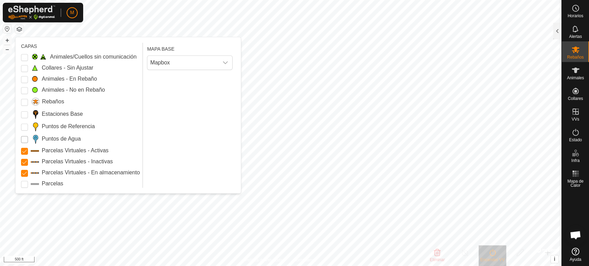
click at [22, 137] on div "Animales/Cuellos sin comunicación Collares - Sin Ajustar Animales - En Rebaño A…" at bounding box center [80, 120] width 119 height 135
click at [22, 137] on Points "Puntos de Agua" at bounding box center [24, 139] width 7 height 7
click at [24, 127] on input "Puntos de Referencia" at bounding box center [24, 127] width 7 height 7
click at [22, 55] on Issue "Animales/Cuellos sin comunicación" at bounding box center [24, 57] width 7 height 7
click at [25, 66] on Unfitted "Collares - Sin Ajustar" at bounding box center [24, 68] width 7 height 7
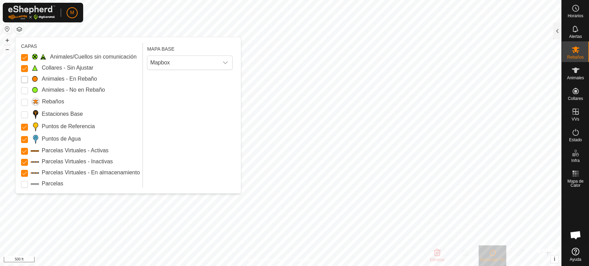
click at [25, 80] on Mob "Animales - En Rebaño" at bounding box center [24, 79] width 7 height 7
click at [25, 91] on Mob "Animales - No en Rebaño" at bounding box center [24, 90] width 7 height 7
click at [25, 104] on input "Rebaños" at bounding box center [24, 102] width 7 height 7
click at [25, 114] on Stations "Estaciones Base" at bounding box center [24, 114] width 7 height 7
click at [23, 185] on input "Parcelas" at bounding box center [24, 184] width 7 height 7
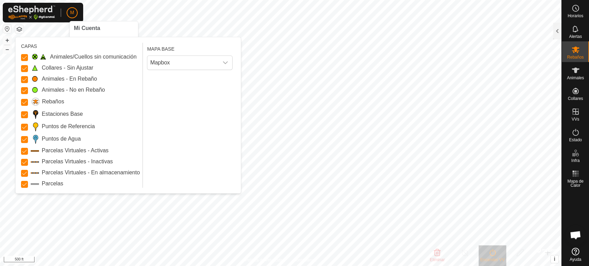
click at [22, 27] on button "button" at bounding box center [19, 29] width 8 height 8
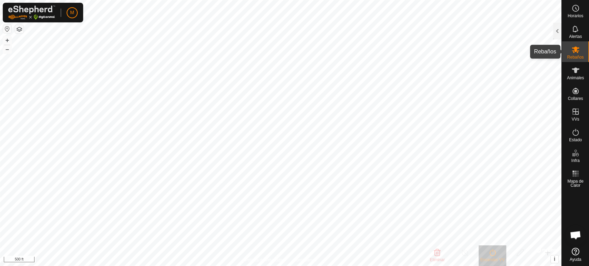
click at [575, 54] on es-mob-svg-icon at bounding box center [575, 49] width 12 height 11
click at [558, 33] on div at bounding box center [557, 31] width 8 height 17
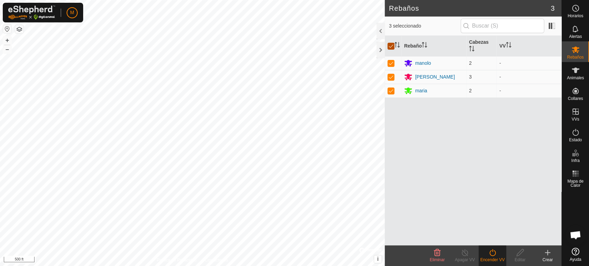
click at [391, 48] on input "checkbox" at bounding box center [391, 46] width 7 height 7
checkbox input "false"
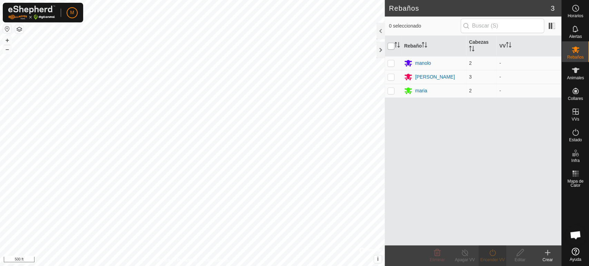
checkbox input "false"
click at [380, 50] on div at bounding box center [381, 50] width 8 height 17
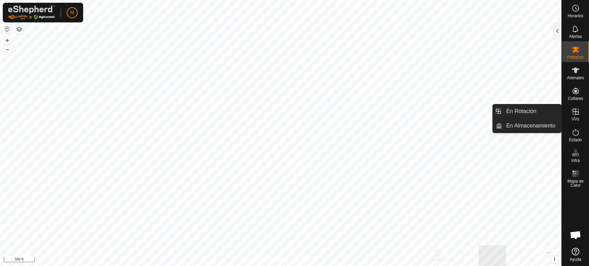
click at [574, 111] on icon at bounding box center [576, 112] width 8 height 8
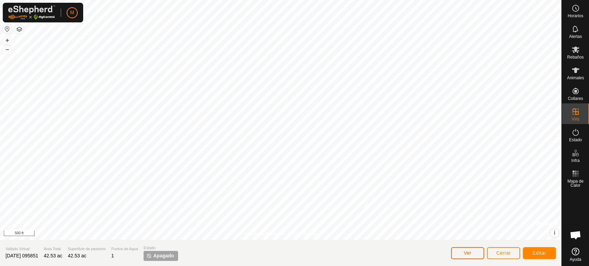
click at [467, 254] on span "Ver" at bounding box center [468, 254] width 8 height 6
click at [500, 254] on span "Cerrar" at bounding box center [503, 254] width 15 height 6
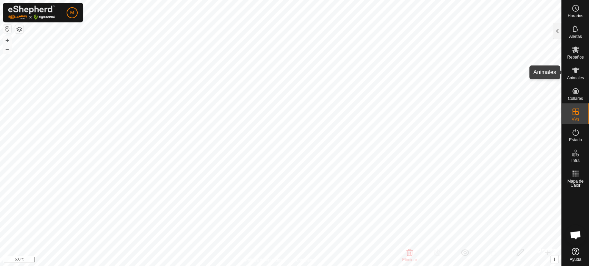
click at [574, 72] on icon at bounding box center [576, 71] width 8 height 6
click at [580, 75] on es-animals-svg-icon at bounding box center [575, 70] width 12 height 11
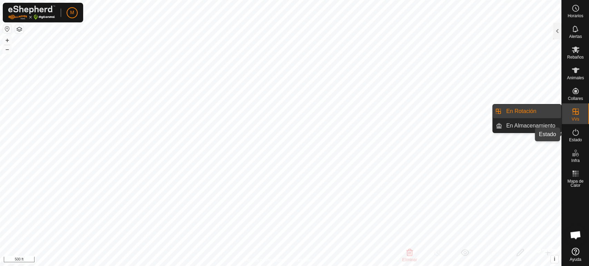
click at [573, 131] on icon at bounding box center [576, 132] width 6 height 7
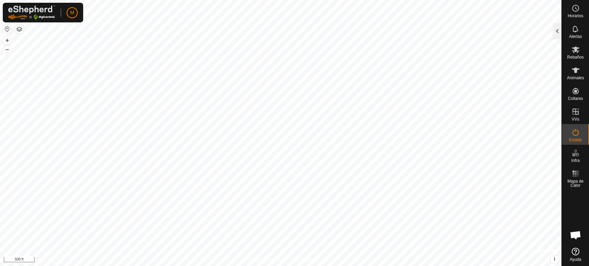
click at [558, 37] on div at bounding box center [557, 31] width 8 height 17
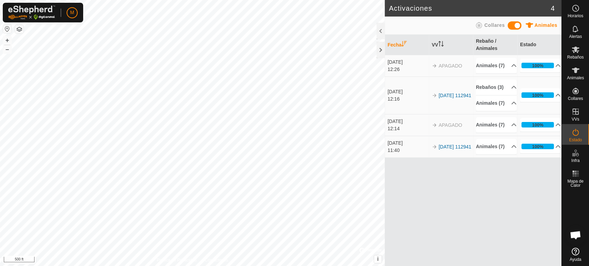
click at [453, 69] on span "APAGADO" at bounding box center [450, 66] width 23 height 6
drag, startPoint x: 453, startPoint y: 71, endPoint x: 457, endPoint y: 133, distance: 61.9
click at [457, 133] on tbody "30 sept 2025 12:26 APAGADO Animales (7) checolate americana mansanilla siskiera…" at bounding box center [473, 106] width 177 height 103
click at [382, 50] on div at bounding box center [381, 50] width 8 height 17
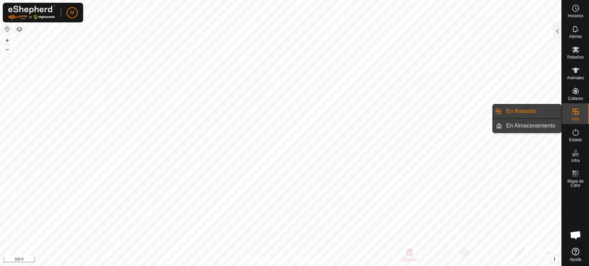
click at [556, 126] on link "En Almacenamiento" at bounding box center [531, 126] width 59 height 14
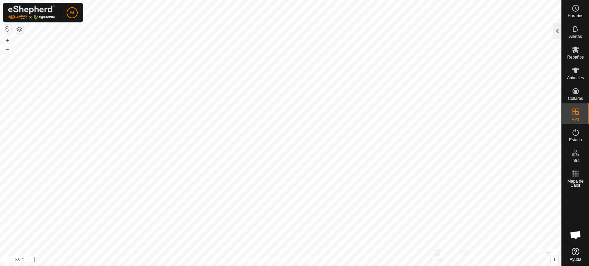
click at [557, 30] on div at bounding box center [557, 31] width 8 height 17
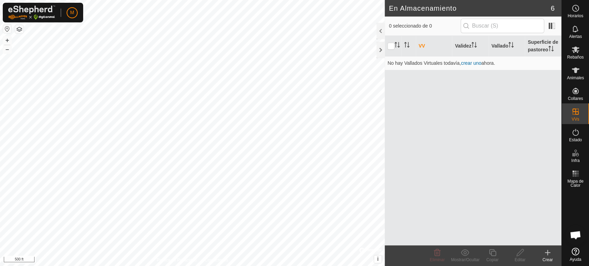
click at [421, 48] on th "VV" at bounding box center [434, 46] width 37 height 21
click at [390, 47] on input "checkbox" at bounding box center [391, 46] width 7 height 7
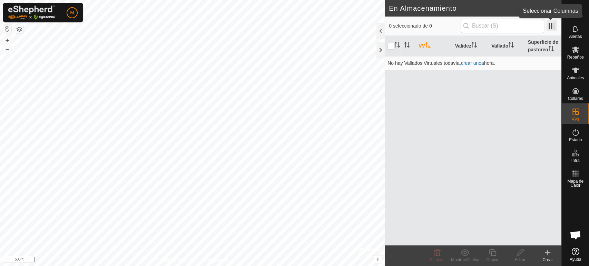
click at [553, 28] on span at bounding box center [551, 25] width 11 height 11
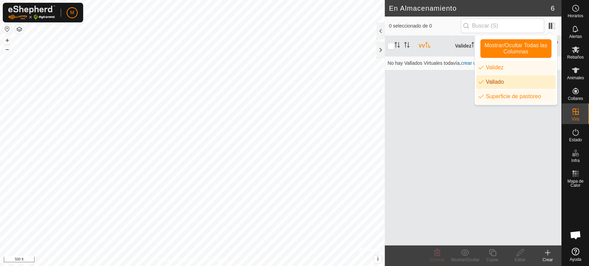
click at [506, 82] on li "Vallado" at bounding box center [515, 82] width 79 height 14
click at [507, 82] on li "Vallado" at bounding box center [515, 82] width 79 height 14
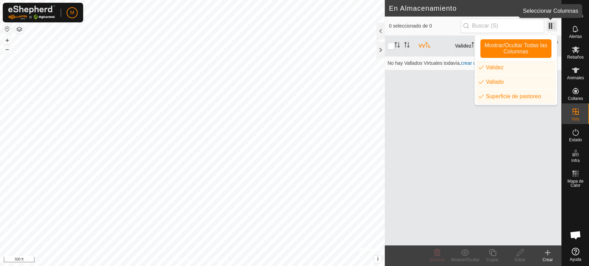
click at [553, 26] on span at bounding box center [551, 25] width 11 height 11
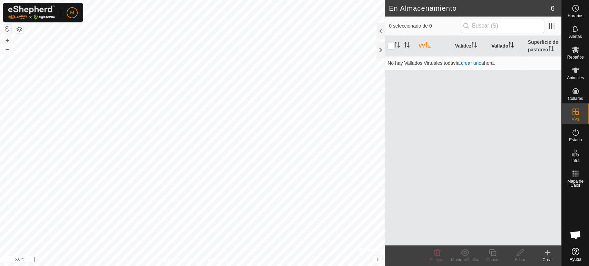
click at [505, 45] on th "Vallado" at bounding box center [507, 46] width 37 height 21
drag, startPoint x: 499, startPoint y: 48, endPoint x: 531, endPoint y: 45, distance: 31.6
click at [531, 45] on tr "VV Validez Vallado Superficie de pastoreo" at bounding box center [473, 46] width 177 height 21
click at [531, 45] on th "Superficie de pastoreo" at bounding box center [543, 46] width 37 height 21
click at [466, 25] on p-inputicon at bounding box center [467, 26] width 6 height 6
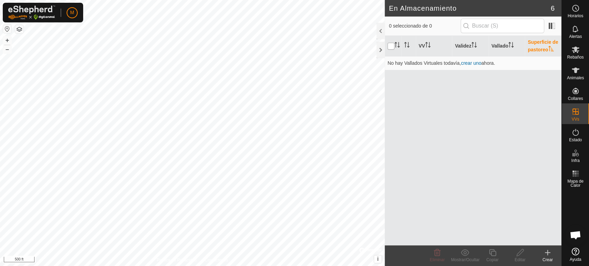
click at [392, 48] on input "checkbox" at bounding box center [391, 46] width 7 height 7
checkbox input "false"
click at [467, 27] on p-inputicon at bounding box center [467, 26] width 6 height 6
click at [482, 27] on input "text" at bounding box center [503, 26] width 84 height 14
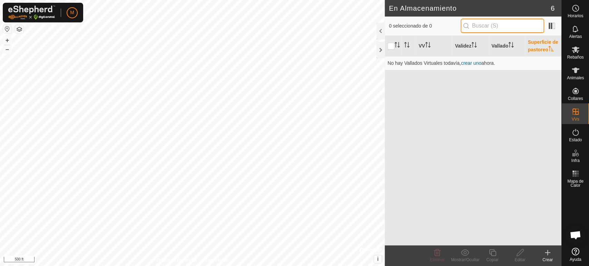
click at [482, 27] on input "text" at bounding box center [503, 26] width 84 height 14
type input "101236"
click at [467, 24] on p-inputicon at bounding box center [467, 26] width 6 height 6
click at [469, 25] on p-inputicon at bounding box center [467, 26] width 6 height 6
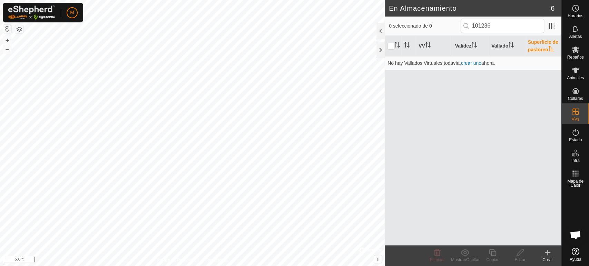
click at [469, 25] on p-inputicon at bounding box center [467, 26] width 6 height 6
click at [468, 25] on p-inputicon at bounding box center [467, 26] width 6 height 6
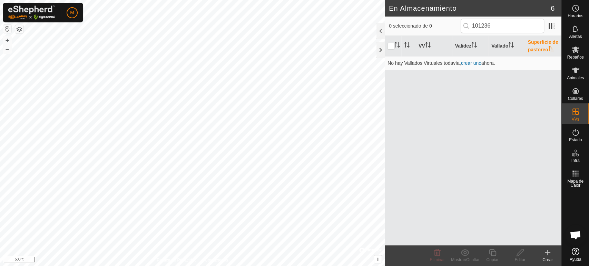
click at [468, 25] on p-inputicon at bounding box center [467, 26] width 6 height 6
click at [468, 27] on p-inputicon at bounding box center [467, 26] width 6 height 6
click at [431, 29] on span "0 seleccionado de 0" at bounding box center [425, 25] width 72 height 7
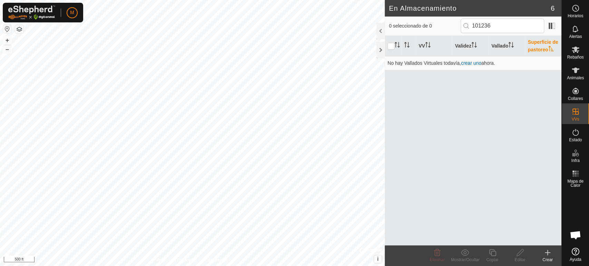
click at [431, 29] on span "0 seleccionado de 0" at bounding box center [425, 25] width 72 height 7
click at [381, 48] on div at bounding box center [381, 50] width 8 height 17
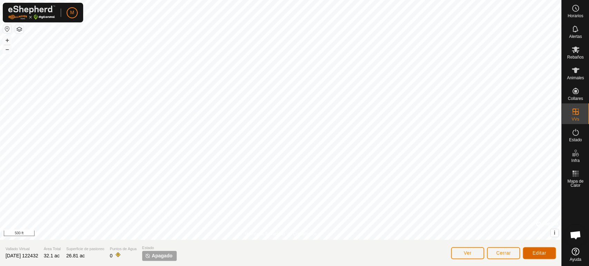
click at [535, 253] on span "Editar" at bounding box center [540, 254] width 14 height 6
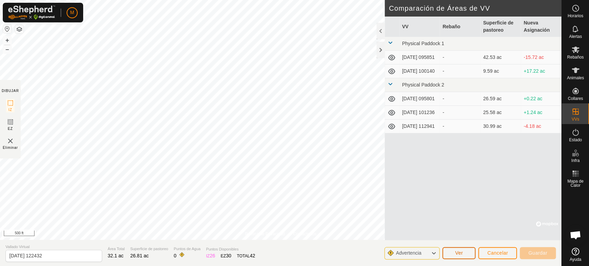
click at [461, 255] on span "Ver" at bounding box center [459, 254] width 8 height 6
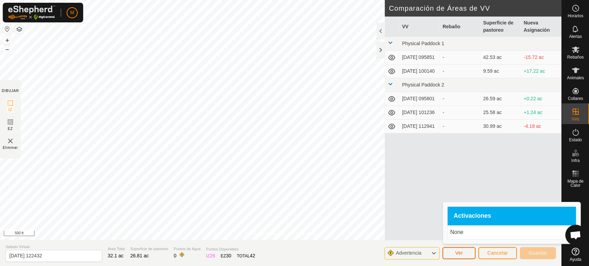
click at [461, 255] on span "Ver" at bounding box center [459, 254] width 8 height 6
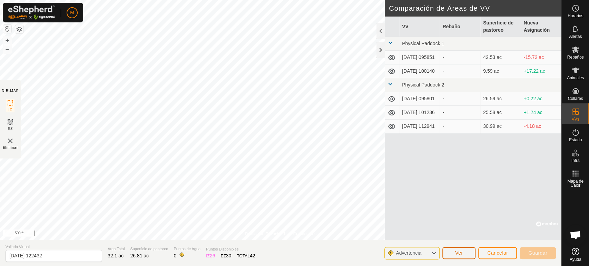
click at [461, 255] on span "Ver" at bounding box center [459, 254] width 8 height 6
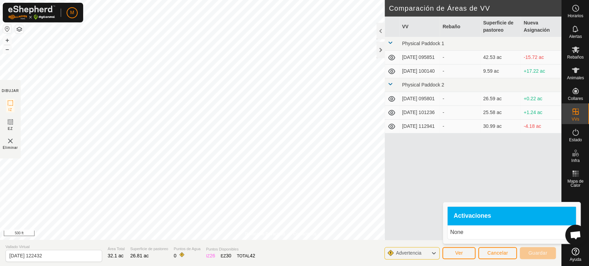
click at [460, 219] on span "Activaciones" at bounding box center [473, 216] width 38 height 6
click at [433, 254] on icon at bounding box center [434, 253] width 6 height 9
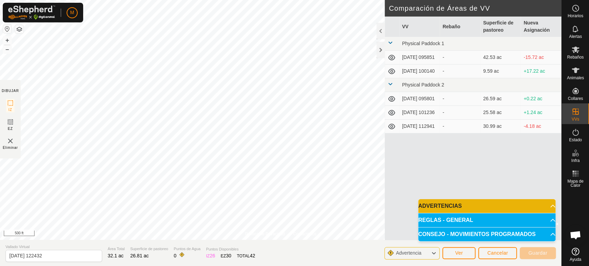
click at [479, 223] on p-accordion-header "REGLAS - GENERAL" at bounding box center [486, 221] width 137 height 14
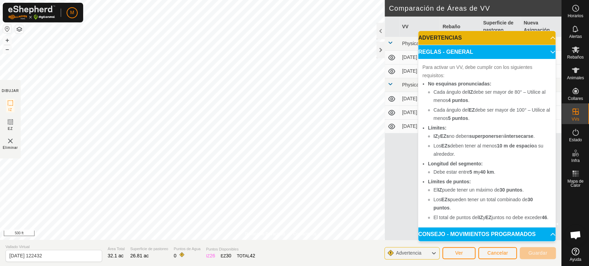
click at [433, 251] on icon at bounding box center [434, 253] width 6 height 9
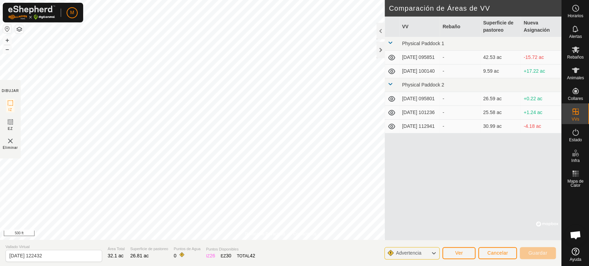
click at [486, 149] on div "VV Rebaño Superficie de pastoreo Nueva Asignación Physical Paddock 1 2025-09-30…" at bounding box center [473, 129] width 177 height 224
click at [501, 254] on span "Cancelar" at bounding box center [497, 254] width 21 height 6
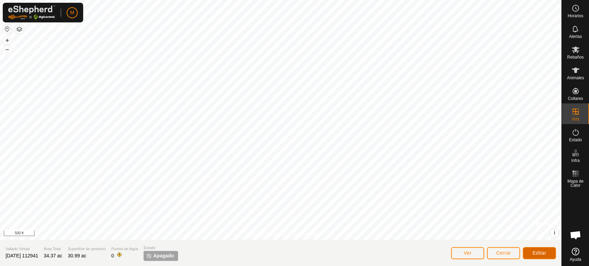
click at [542, 252] on span "Editar" at bounding box center [540, 254] width 14 height 6
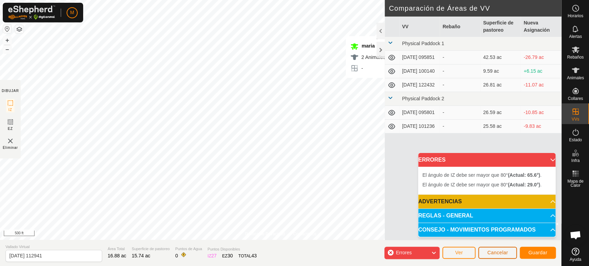
click at [494, 253] on span "Cancelar" at bounding box center [497, 253] width 21 height 6
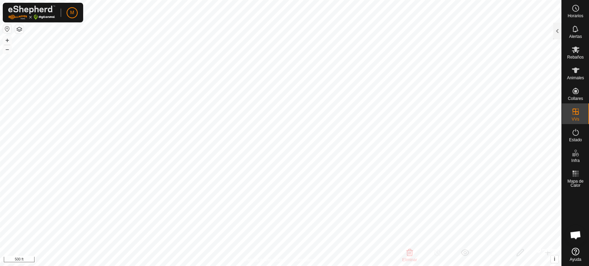
checkbox input "false"
checkbox input "true"
checkbox input "false"
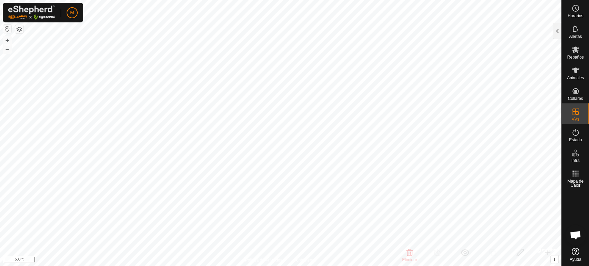
checkbox input "true"
checkbox input "false"
checkbox input "true"
checkbox input "false"
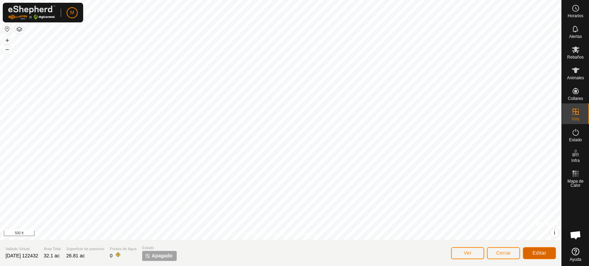
click at [540, 254] on span "Editar" at bounding box center [540, 254] width 14 height 6
click at [538, 250] on button "Editar" at bounding box center [539, 253] width 33 height 12
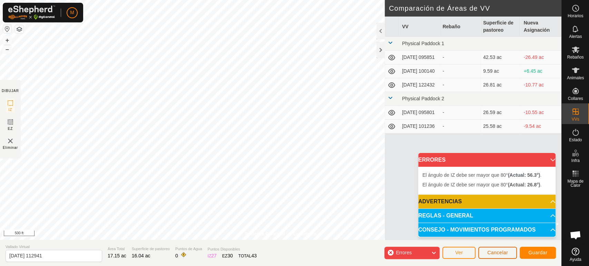
click at [506, 254] on span "Cancelar" at bounding box center [497, 253] width 21 height 6
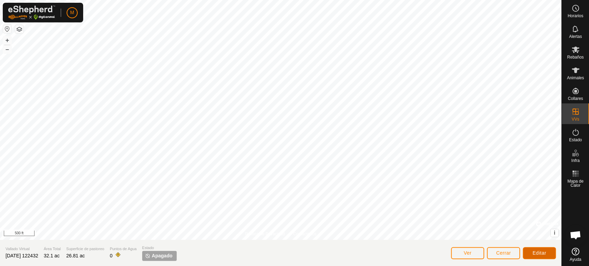
click at [549, 253] on button "Editar" at bounding box center [539, 253] width 33 height 12
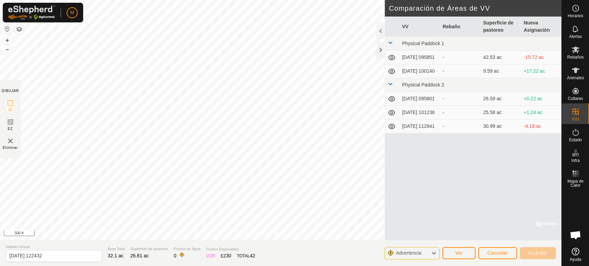
click at [433, 257] on icon at bounding box center [434, 253] width 6 height 9
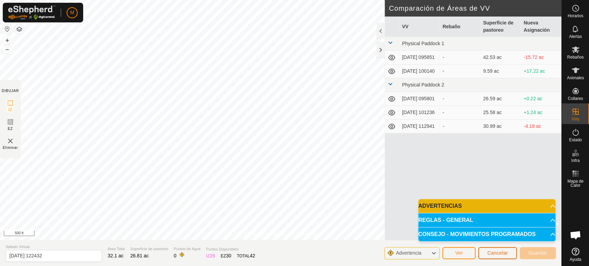
click at [499, 252] on span "Cancelar" at bounding box center [497, 254] width 21 height 6
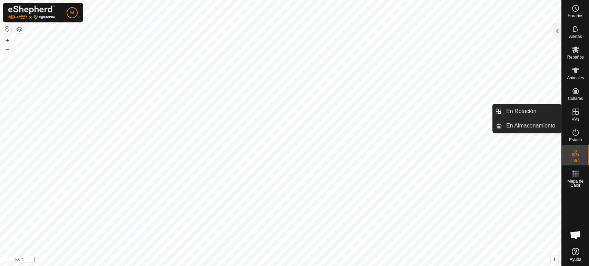
click at [577, 113] on icon at bounding box center [576, 112] width 8 height 8
click at [541, 114] on link "En Rotación" at bounding box center [531, 112] width 59 height 14
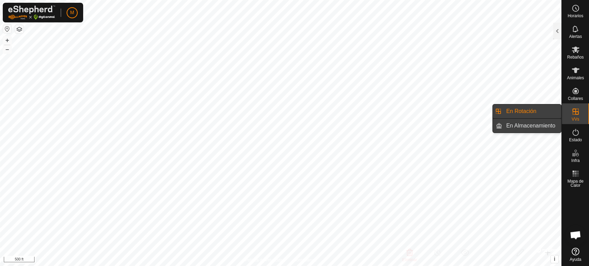
click at [546, 125] on link "En Almacenamiento" at bounding box center [531, 126] width 59 height 14
click at [552, 115] on link "En Rotación" at bounding box center [531, 112] width 59 height 14
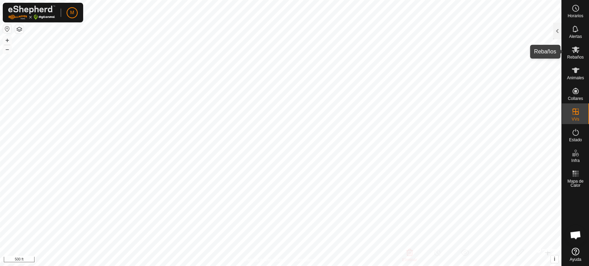
click at [576, 54] on es-mob-svg-icon at bounding box center [575, 49] width 12 height 11
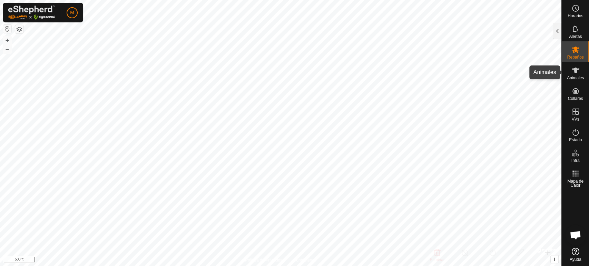
click at [575, 70] on icon at bounding box center [576, 71] width 8 height 6
click at [572, 69] on icon at bounding box center [576, 71] width 8 height 6
click at [569, 79] on span "Animales" at bounding box center [575, 78] width 17 height 4
click at [555, 35] on div at bounding box center [557, 31] width 8 height 17
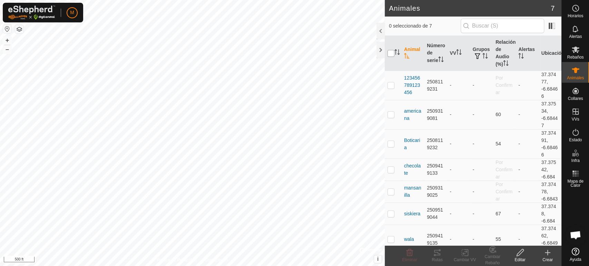
click at [390, 54] on input "checkbox" at bounding box center [391, 53] width 7 height 7
checkbox input "true"
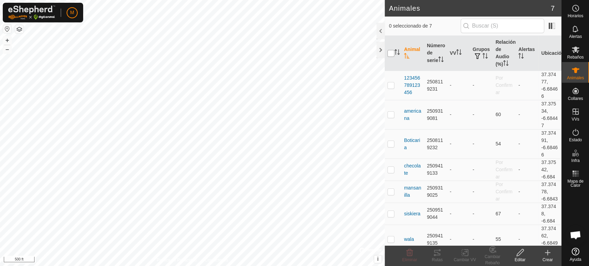
checkbox input "true"
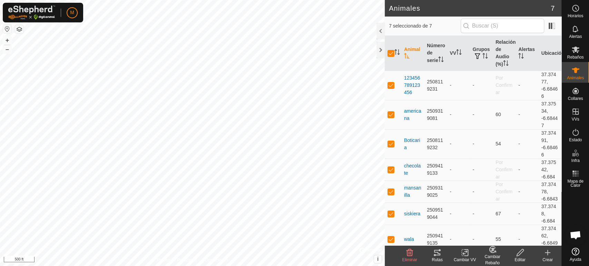
click at [464, 252] on icon at bounding box center [465, 253] width 9 height 8
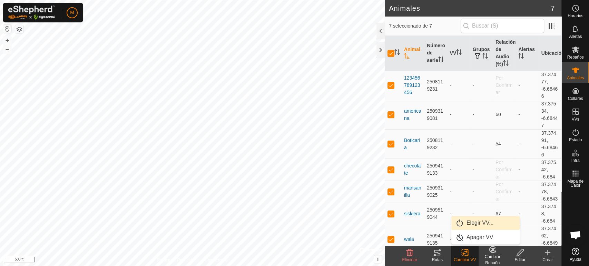
click at [473, 222] on link "Elegir VV..." at bounding box center [485, 223] width 68 height 14
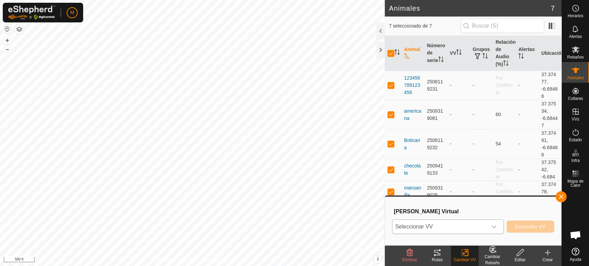
click at [493, 225] on icon "dropdown trigger" at bounding box center [494, 227] width 6 height 6
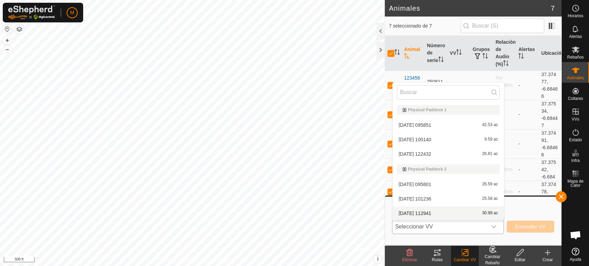
click at [501, 209] on li "2025-09-30 112941 30.99 ac" at bounding box center [448, 214] width 111 height 14
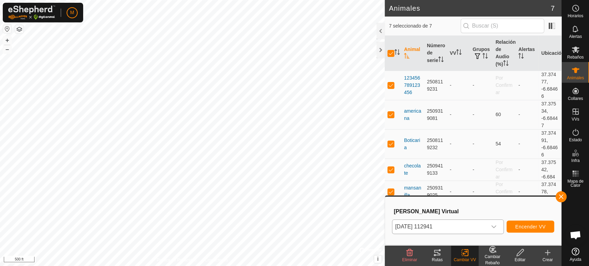
click at [501, 209] on h3 "[PERSON_NAME] Virtual" at bounding box center [474, 211] width 160 height 7
drag, startPoint x: 501, startPoint y: 209, endPoint x: 471, endPoint y: 163, distance: 55.5
click at [471, 163] on body "M Horarios Alertas Rebaños Animales Collares VVs Estado Infra Mapa de Calor Ayu…" at bounding box center [294, 133] width 589 height 266
click at [388, 85] on p-checkbox at bounding box center [391, 85] width 7 height 6
checkbox input "false"
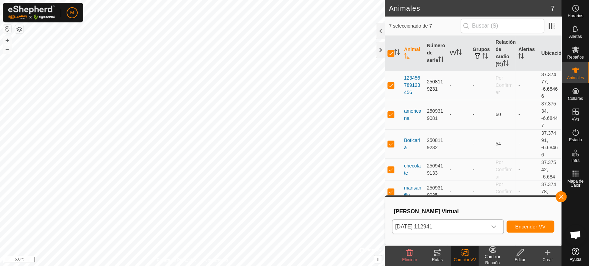
checkbox input "false"
click at [390, 118] on td at bounding box center [393, 114] width 17 height 29
checkbox input "false"
click at [392, 88] on p-checkbox at bounding box center [391, 85] width 7 height 6
checkbox input "true"
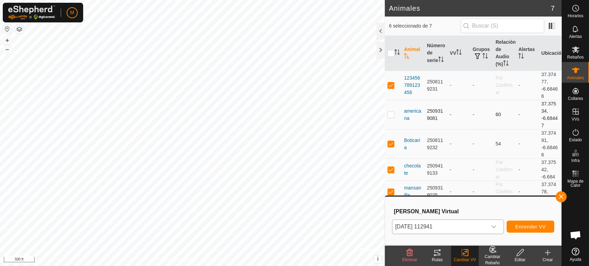
click at [392, 116] on p-checkbox at bounding box center [391, 115] width 7 height 6
checkbox input "true"
click at [490, 225] on div "dropdown trigger" at bounding box center [494, 227] width 14 height 14
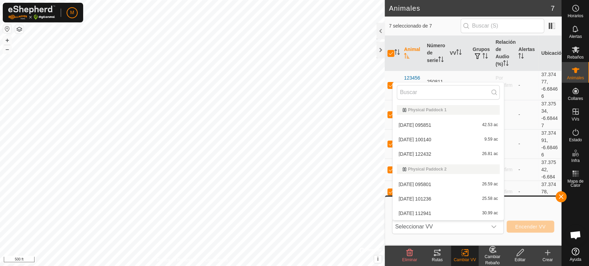
click at [417, 184] on li "2025-09-30 095801 26.59 ac" at bounding box center [448, 185] width 111 height 14
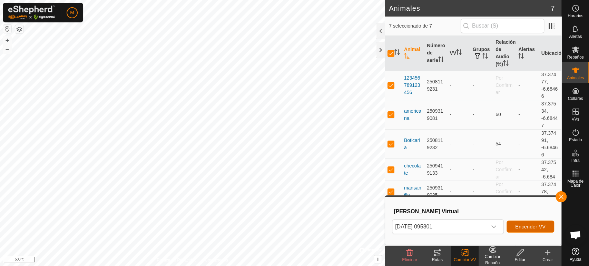
click at [524, 228] on span "Encender VV" at bounding box center [530, 227] width 30 height 6
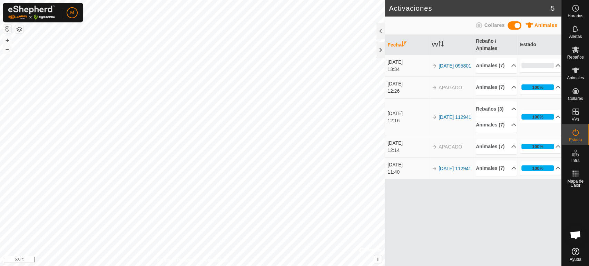
click at [554, 67] on p-accordion-header "0%" at bounding box center [540, 66] width 41 height 14
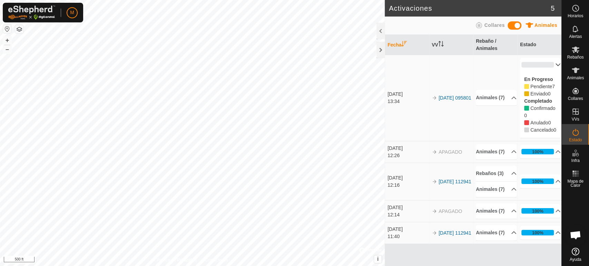
click at [547, 65] on p-accordion-header "0%" at bounding box center [540, 65] width 41 height 14
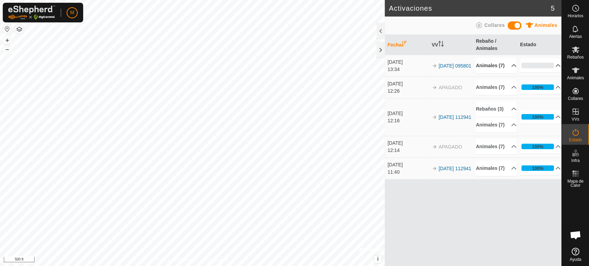
click at [508, 69] on p-accordion-header "Animales (7)" at bounding box center [496, 66] width 41 height 16
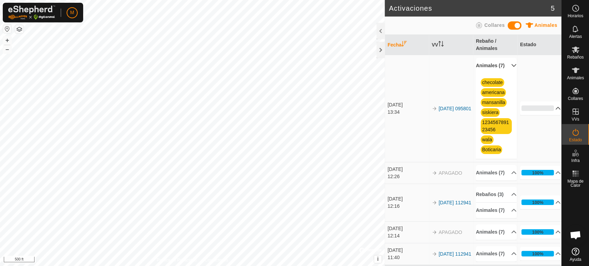
click at [505, 67] on p-accordion-header "Animales (7)" at bounding box center [496, 66] width 41 height 16
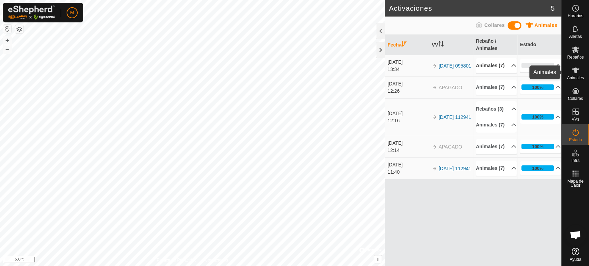
click at [577, 74] on icon at bounding box center [576, 70] width 8 height 8
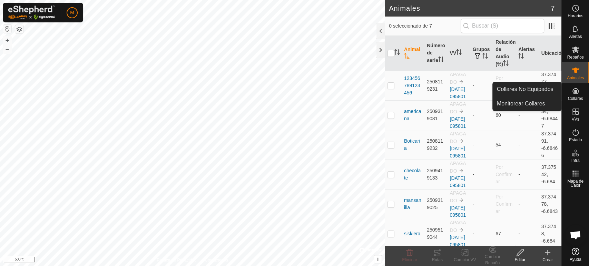
click at [521, 255] on icon at bounding box center [520, 253] width 9 height 8
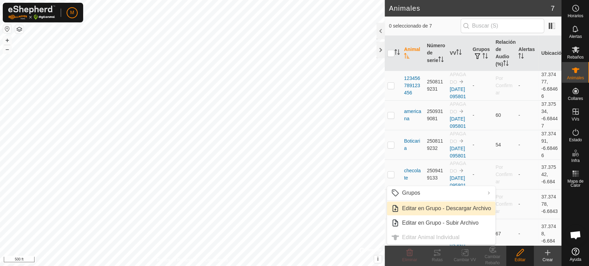
click at [423, 210] on link "Editar en Grupo - Descargar Archivo" at bounding box center [441, 209] width 108 height 14
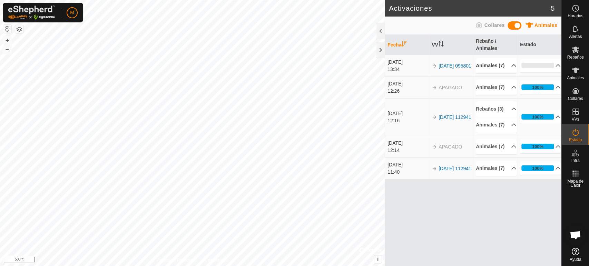
click at [509, 68] on p-accordion-header "Animales (7)" at bounding box center [496, 66] width 41 height 16
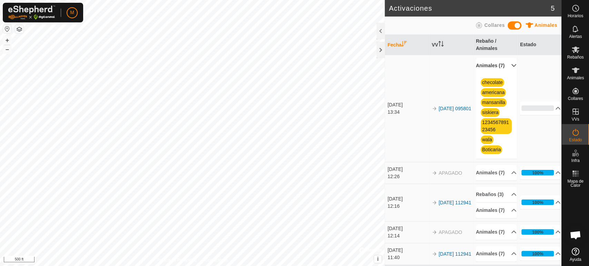
click at [506, 71] on p-accordion-header "Animales (7)" at bounding box center [496, 66] width 41 height 16
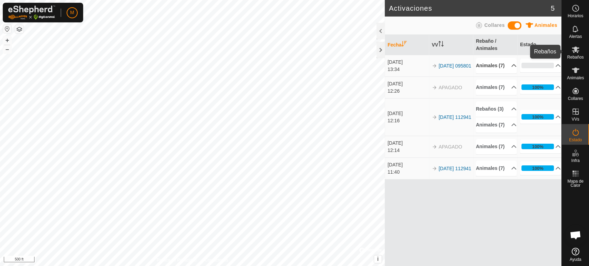
click at [574, 52] on icon at bounding box center [576, 50] width 8 height 7
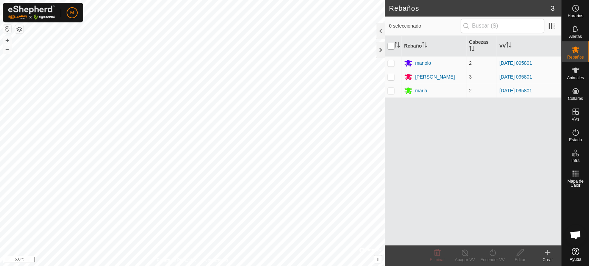
click at [392, 43] on input "checkbox" at bounding box center [391, 46] width 7 height 7
checkbox input "true"
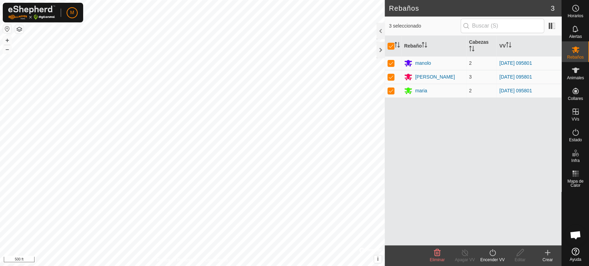
click at [492, 254] on icon at bounding box center [492, 253] width 9 height 8
click at [487, 260] on div "Encender VV" at bounding box center [493, 260] width 28 height 6
click at [494, 253] on icon at bounding box center [492, 253] width 9 height 8
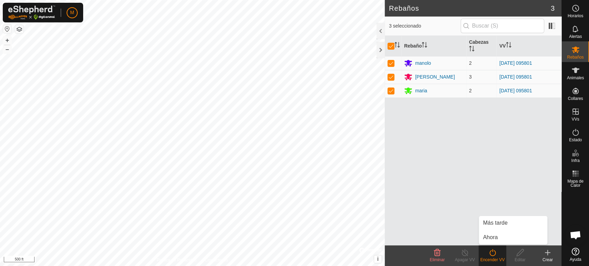
click at [437, 253] on icon at bounding box center [437, 253] width 8 height 8
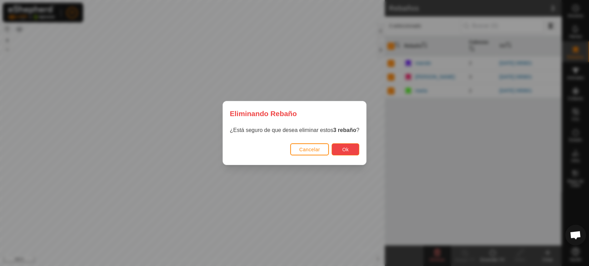
click at [355, 150] on button "Ok" at bounding box center [346, 150] width 28 height 12
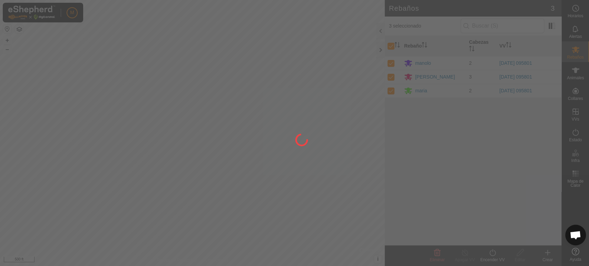
checkbox input "false"
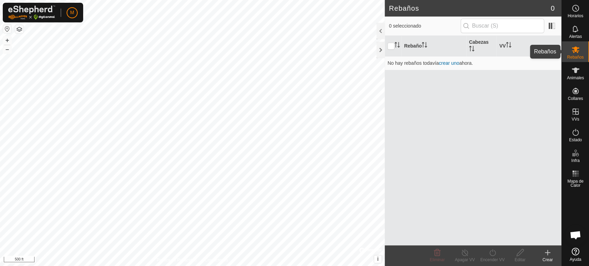
click at [578, 51] on icon at bounding box center [576, 50] width 8 height 8
click at [576, 74] on icon at bounding box center [576, 70] width 8 height 8
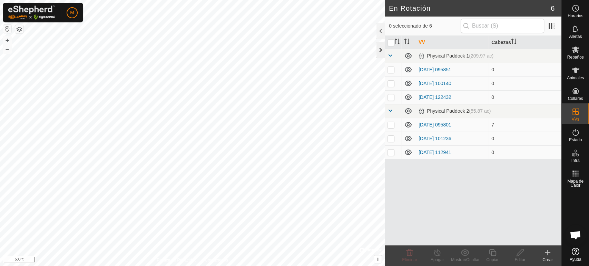
checkbox input "true"
checkbox input "false"
checkbox input "true"
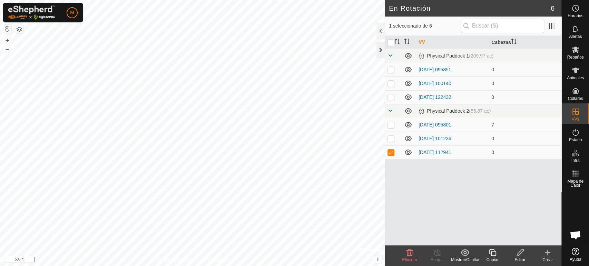
checkbox input "true"
checkbox input "false"
checkbox input "true"
click at [423, 42] on th "VV" at bounding box center [452, 42] width 73 height 13
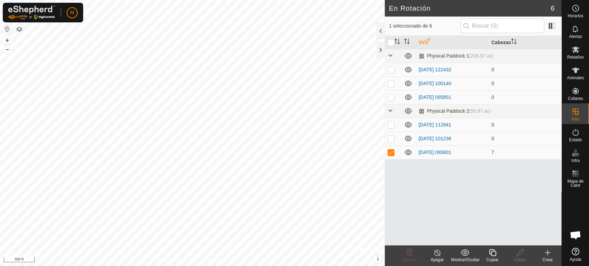
click at [423, 42] on th "VV" at bounding box center [452, 42] width 73 height 13
click at [435, 253] on icon at bounding box center [437, 253] width 9 height 8
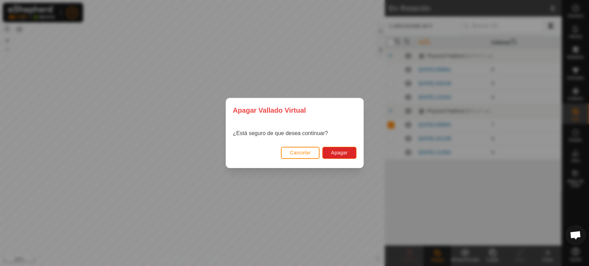
click at [300, 154] on span "Cancelar" at bounding box center [300, 153] width 21 height 6
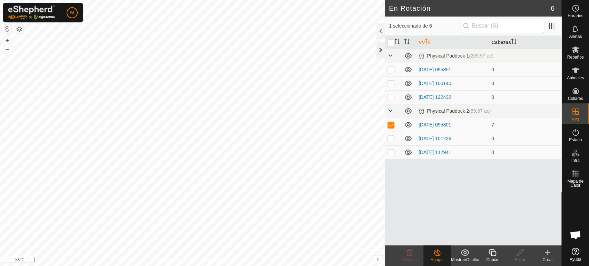
click at [382, 49] on div at bounding box center [381, 50] width 8 height 17
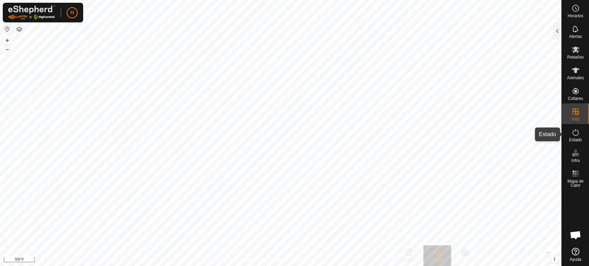
click at [577, 136] on icon at bounding box center [576, 132] width 8 height 8
click at [571, 135] on es-activation-svg-icon at bounding box center [575, 132] width 12 height 11
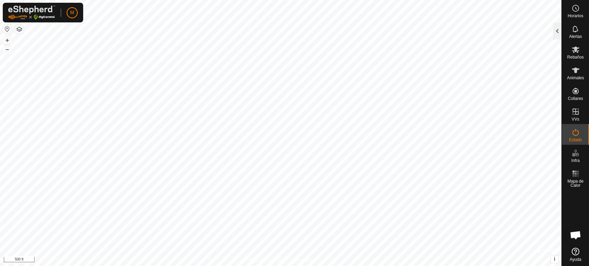
click at [557, 35] on div at bounding box center [557, 31] width 8 height 17
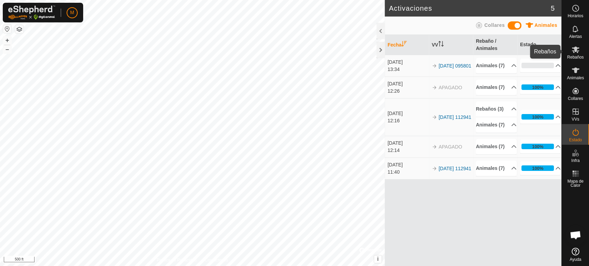
click at [574, 50] on icon at bounding box center [576, 50] width 8 height 8
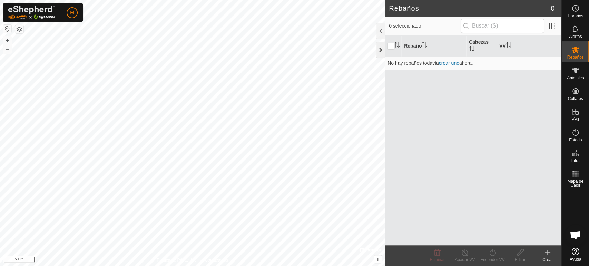
click at [378, 49] on div at bounding box center [381, 50] width 8 height 17
click at [577, 47] on icon at bounding box center [576, 50] width 8 height 8
click at [389, 64] on p-checkbox at bounding box center [391, 63] width 7 height 6
checkbox input "true"
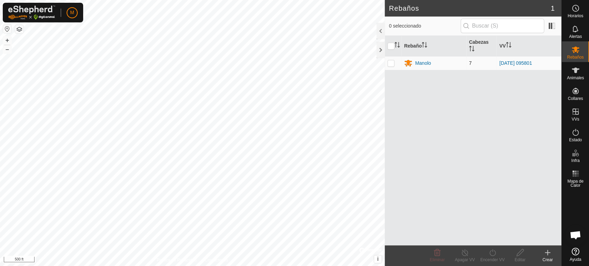
checkbox input "true"
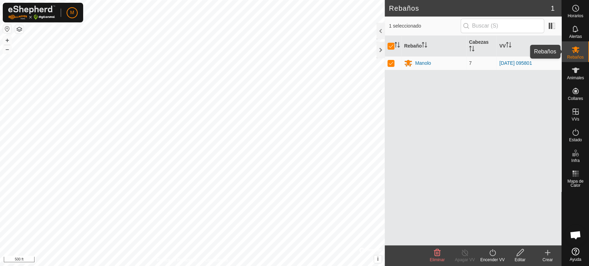
click at [572, 50] on icon at bounding box center [576, 50] width 8 height 8
click at [573, 133] on icon at bounding box center [576, 132] width 6 height 7
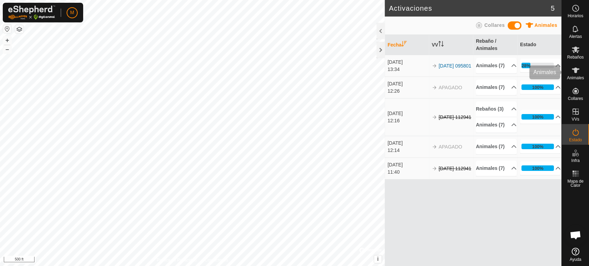
scroll to position [1223, 0]
click at [515, 133] on p-accordion-header "Animales (7)" at bounding box center [496, 125] width 41 height 16
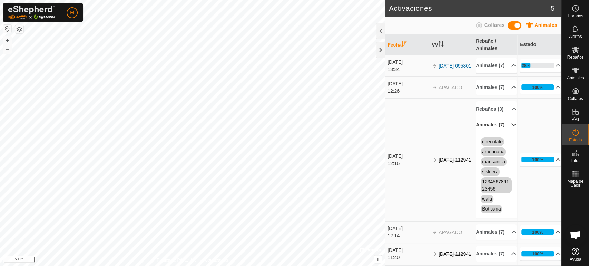
click at [505, 133] on p-accordion-header "Animales (7)" at bounding box center [496, 125] width 41 height 16
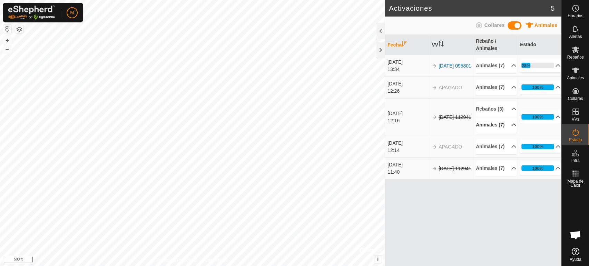
click at [0, 266] on html "M Horarios Alertas Rebaños Animales Collares VVs Estado Infra Mapa de Calor Ayu…" at bounding box center [294, 133] width 589 height 266
click at [535, 64] on div "Activaciones 5 Animales Collares Fecha VV Rebaño / Animales Estado [DATE] 13:34…" at bounding box center [281, 133] width 562 height 266
click at [381, 52] on div at bounding box center [381, 50] width 8 height 17
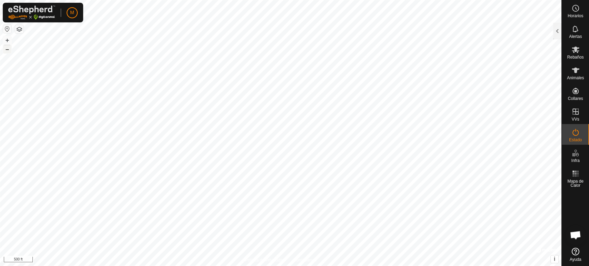
click at [8, 50] on button "–" at bounding box center [7, 49] width 8 height 8
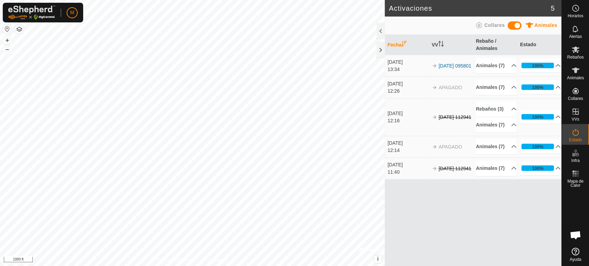
scroll to position [1223, 0]
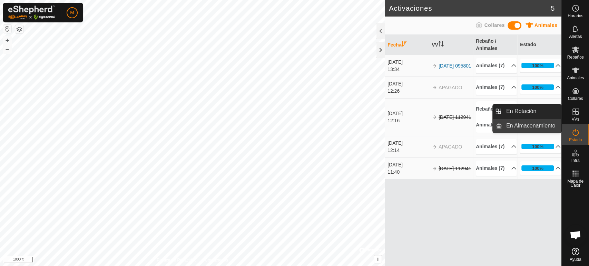
click at [552, 127] on link "En Almacenamiento" at bounding box center [531, 126] width 59 height 14
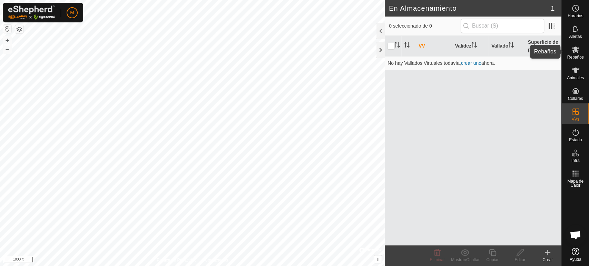
click at [571, 55] on span "Rebaños" at bounding box center [575, 57] width 17 height 4
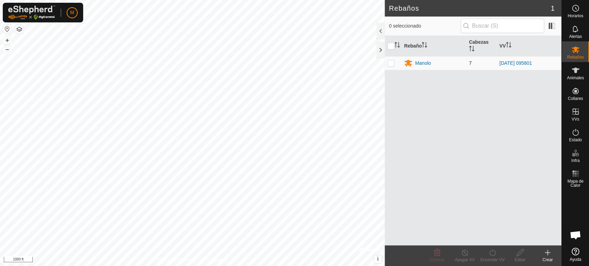
click at [391, 64] on p-checkbox at bounding box center [391, 63] width 7 height 6
checkbox input "true"
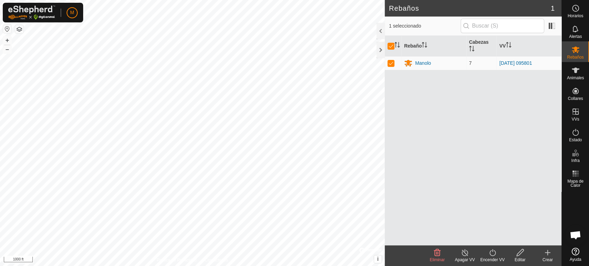
click at [494, 252] on icon at bounding box center [492, 253] width 9 height 8
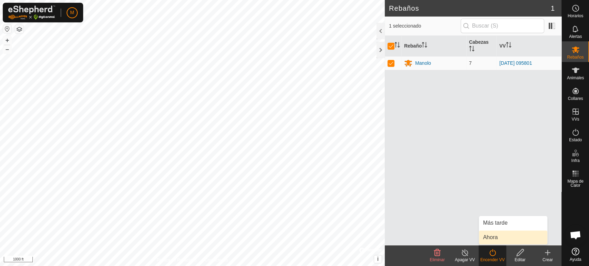
click at [491, 237] on link "Ahora" at bounding box center [513, 238] width 68 height 14
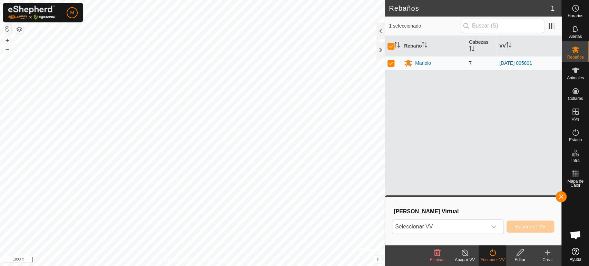
click at [389, 61] on p-checkbox at bounding box center [391, 63] width 7 height 6
checkbox input "false"
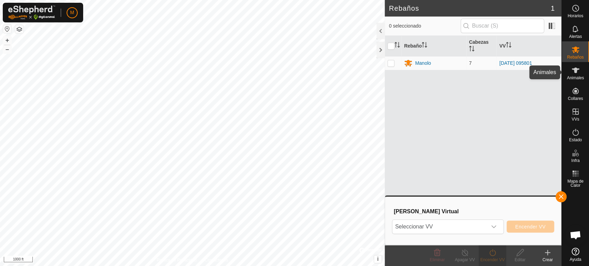
click at [579, 69] on icon at bounding box center [576, 71] width 8 height 6
